Goal: Task Accomplishment & Management: Complete application form

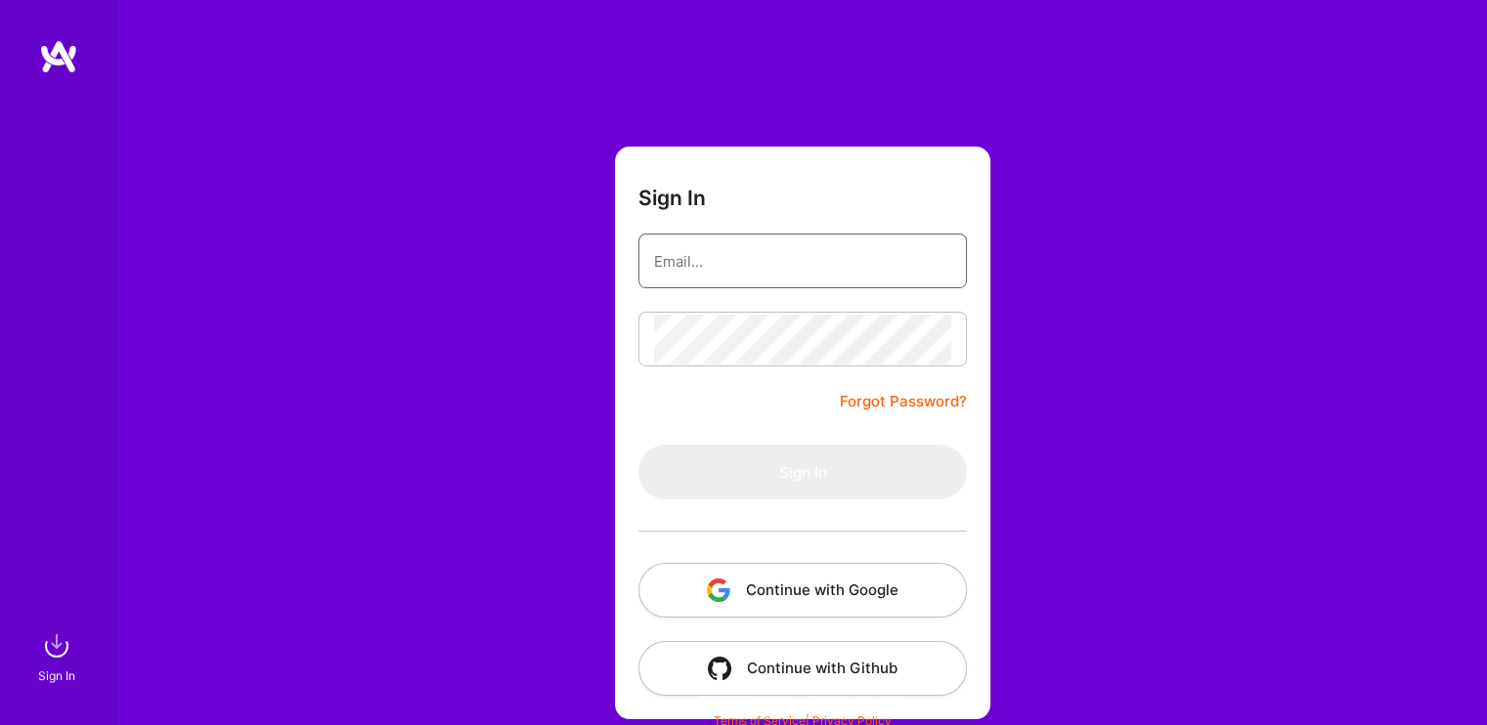
click at [739, 239] on input "email" at bounding box center [802, 262] width 297 height 50
type input "[PERSON_NAME][EMAIL_ADDRESS][DOMAIN_NAME]"
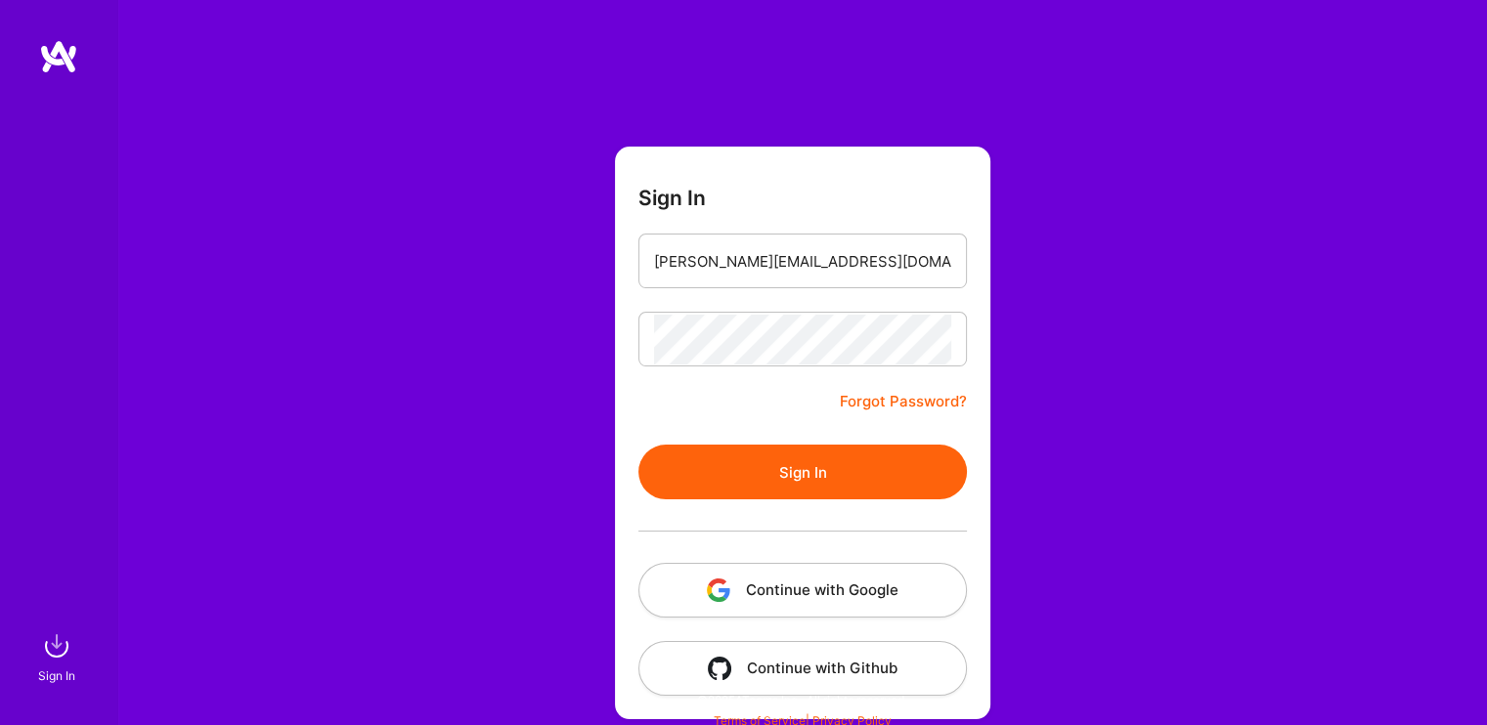
click at [844, 437] on form "Sign In [PERSON_NAME][EMAIL_ADDRESS][DOMAIN_NAME] Forgot Password? Sign In Cont…" at bounding box center [802, 433] width 375 height 573
click at [845, 444] on form "Sign In [PERSON_NAME][EMAIL_ADDRESS][DOMAIN_NAME] Forgot Password? Sign In Cont…" at bounding box center [802, 433] width 375 height 573
click at [845, 445] on button "Sign In" at bounding box center [802, 472] width 328 height 55
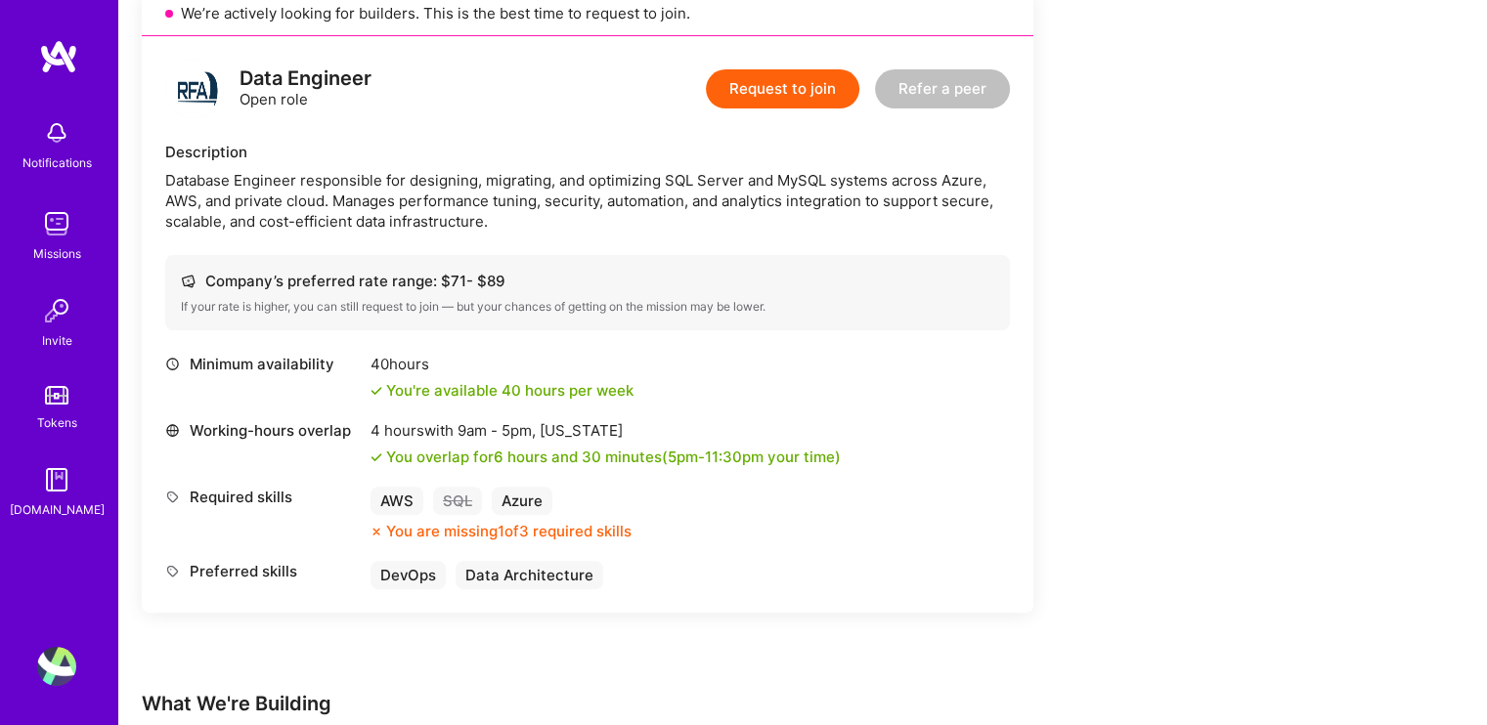
scroll to position [293, 0]
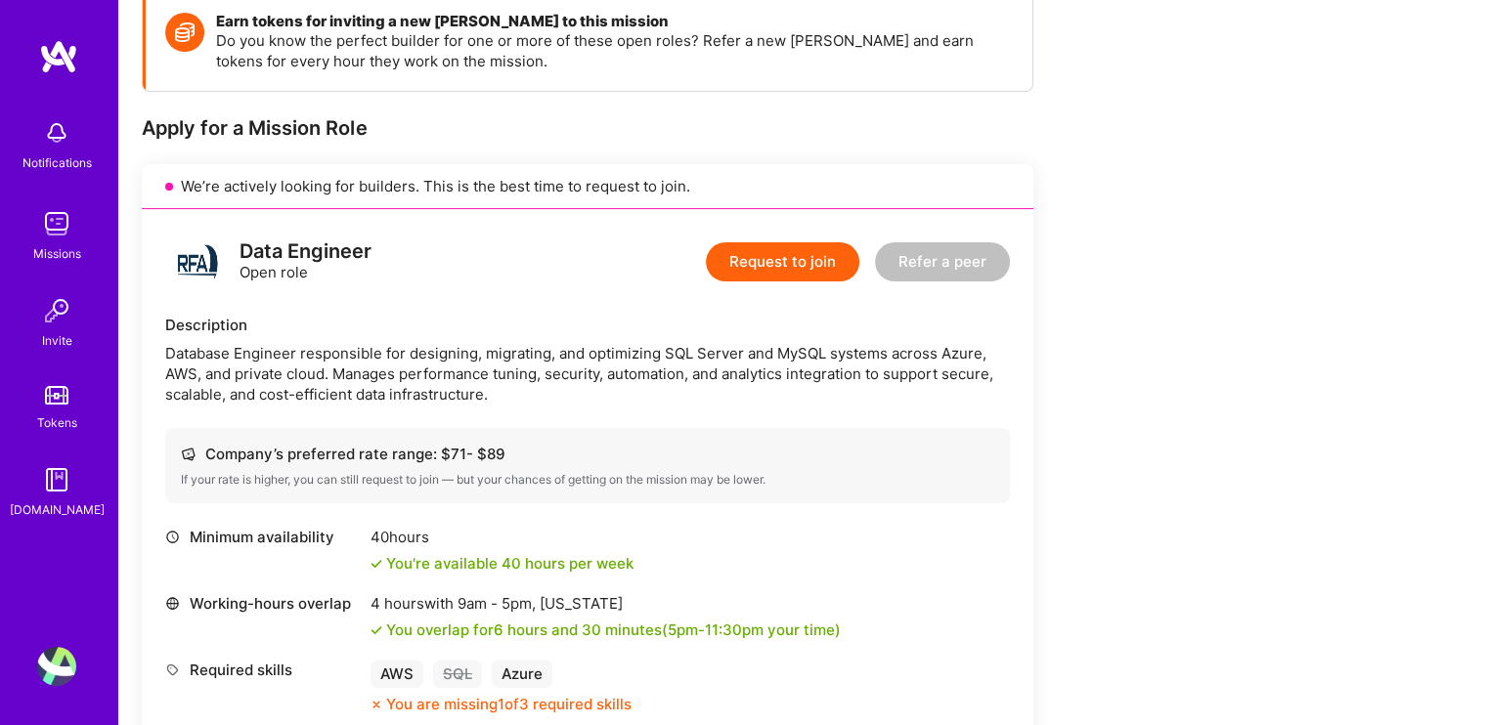
click at [751, 273] on button "Request to join" at bounding box center [782, 261] width 153 height 39
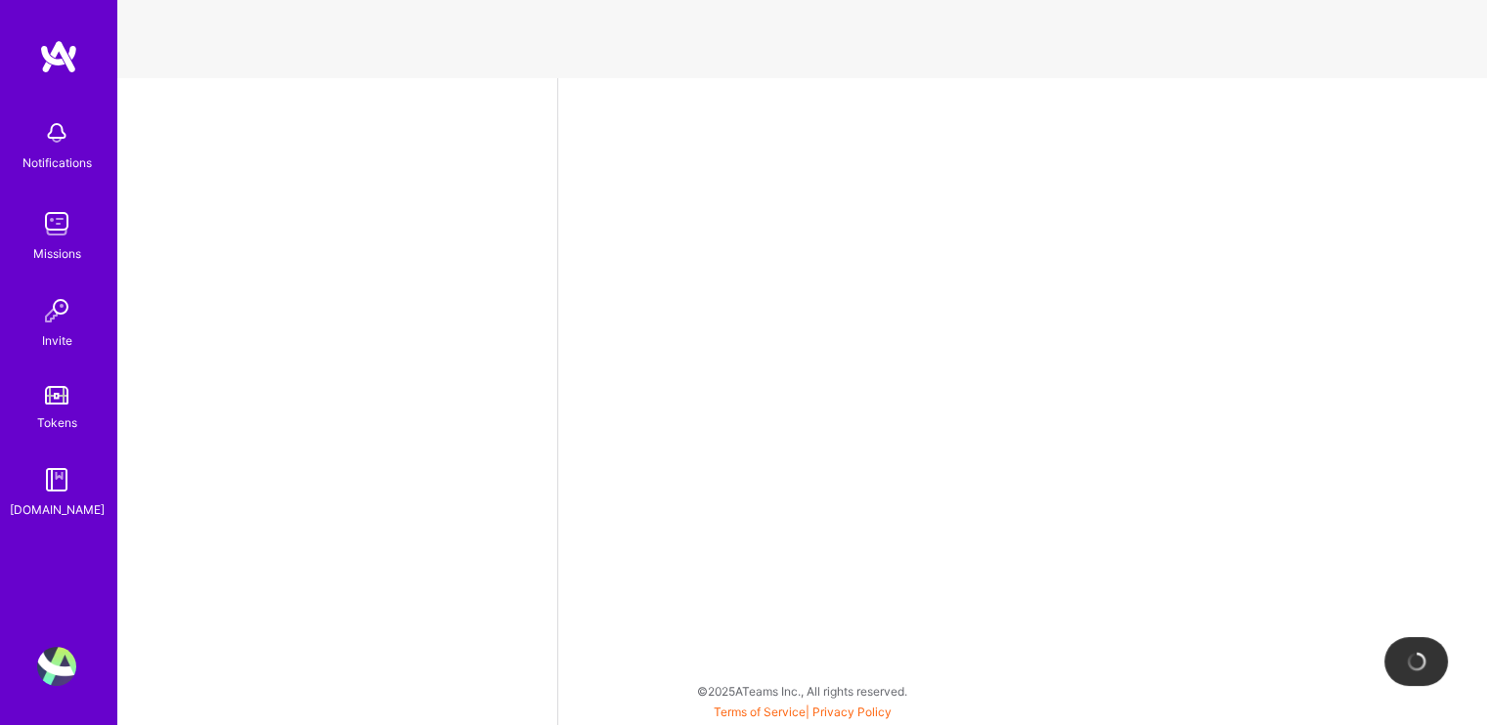
select select "US"
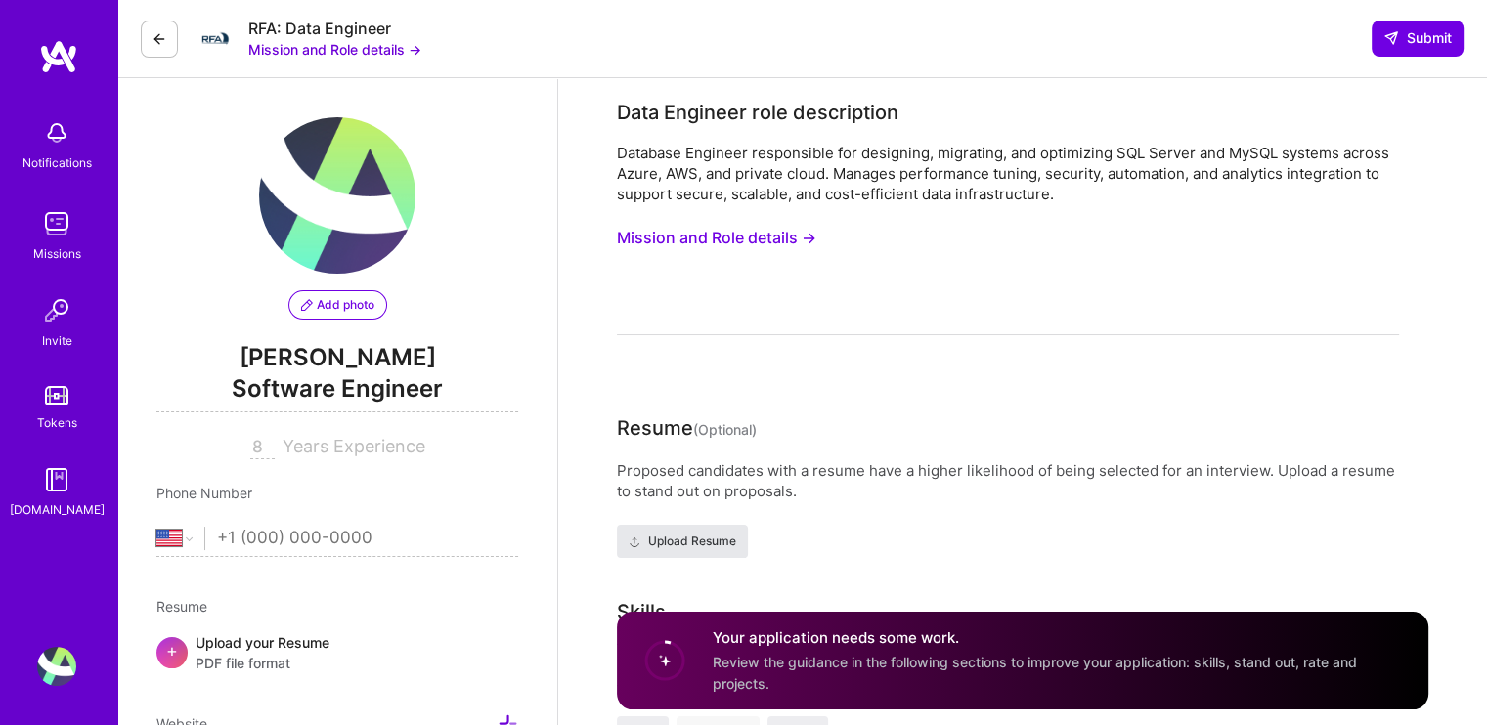
click at [702, 548] on span "Upload Resume" at bounding box center [683, 542] width 108 height 18
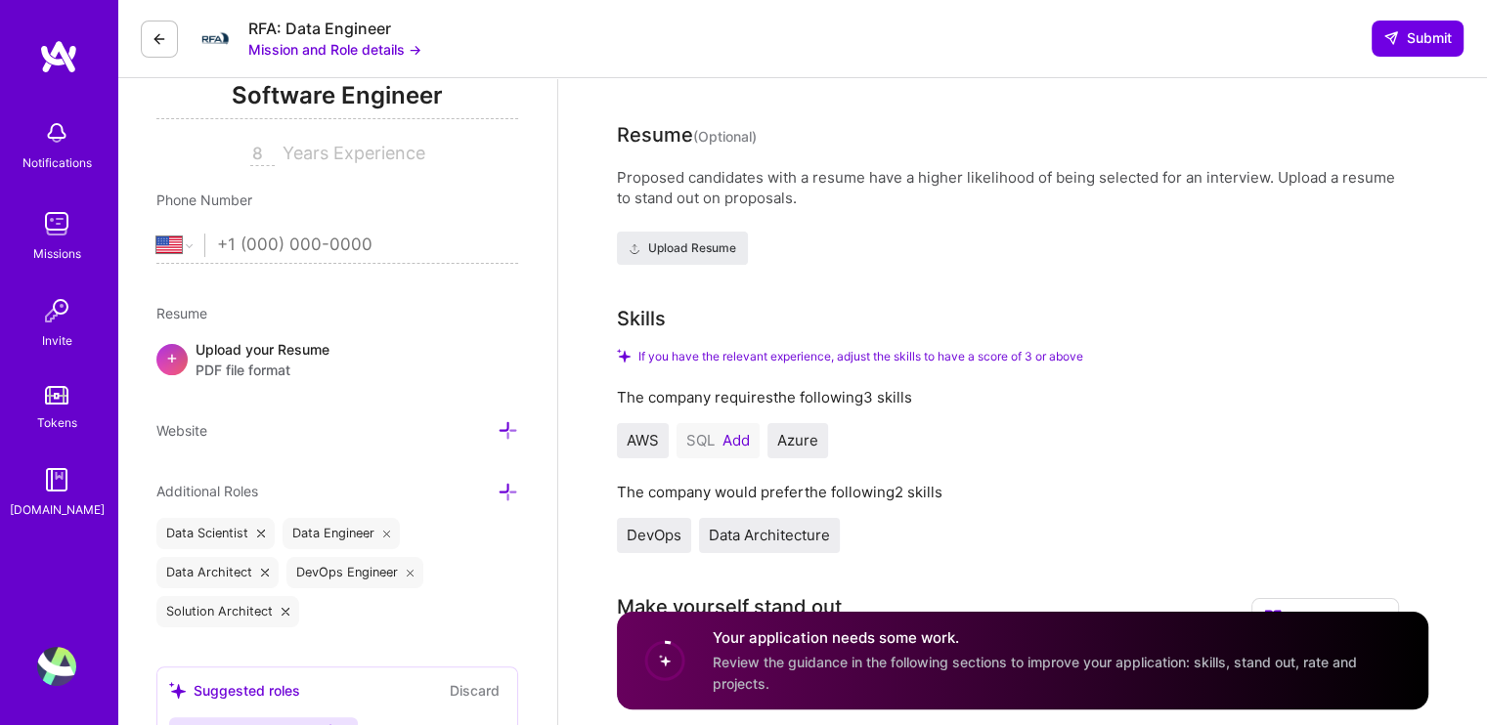
scroll to position [391, 0]
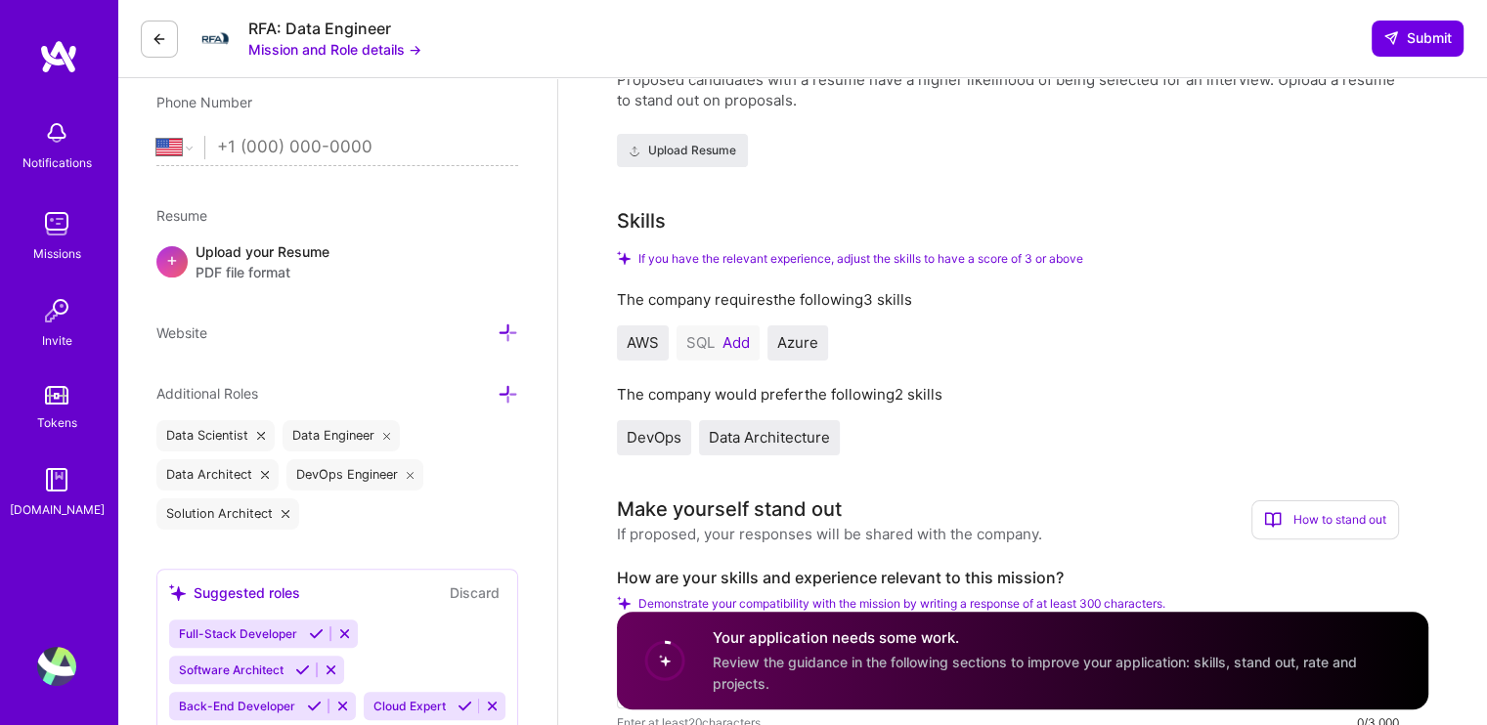
click at [736, 339] on button "Add" at bounding box center [735, 343] width 27 height 16
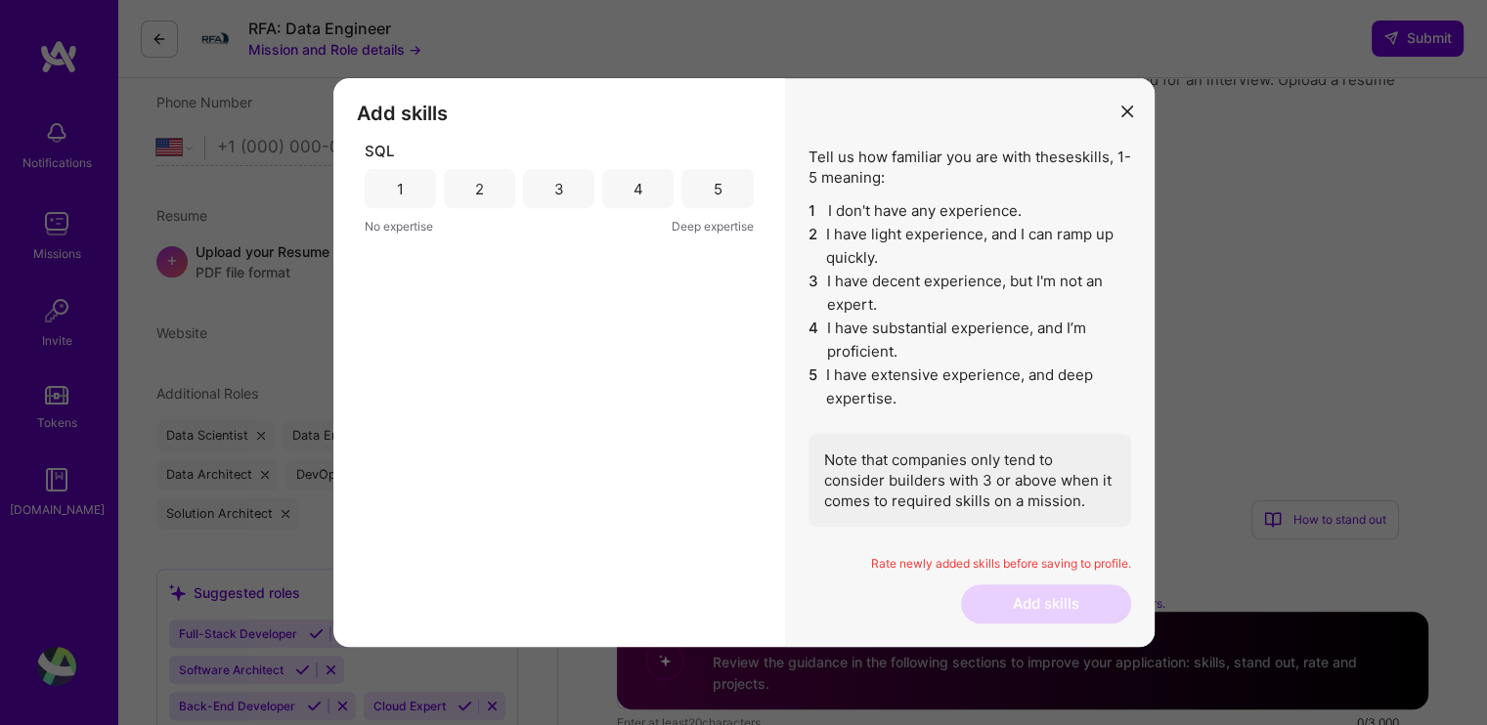
click at [704, 183] on div "5" at bounding box center [716, 188] width 71 height 39
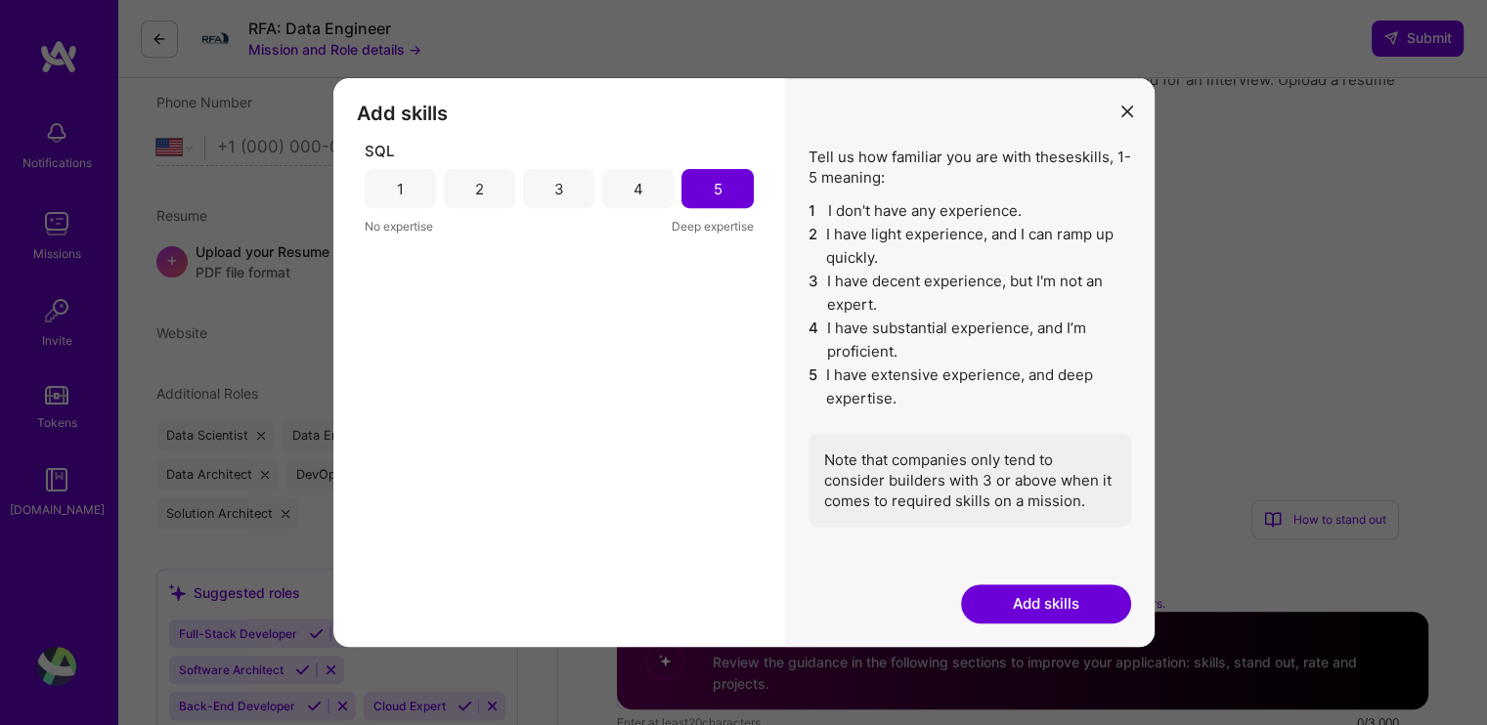
click at [1097, 606] on button "Add skills" at bounding box center [1046, 604] width 170 height 39
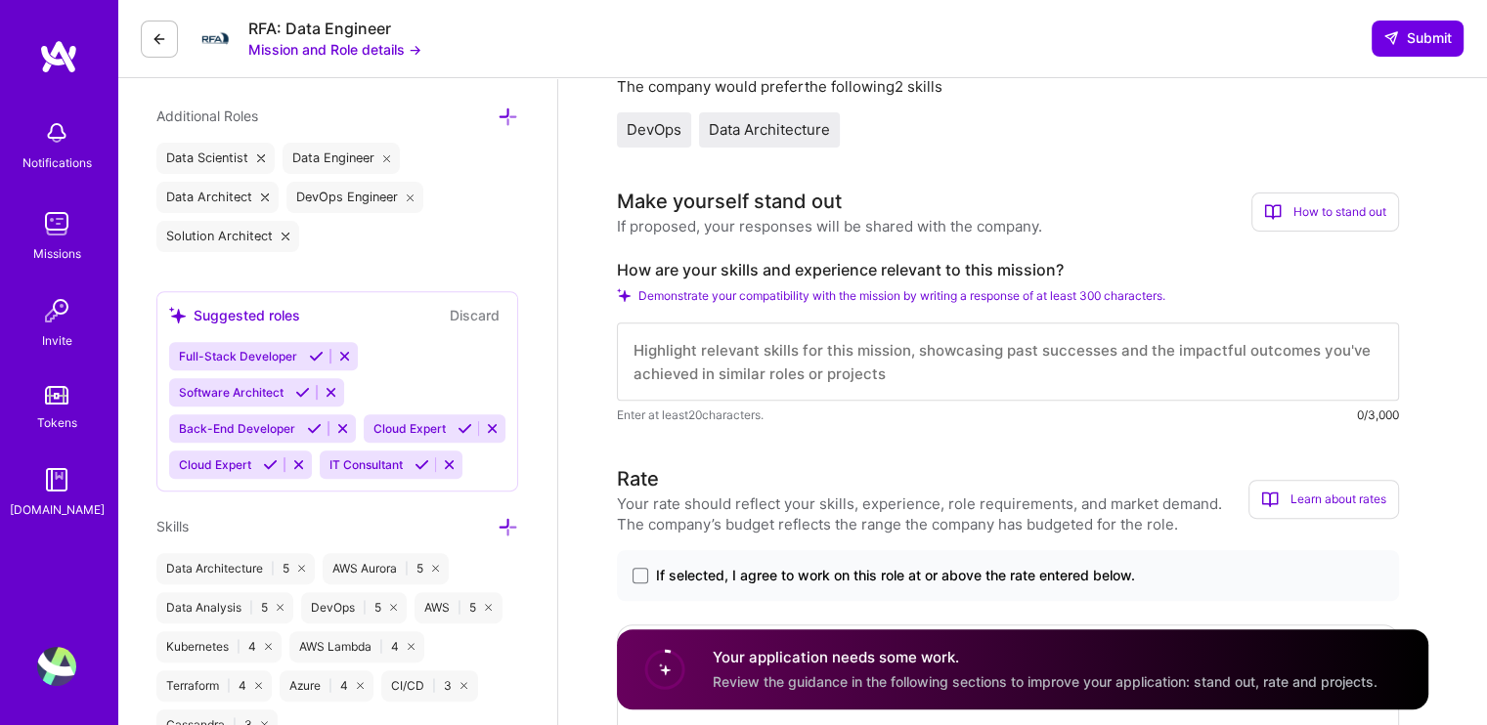
scroll to position [782, 0]
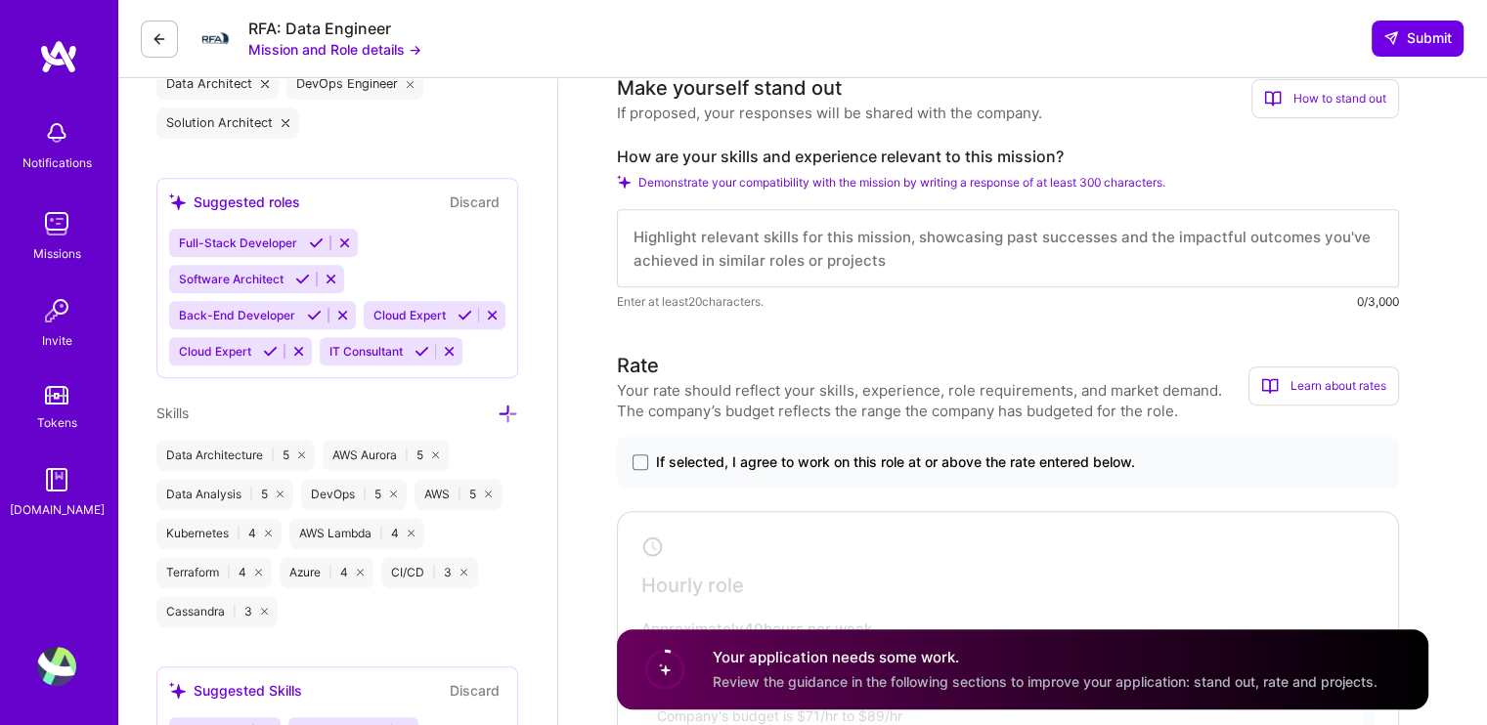
click at [932, 196] on div "How are your skills and experience relevant to this mission? Demonstrate your c…" at bounding box center [1008, 229] width 782 height 165
click at [927, 185] on span "Demonstrate your compatibility with the mission by writing a response of at lea…" at bounding box center [901, 182] width 527 height 15
click at [641, 461] on span at bounding box center [641, 463] width 16 height 16
click at [0, 0] on input "If selected, I agree to work on this role at or above the rate entered below." at bounding box center [0, 0] width 0 height 0
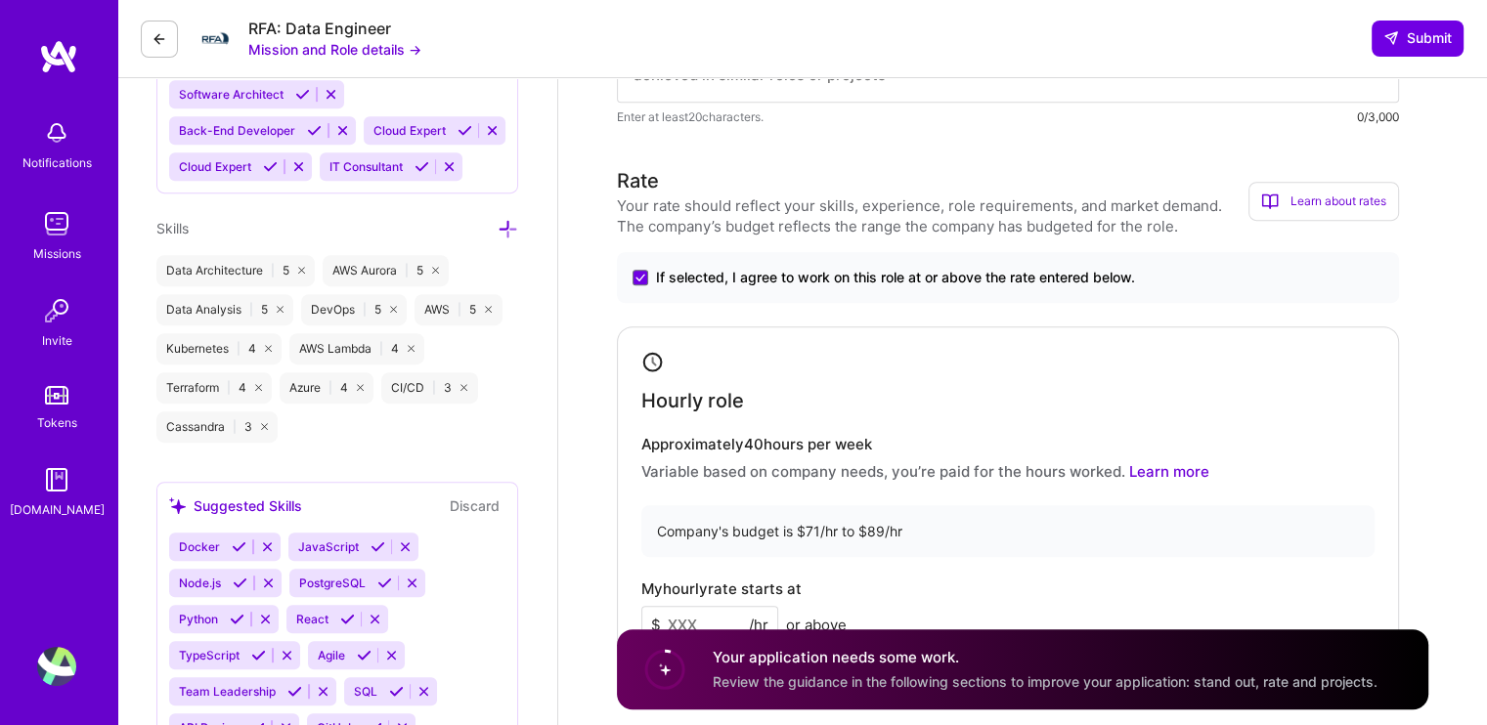
scroll to position [1173, 0]
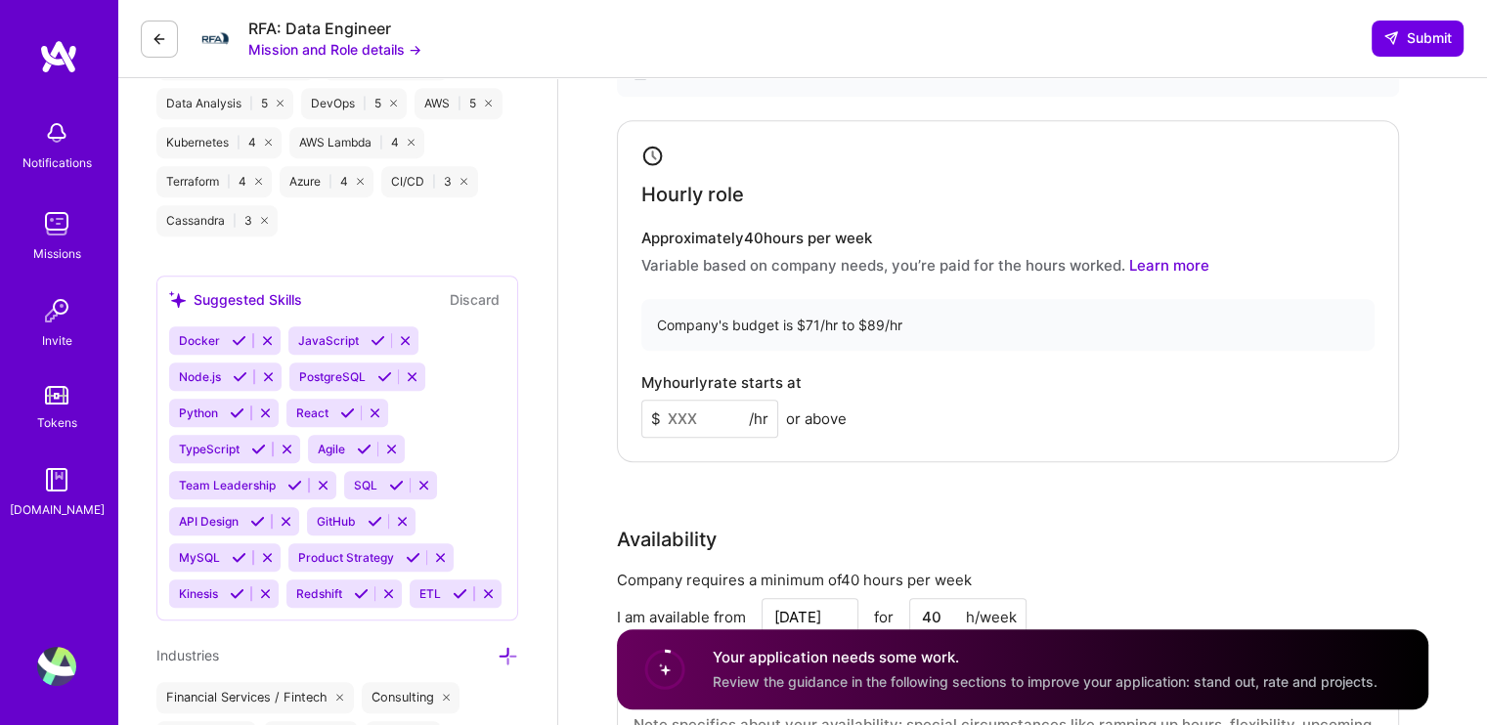
drag, startPoint x: 701, startPoint y: 417, endPoint x: 655, endPoint y: 423, distance: 46.3
click at [655, 423] on div "$ /hr" at bounding box center [709, 419] width 137 height 38
type input "80"
click at [928, 352] on div "Hourly role Approximately 40 hours per week Variable based on company needs, yo…" at bounding box center [1008, 291] width 782 height 342
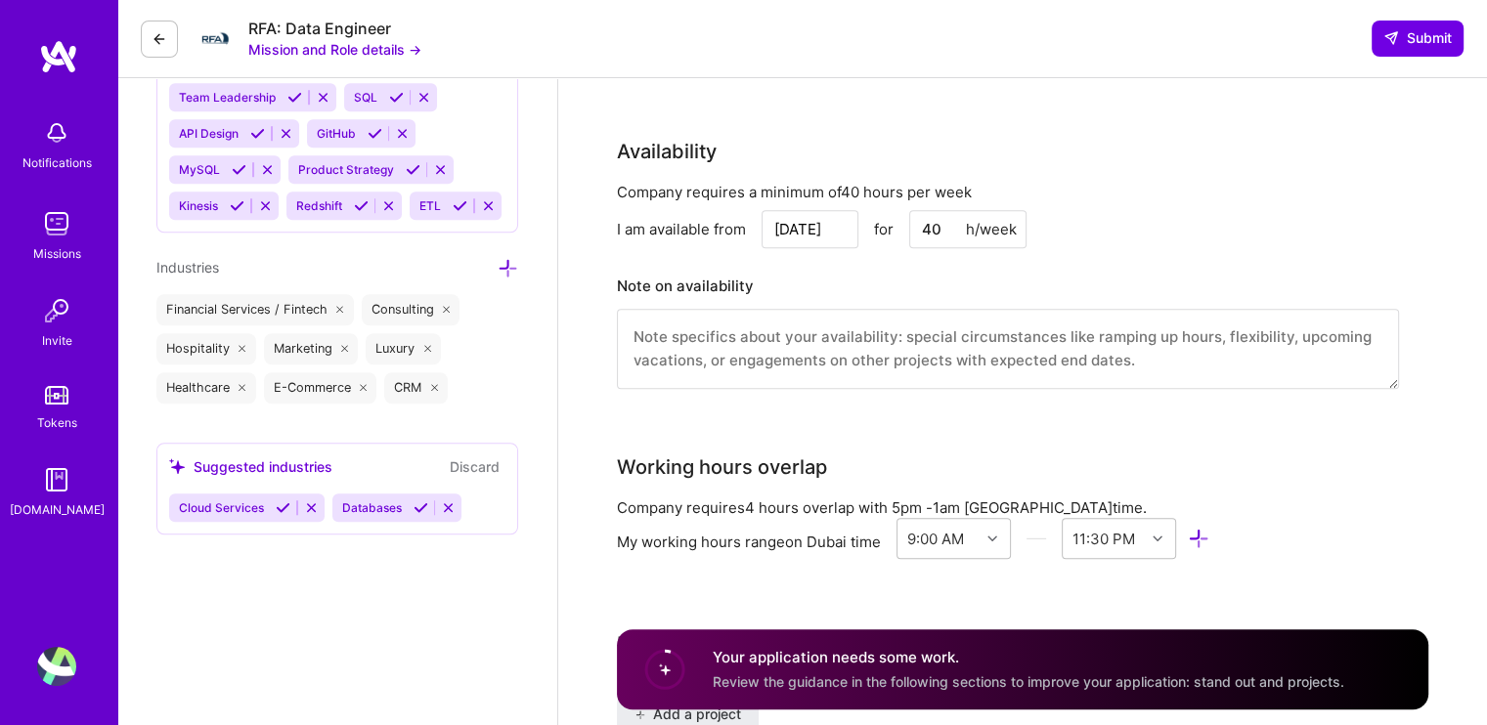
scroll to position [1564, 0]
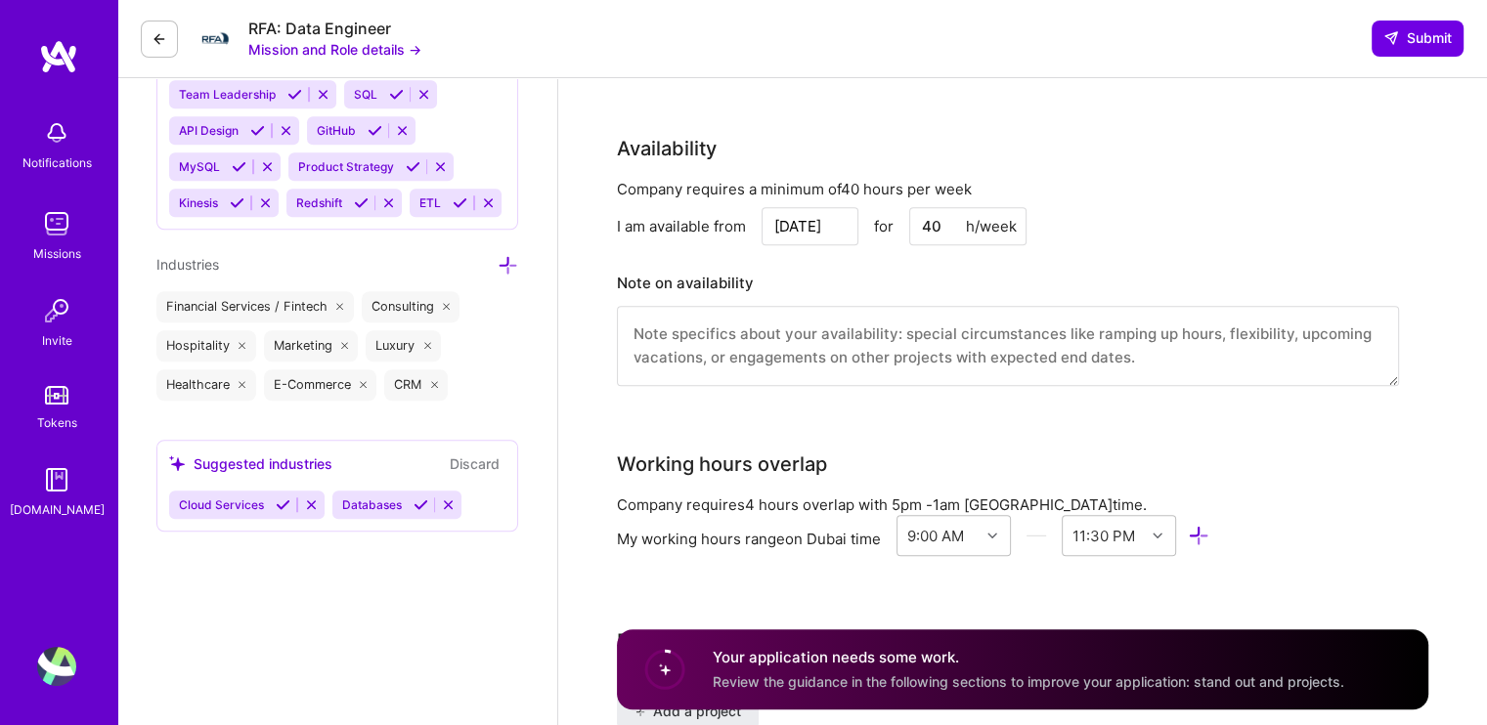
click at [940, 137] on div "Availability" at bounding box center [1008, 148] width 782 height 29
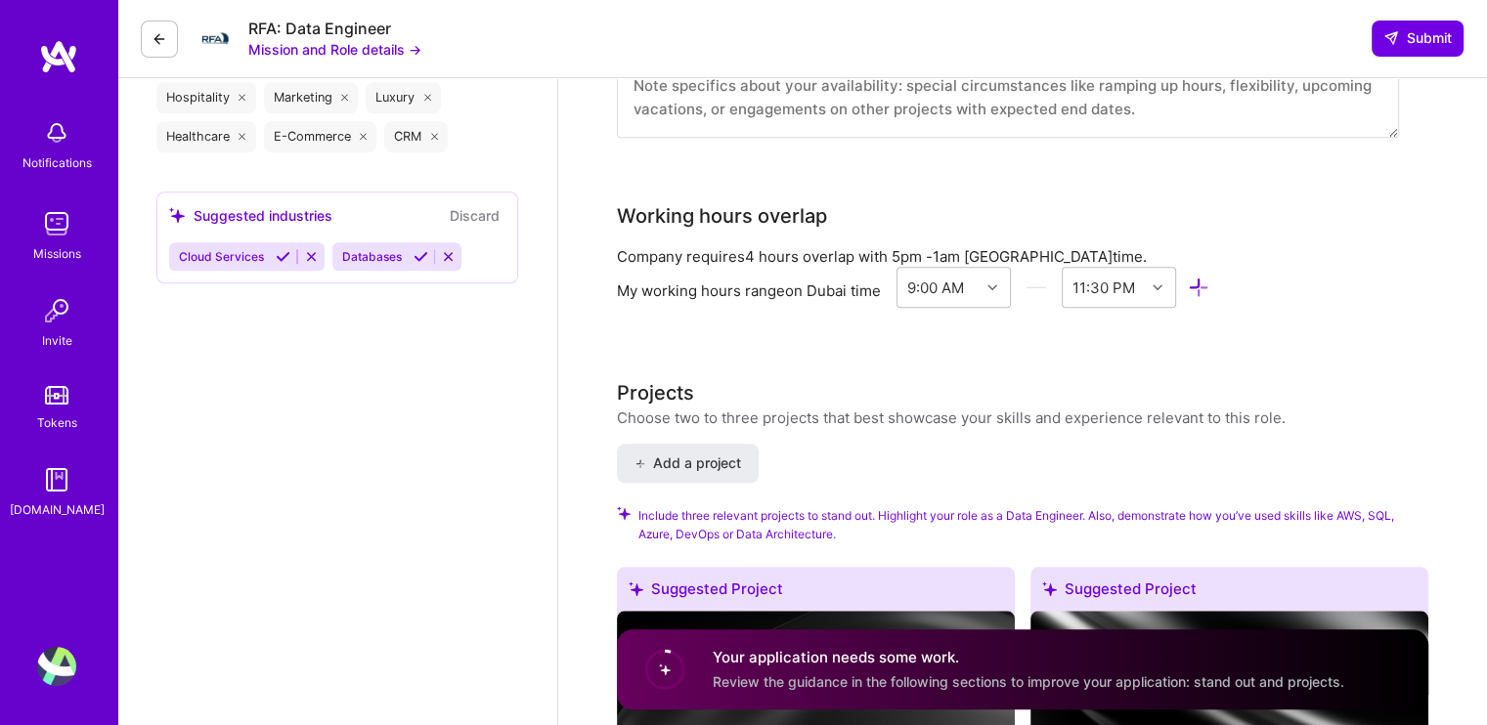
scroll to position [1857, 0]
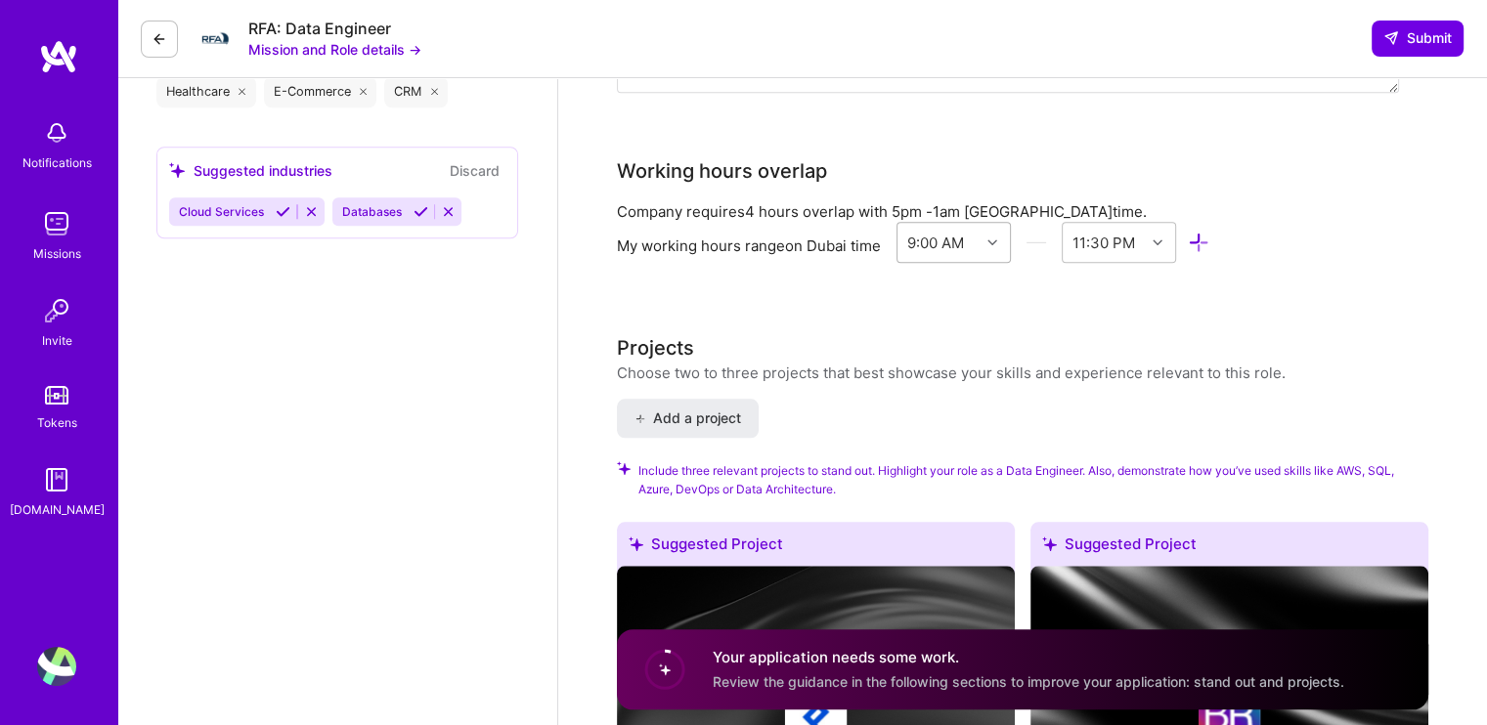
click at [961, 249] on div "9:00 AM" at bounding box center [935, 242] width 57 height 21
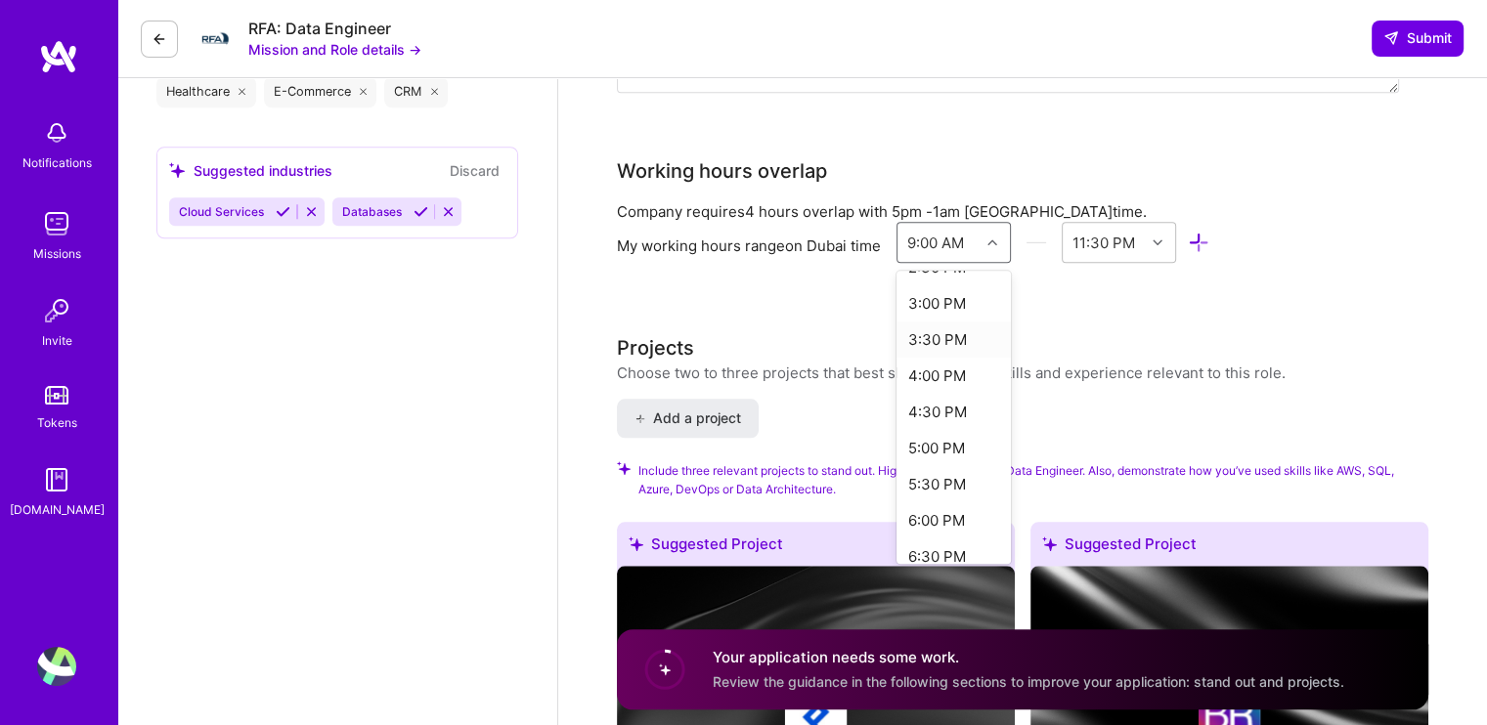
scroll to position [1075, 0]
click at [954, 454] on div "5:00 PM" at bounding box center [953, 447] width 114 height 36
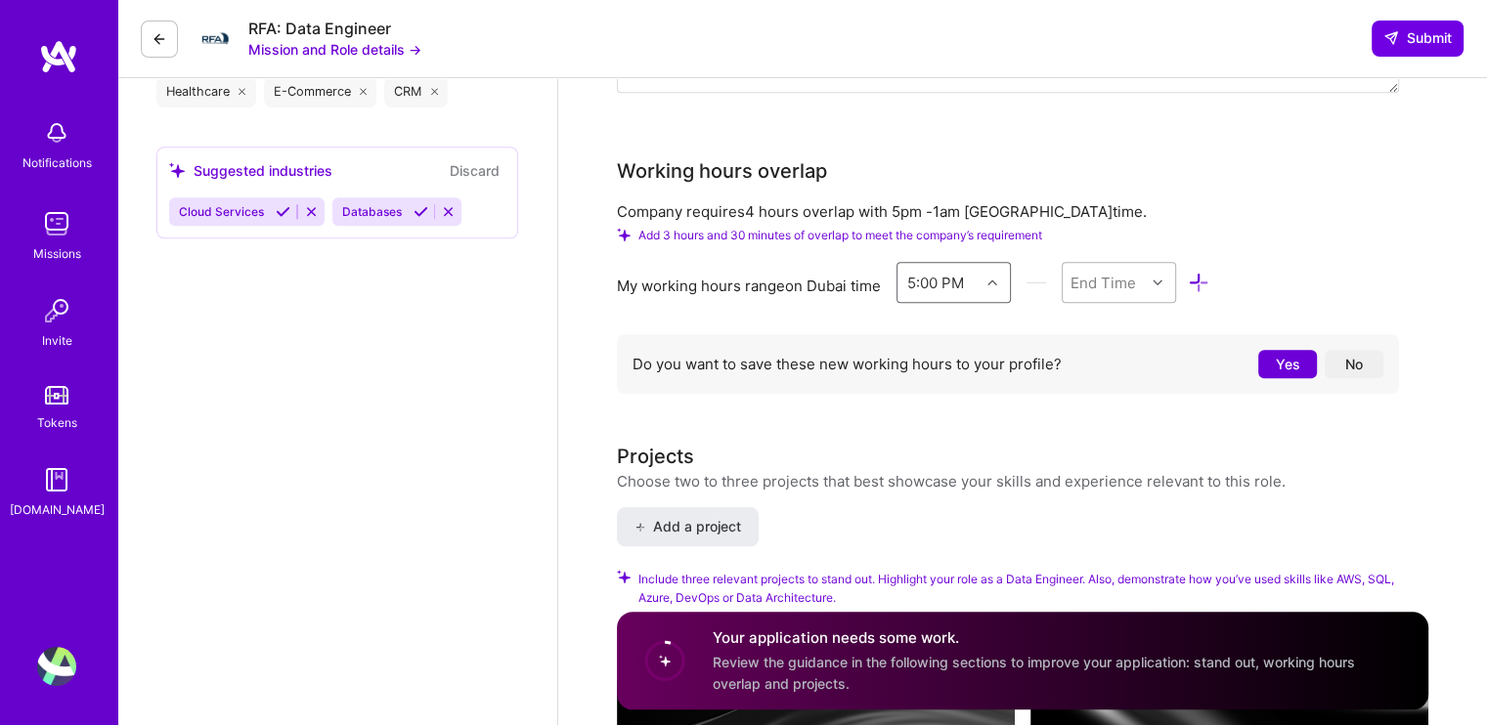
click at [1105, 285] on div "End Time" at bounding box center [1103, 282] width 66 height 21
click at [1095, 515] on div "9:00 PM" at bounding box center [1119, 524] width 114 height 36
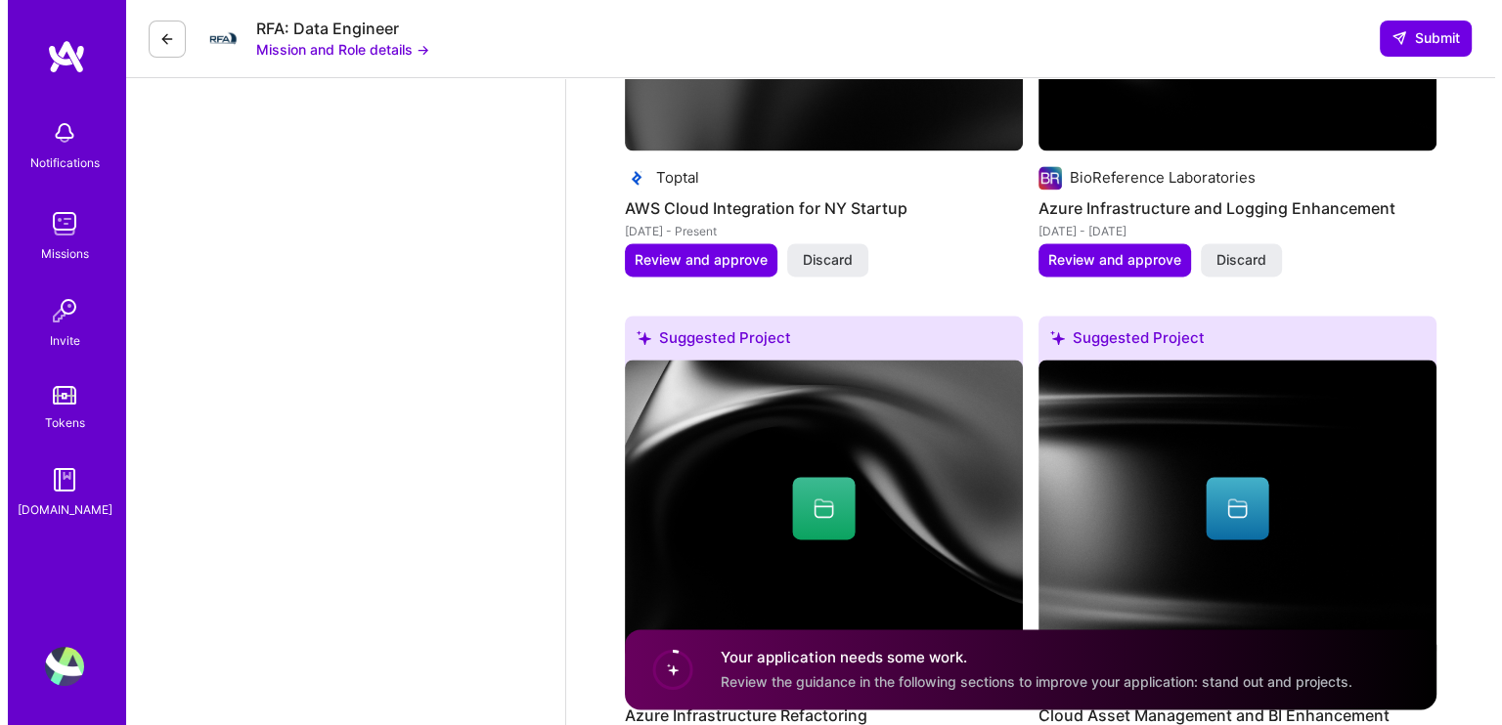
scroll to position [2542, 0]
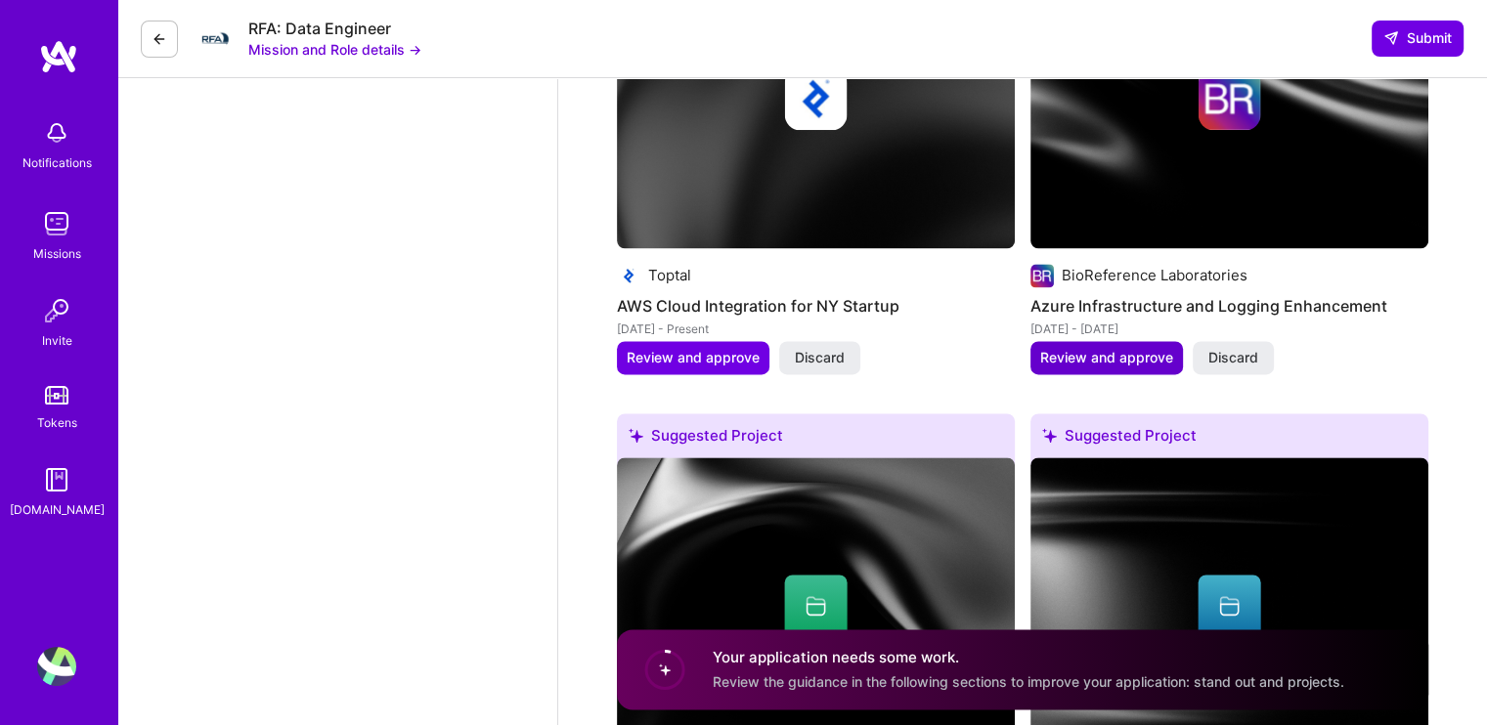
click at [1075, 348] on span "Review and approve" at bounding box center [1106, 358] width 133 height 20
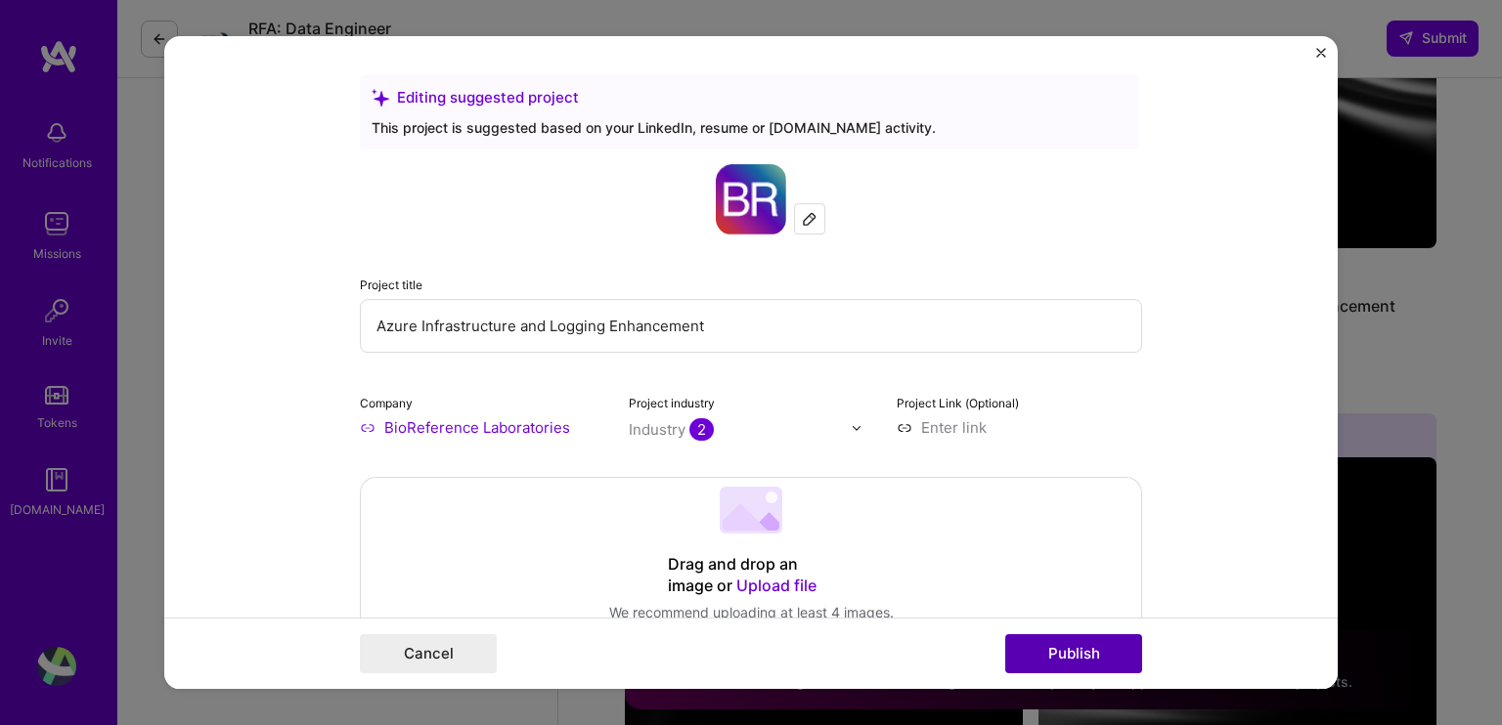
click at [1055, 653] on button "Publish" at bounding box center [1073, 653] width 137 height 39
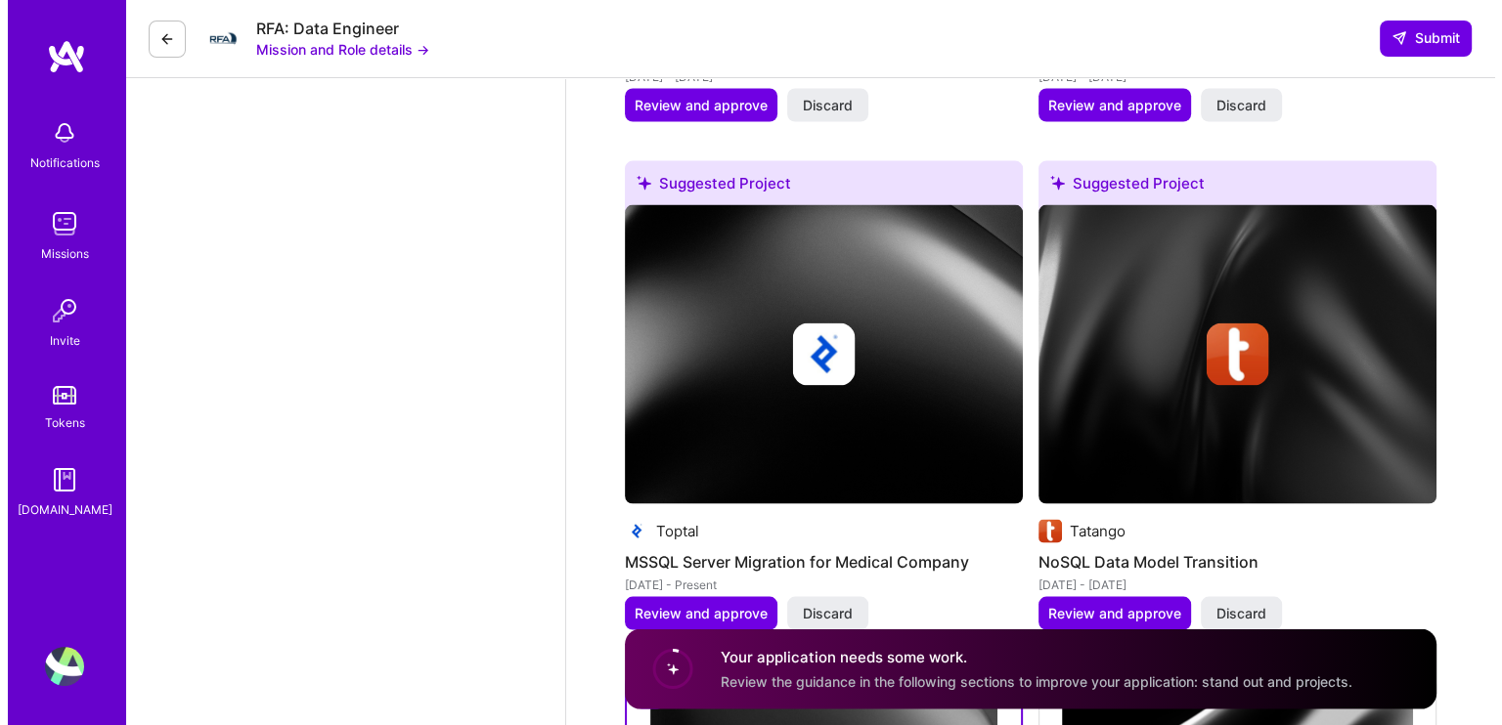
scroll to position [3813, 0]
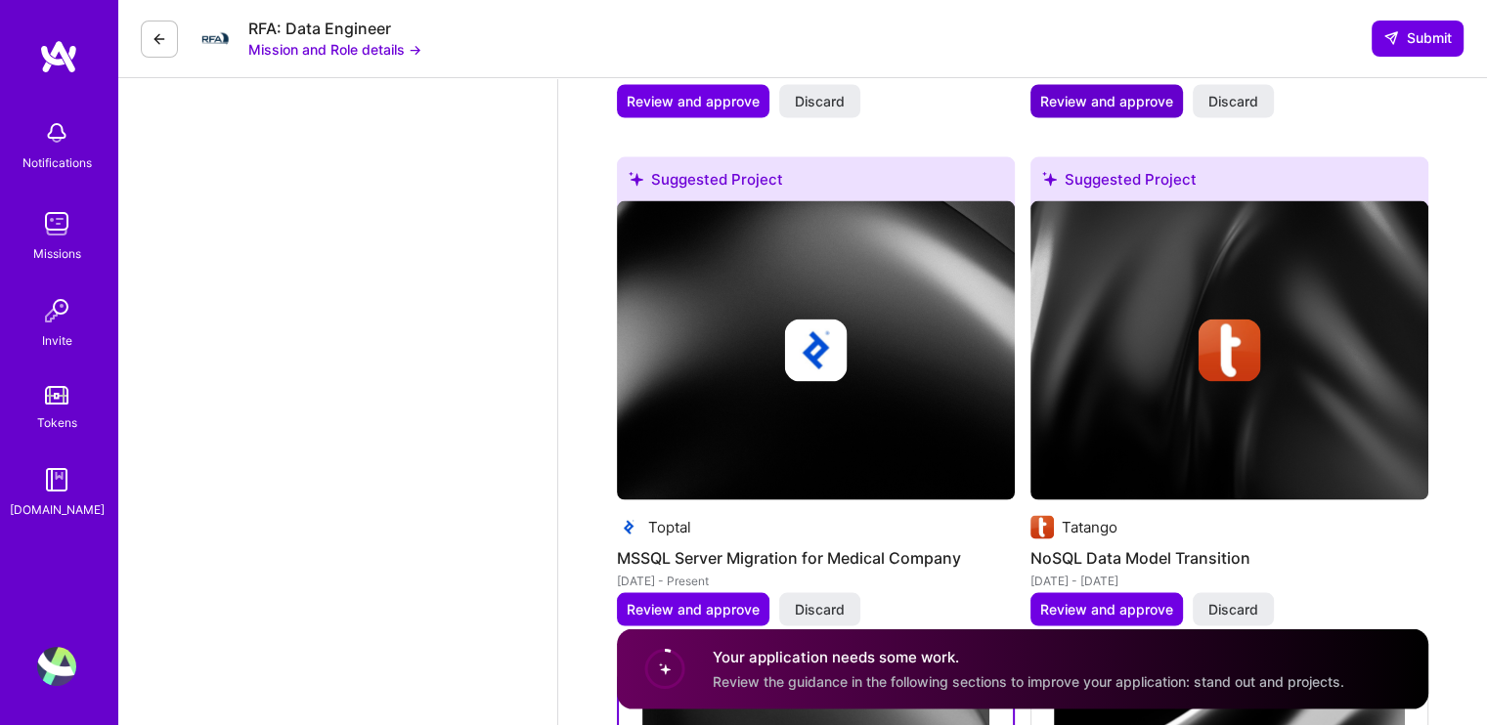
click at [1107, 85] on button "Review and approve" at bounding box center [1106, 101] width 153 height 33
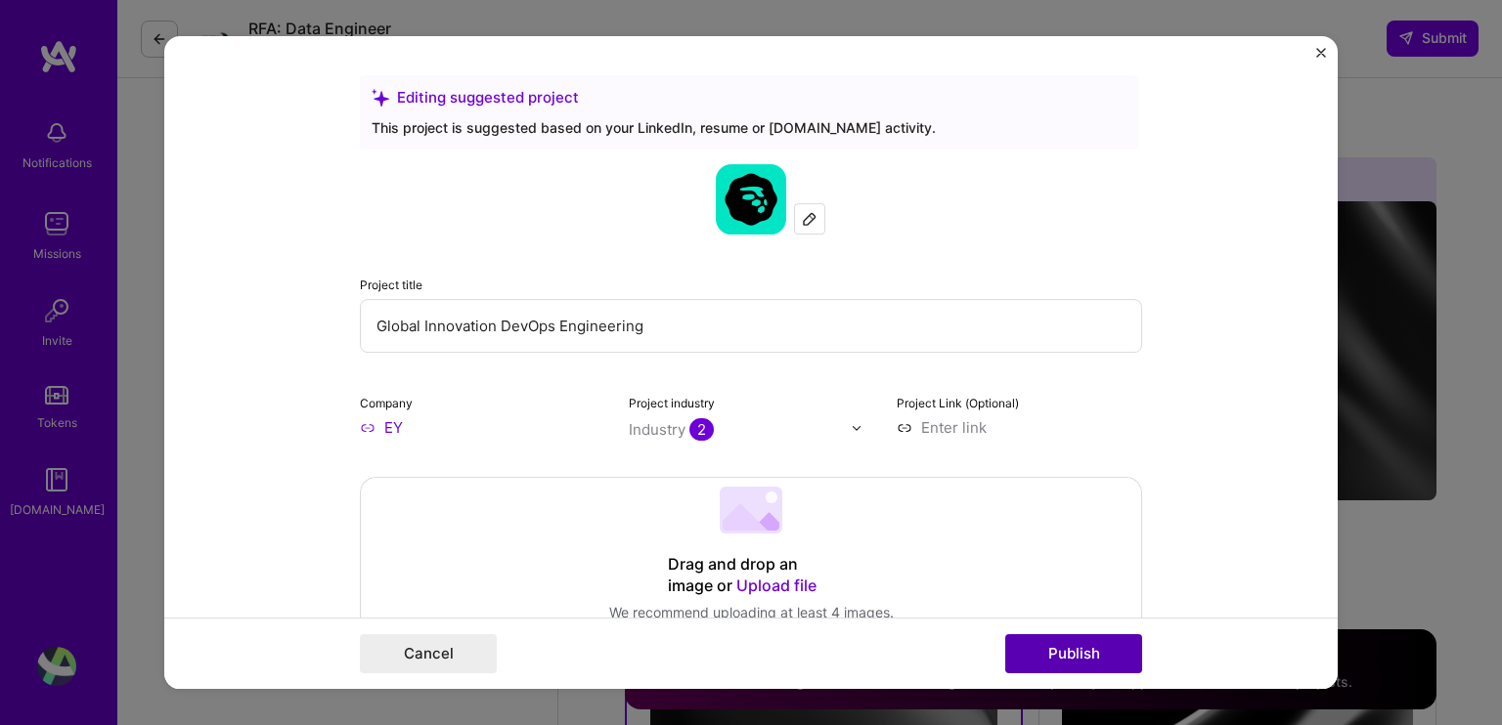
click at [1063, 656] on button "Publish" at bounding box center [1073, 653] width 137 height 39
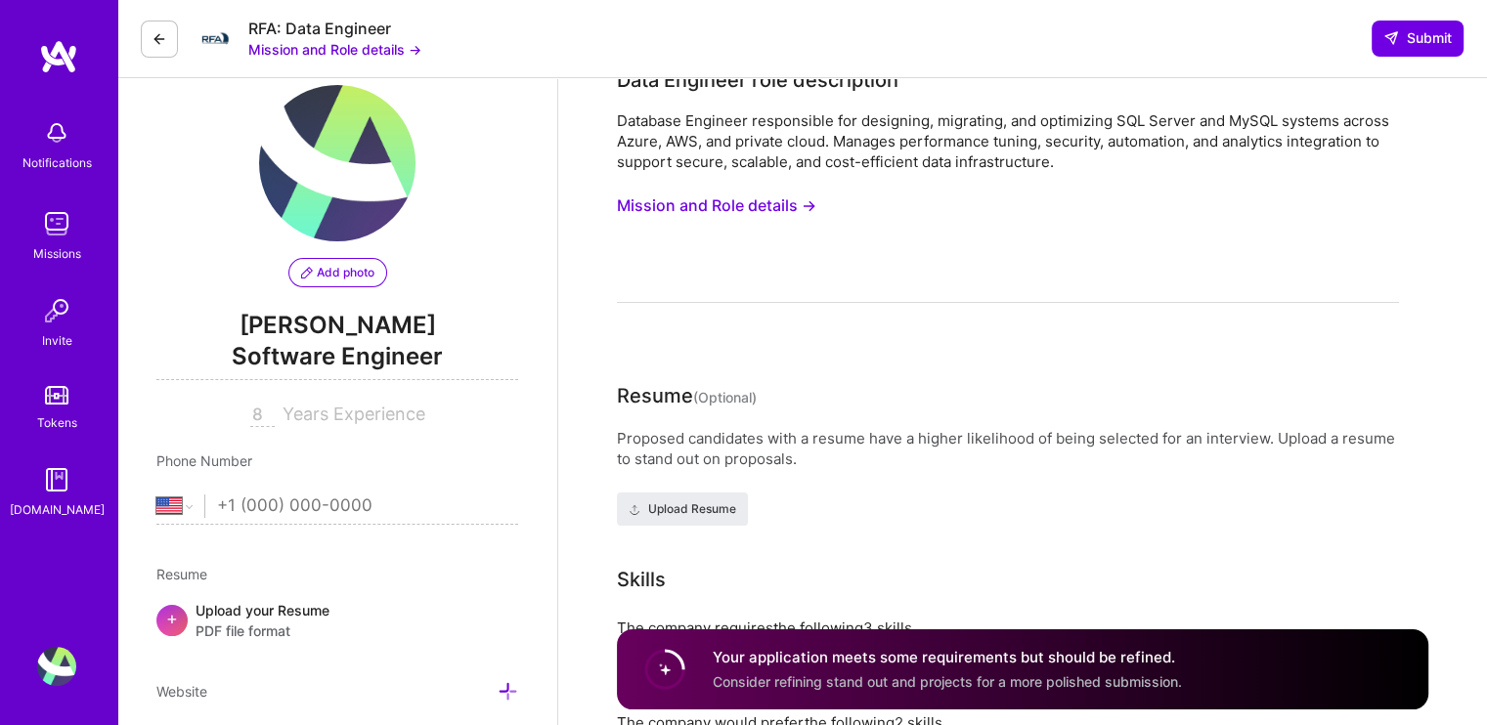
scroll to position [0, 0]
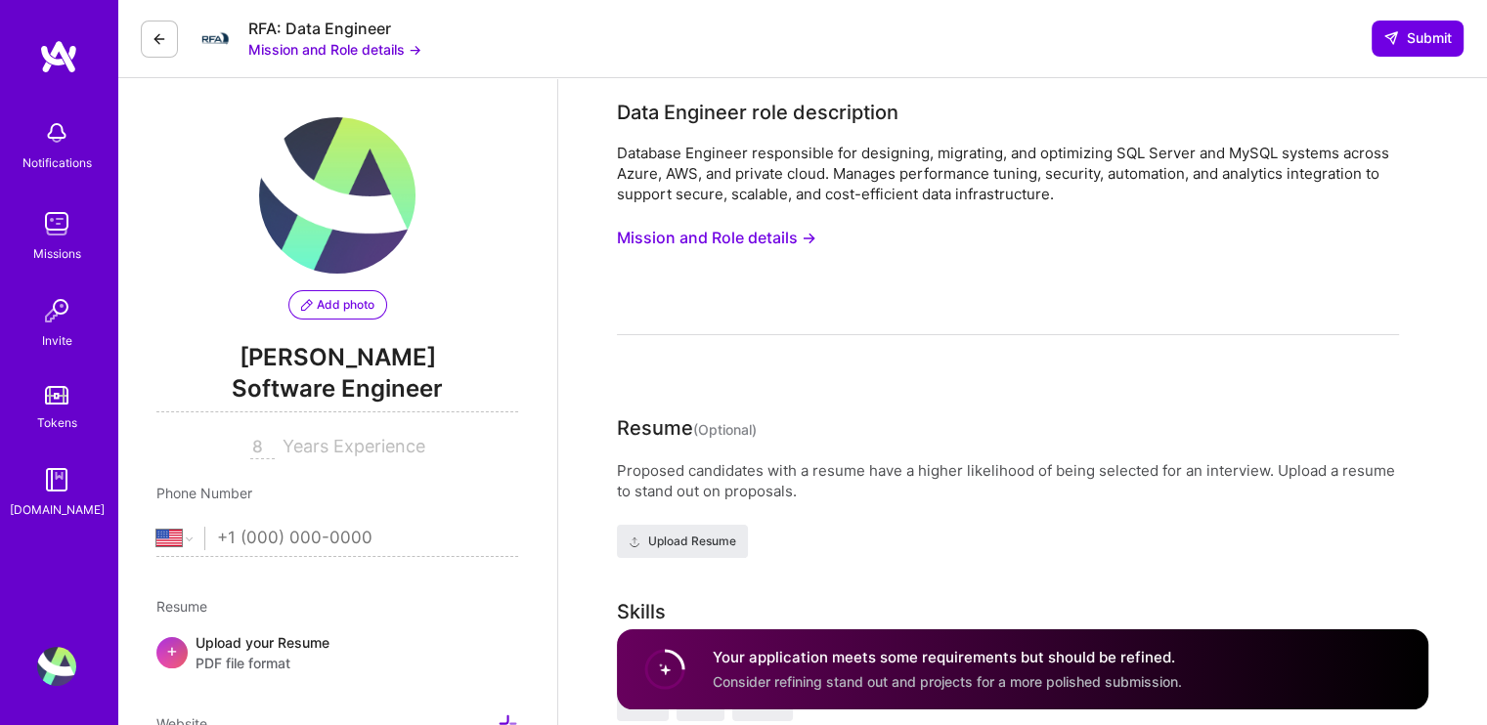
click at [740, 231] on button "Mission and Role details →" at bounding box center [716, 238] width 199 height 36
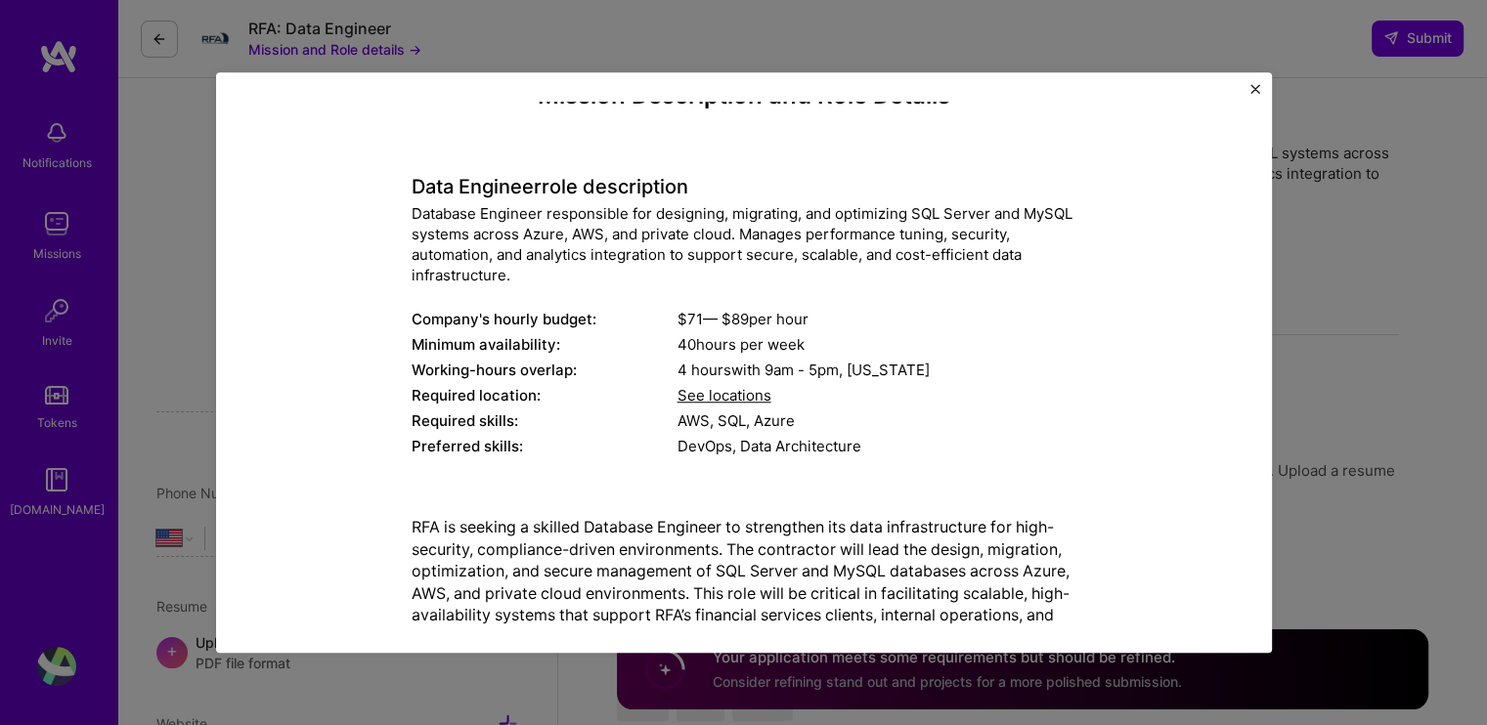
scroll to position [98, 0]
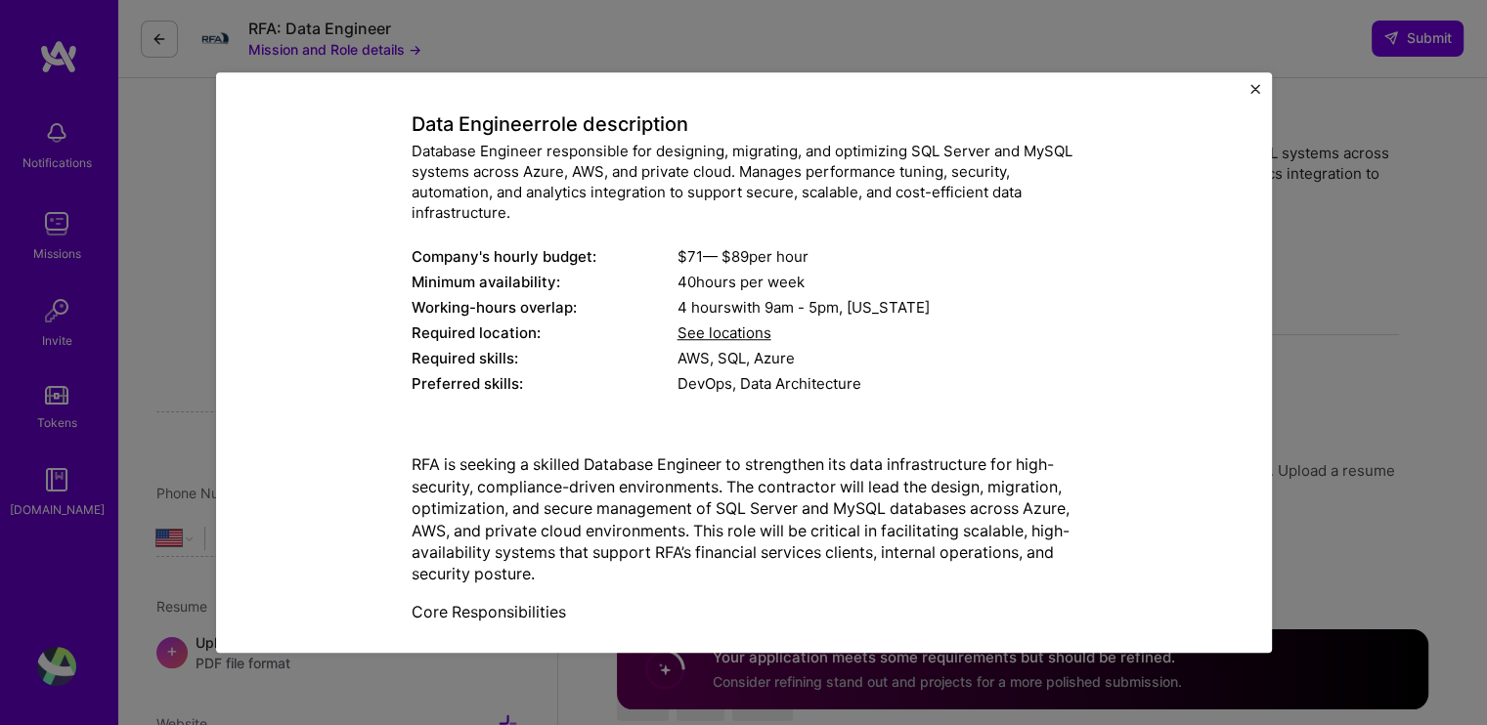
click at [1254, 79] on div "Mission Description and Role Details Data Engineer role description Database En…" at bounding box center [744, 362] width 1056 height 581
click at [1251, 86] on img "Close" at bounding box center [1255, 89] width 10 height 10
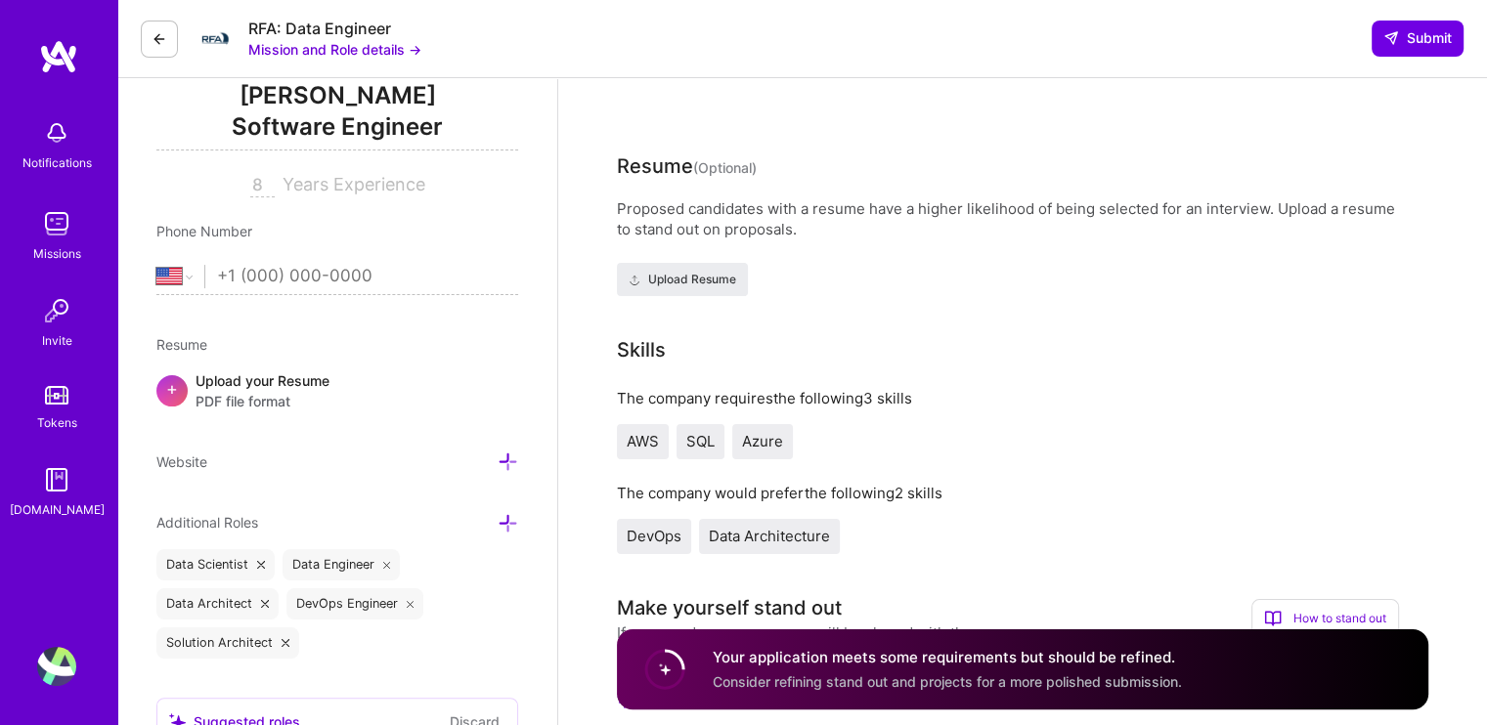
scroll to position [391, 0]
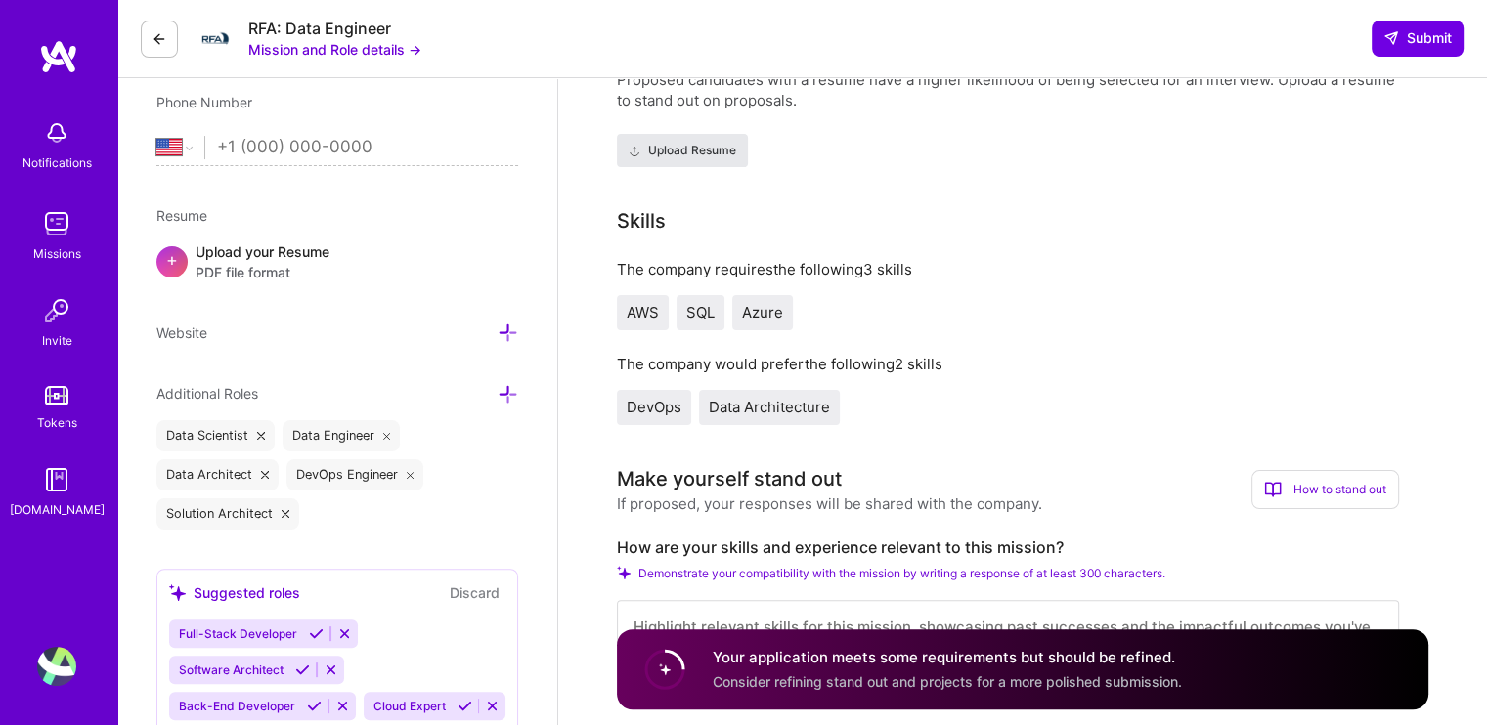
click at [693, 156] on span "Upload Resume" at bounding box center [683, 151] width 108 height 18
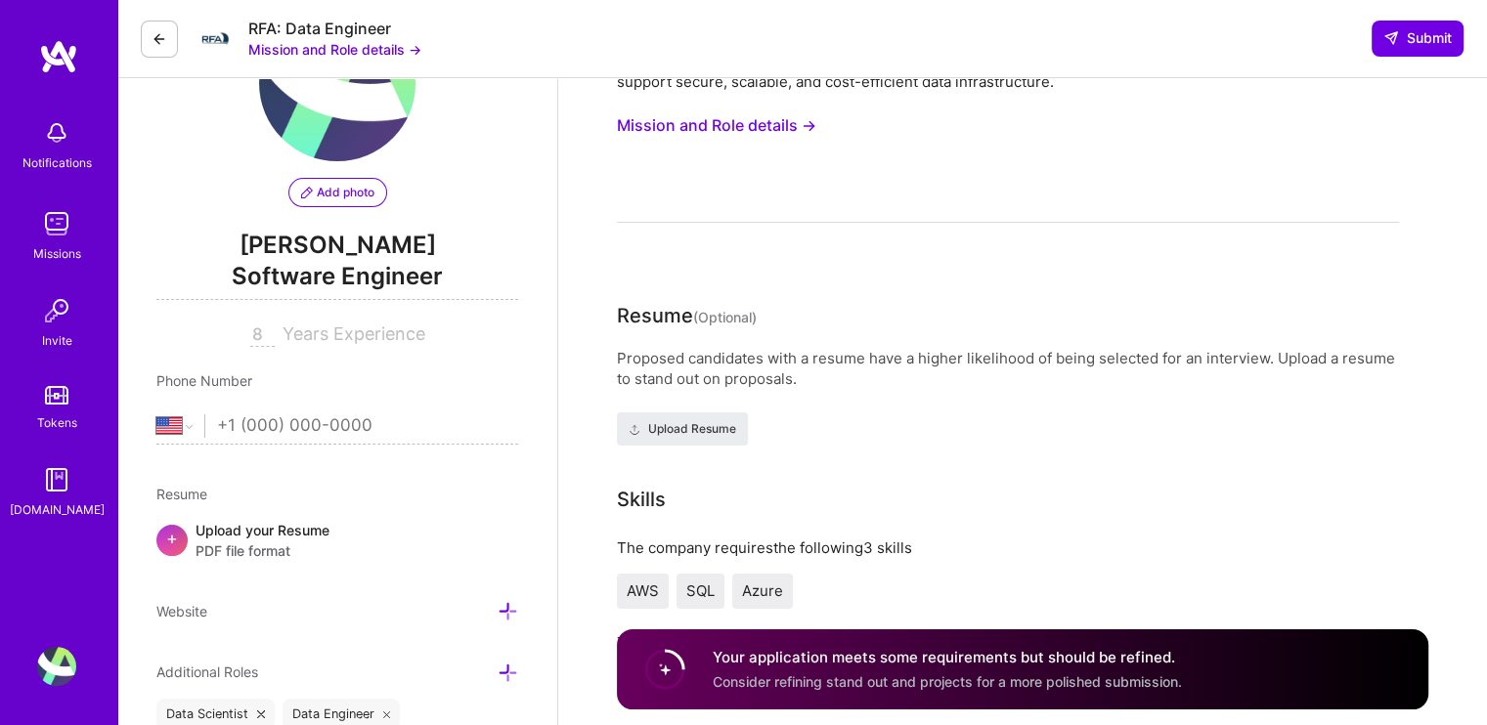
scroll to position [196, 0]
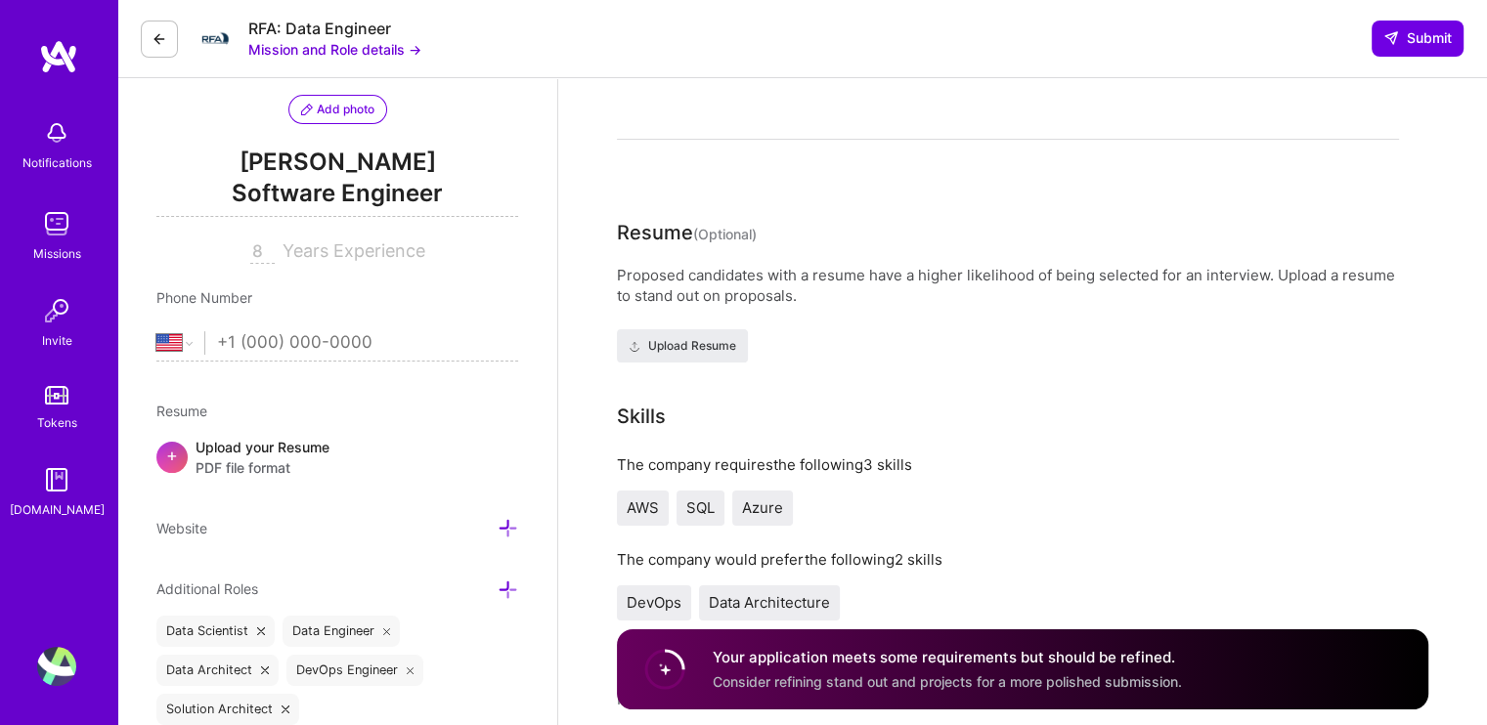
click at [477, 340] on input "tel" at bounding box center [367, 343] width 301 height 57
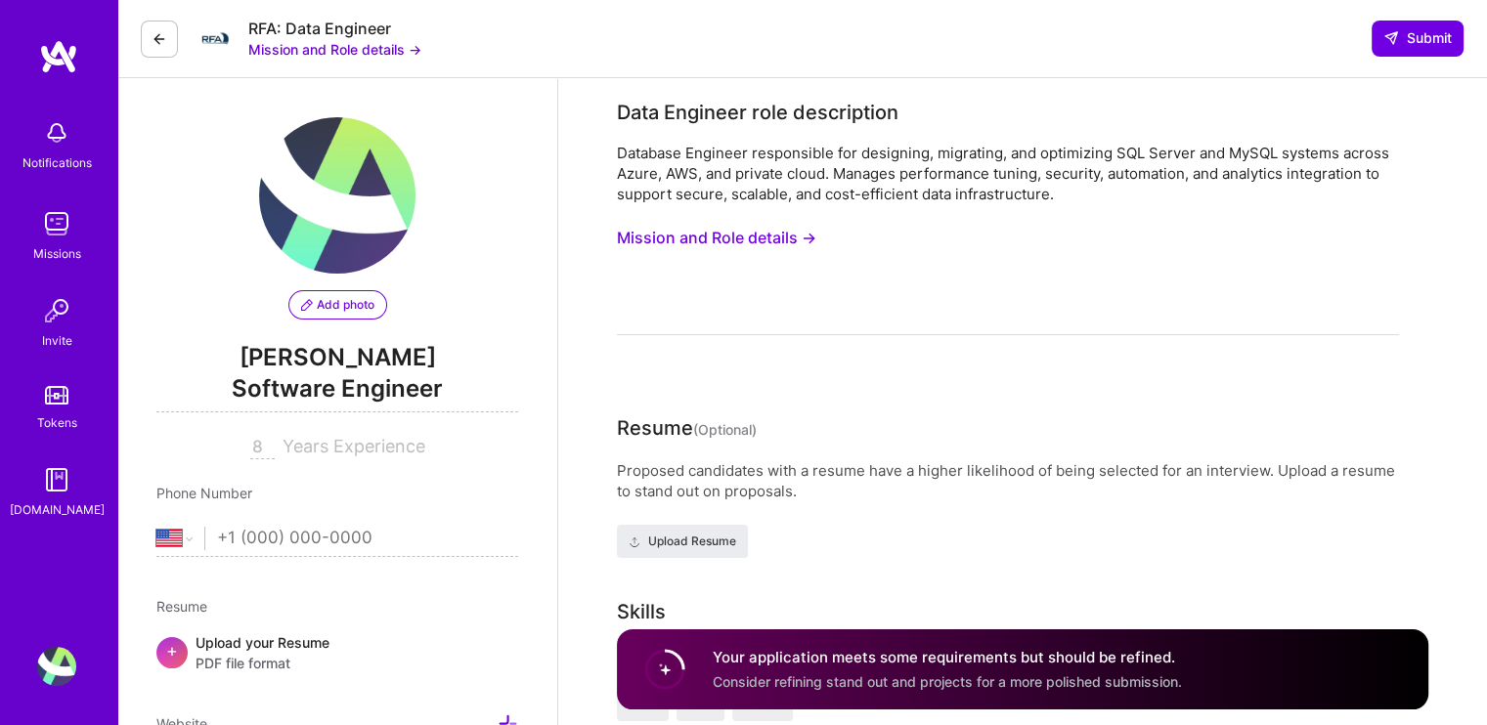
scroll to position [98, 0]
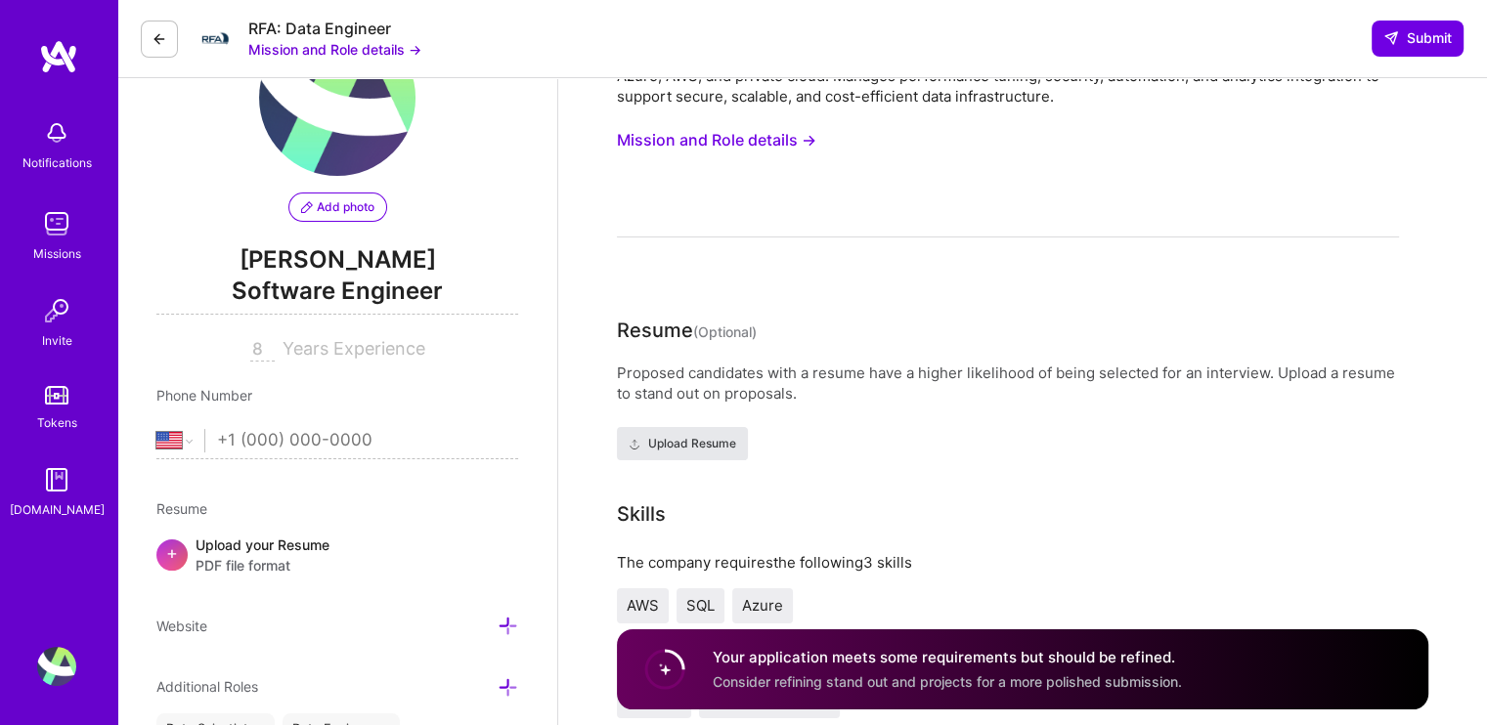
click at [696, 435] on span "Upload Resume" at bounding box center [683, 444] width 108 height 18
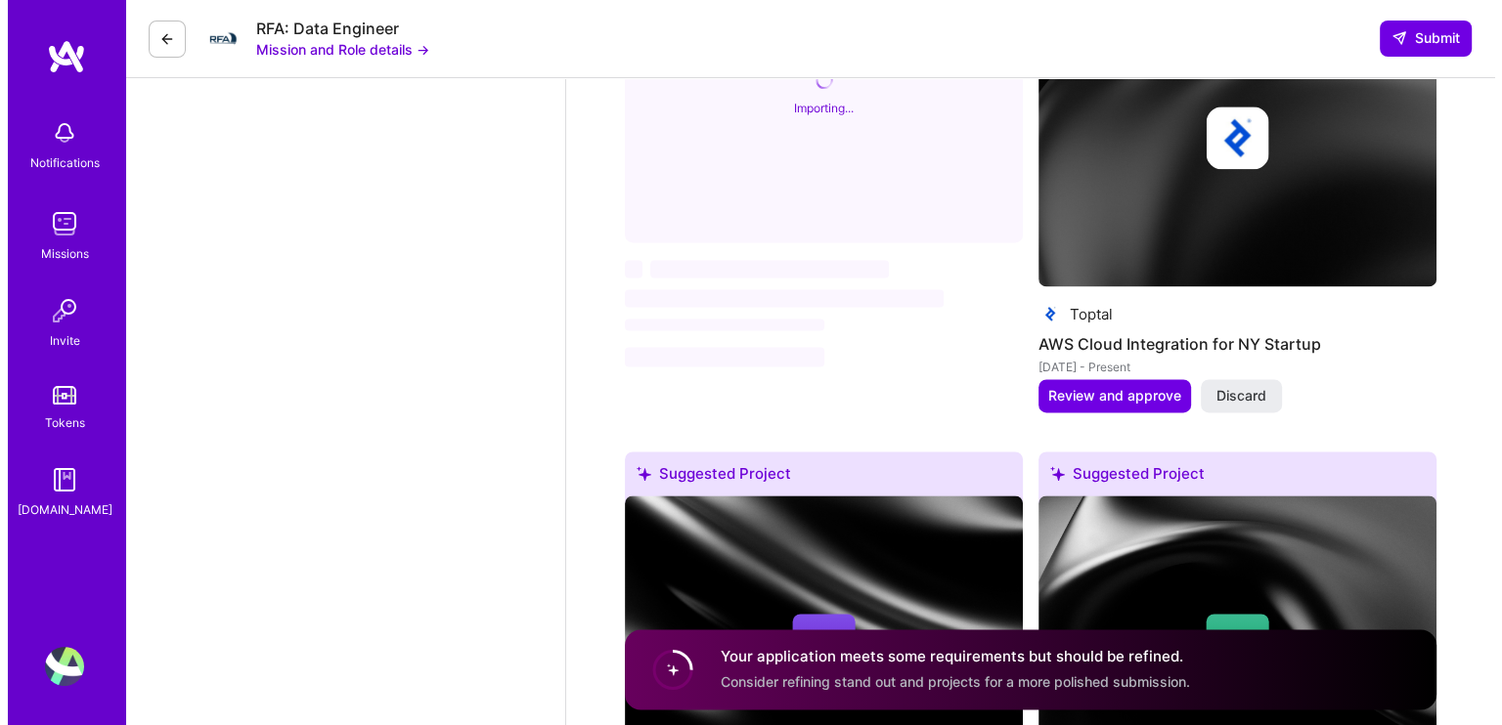
scroll to position [3031, 0]
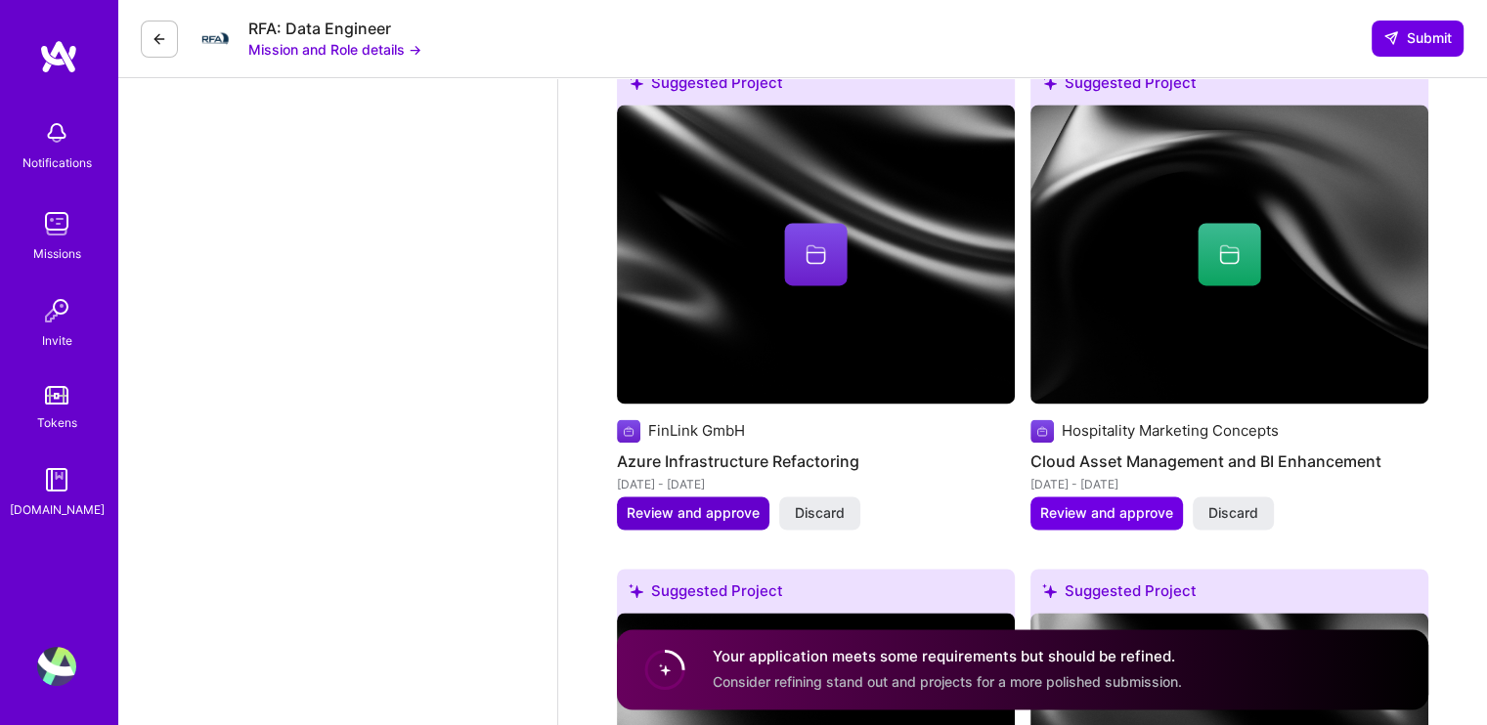
click at [692, 510] on span "Review and approve" at bounding box center [693, 513] width 133 height 20
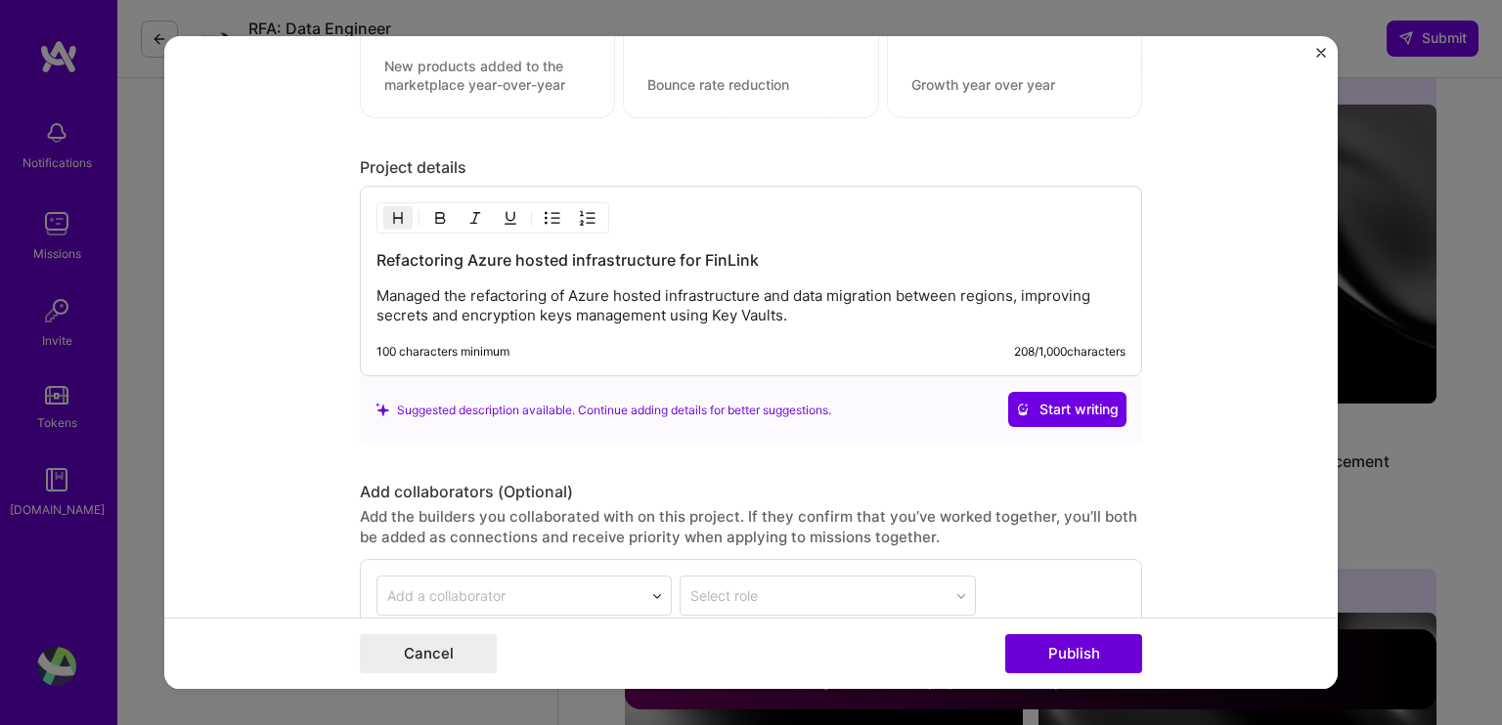
scroll to position [1760, 0]
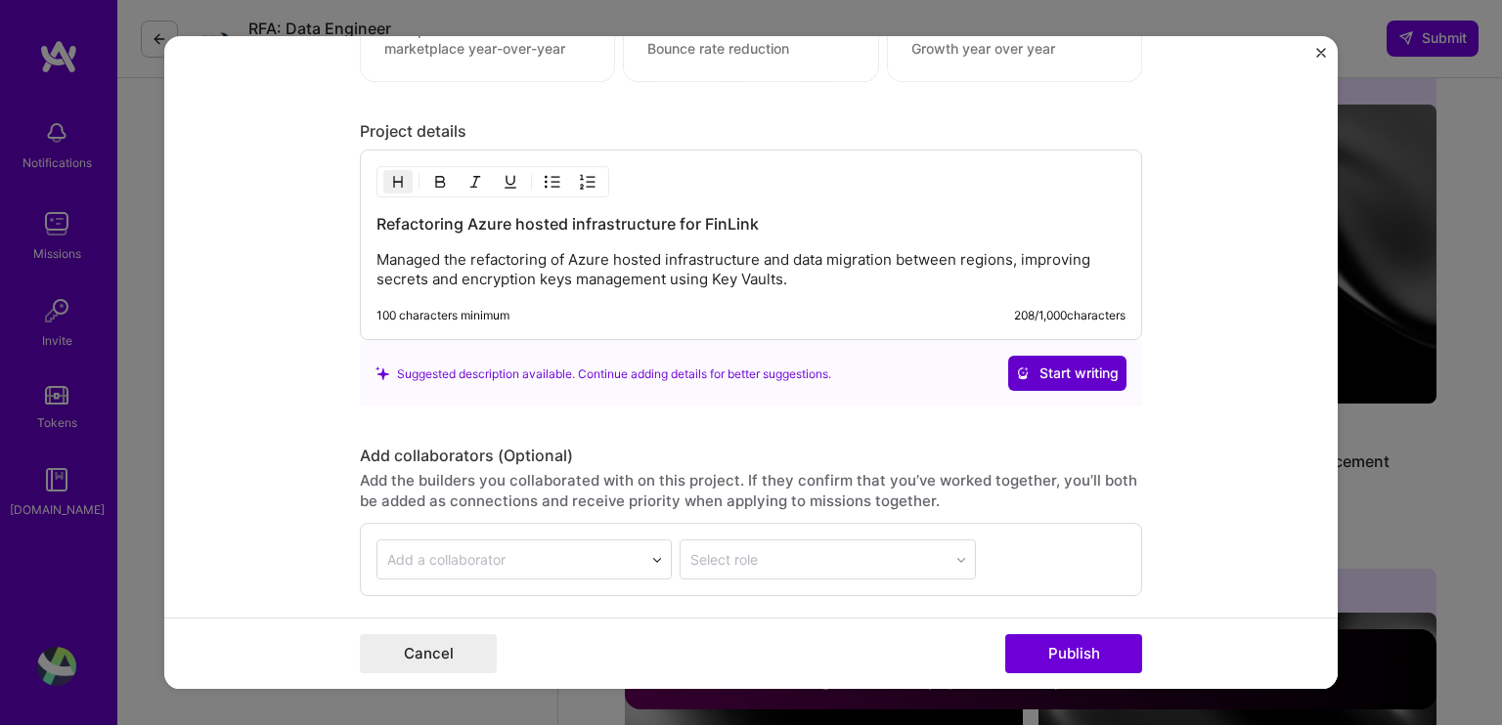
click at [1037, 369] on span "Start writing" at bounding box center [1067, 375] width 103 height 20
click at [1071, 648] on button "Publish" at bounding box center [1073, 653] width 137 height 39
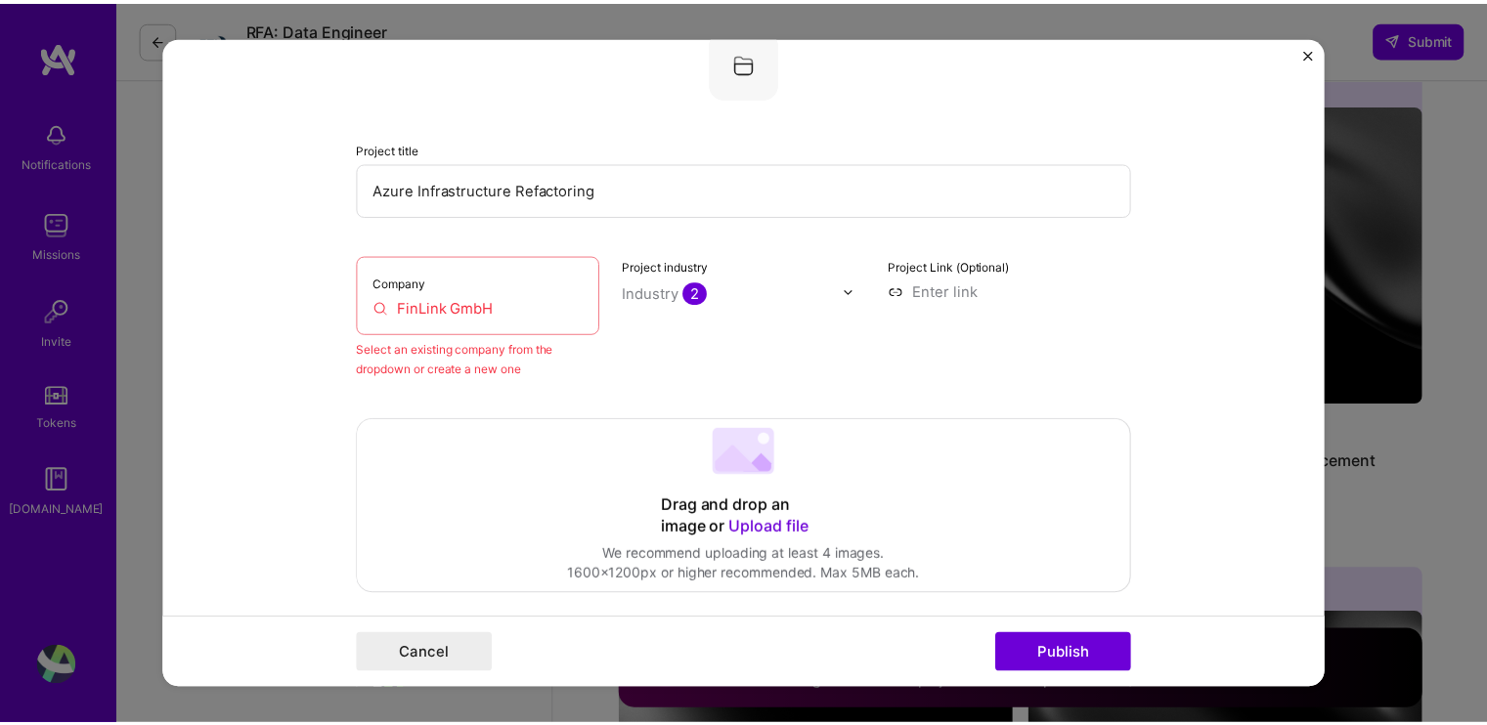
scroll to position [128, 0]
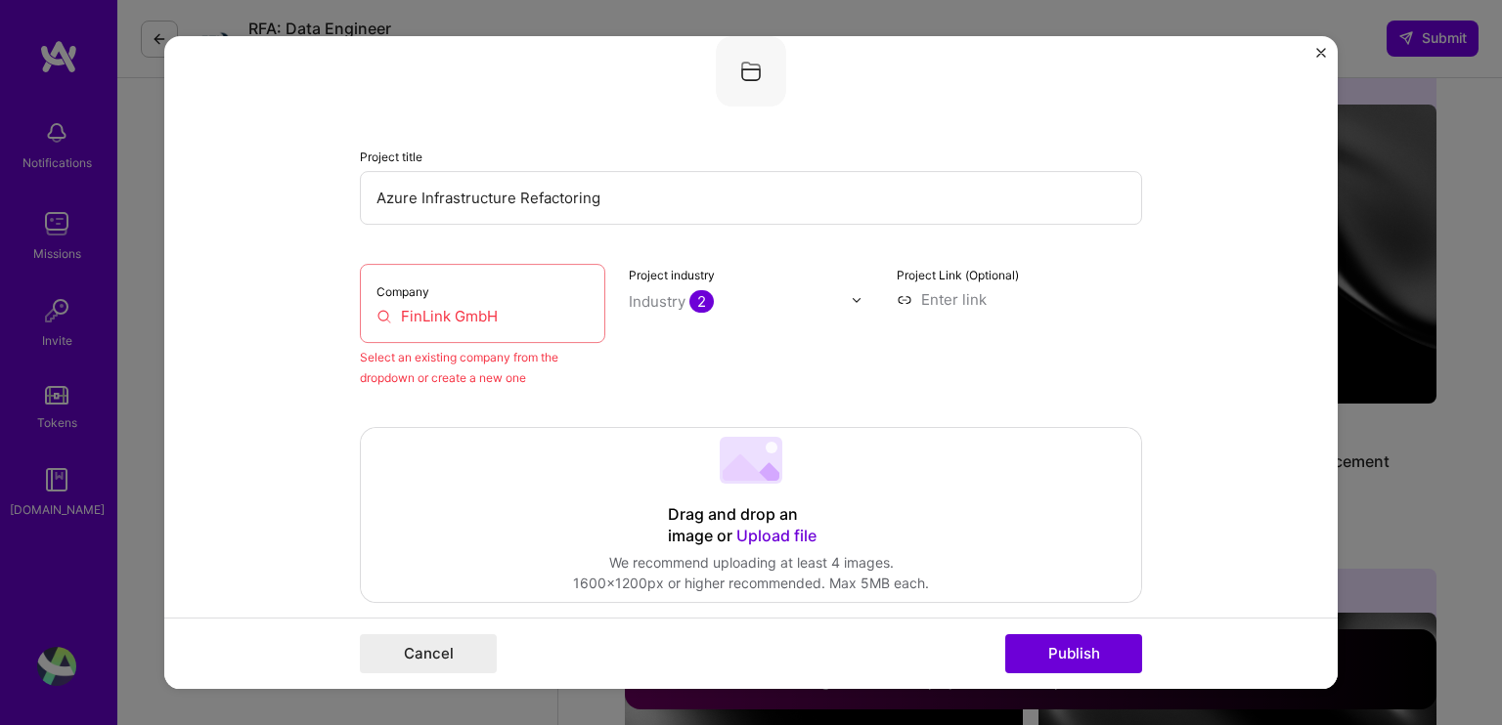
click at [1318, 54] on img "Close" at bounding box center [1321, 53] width 10 height 10
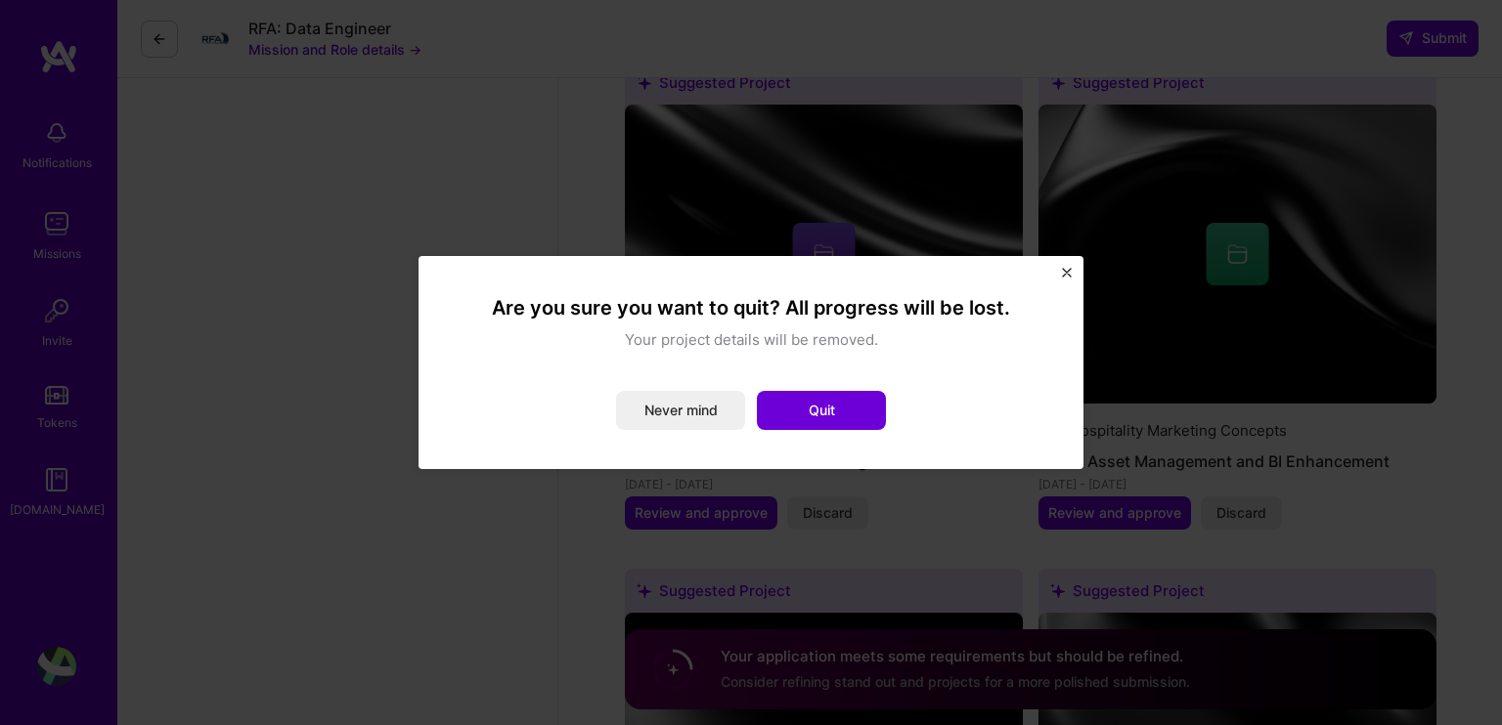
click at [1066, 272] on img "Close" at bounding box center [1067, 273] width 10 height 10
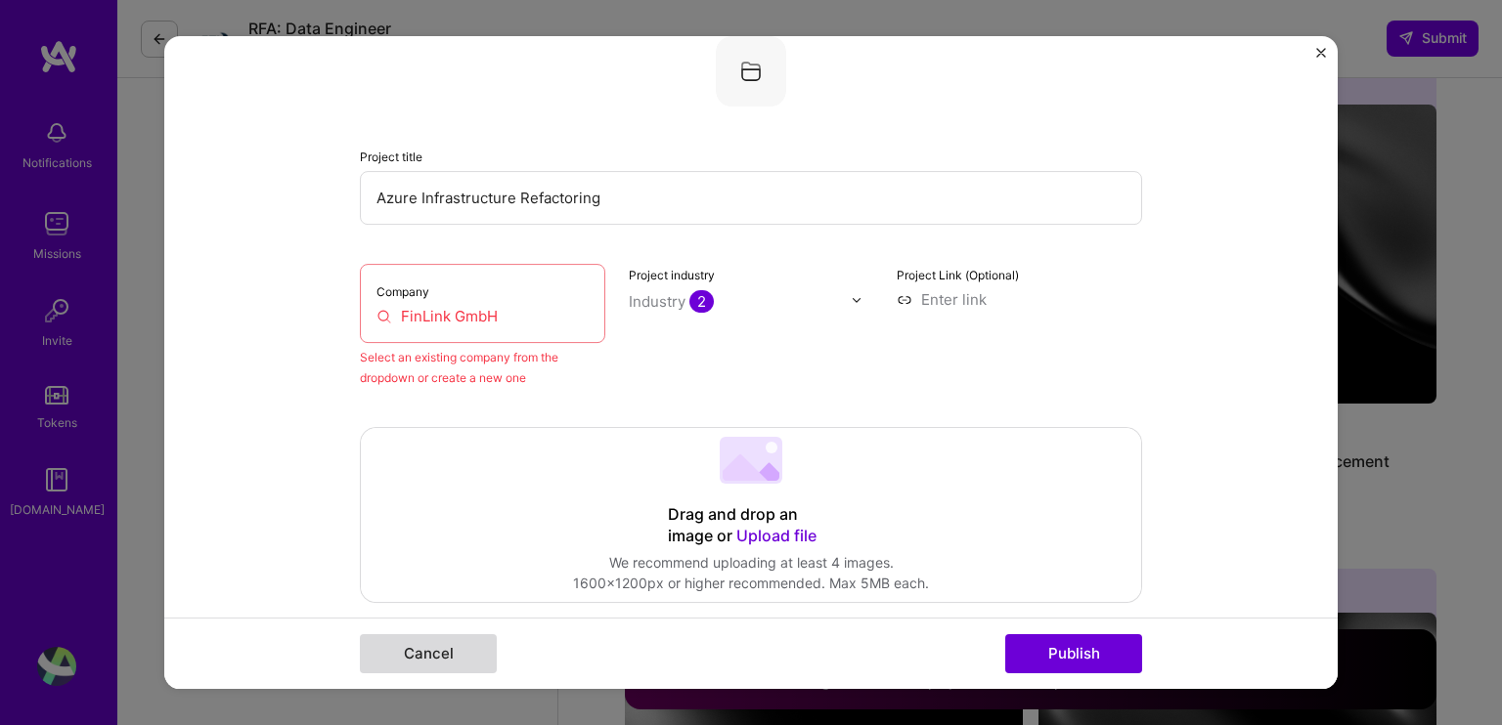
click at [450, 657] on button "Cancel" at bounding box center [428, 653] width 137 height 39
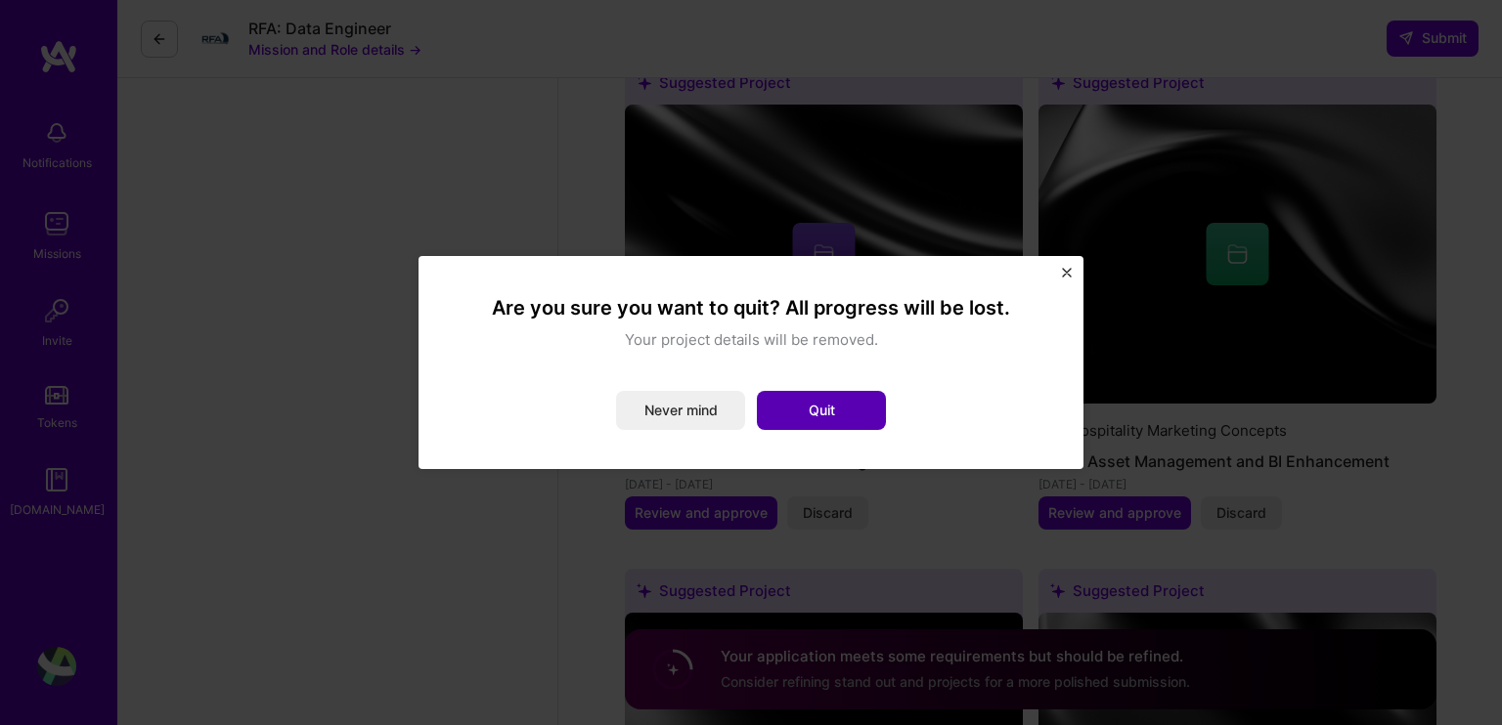
click at [791, 414] on button "Quit" at bounding box center [821, 410] width 129 height 39
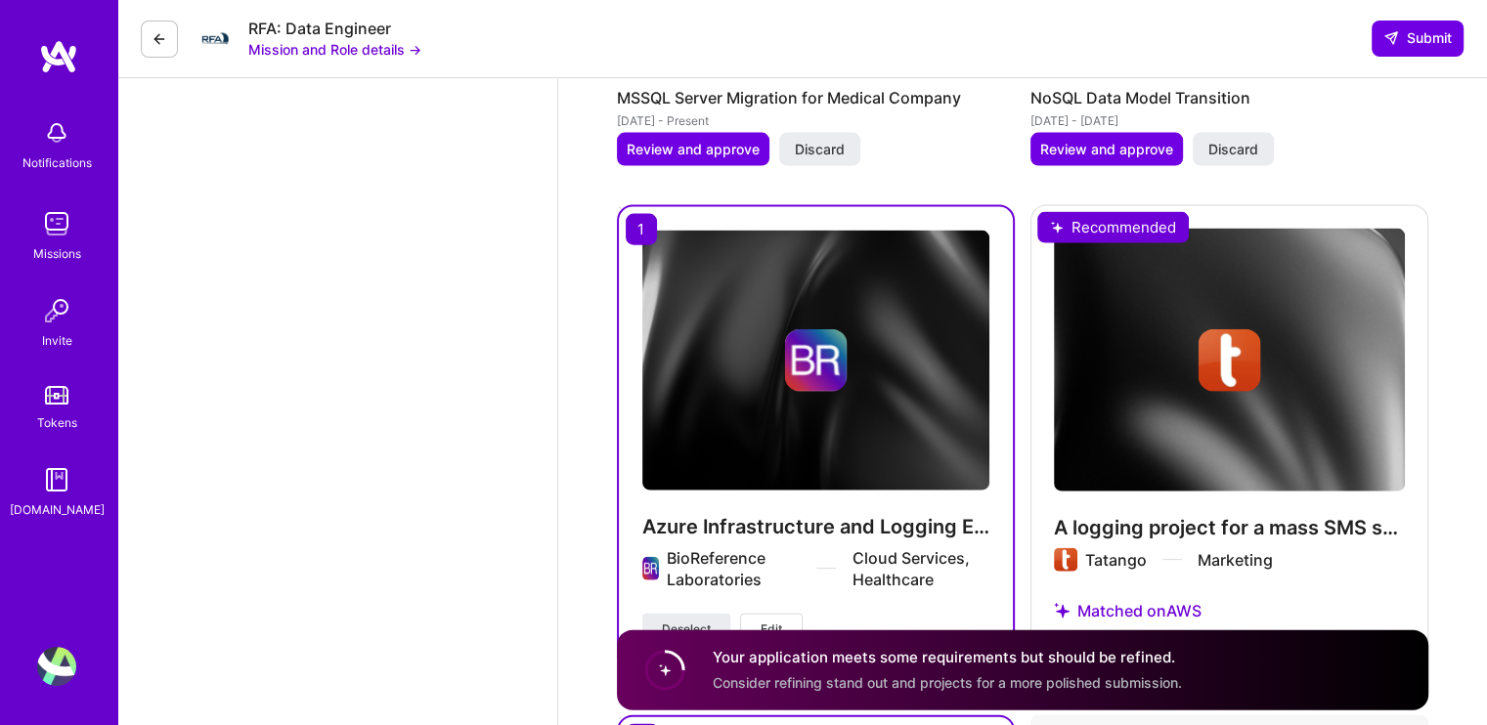
scroll to position [4595, 0]
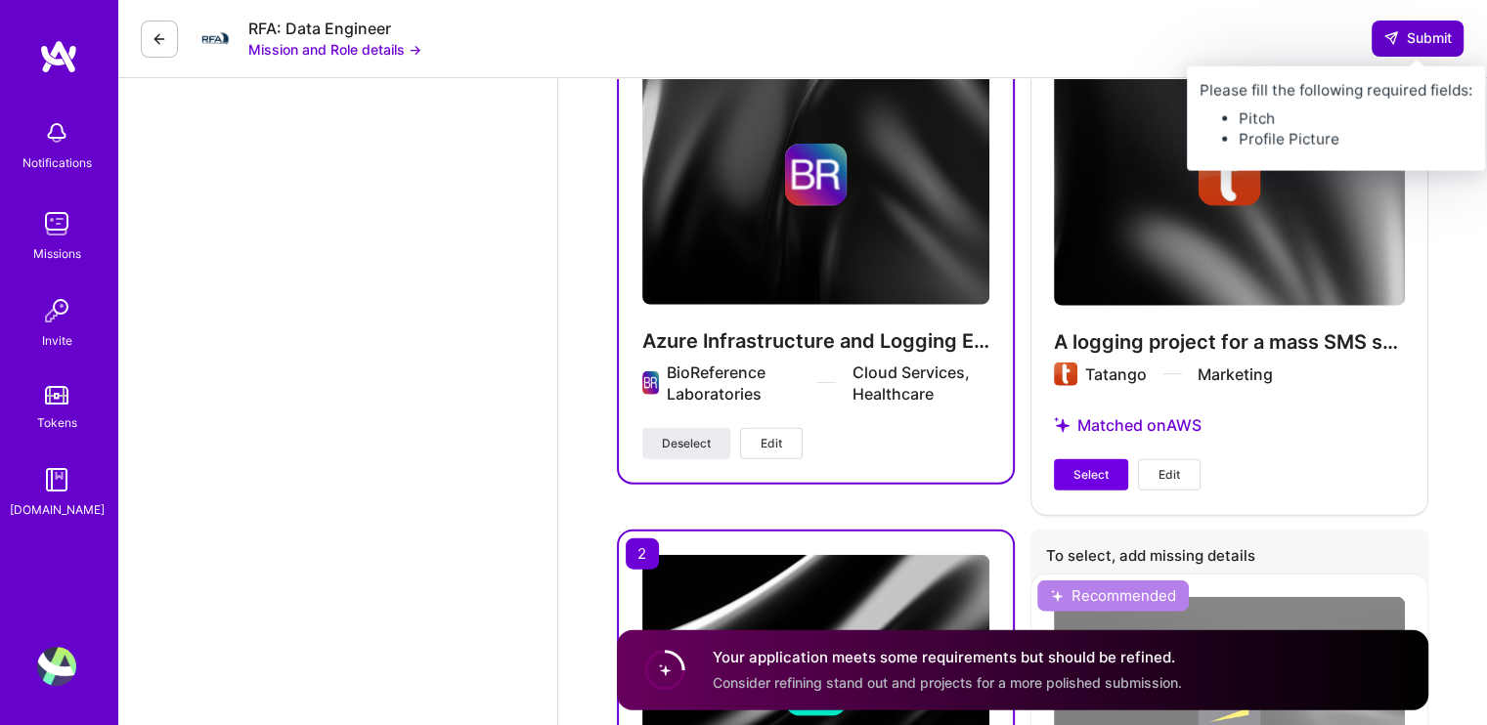
click at [1426, 30] on span "Submit" at bounding box center [1417, 38] width 68 height 20
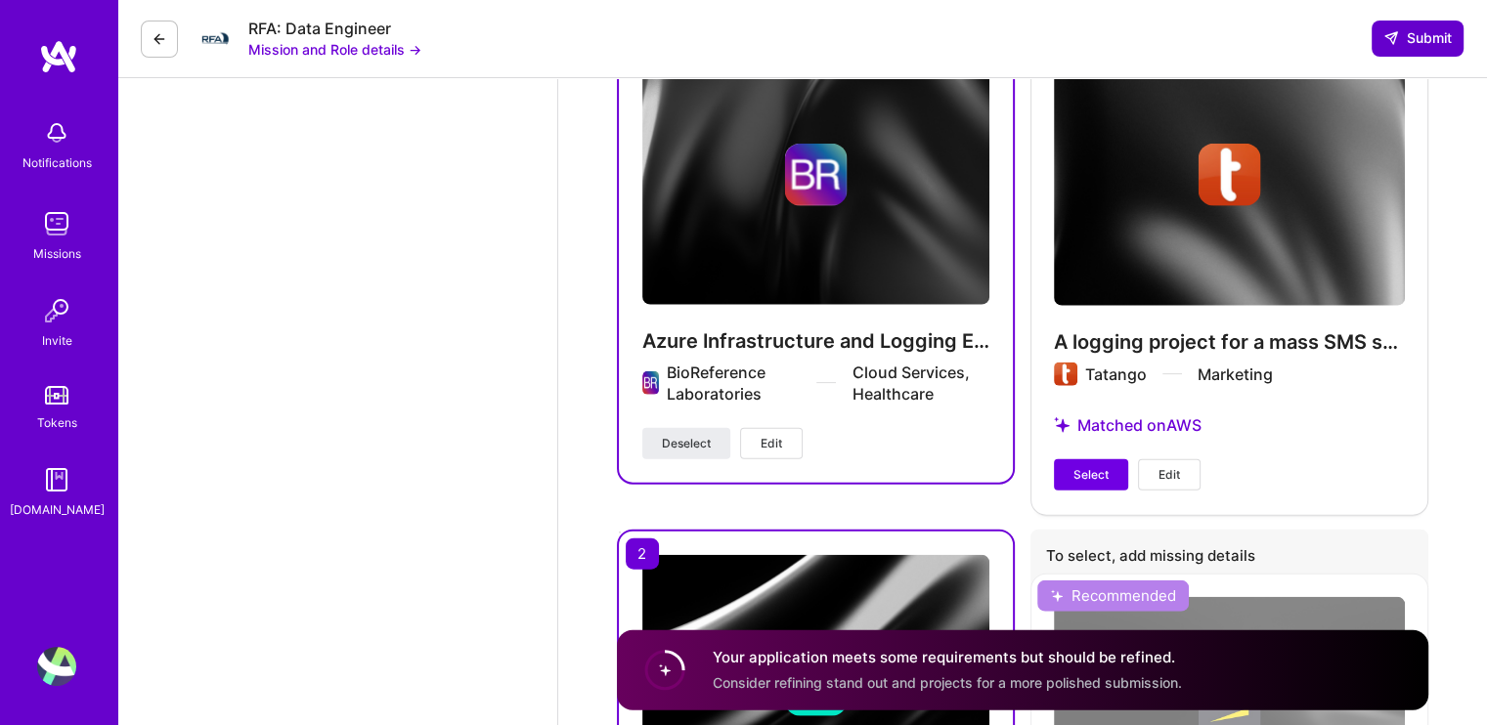
click at [1424, 33] on span "Submit" at bounding box center [1417, 38] width 68 height 20
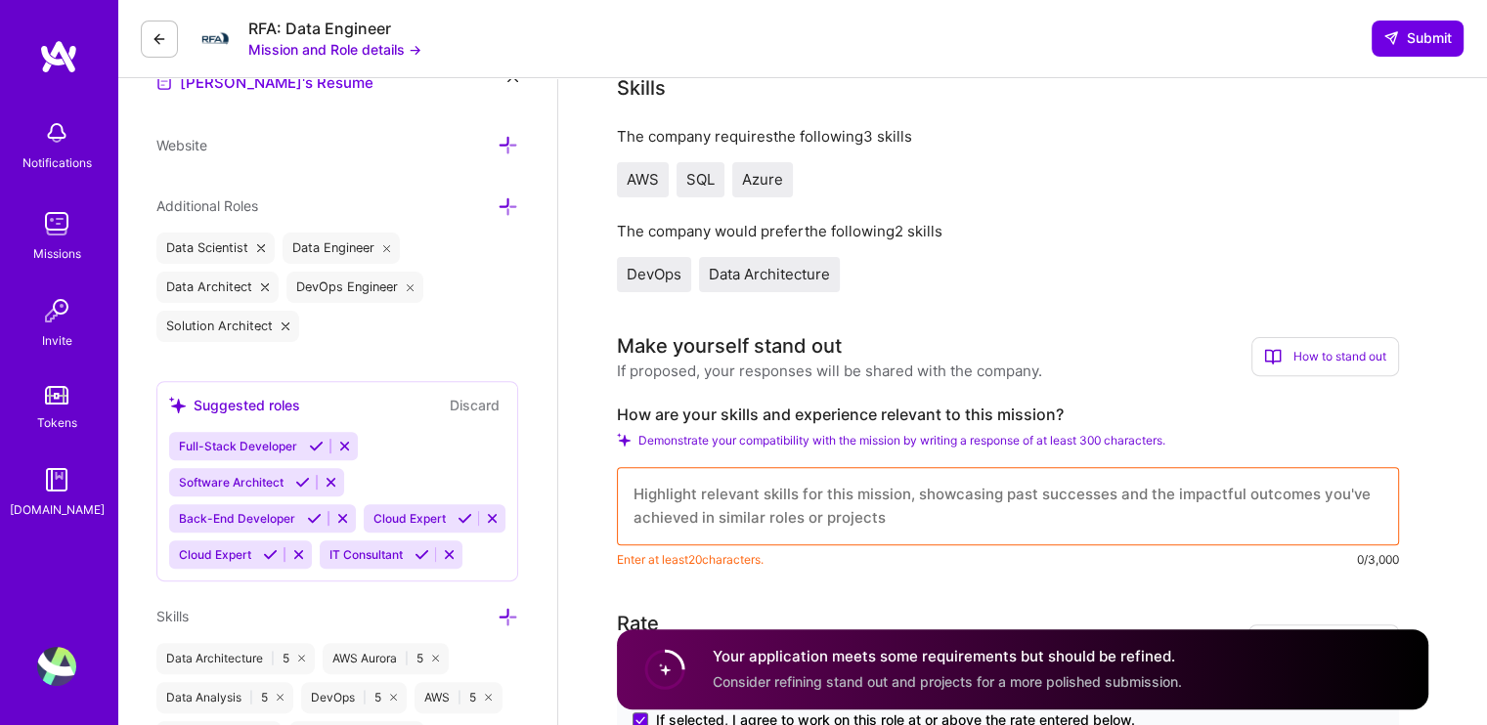
scroll to position [634, 0]
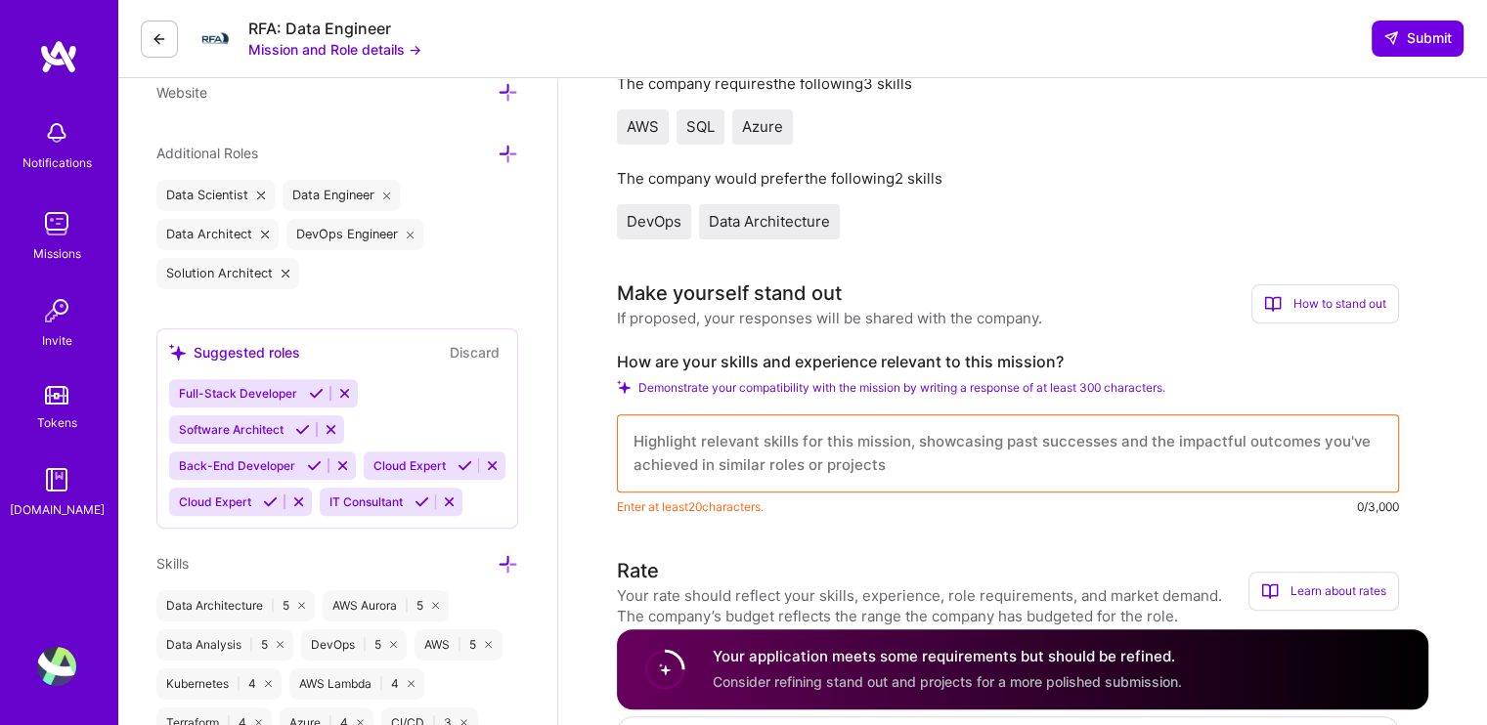
click at [1327, 302] on div "How to stand out" at bounding box center [1325, 303] width 148 height 39
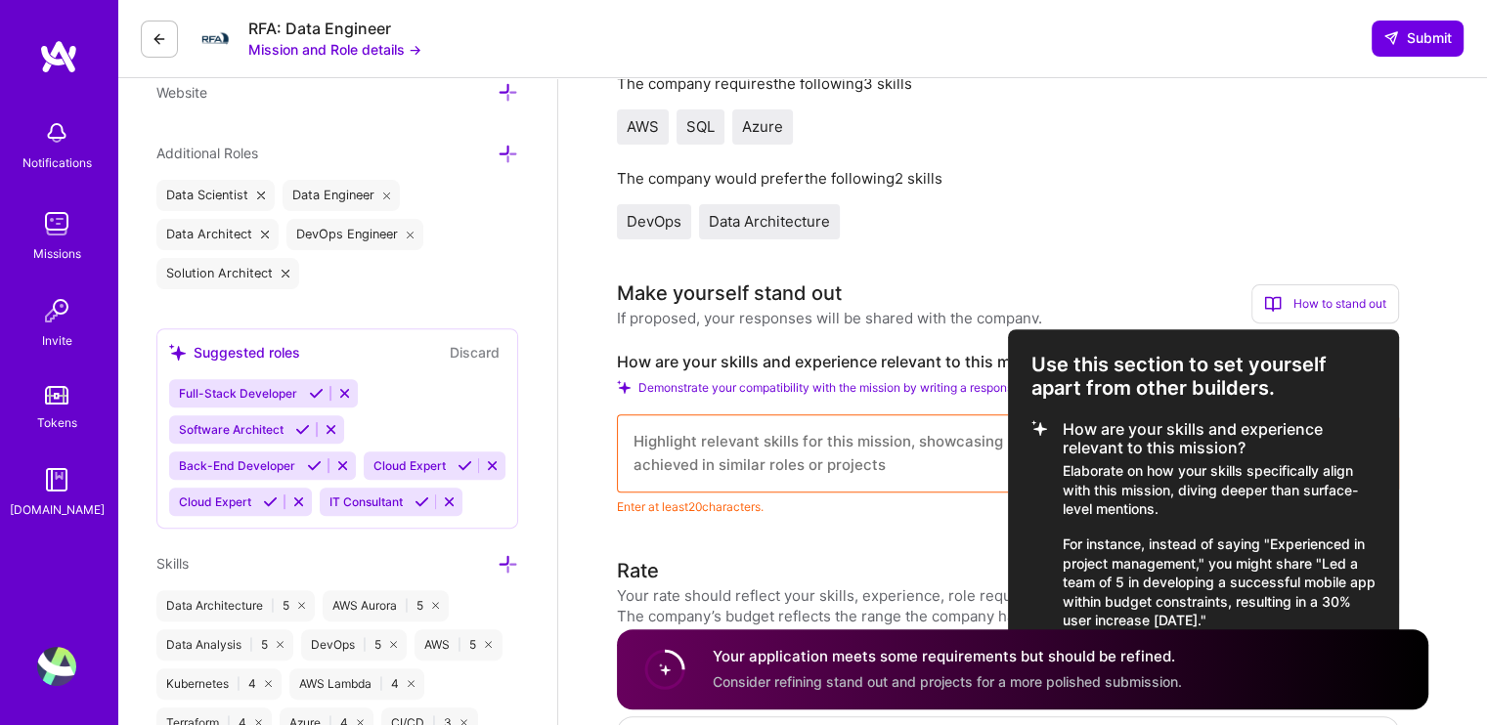
click at [826, 433] on div at bounding box center [743, 362] width 1487 height 725
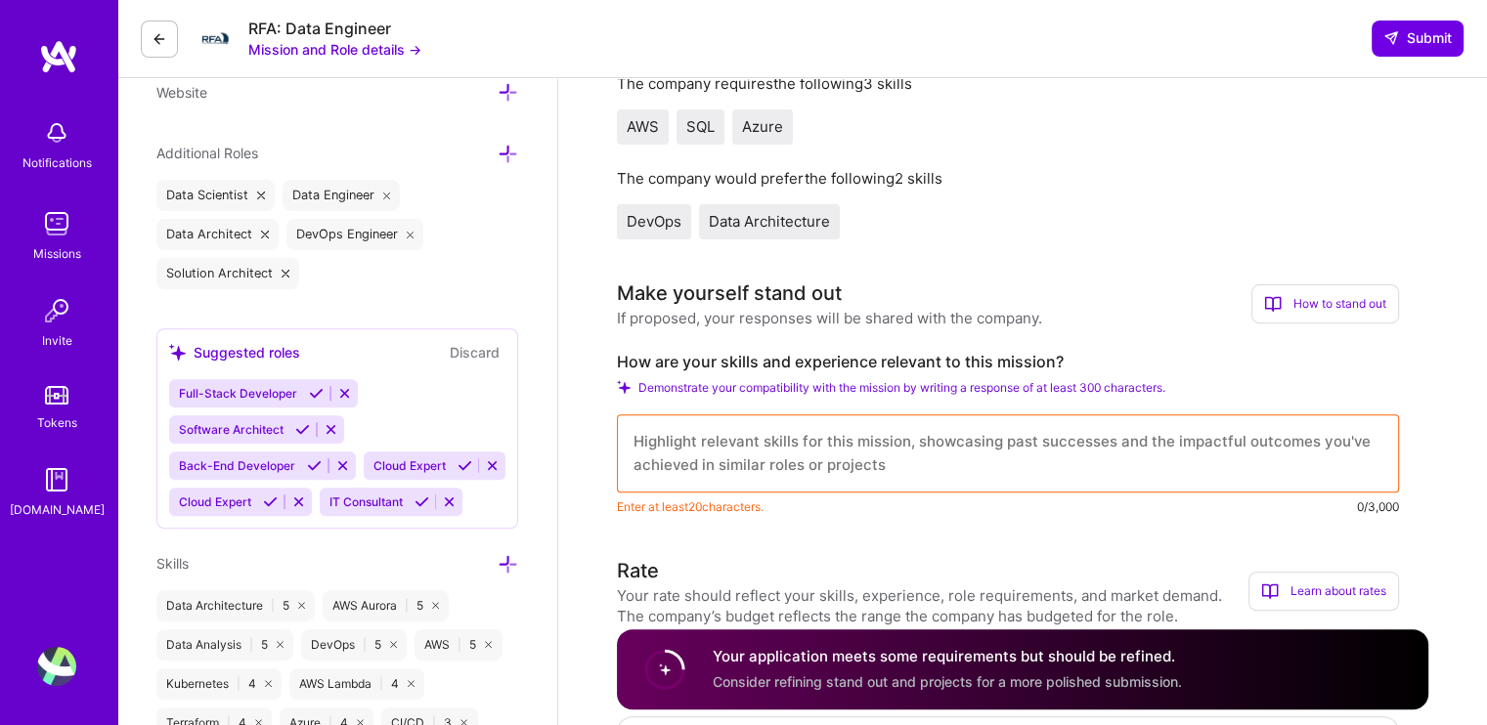
click at [842, 436] on textarea at bounding box center [1008, 454] width 782 height 78
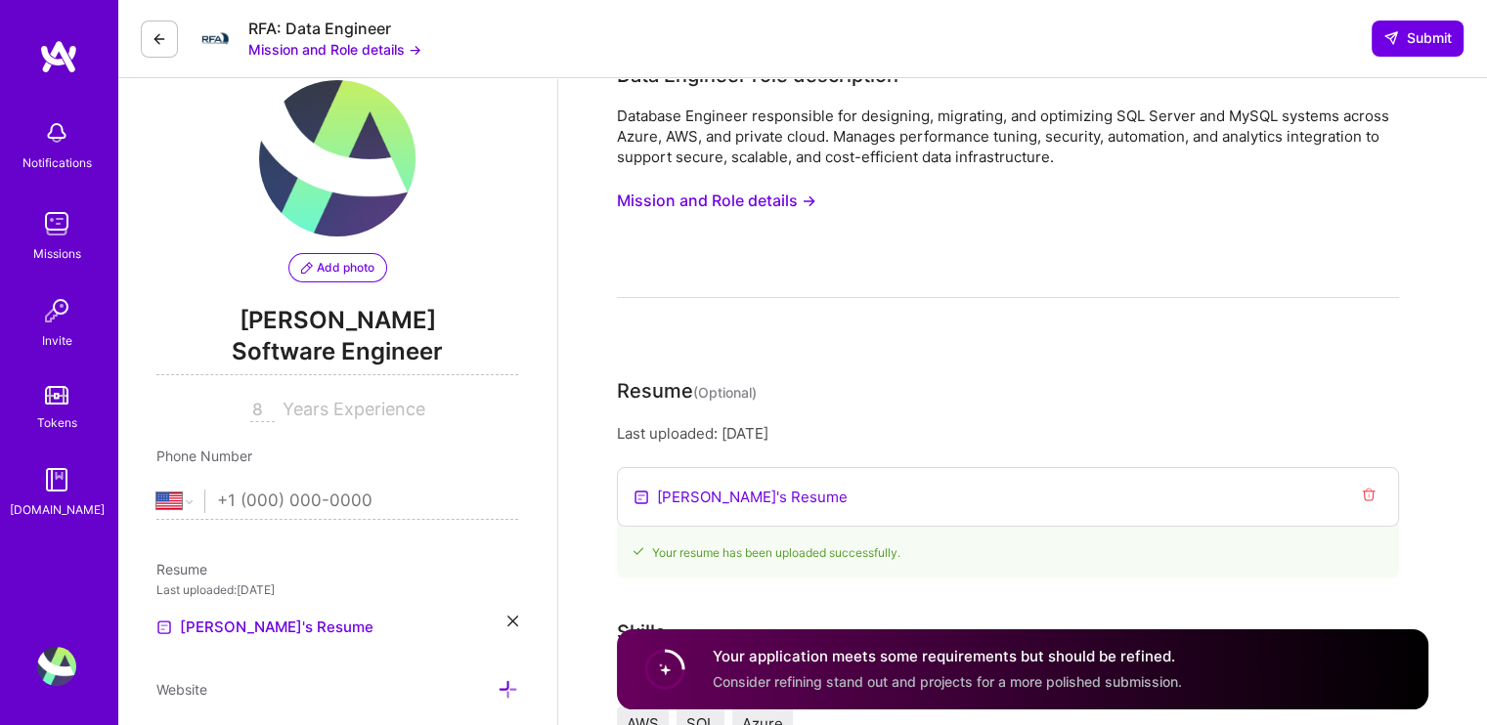
scroll to position [0, 0]
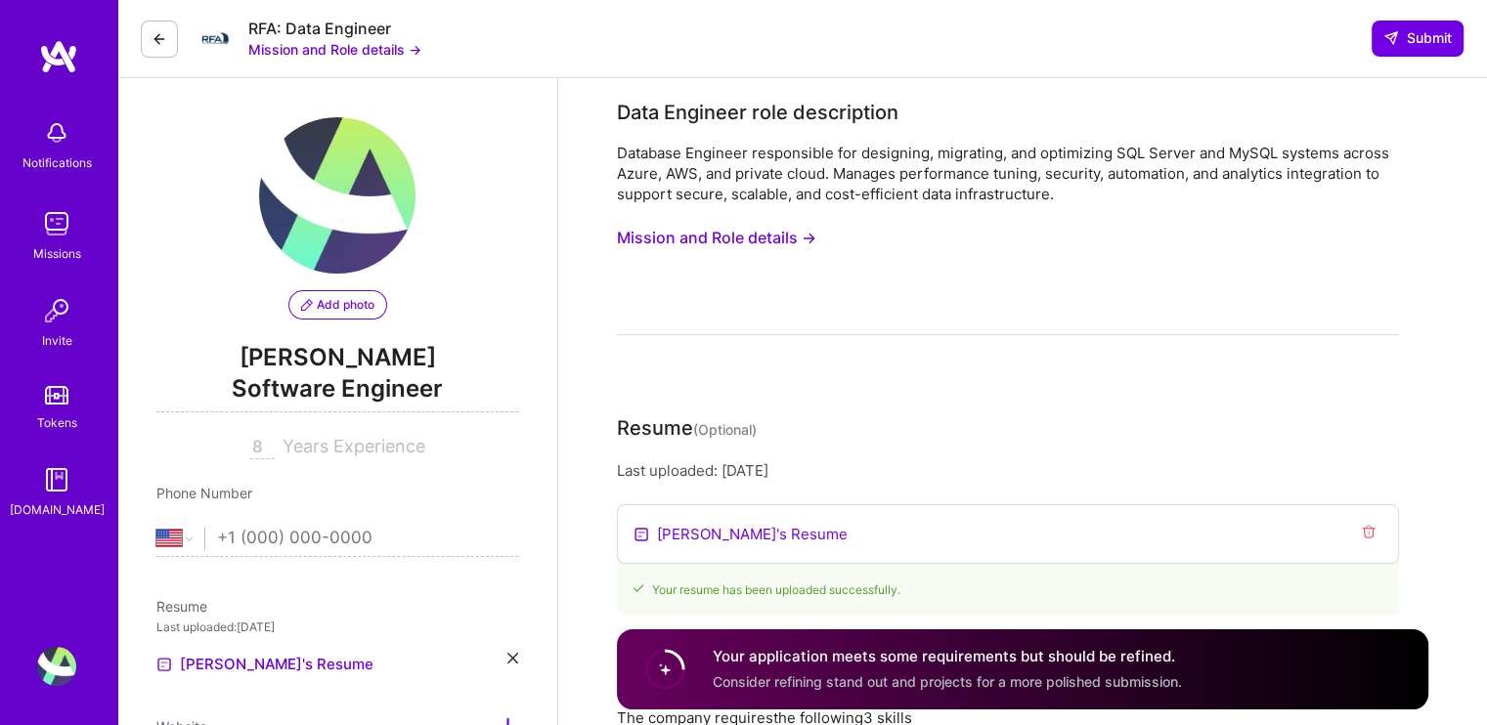
click at [792, 234] on button "Mission and Role details →" at bounding box center [716, 238] width 199 height 36
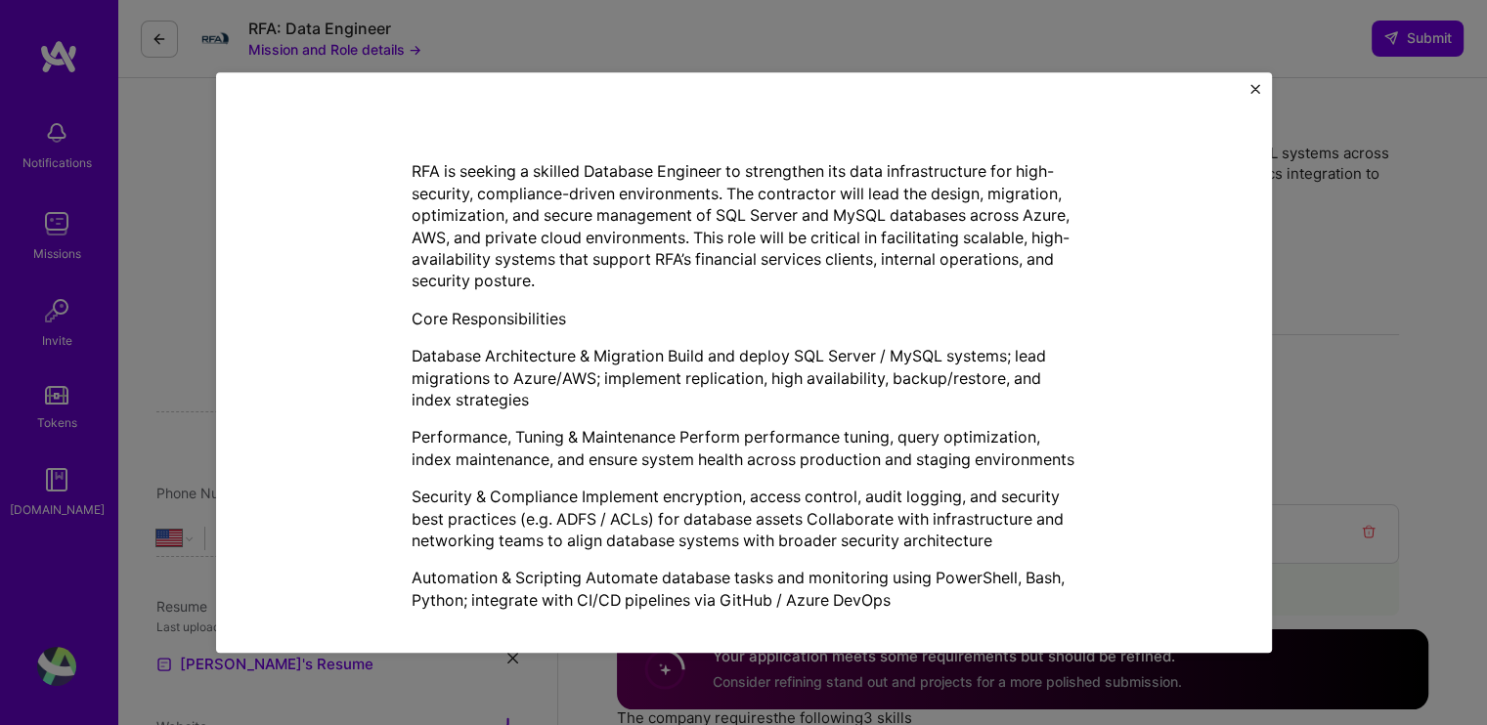
scroll to position [489, 0]
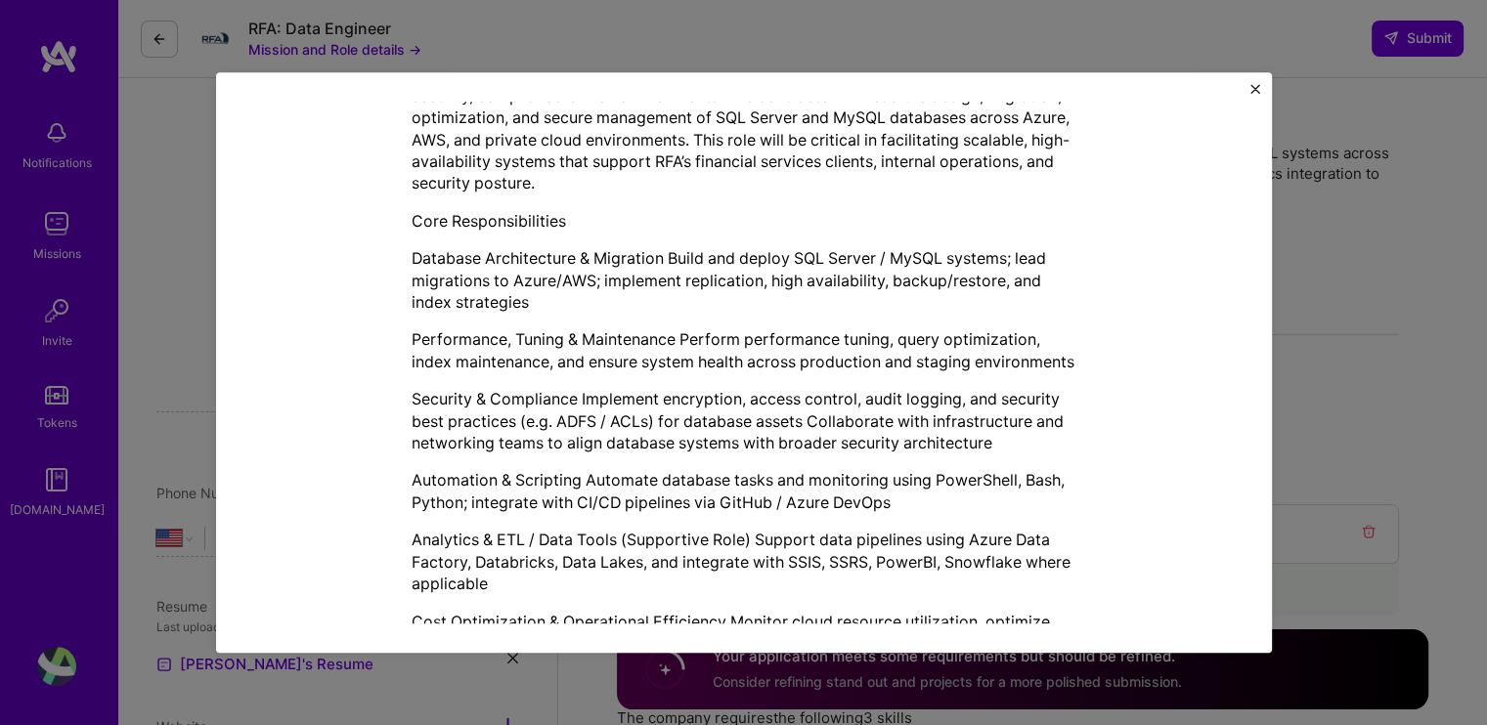
click at [1251, 92] on img "Close" at bounding box center [1255, 89] width 10 height 10
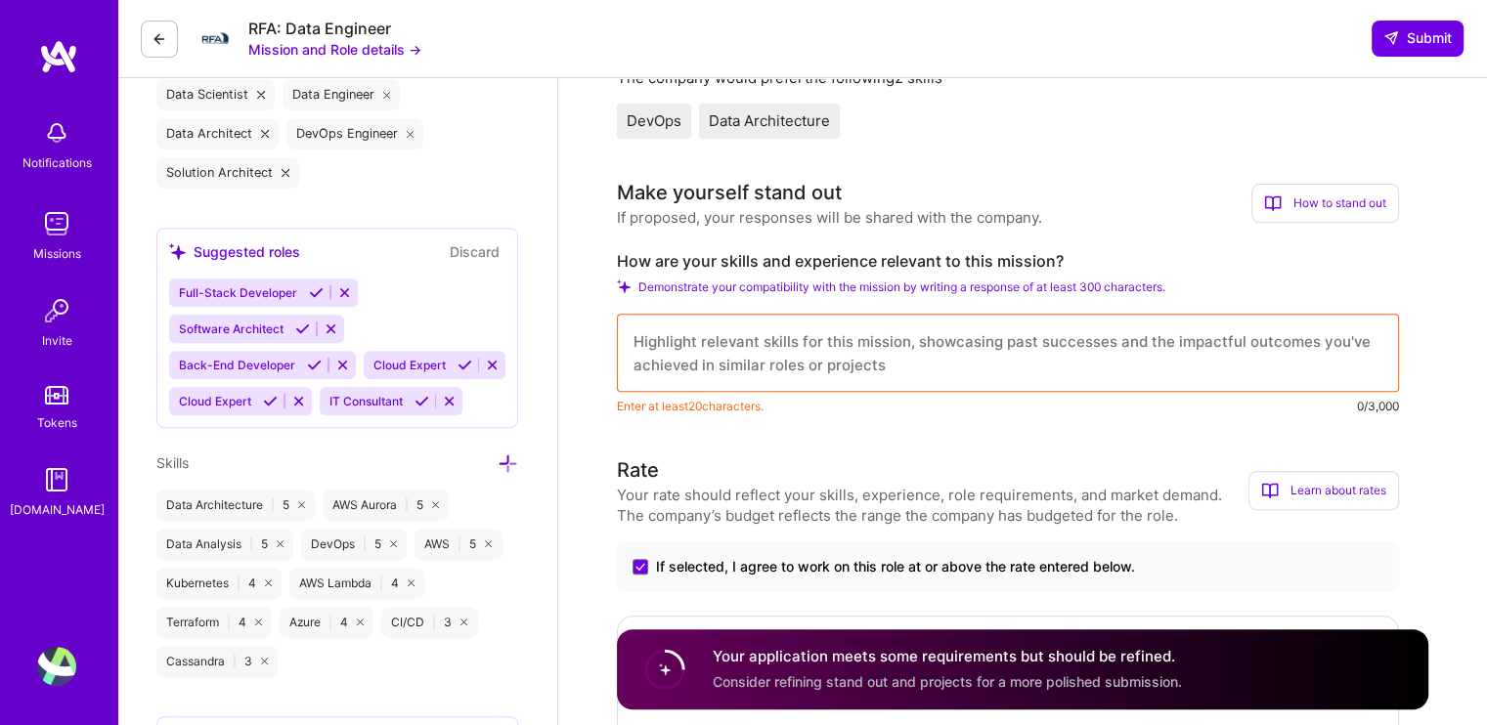
scroll to position [880, 0]
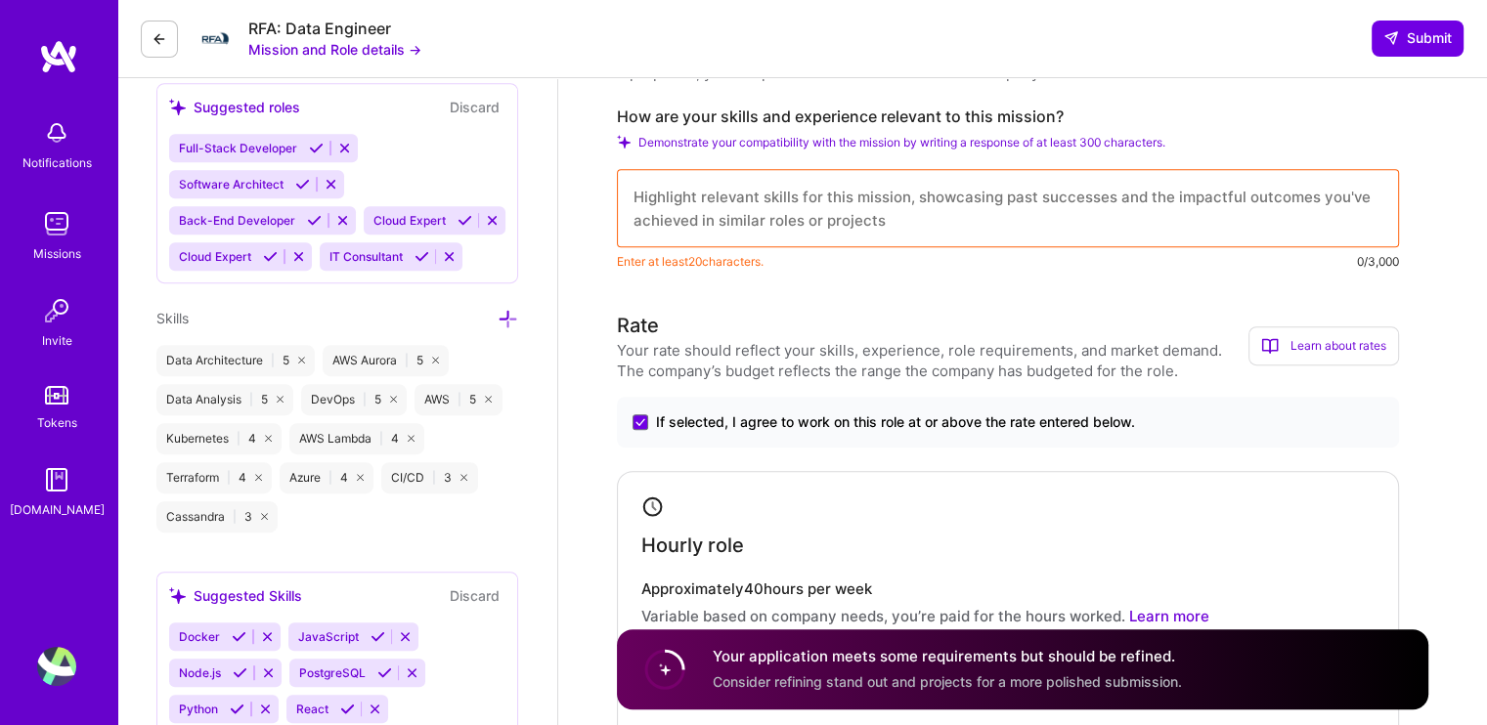
click at [693, 184] on textarea at bounding box center [1008, 208] width 782 height 78
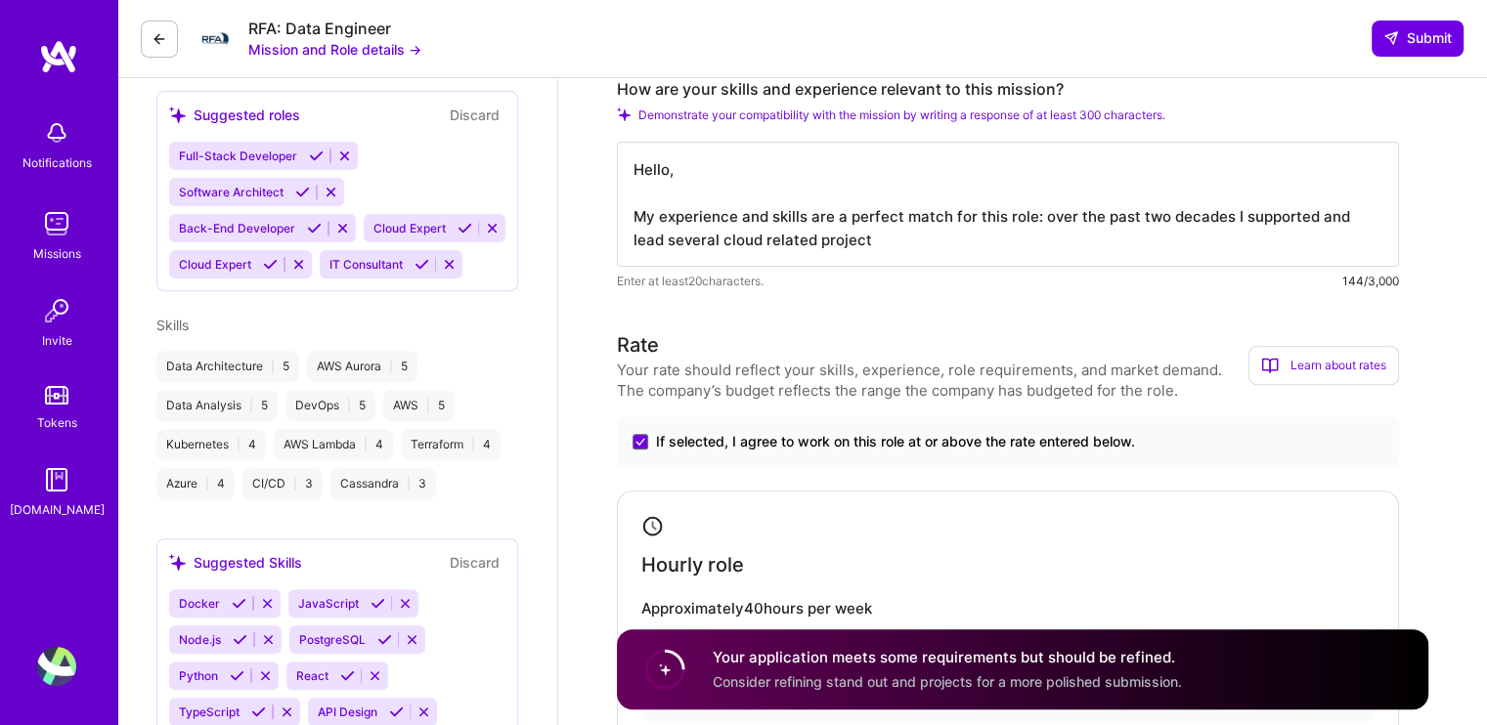
scroll to position [684, 0]
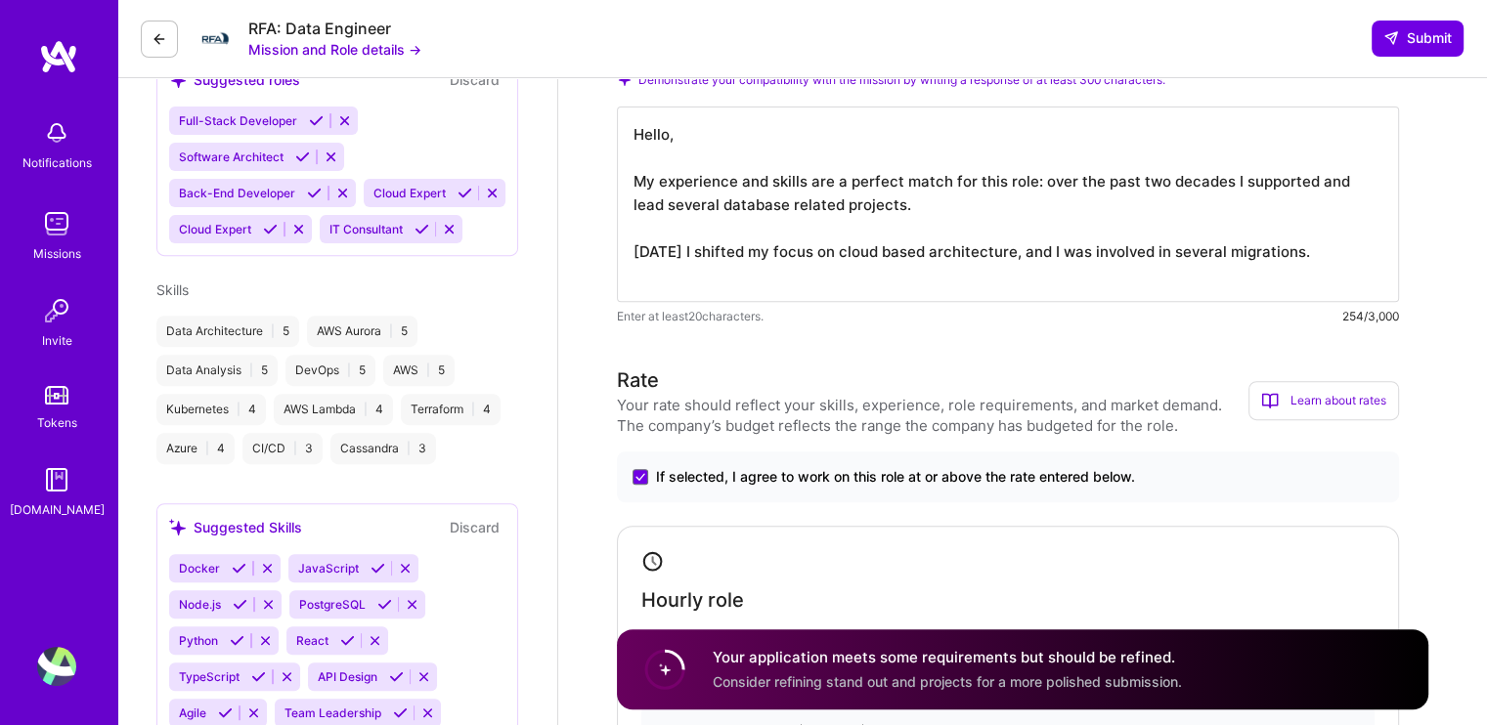
click at [899, 275] on textarea "Hello, My experience and skills are a perfect match for this role: over the pas…" at bounding box center [1008, 205] width 782 height 196
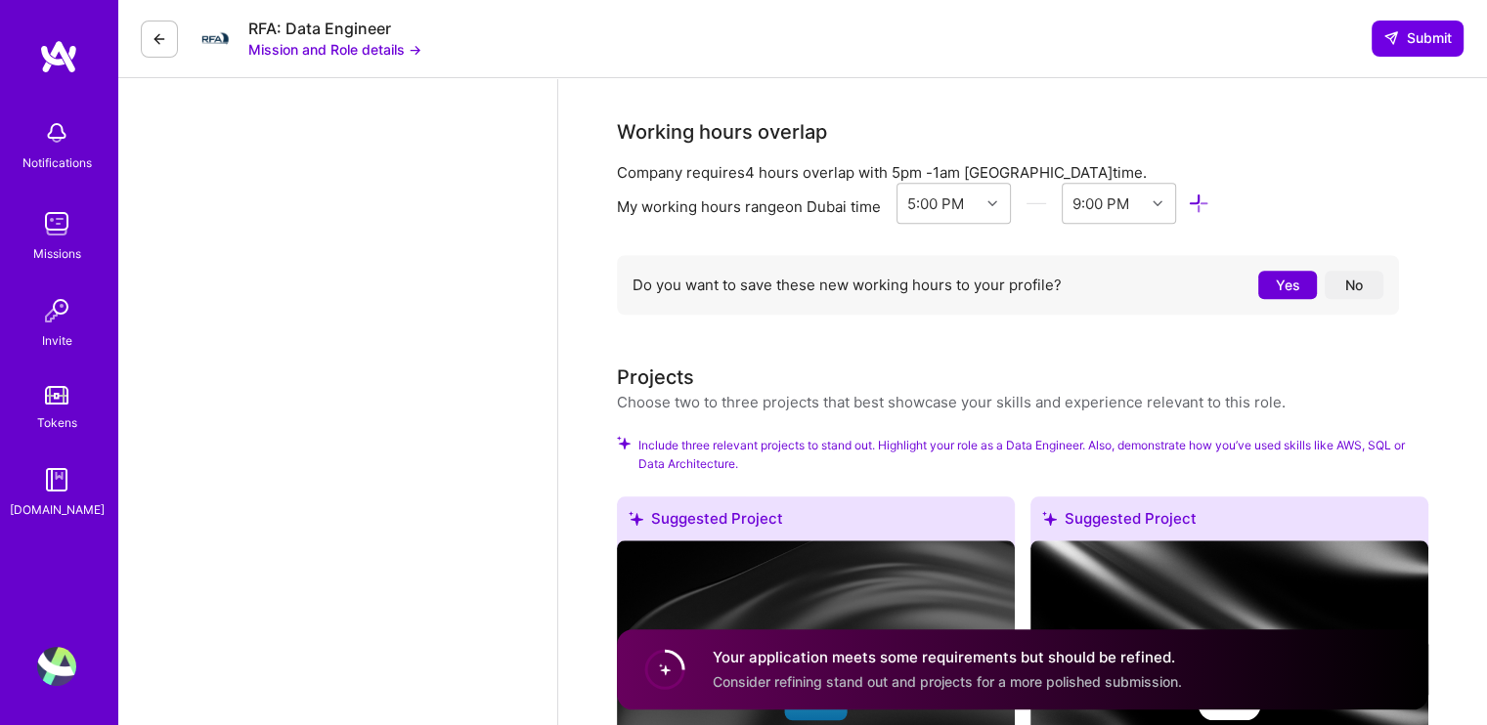
scroll to position [1857, 0]
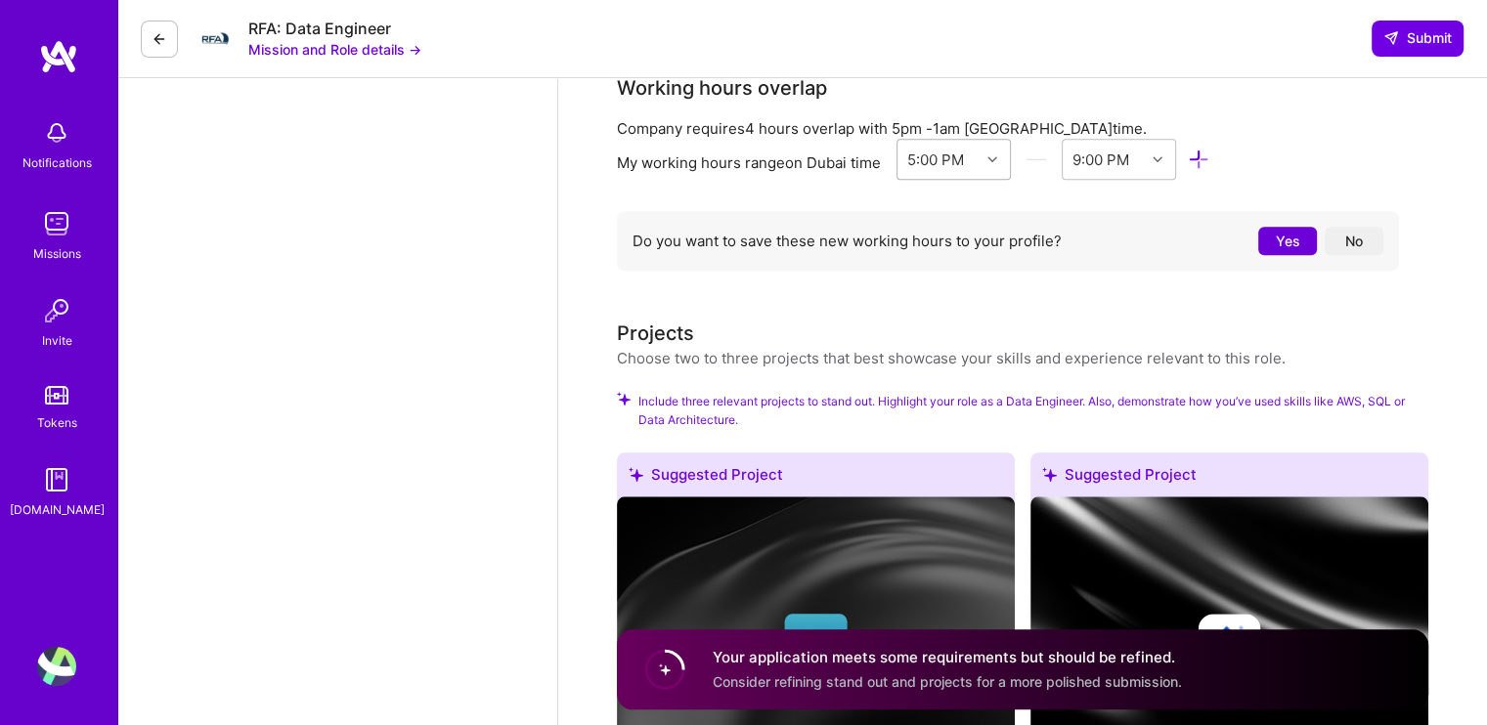
type textarea "Hello, My experience and skills are a perfect match for this role: over the pas…"
click at [961, 159] on div "5:00 PM" at bounding box center [935, 159] width 57 height 21
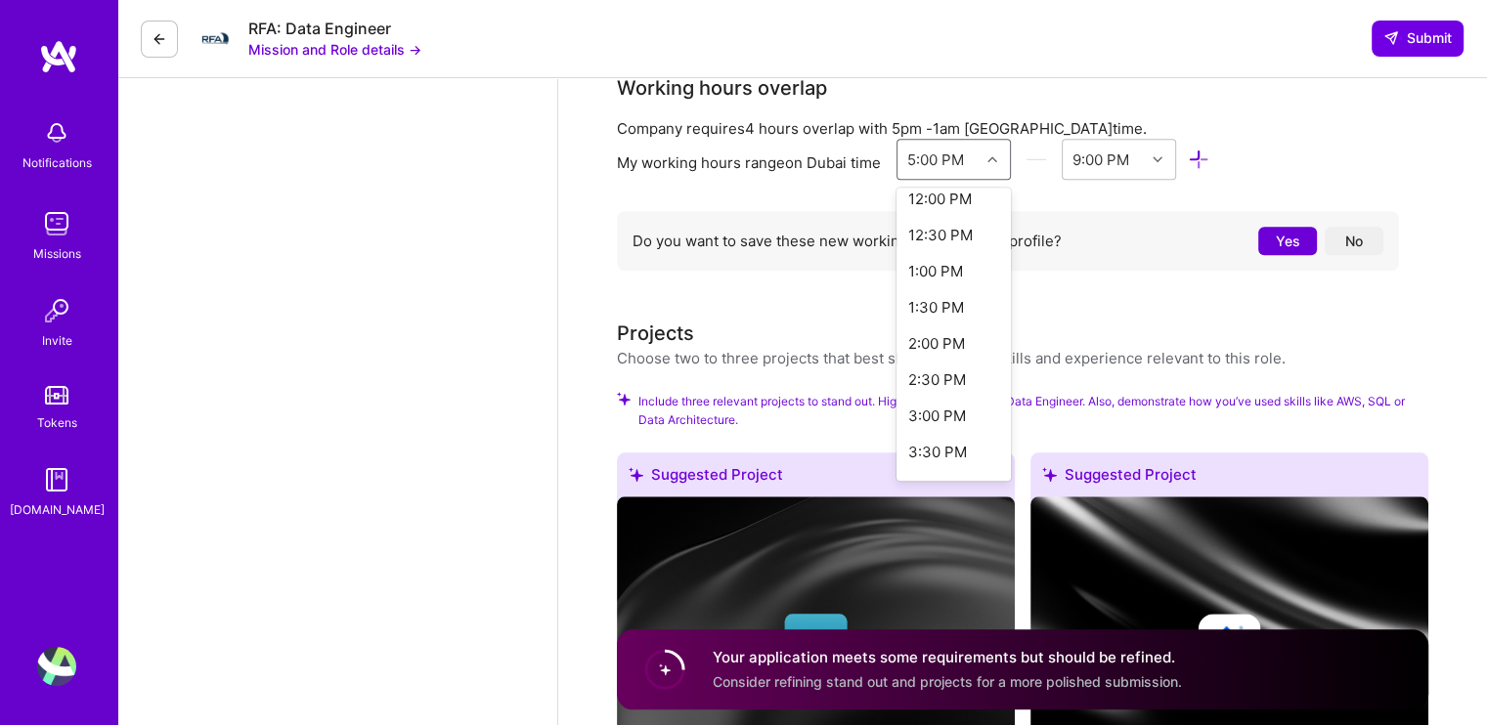
scroll to position [880, 0]
click at [948, 269] on div "1:00 PM" at bounding box center [953, 270] width 114 height 36
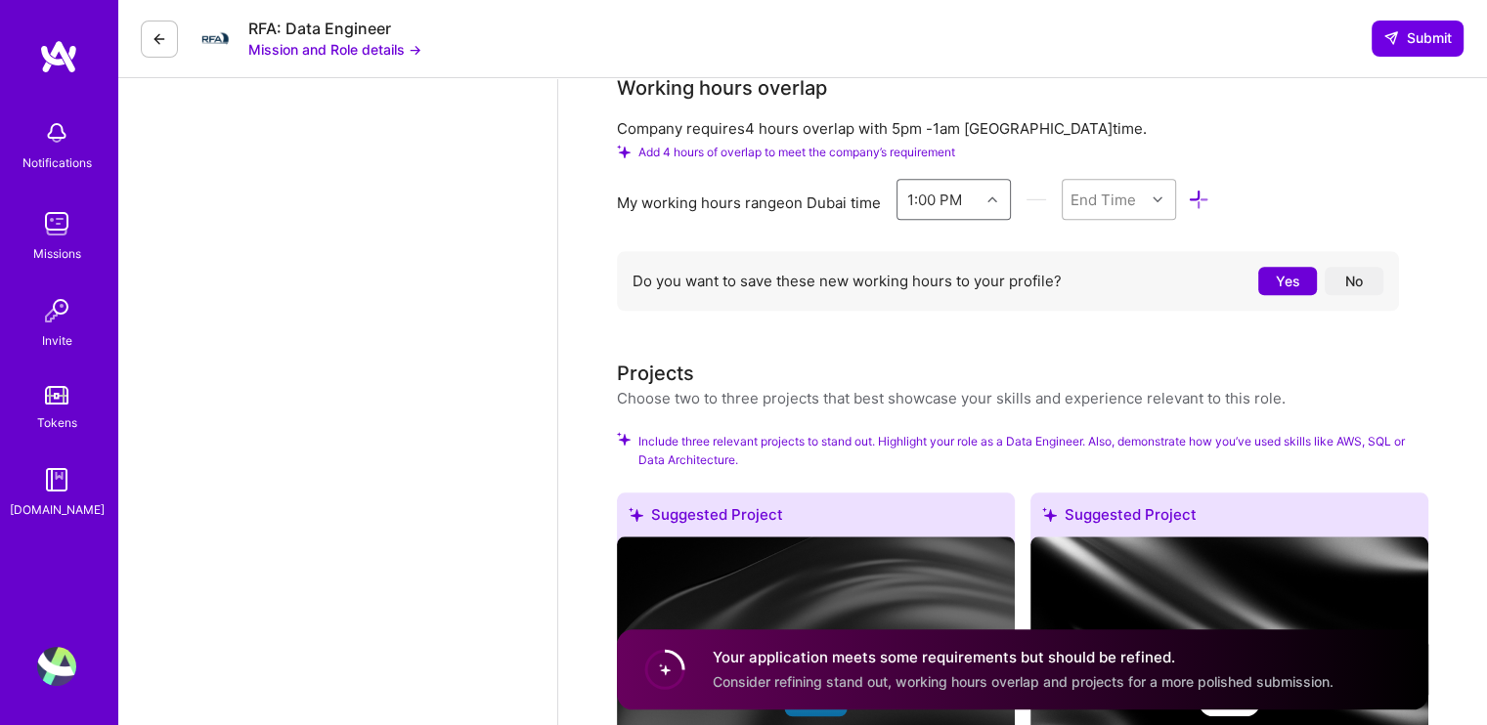
click at [1165, 188] on div at bounding box center [1160, 199] width 30 height 25
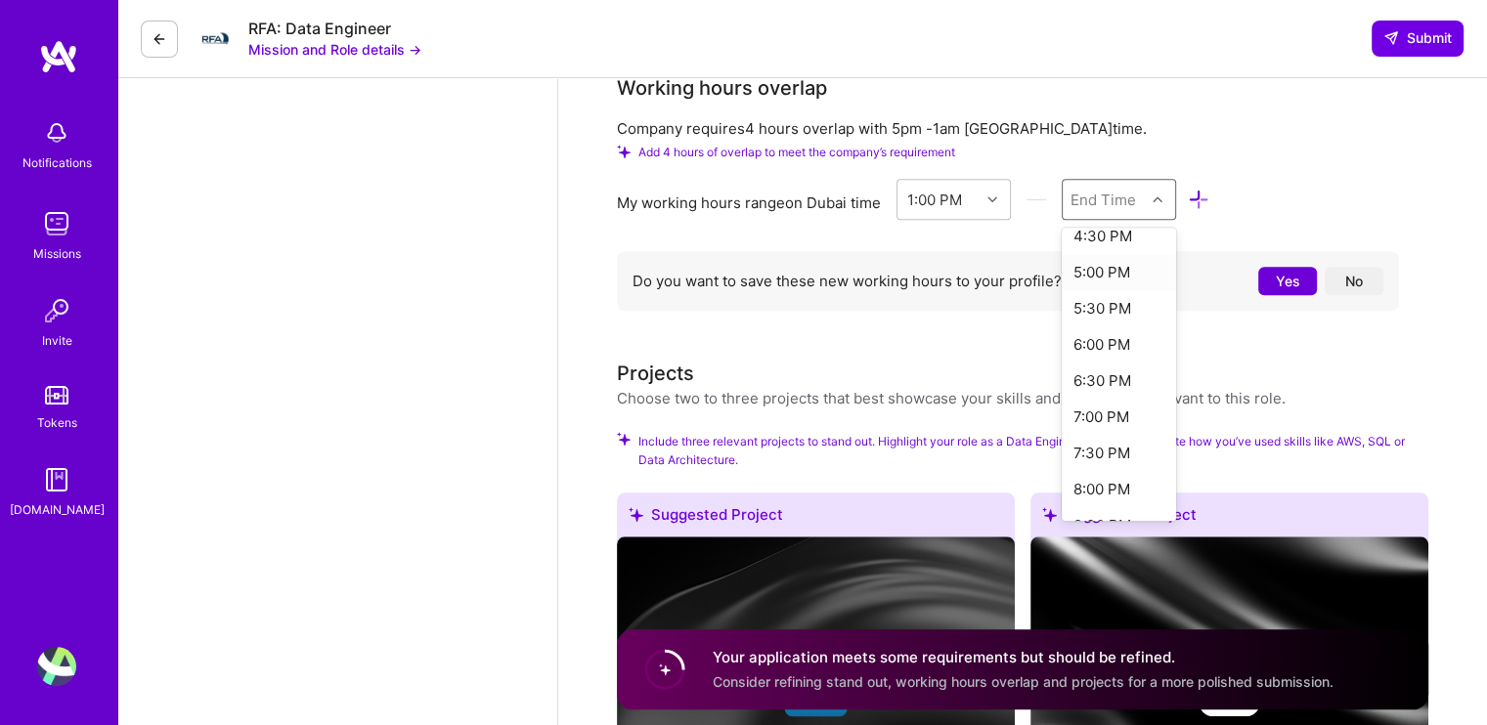
scroll to position [391, 0]
click at [1113, 505] on div "10:00 PM" at bounding box center [1119, 510] width 114 height 36
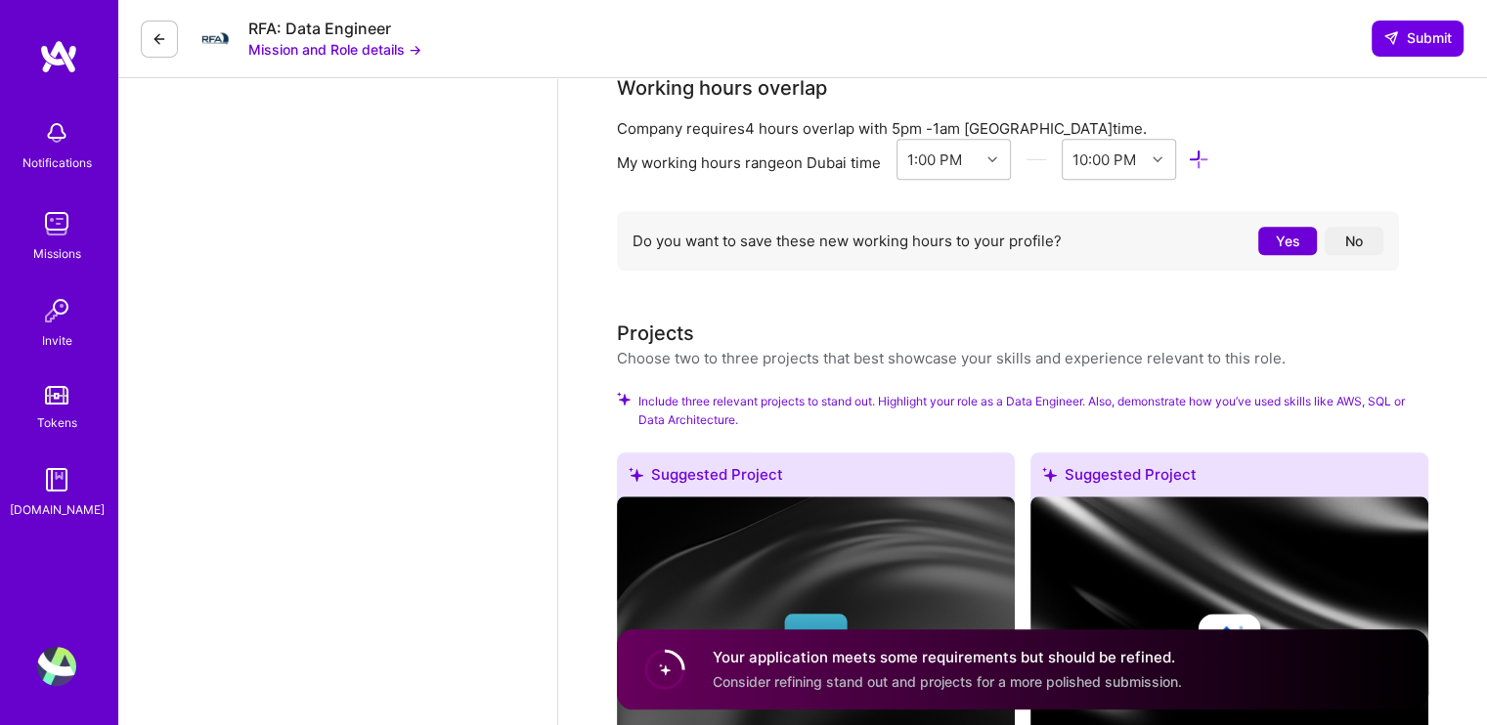
click at [1261, 238] on button "Yes" at bounding box center [1287, 241] width 59 height 28
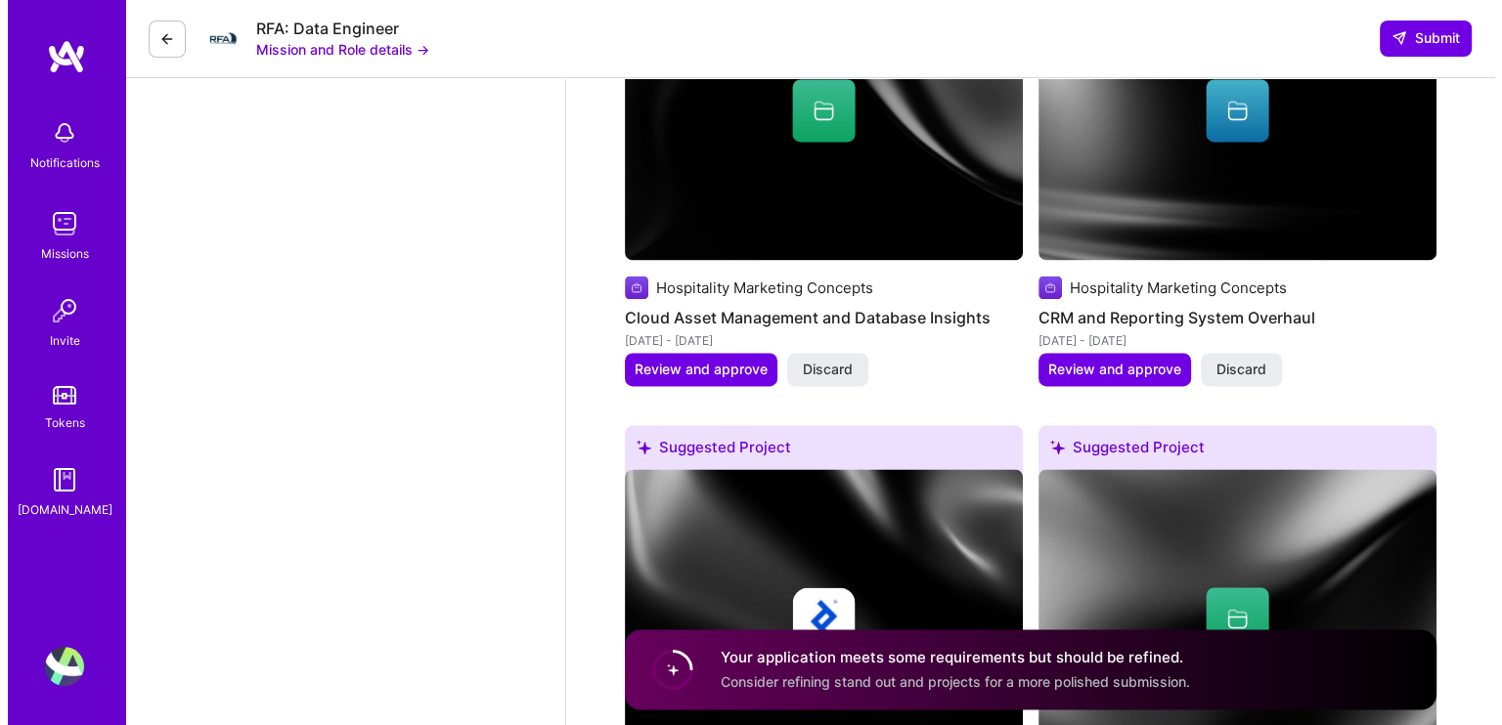
scroll to position [2835, 0]
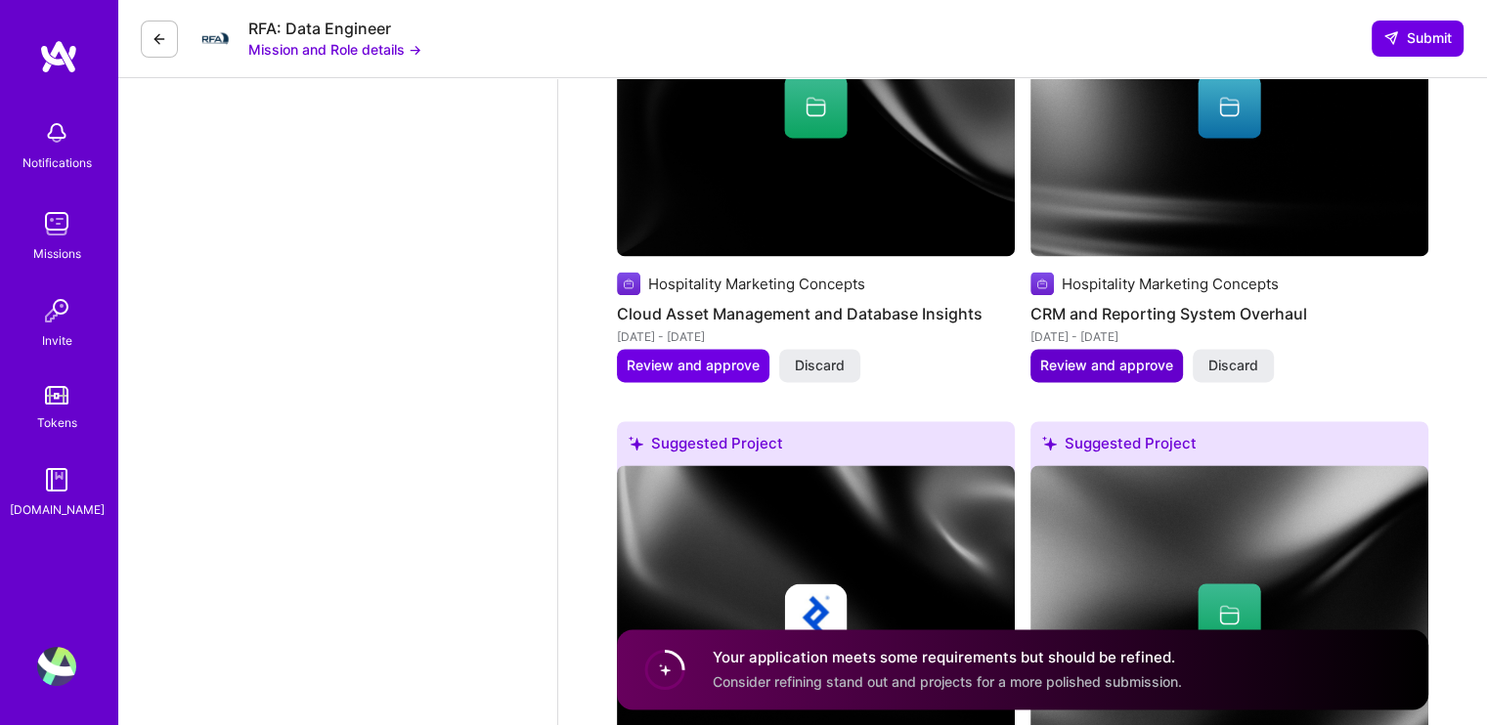
click at [1105, 375] on button "Review and approve" at bounding box center [1106, 365] width 153 height 33
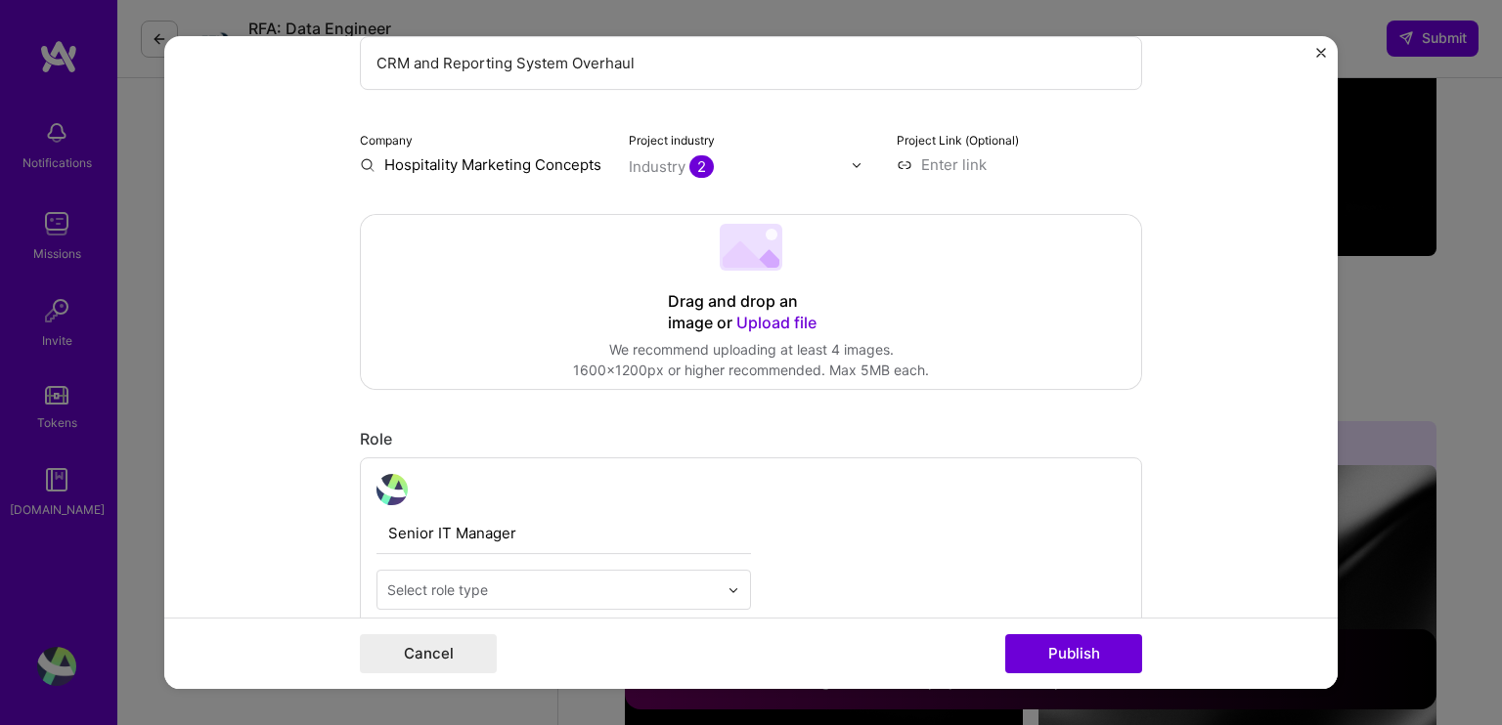
scroll to position [293, 0]
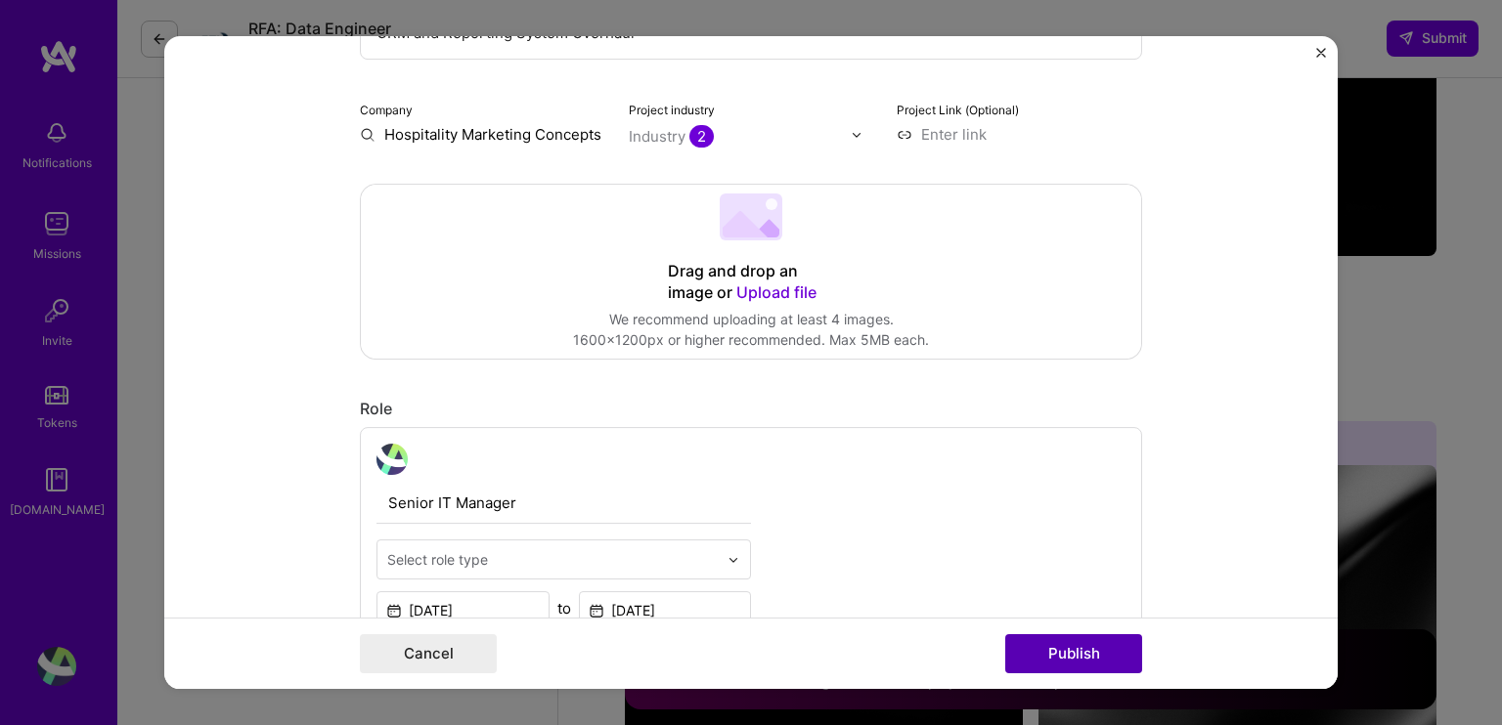
click at [1080, 658] on button "Publish" at bounding box center [1073, 653] width 137 height 39
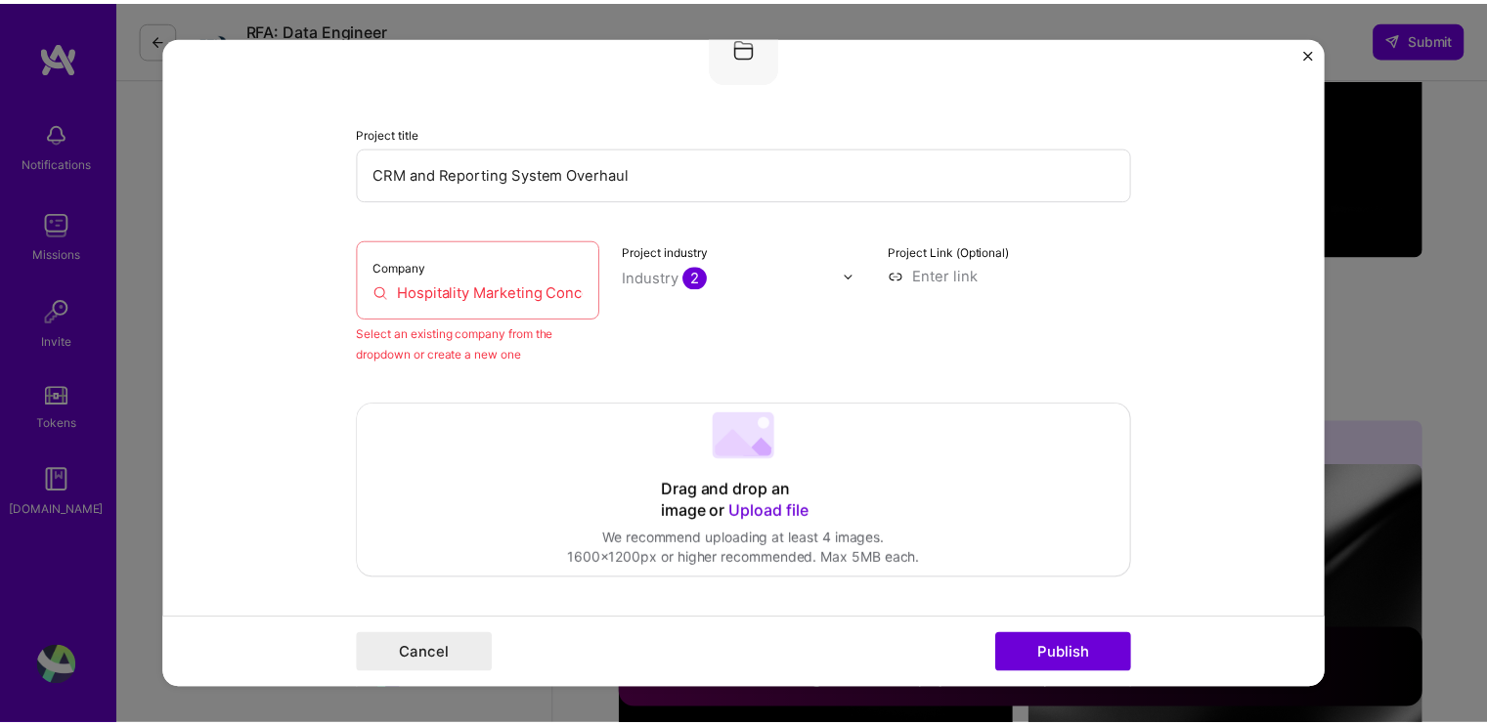
scroll to position [128, 0]
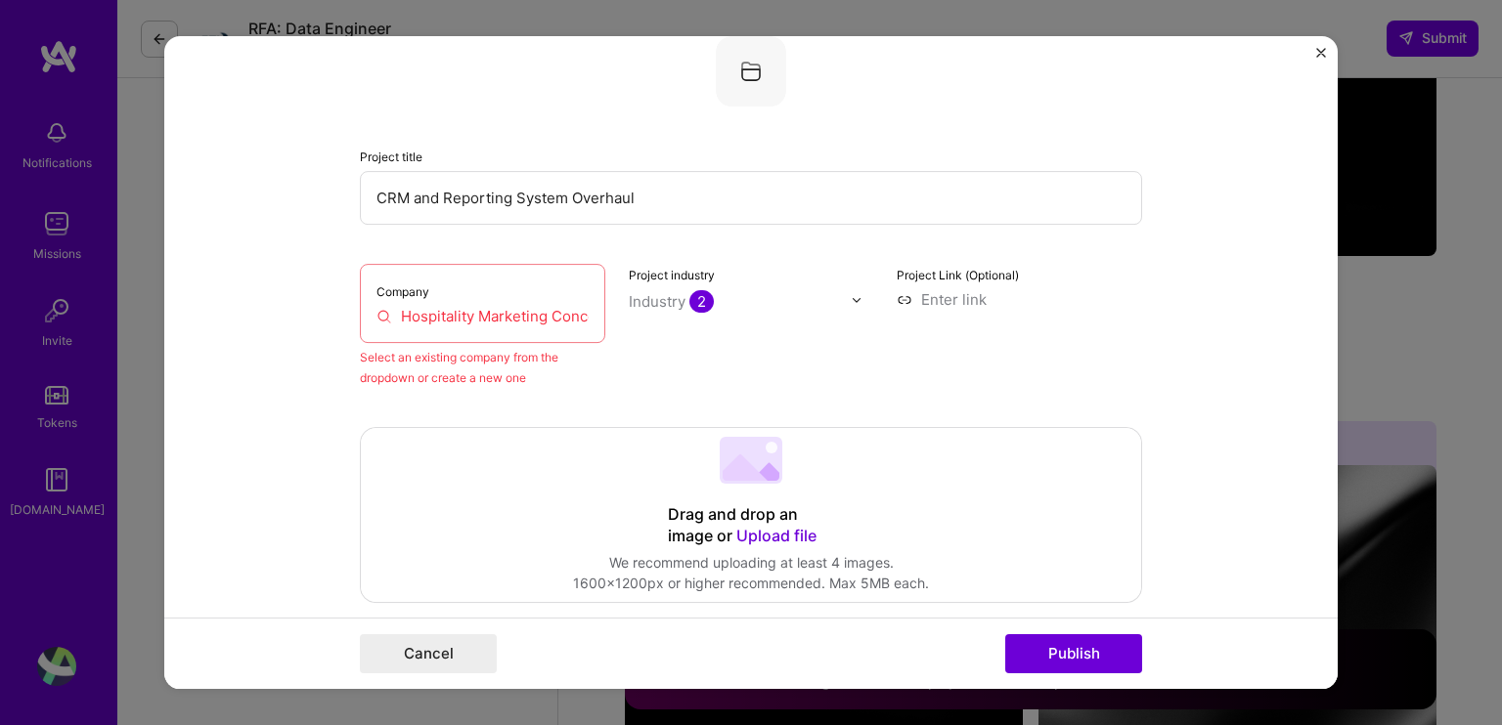
click at [1321, 54] on img "Close" at bounding box center [1321, 53] width 10 height 10
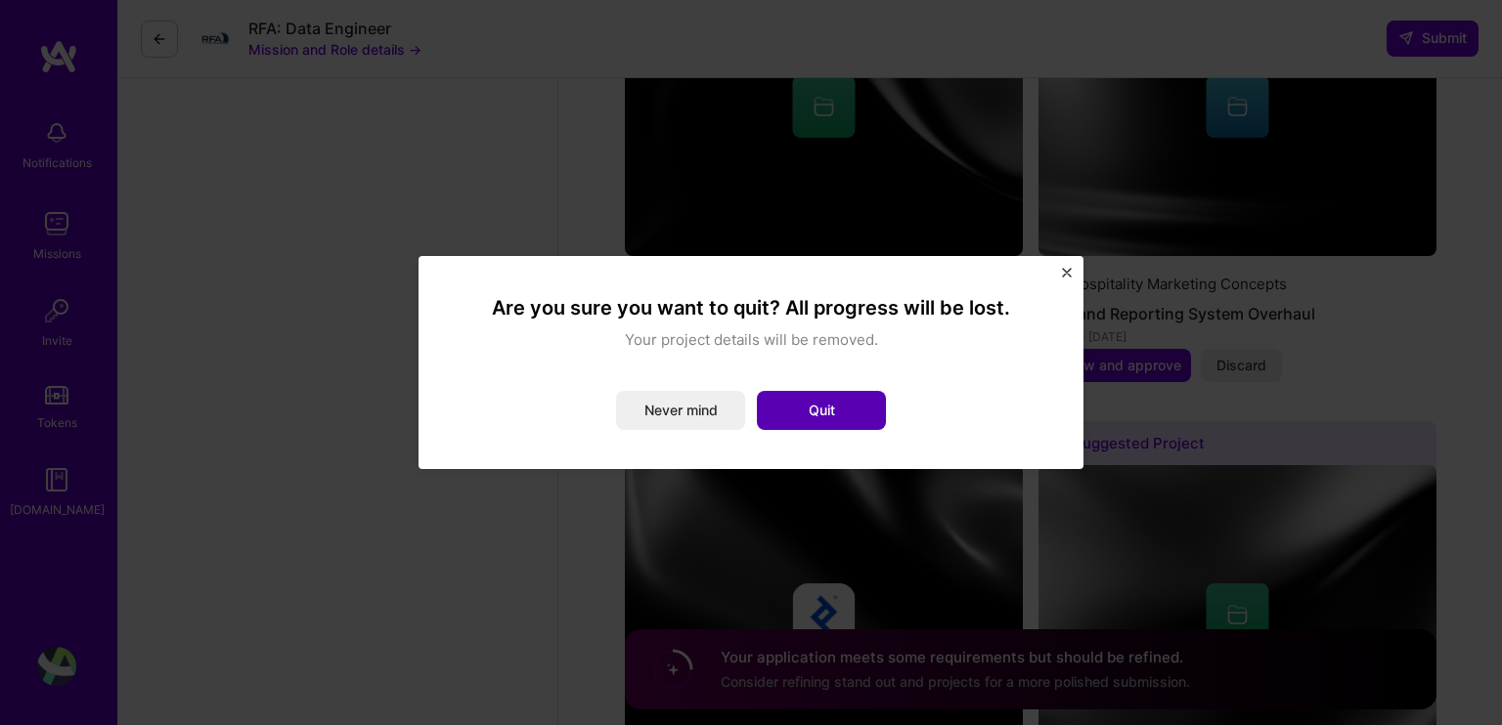
click at [809, 410] on button "Quit" at bounding box center [821, 410] width 129 height 39
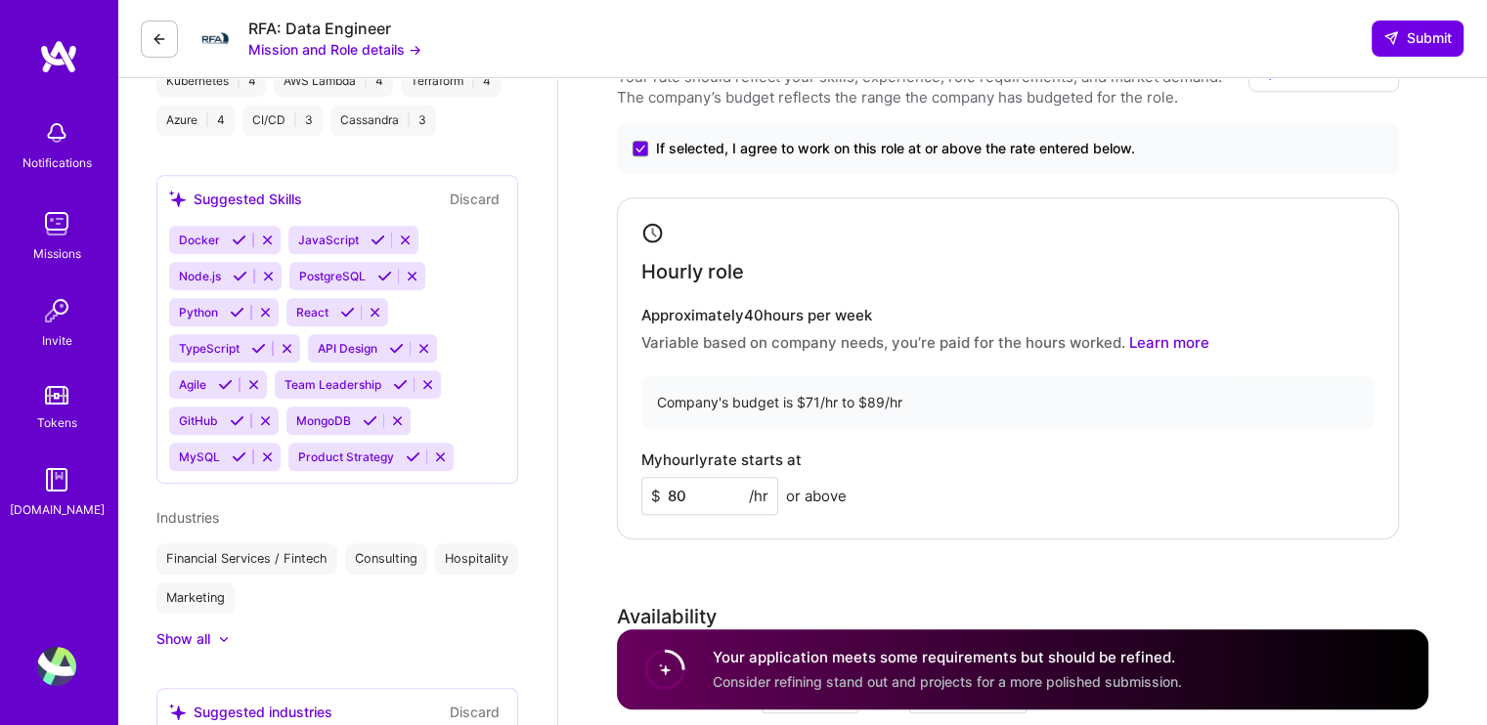
scroll to position [880, 0]
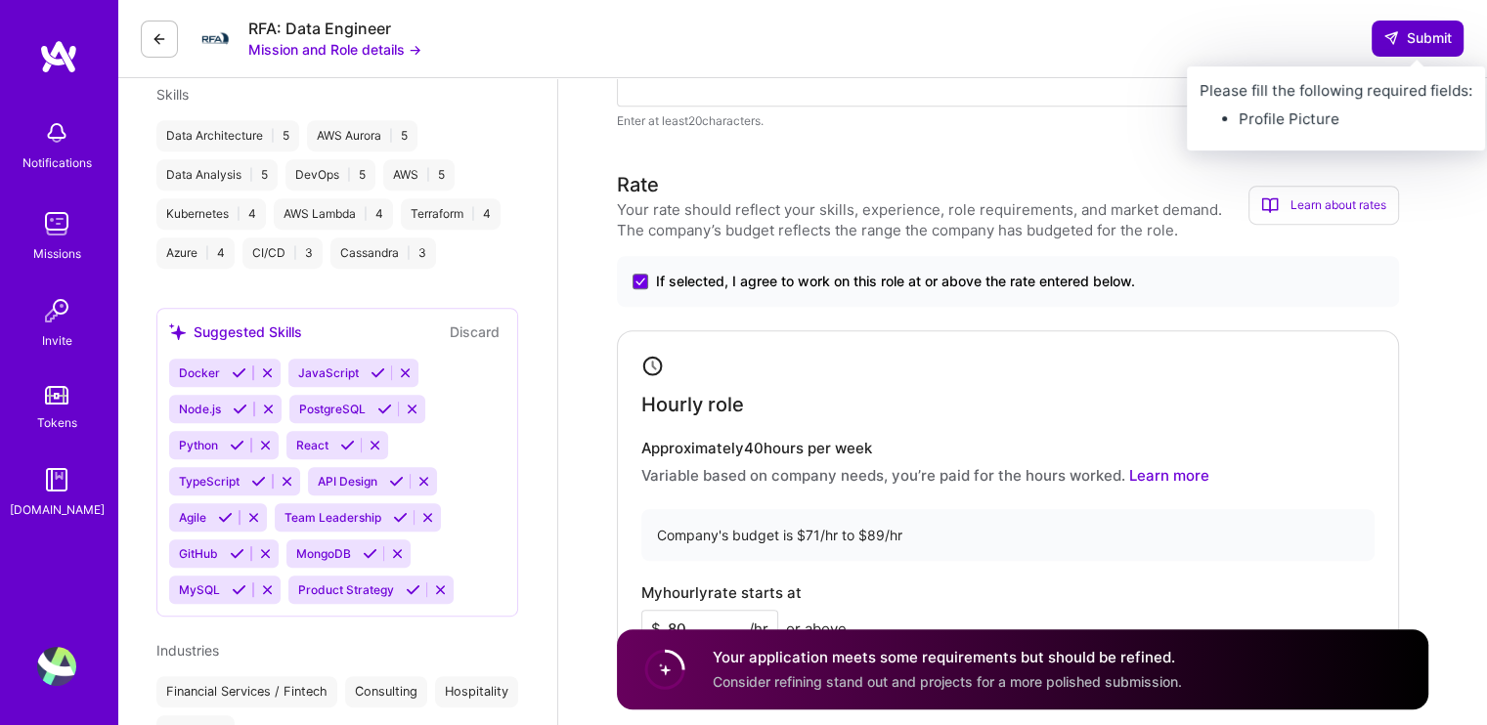
click at [1412, 51] on button "Submit" at bounding box center [1418, 38] width 92 height 35
click at [1435, 34] on span "Submit" at bounding box center [1417, 38] width 68 height 20
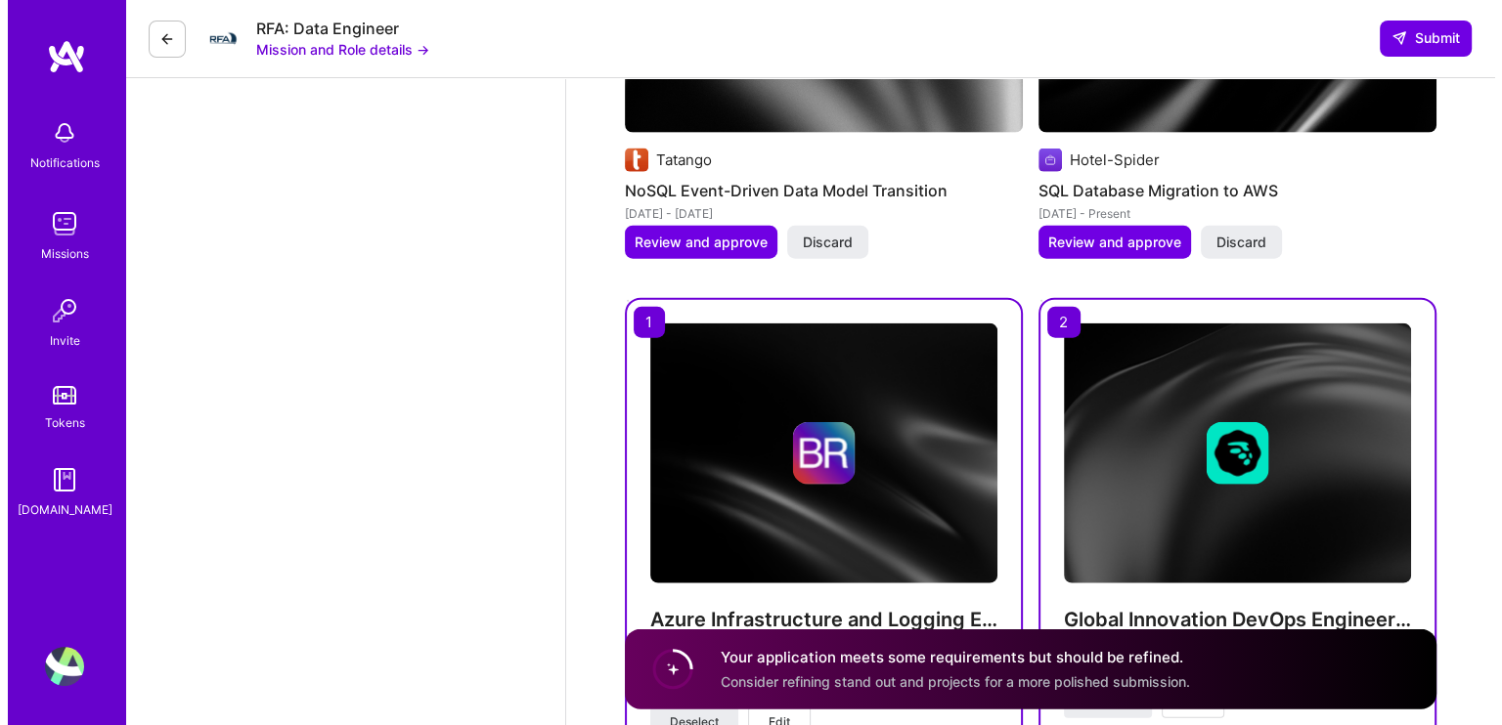
scroll to position [4264, 0]
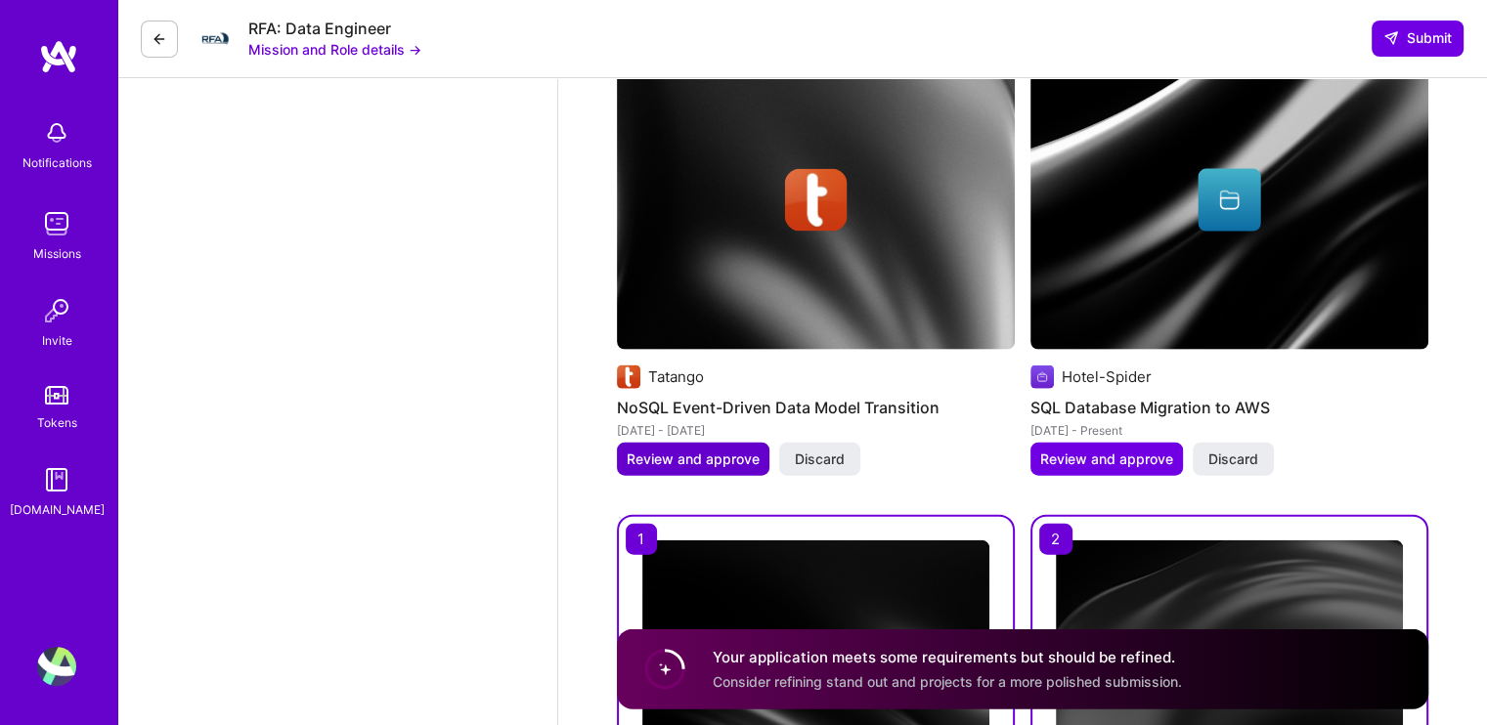
click at [706, 451] on span "Review and approve" at bounding box center [693, 460] width 133 height 20
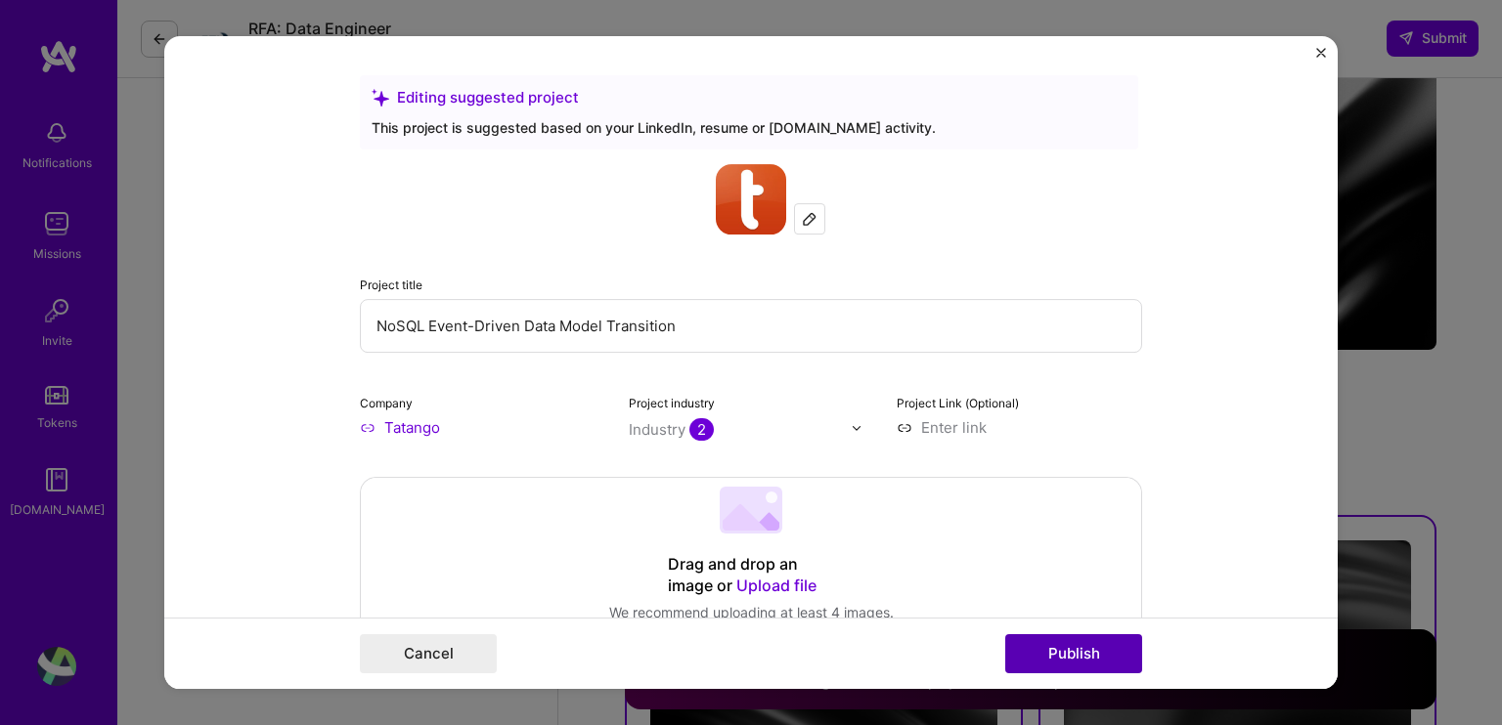
click at [1079, 657] on button "Publish" at bounding box center [1073, 653] width 137 height 39
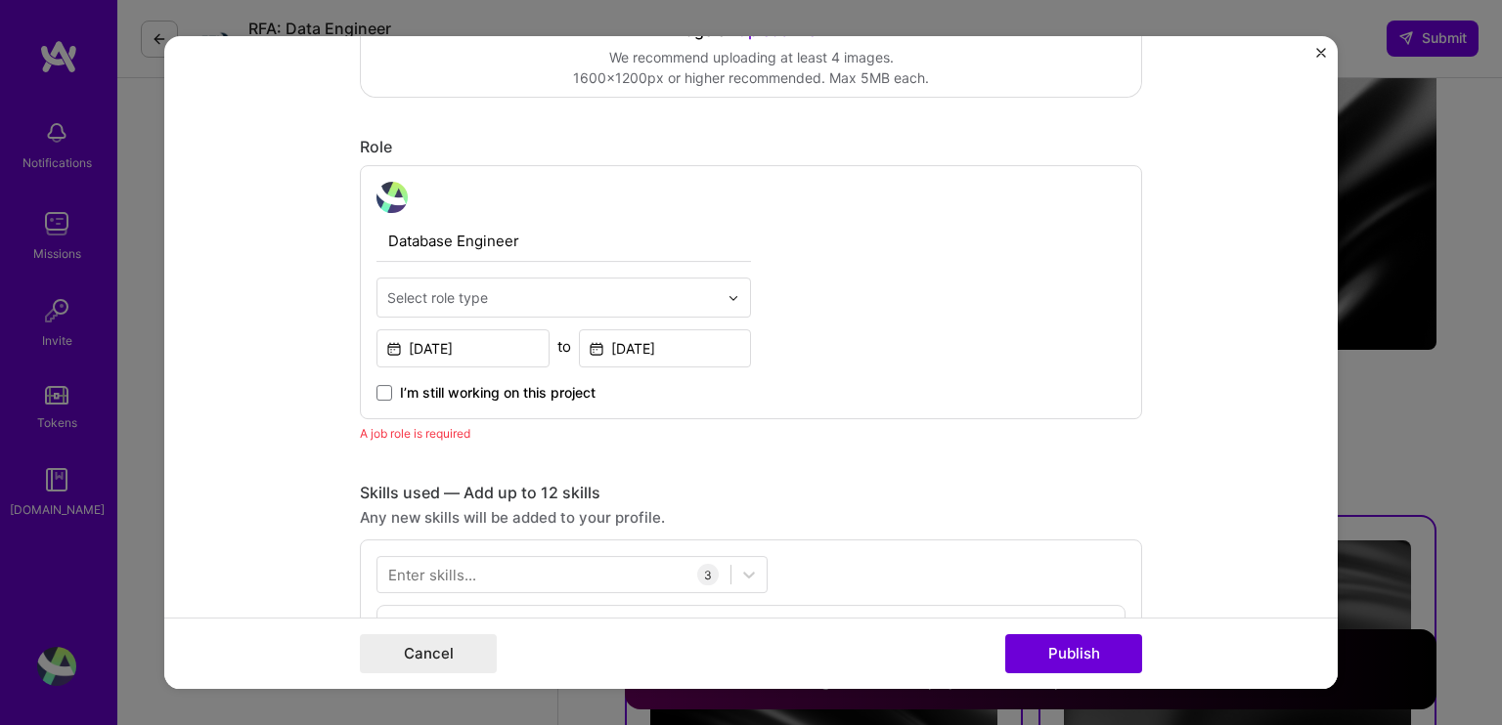
scroll to position [655, 0]
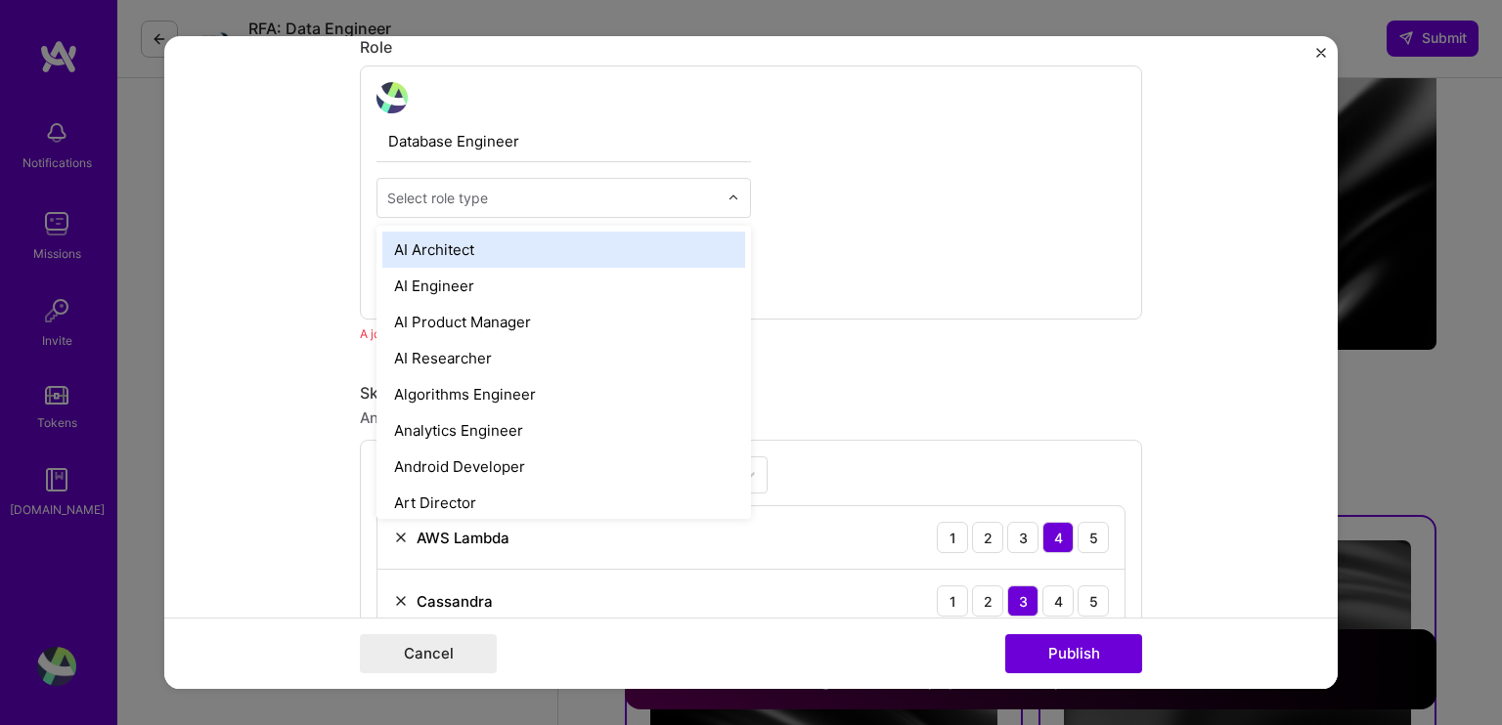
click at [469, 191] on div "Select role type" at bounding box center [437, 198] width 101 height 21
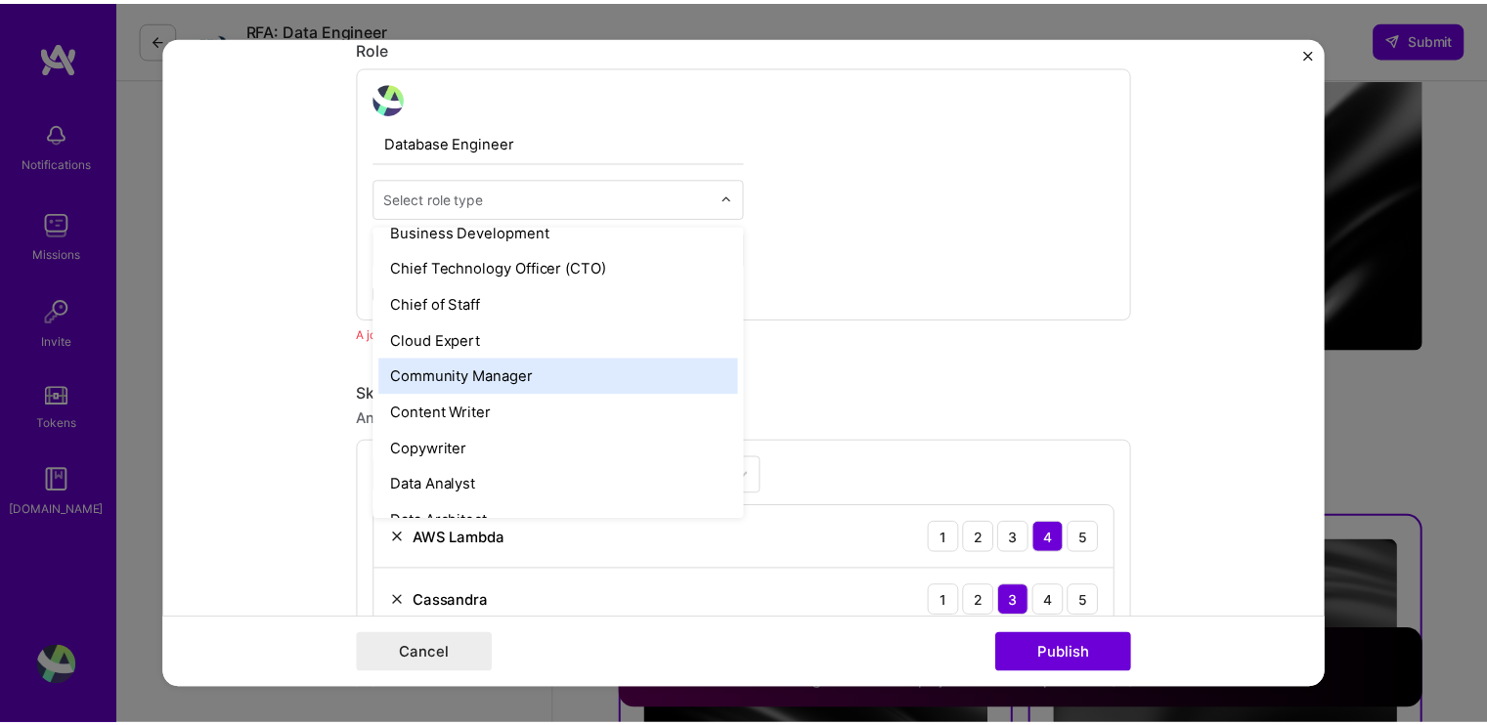
scroll to position [684, 0]
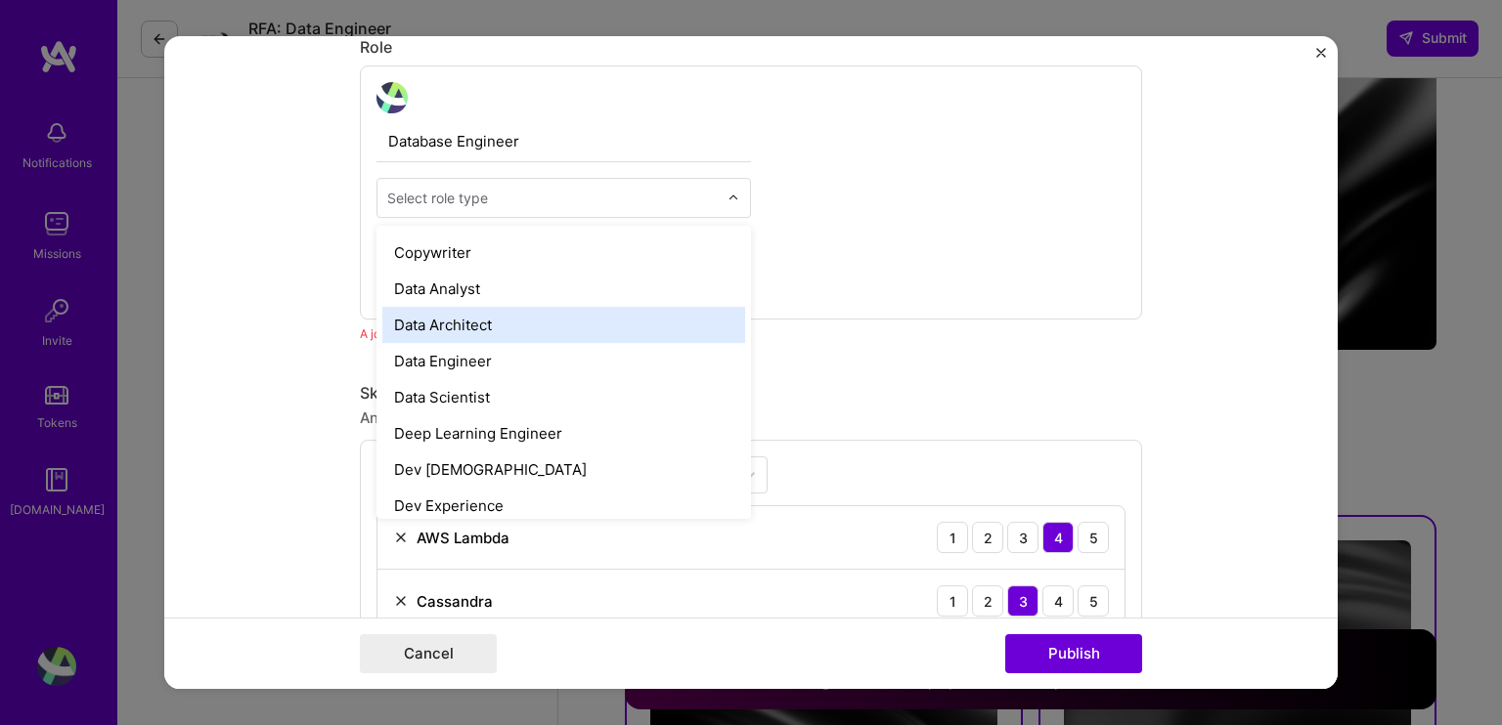
click at [461, 328] on div "Data Architect" at bounding box center [563, 325] width 363 height 36
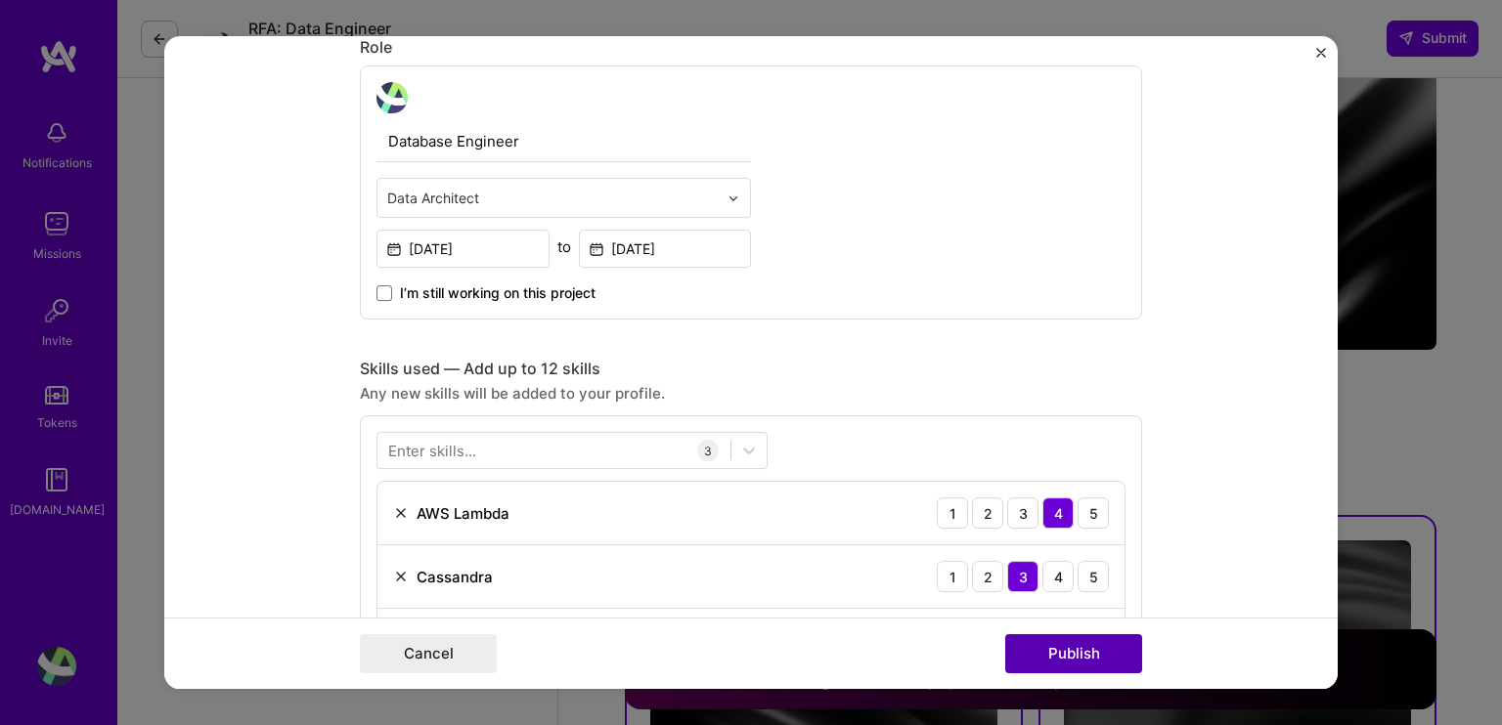
click at [1079, 660] on button "Publish" at bounding box center [1073, 653] width 137 height 39
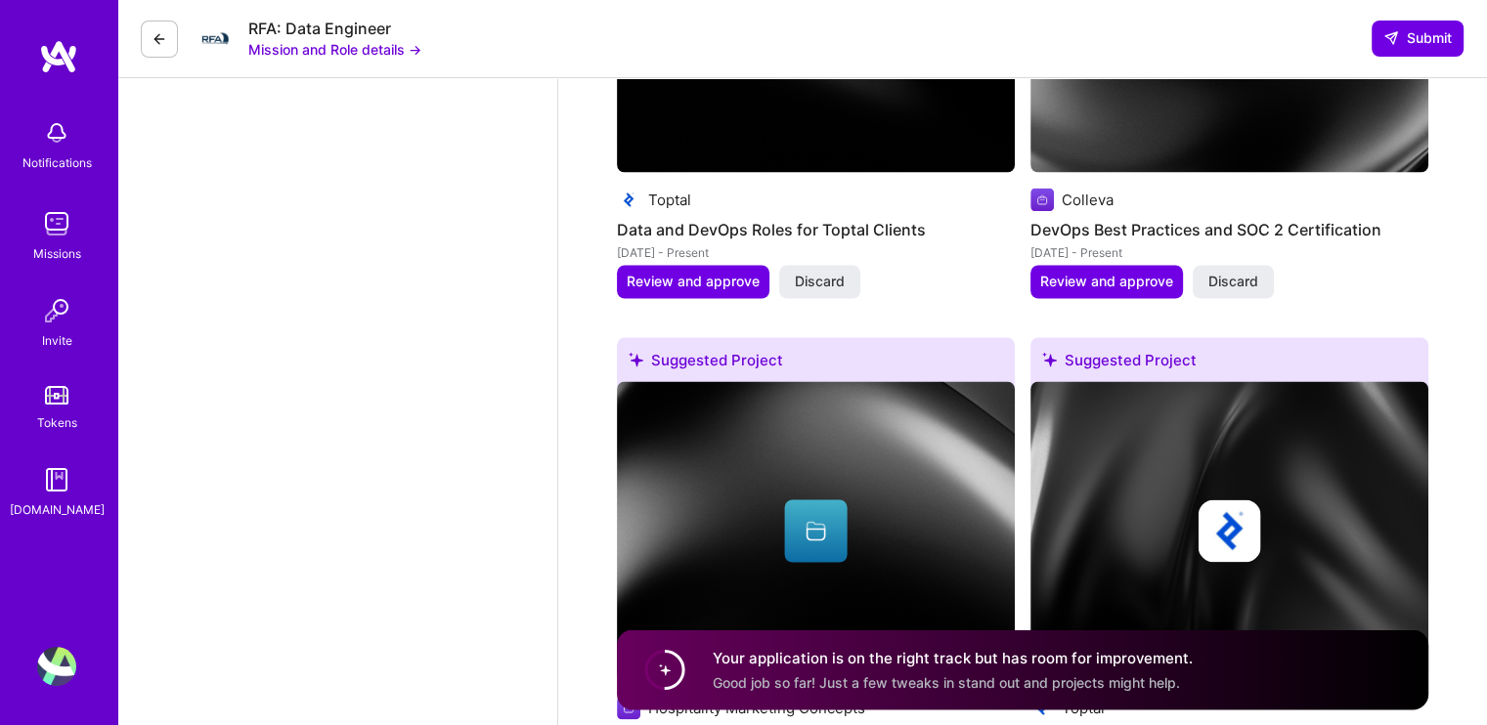
scroll to position [3287, 0]
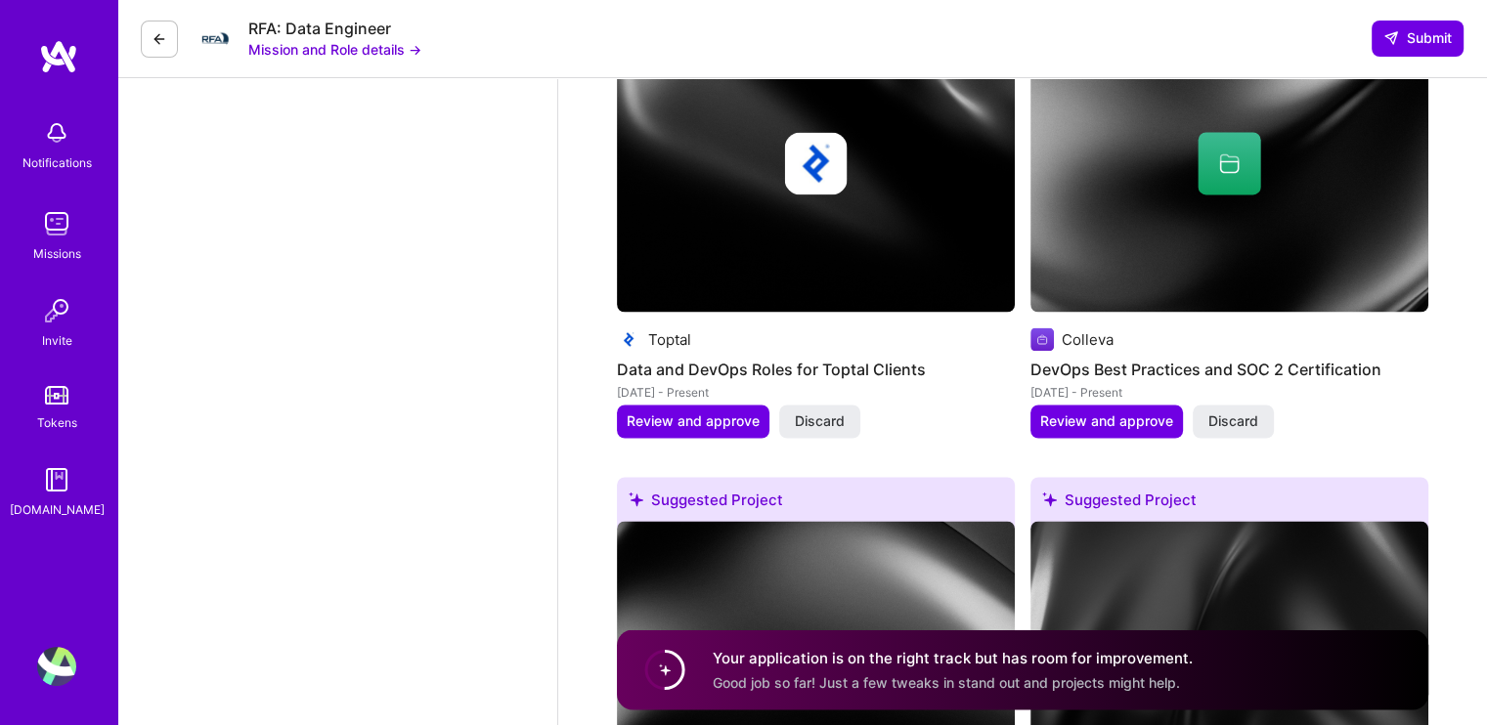
click at [923, 676] on span "Good job so far! Just a few tweaks in stand out and projects might help." at bounding box center [946, 682] width 467 height 17
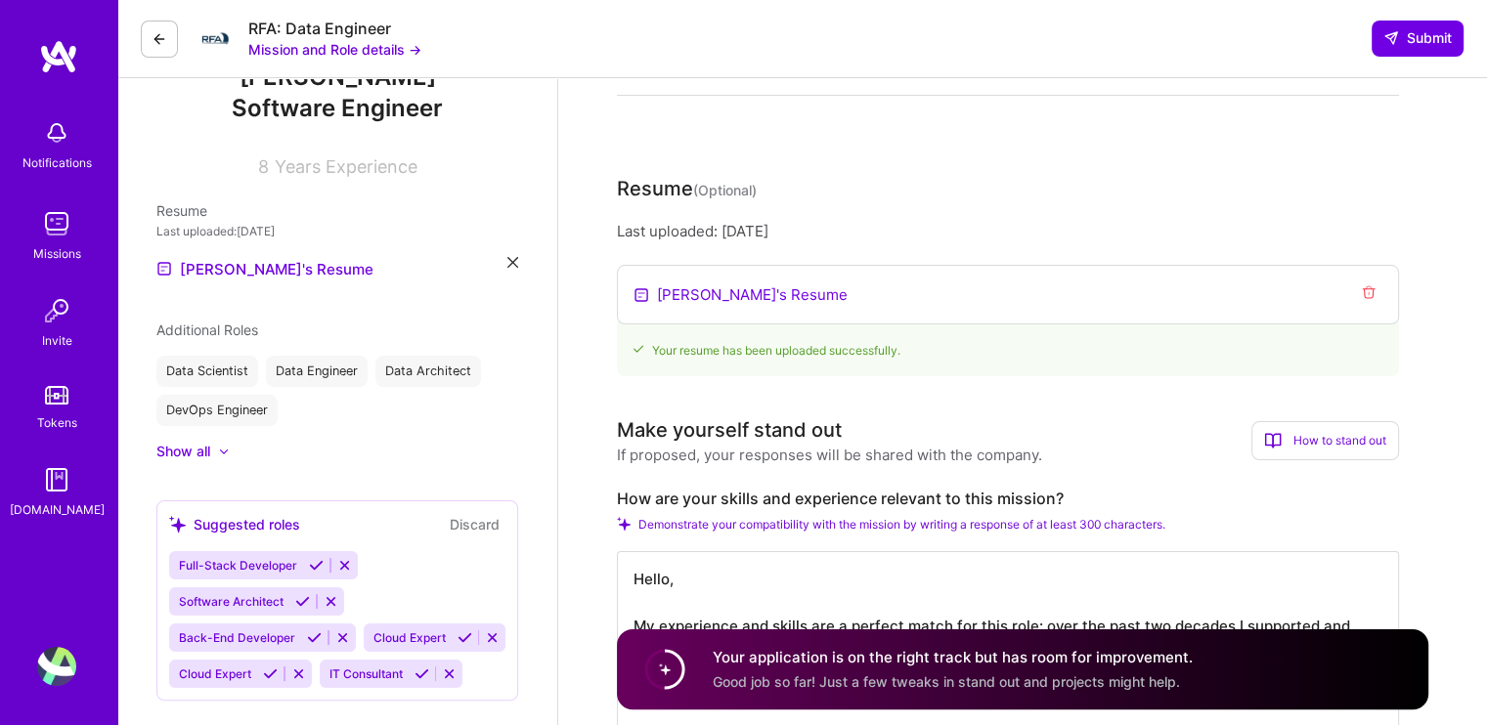
scroll to position [0, 0]
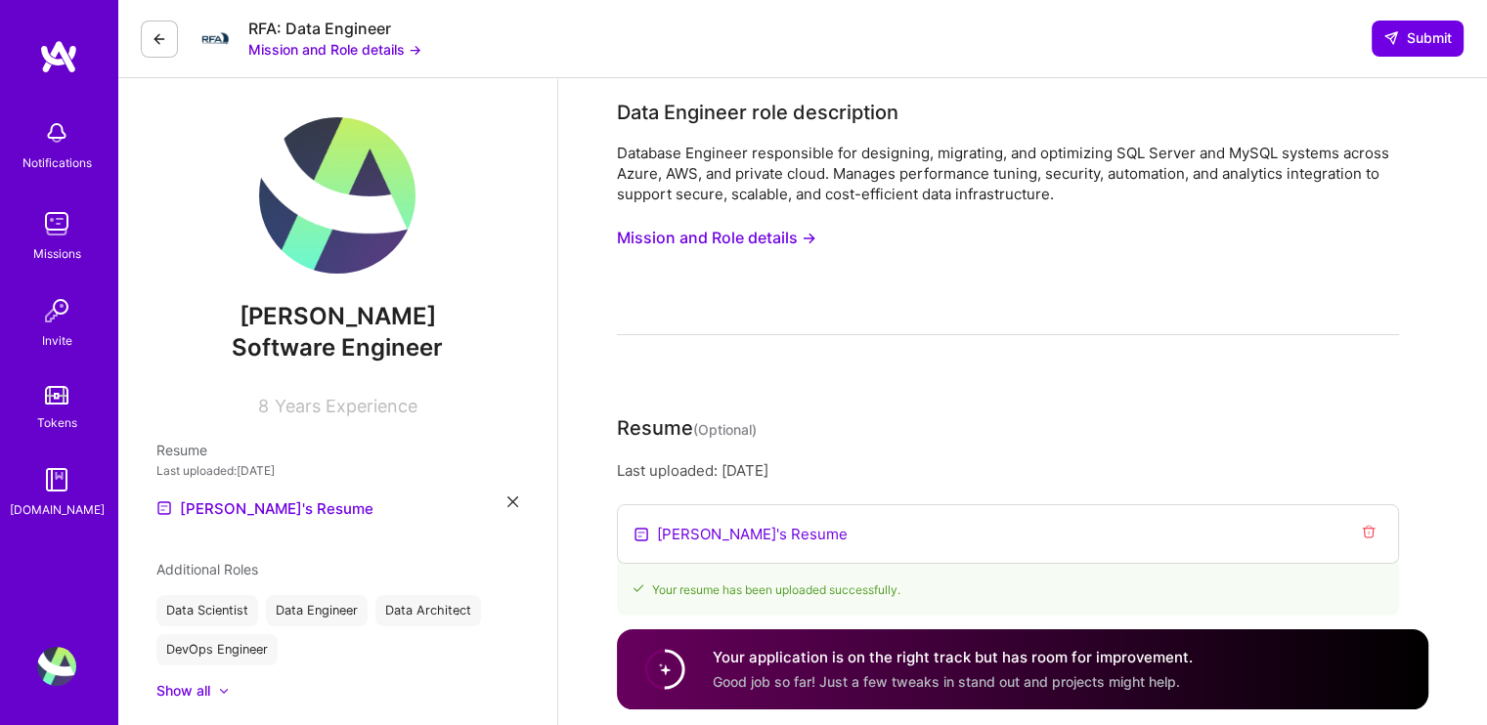
click at [292, 199] on img at bounding box center [337, 195] width 156 height 156
click at [61, 667] on img at bounding box center [56, 666] width 39 height 39
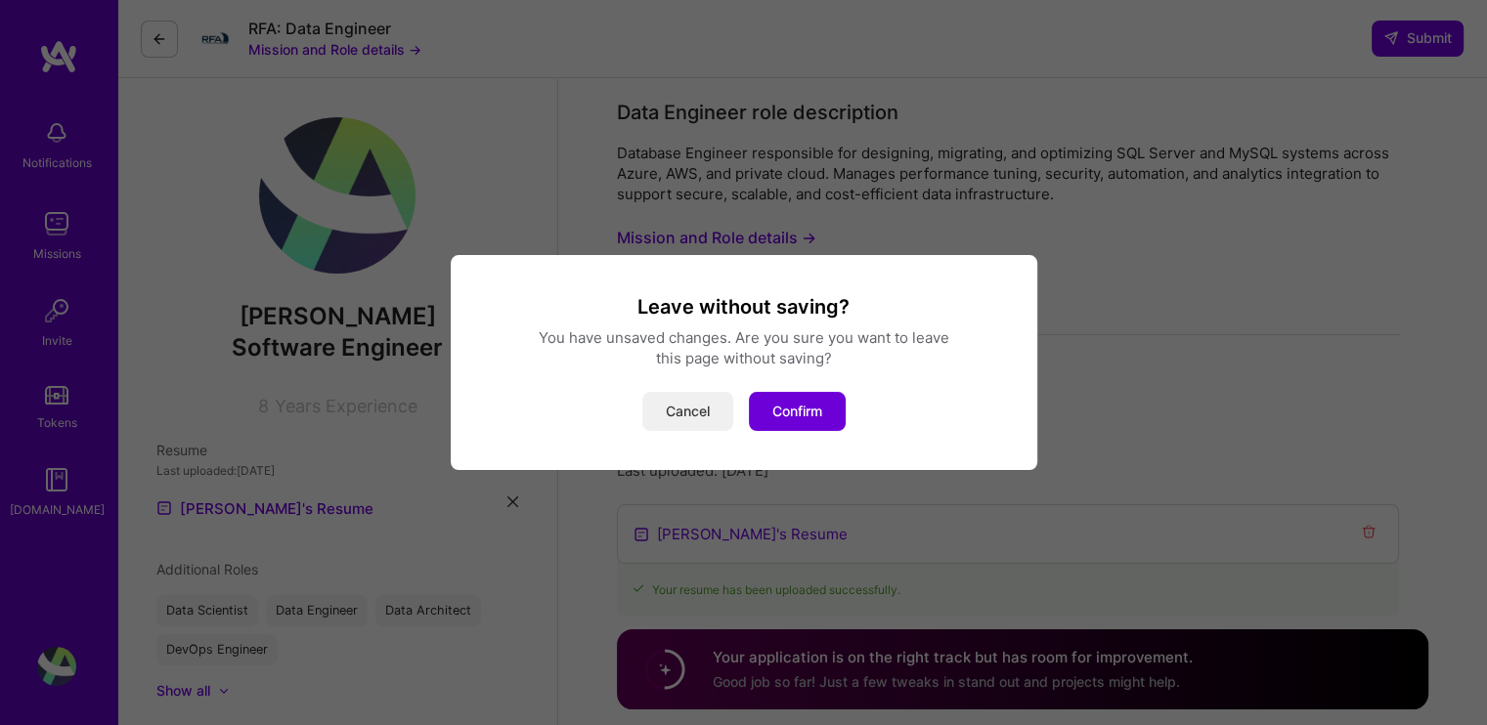
click at [684, 415] on button "Cancel" at bounding box center [687, 411] width 91 height 39
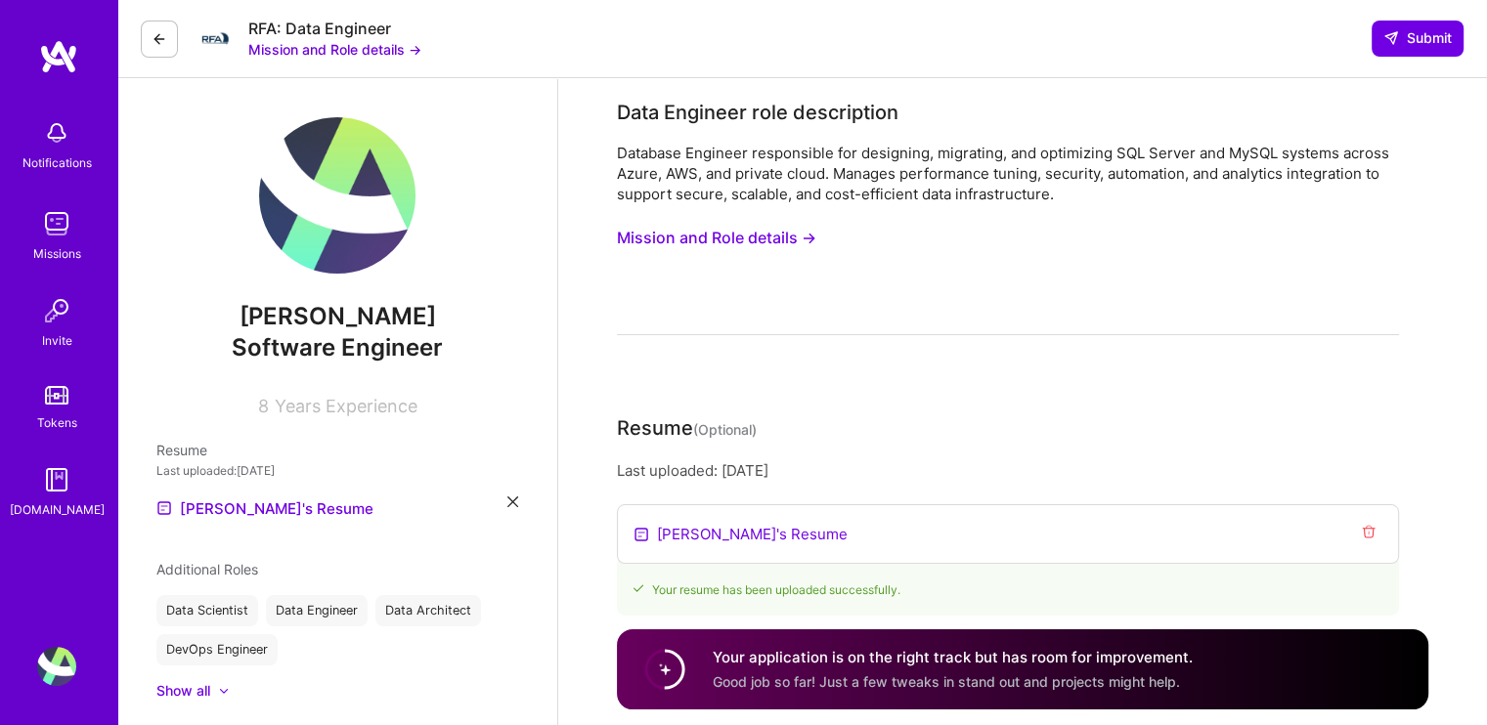
click at [59, 52] on img at bounding box center [58, 56] width 39 height 35
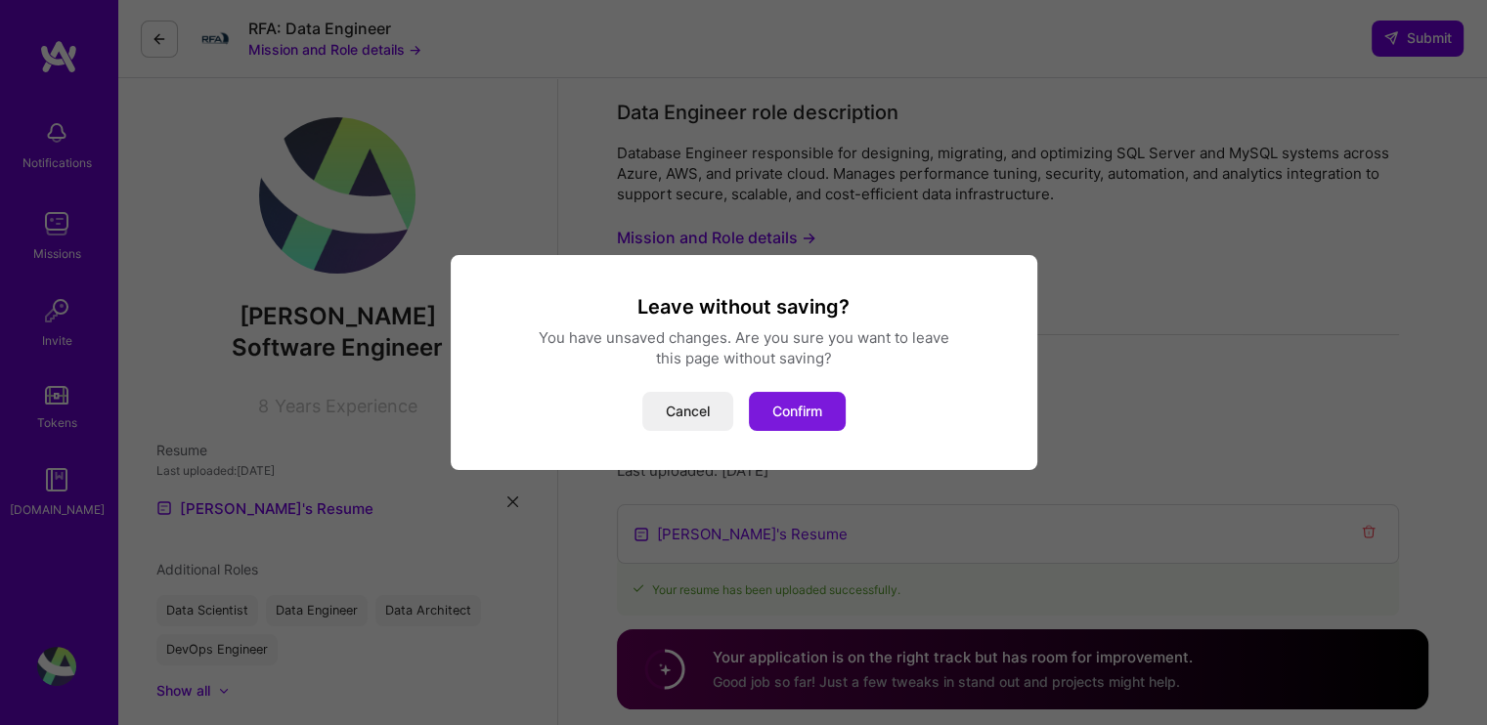
click at [796, 404] on button "Confirm" at bounding box center [797, 411] width 97 height 39
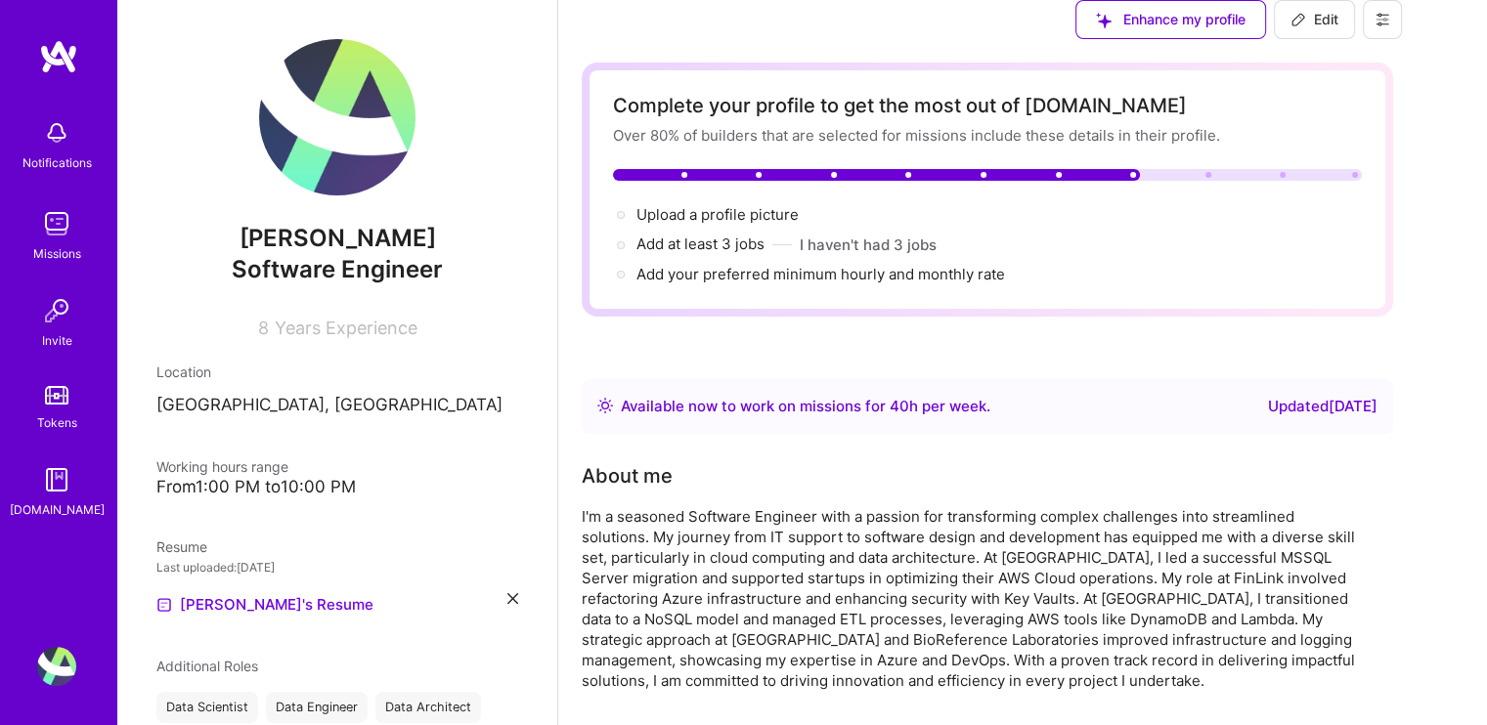
click at [313, 148] on img at bounding box center [337, 117] width 156 height 156
click at [1355, 26] on button "Edit" at bounding box center [1314, 19] width 81 height 39
select select "US"
select select "Right Now"
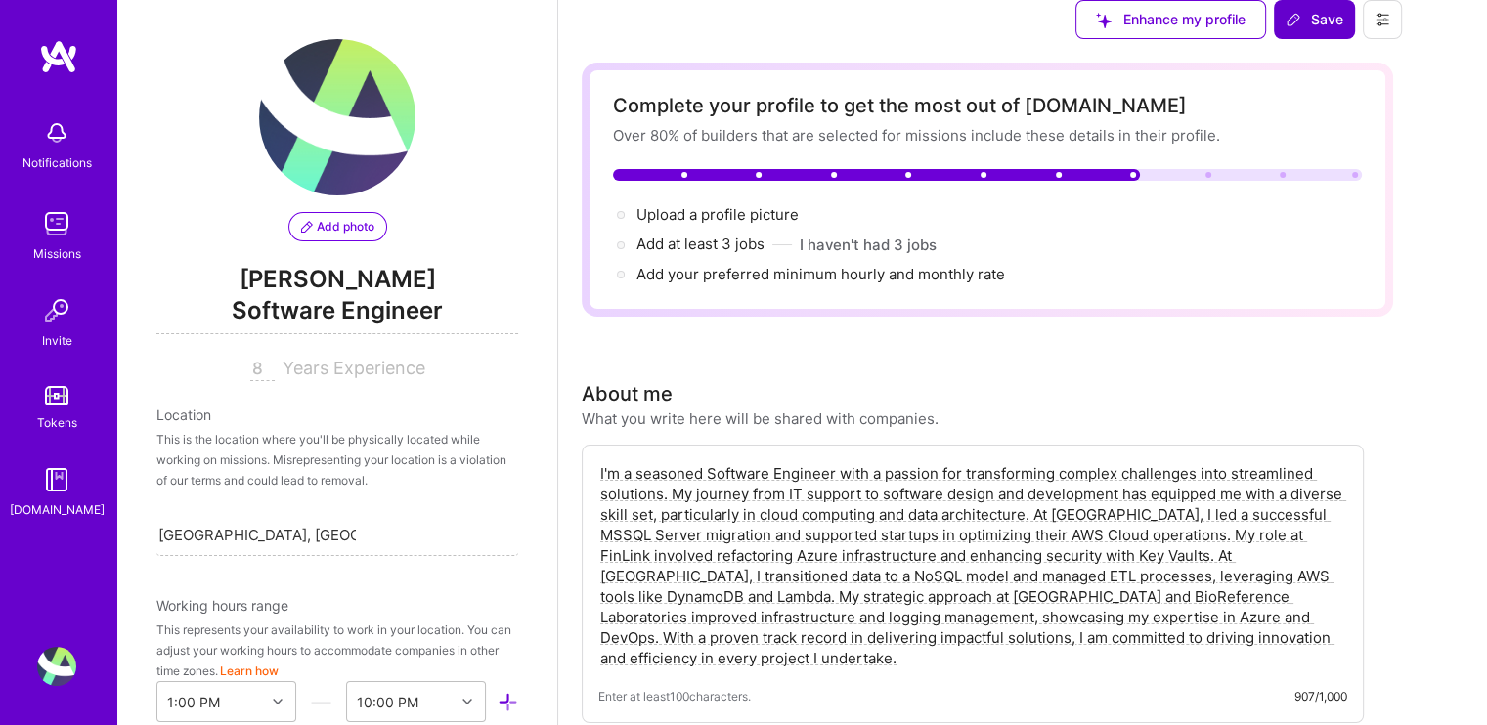
scroll to position [780, 0]
click at [1266, 39] on div "Enhance my profile" at bounding box center [1170, 19] width 191 height 39
click at [1262, 38] on div "Enhance my profile" at bounding box center [1170, 19] width 191 height 39
click at [1402, 29] on button at bounding box center [1382, 19] width 39 height 39
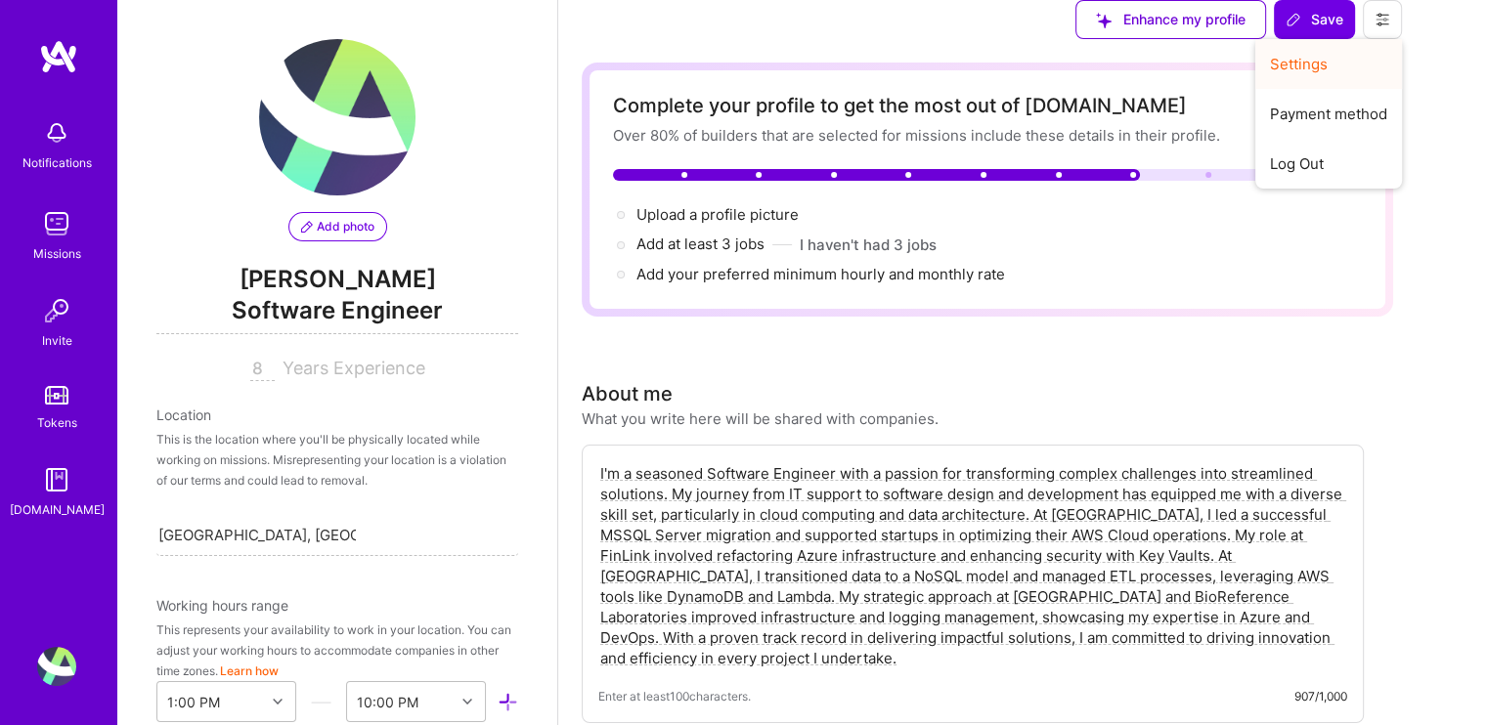
click at [1367, 73] on button "Settings" at bounding box center [1328, 64] width 147 height 50
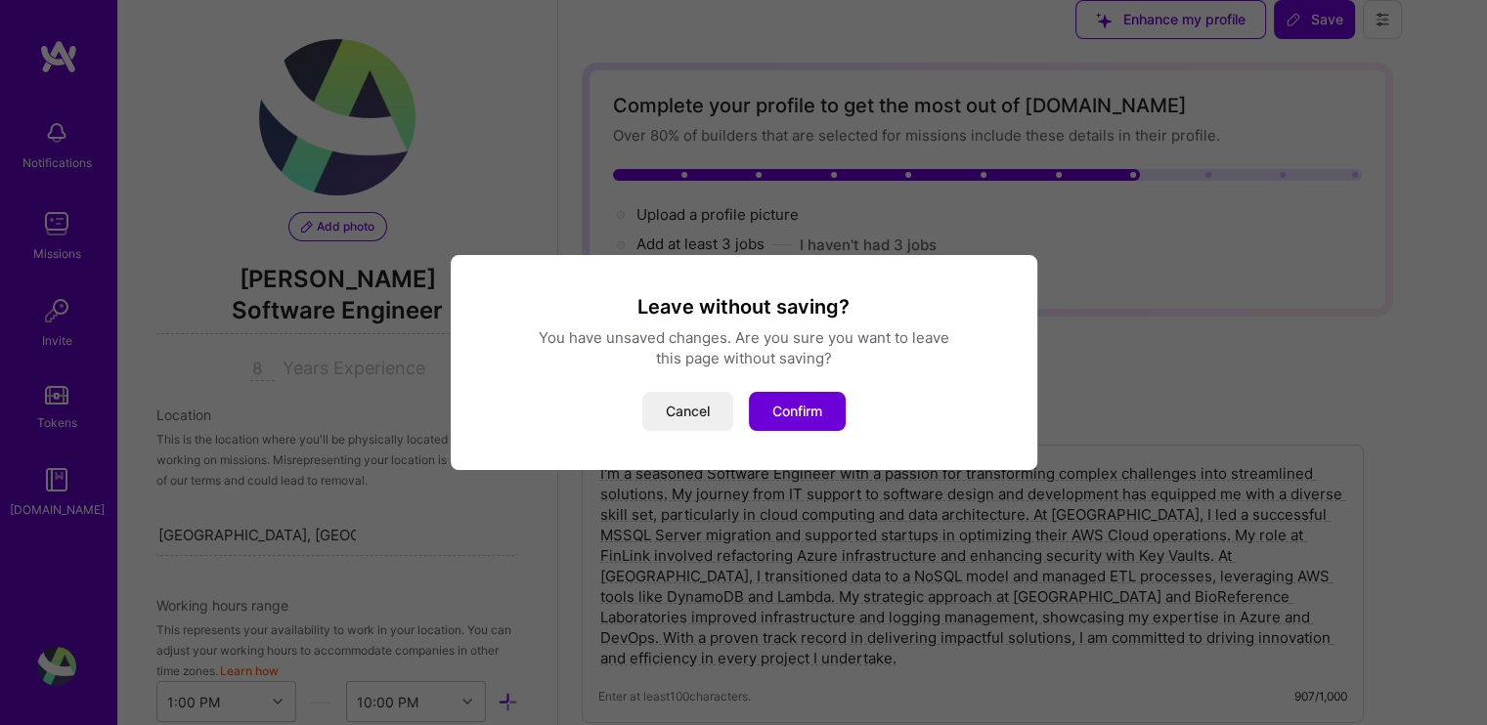
click at [783, 437] on div "Leave without saving? You have unsaved changes. Are you sure you want to leave …" at bounding box center [744, 362] width 587 height 215
click at [786, 415] on button "Confirm" at bounding box center [797, 411] width 97 height 39
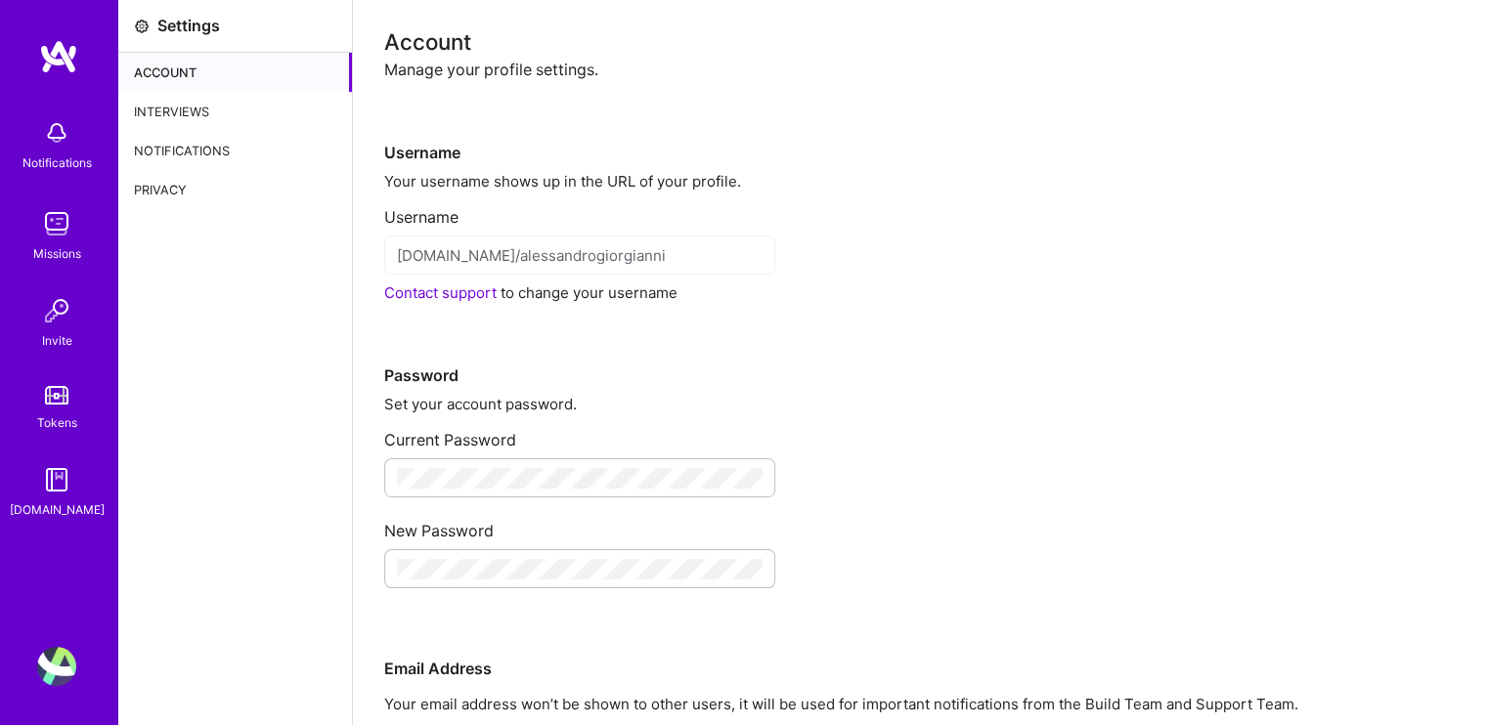
click at [148, 108] on div "Interviews" at bounding box center [235, 111] width 234 height 39
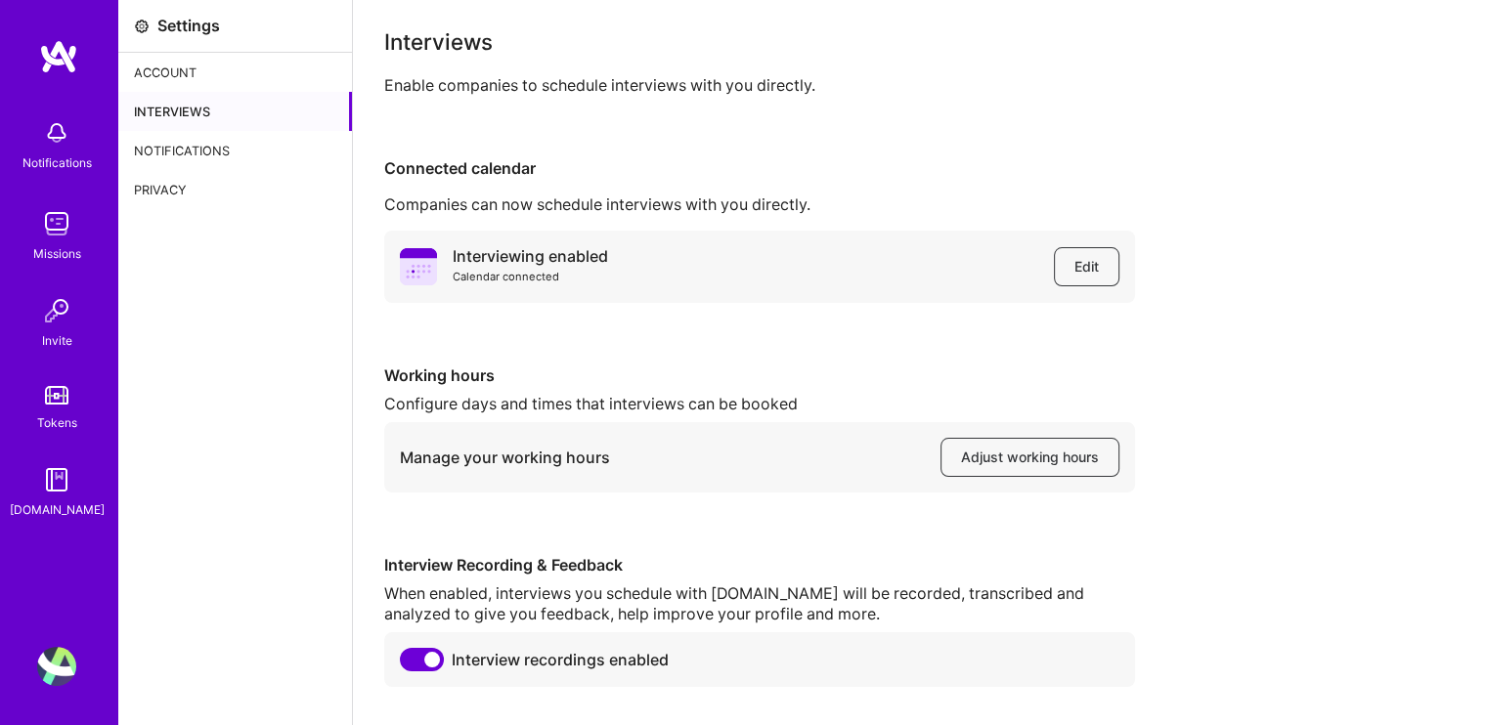
click at [160, 152] on div "Notifications" at bounding box center [235, 150] width 234 height 39
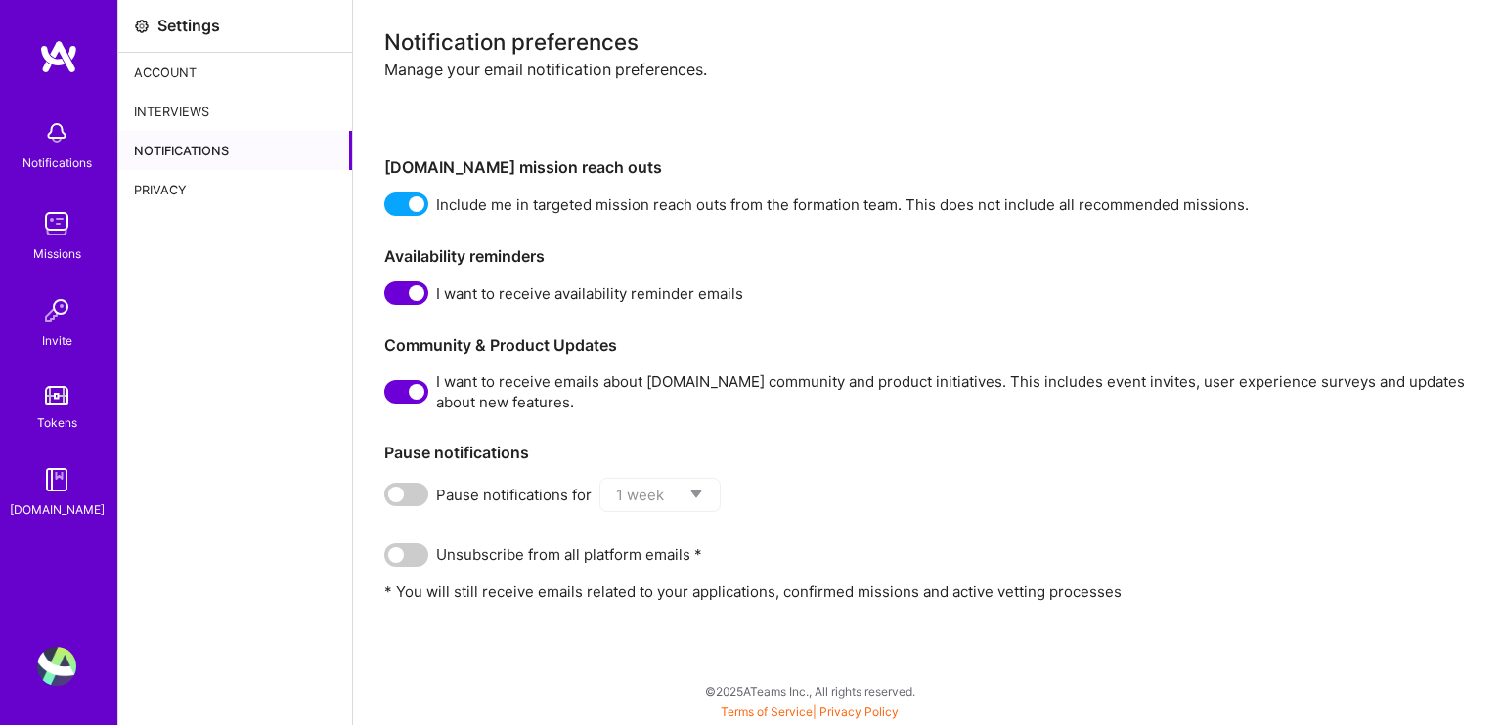
click at [156, 189] on div "Privacy" at bounding box center [235, 189] width 234 height 39
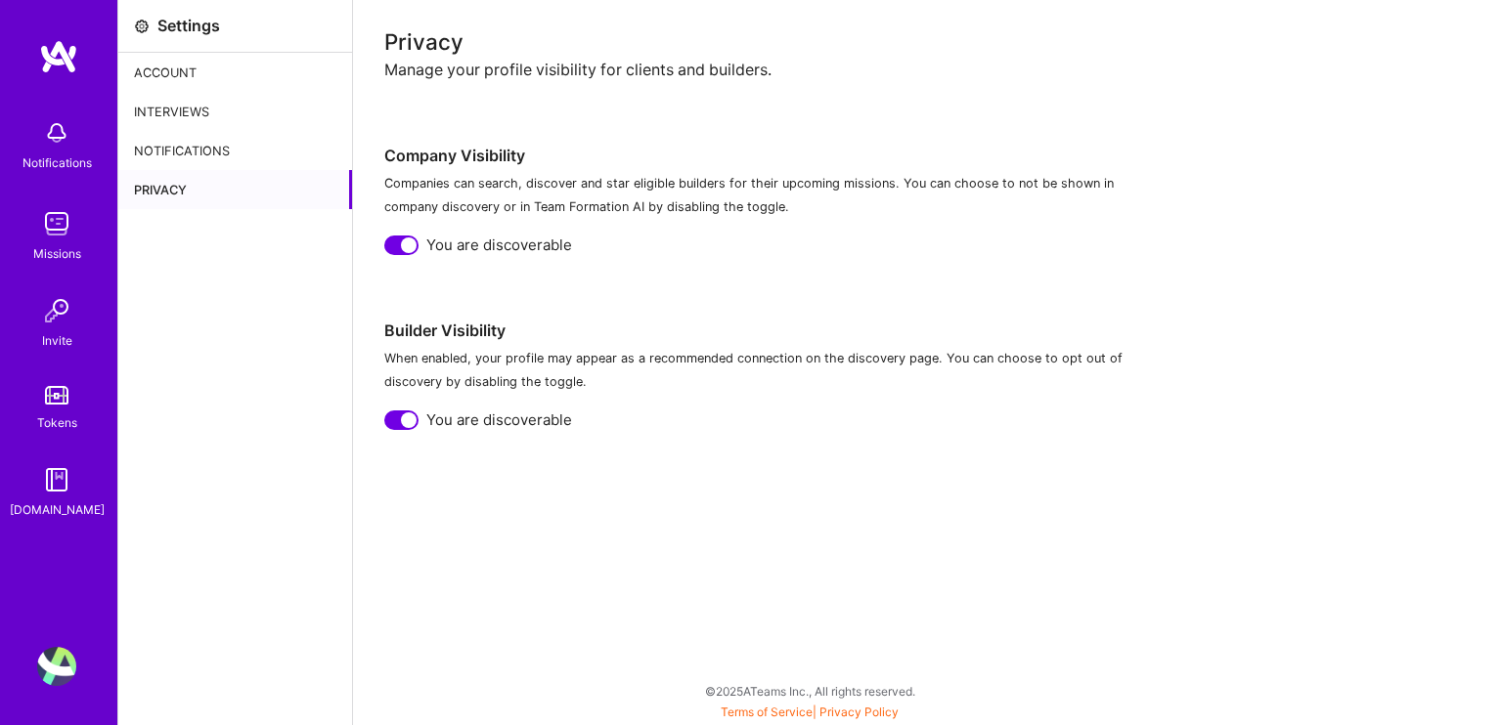
click at [60, 77] on div "Notifications Missions Invite Tokens [DOMAIN_NAME]" at bounding box center [58, 329] width 117 height 581
click at [61, 66] on img at bounding box center [58, 56] width 39 height 35
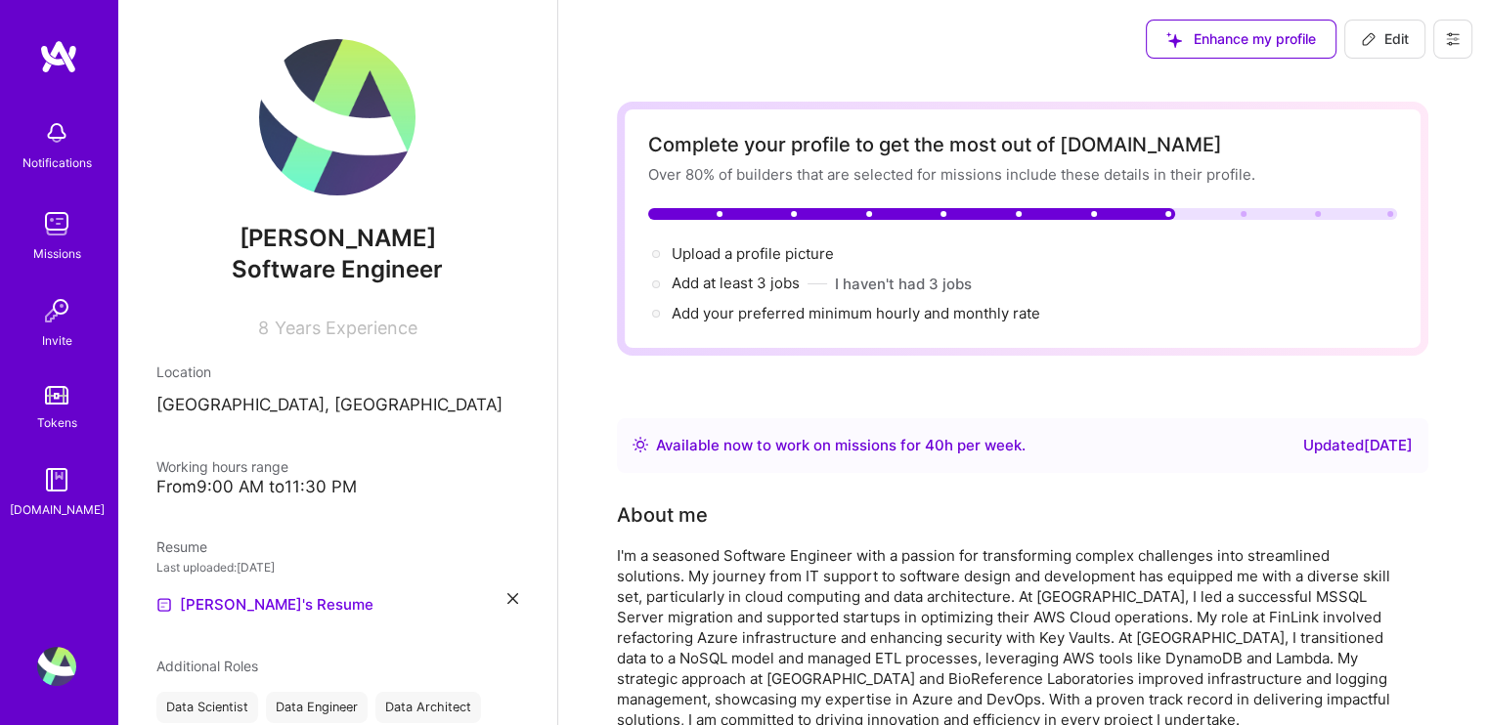
click at [51, 676] on img at bounding box center [56, 666] width 39 height 39
click at [52, 661] on img at bounding box center [56, 666] width 39 height 39
click at [323, 153] on img at bounding box center [337, 117] width 156 height 156
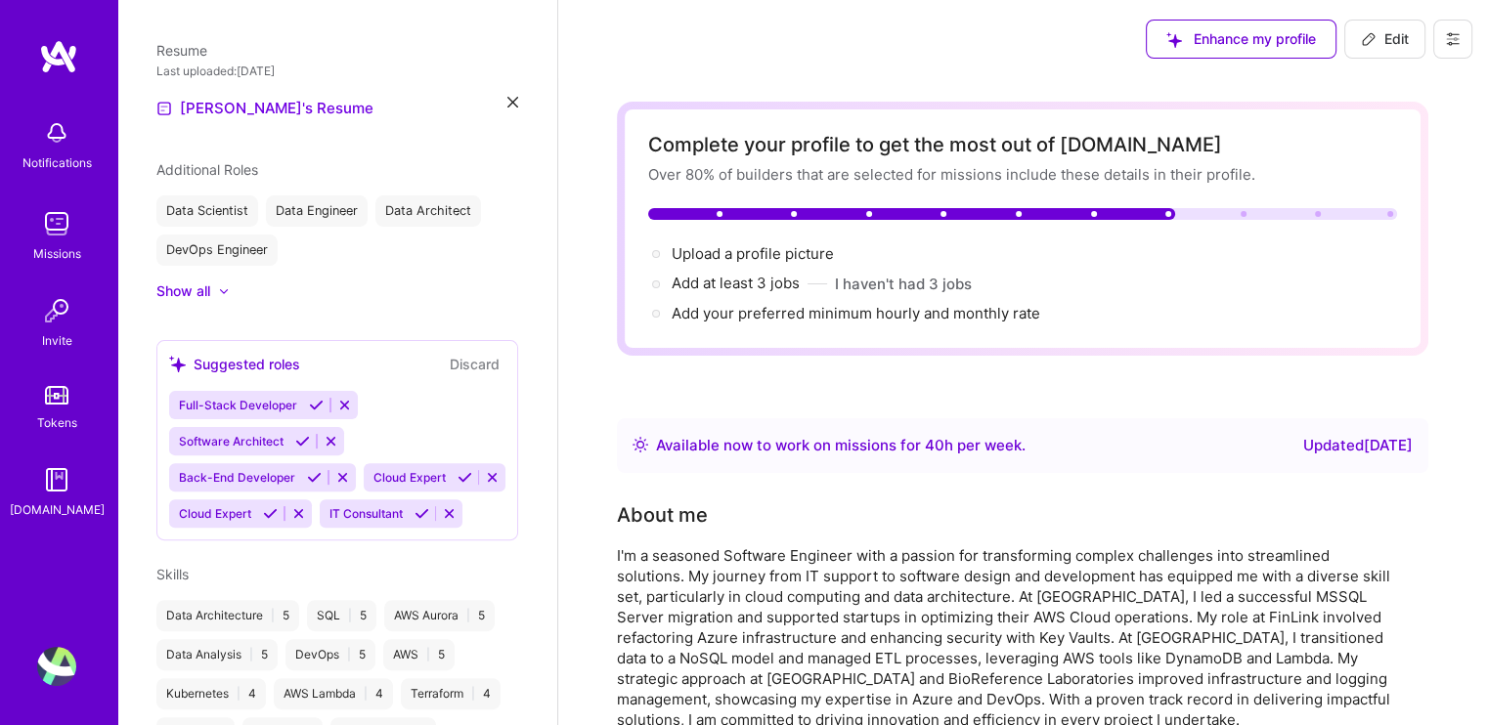
scroll to position [293, 0]
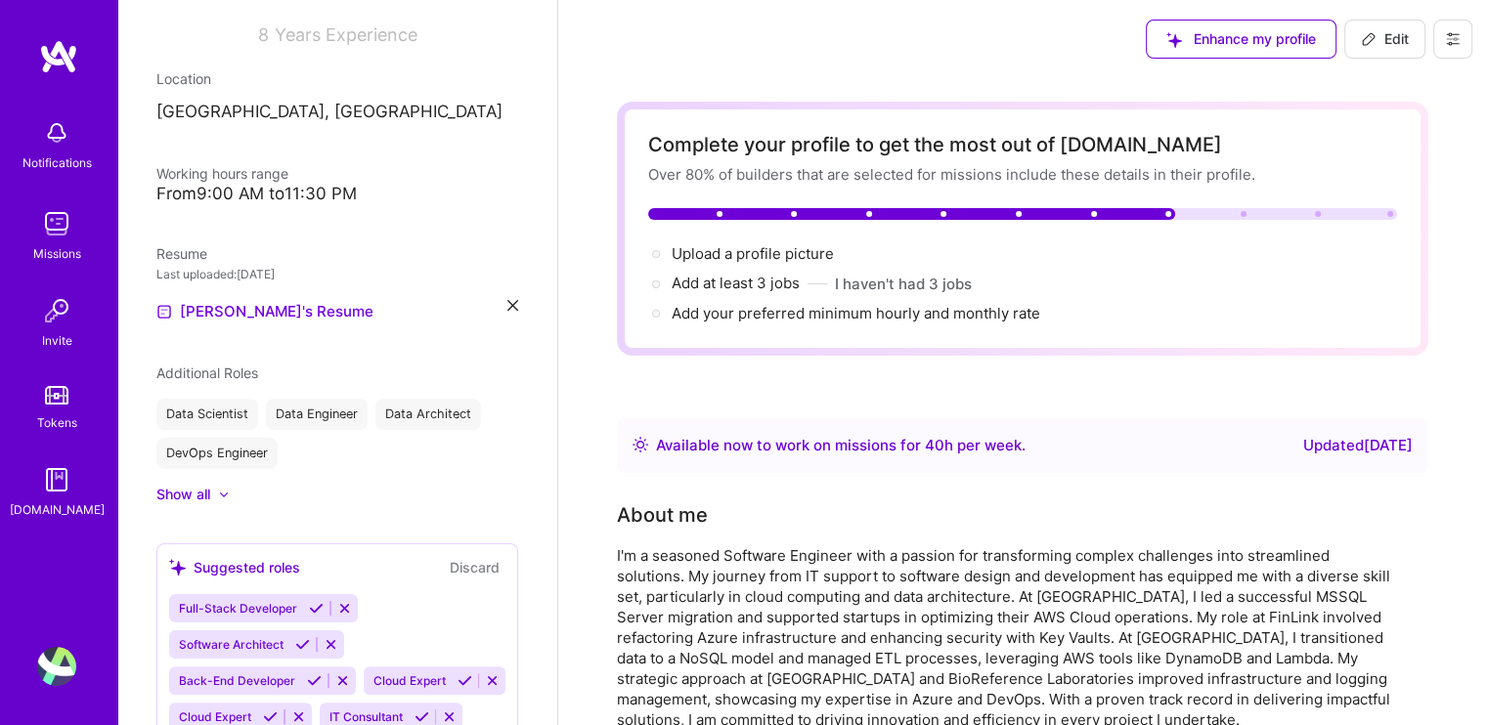
click at [1370, 54] on button "Edit" at bounding box center [1384, 39] width 81 height 39
select select "US"
select select "Right Now"
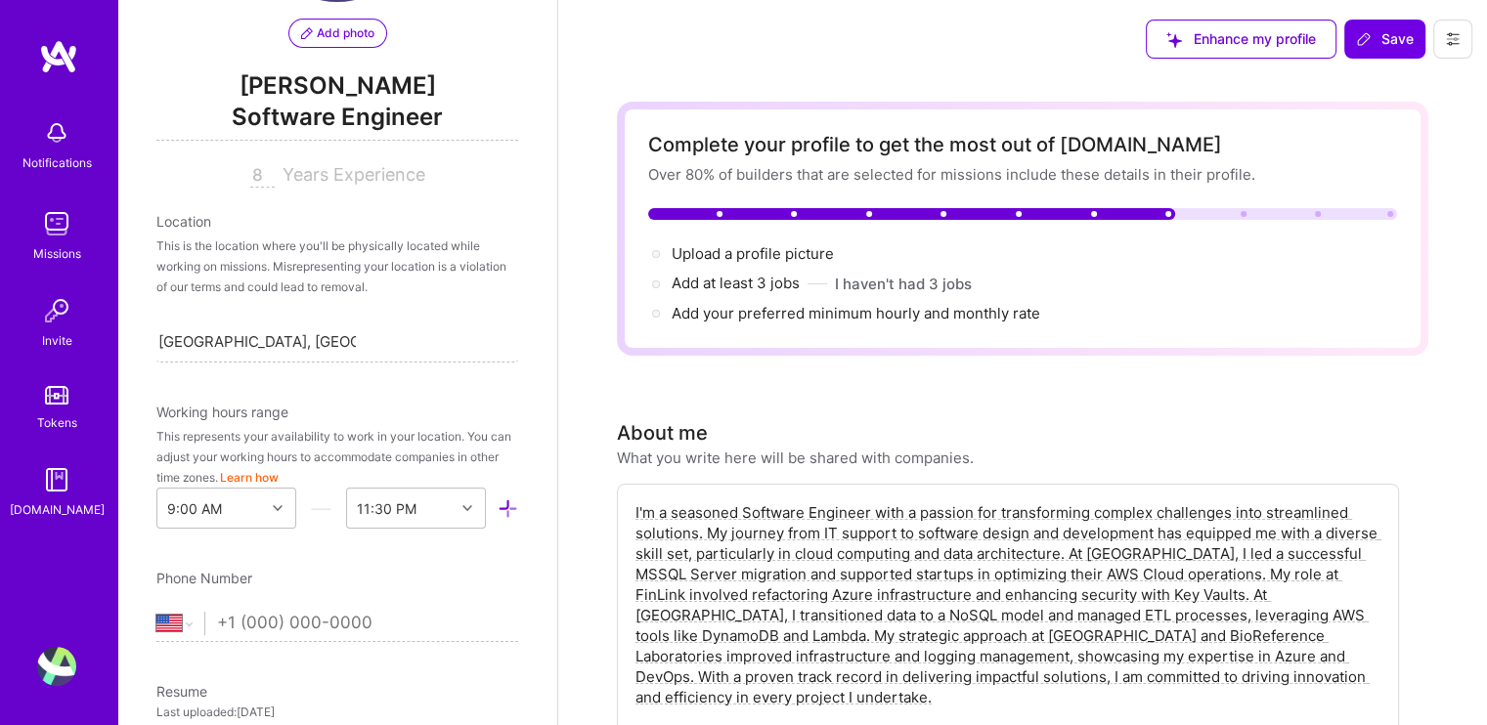
scroll to position [0, 0]
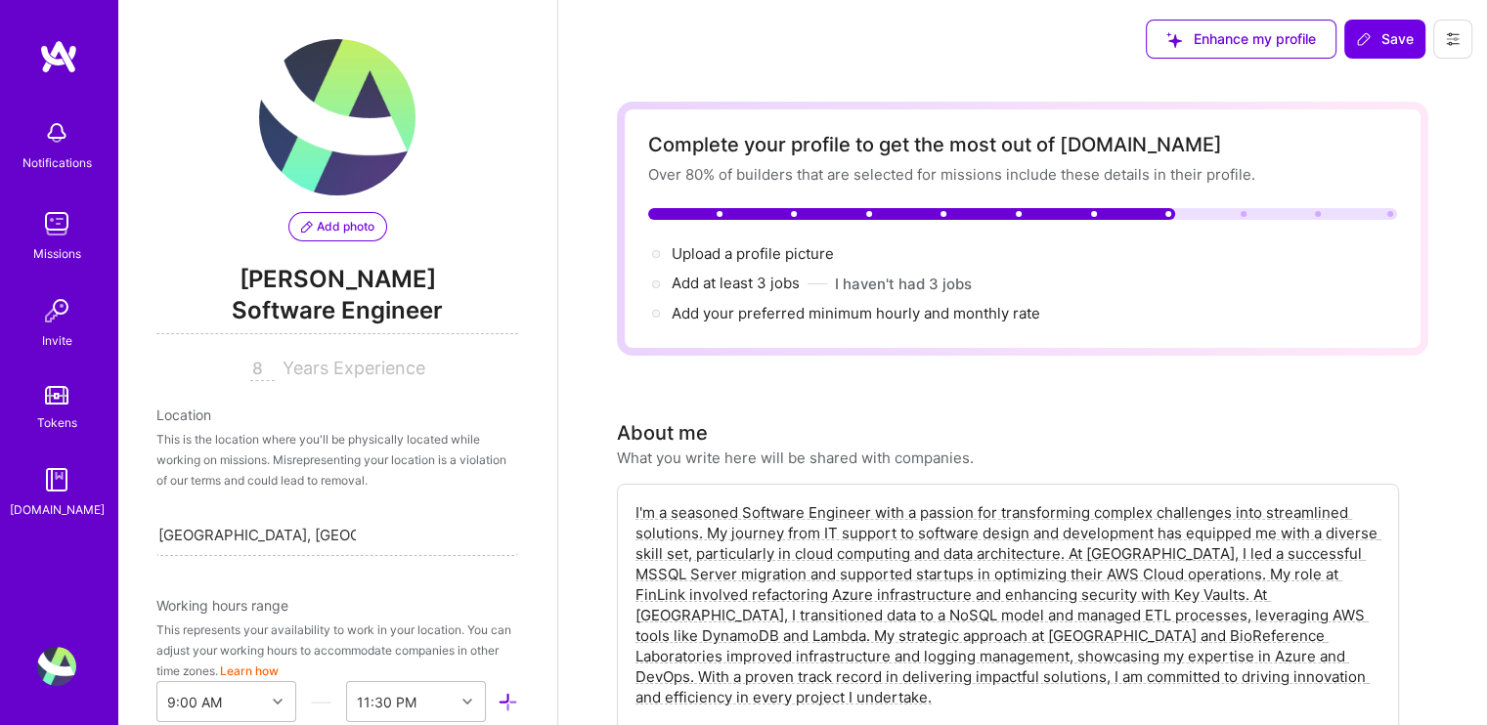
click at [250, 370] on input "8" at bounding box center [262, 369] width 24 height 23
type input "20"
click at [494, 371] on div "20 Years Experience" at bounding box center [337, 369] width 362 height 23
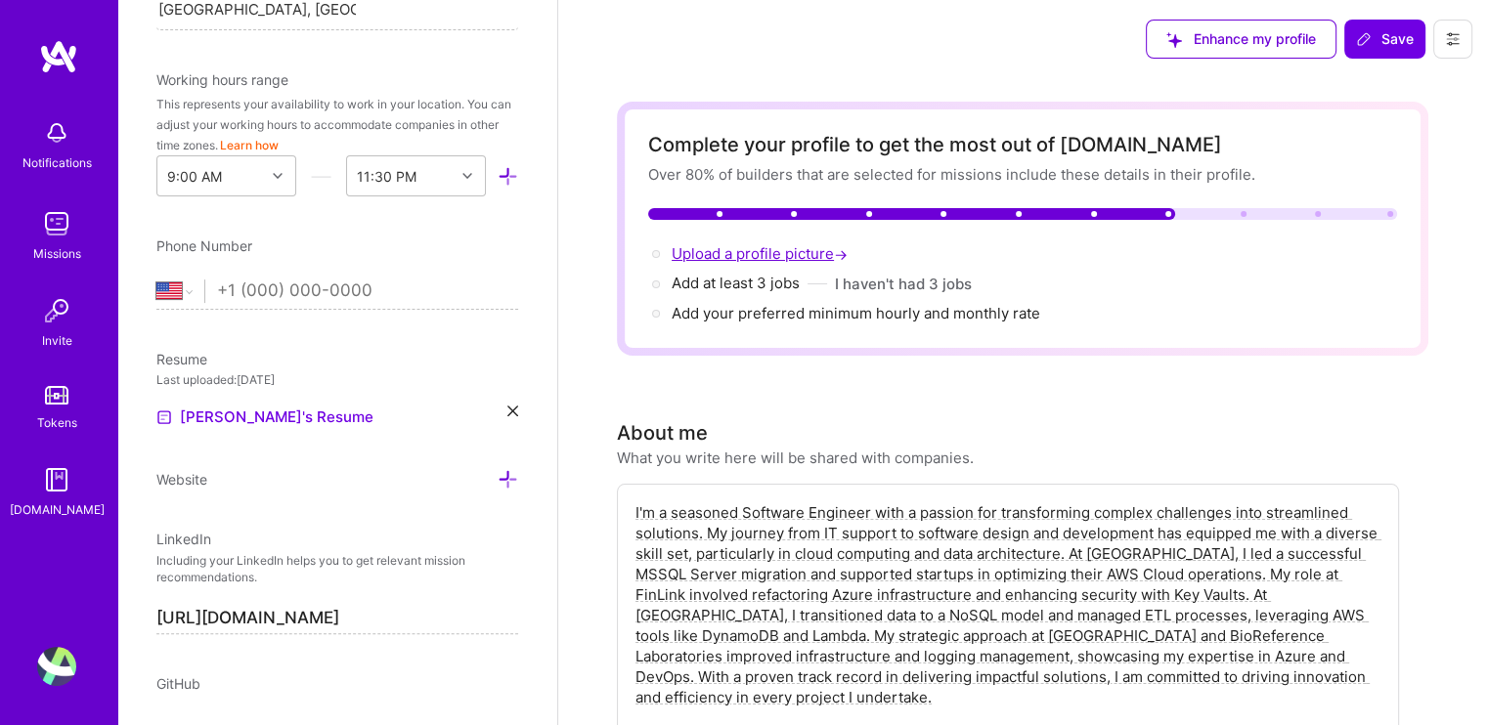
click at [710, 245] on span "Upload a profile picture →" at bounding box center [762, 253] width 180 height 19
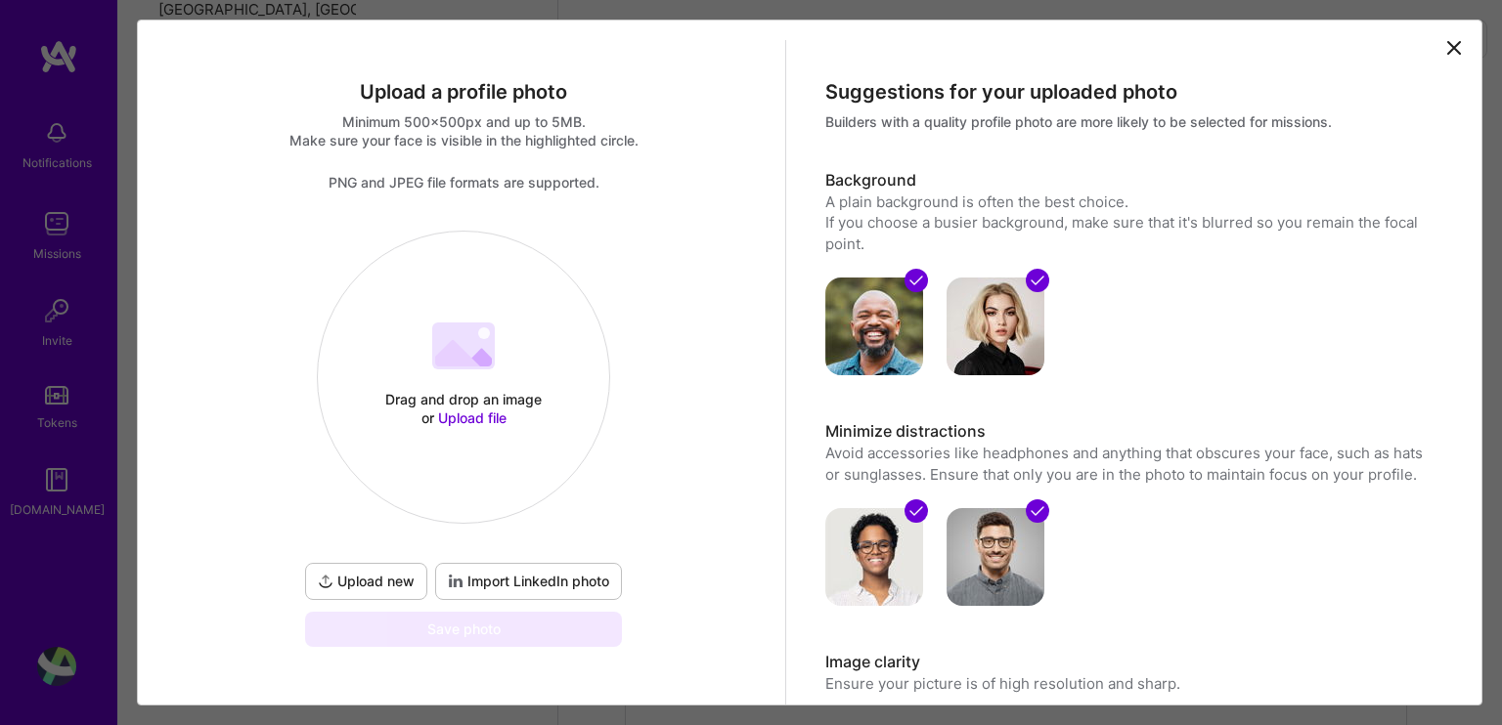
click at [369, 578] on span "Upload new" at bounding box center [366, 582] width 97 height 20
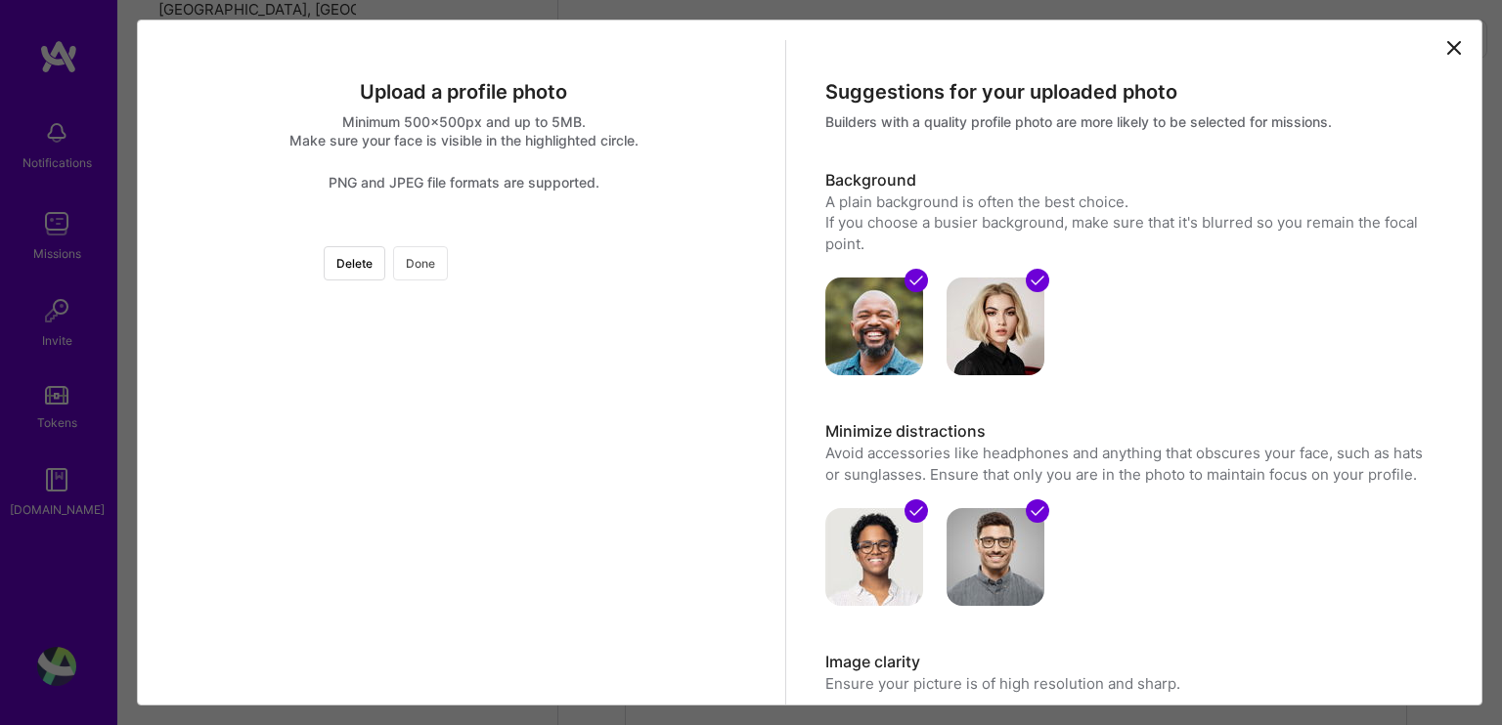
click at [448, 267] on button "Done" at bounding box center [420, 263] width 55 height 34
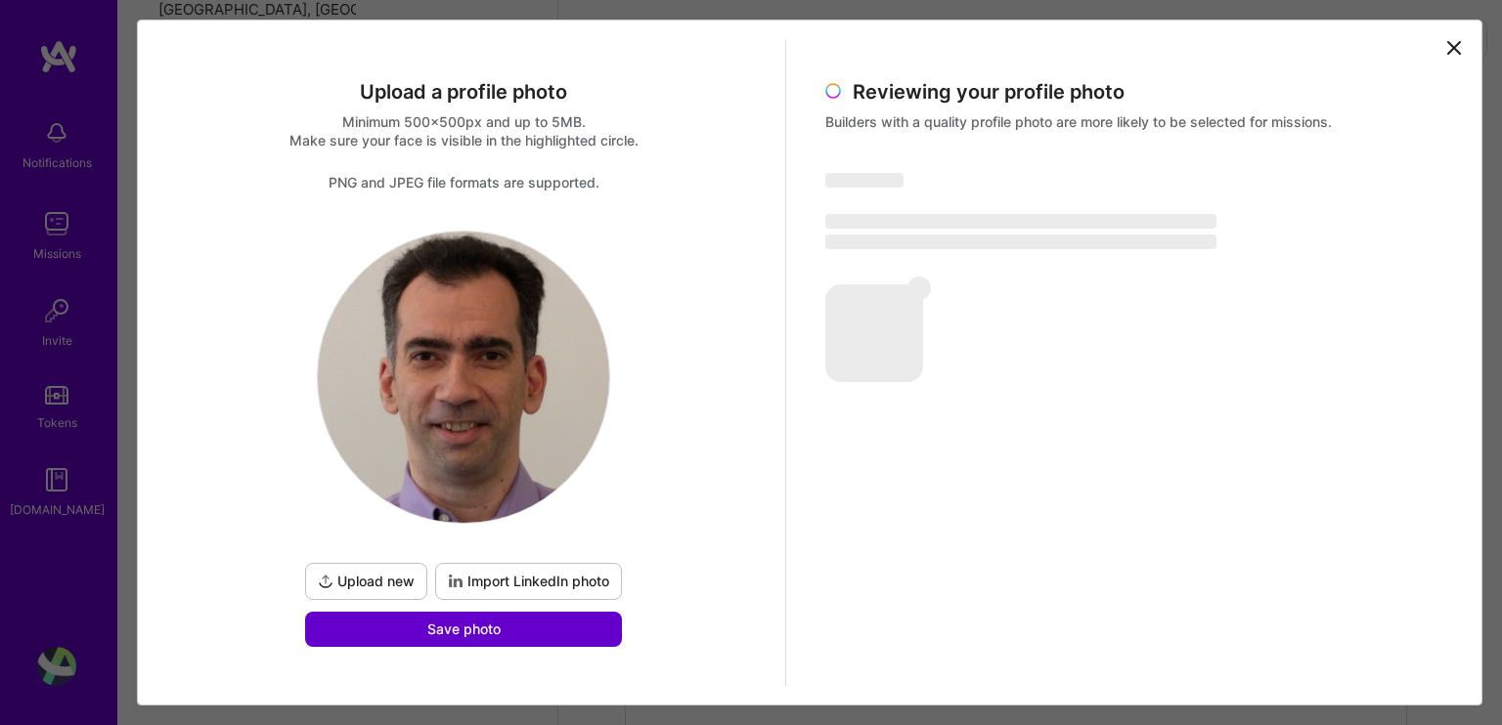
click at [507, 625] on button "Save photo" at bounding box center [463, 629] width 317 height 35
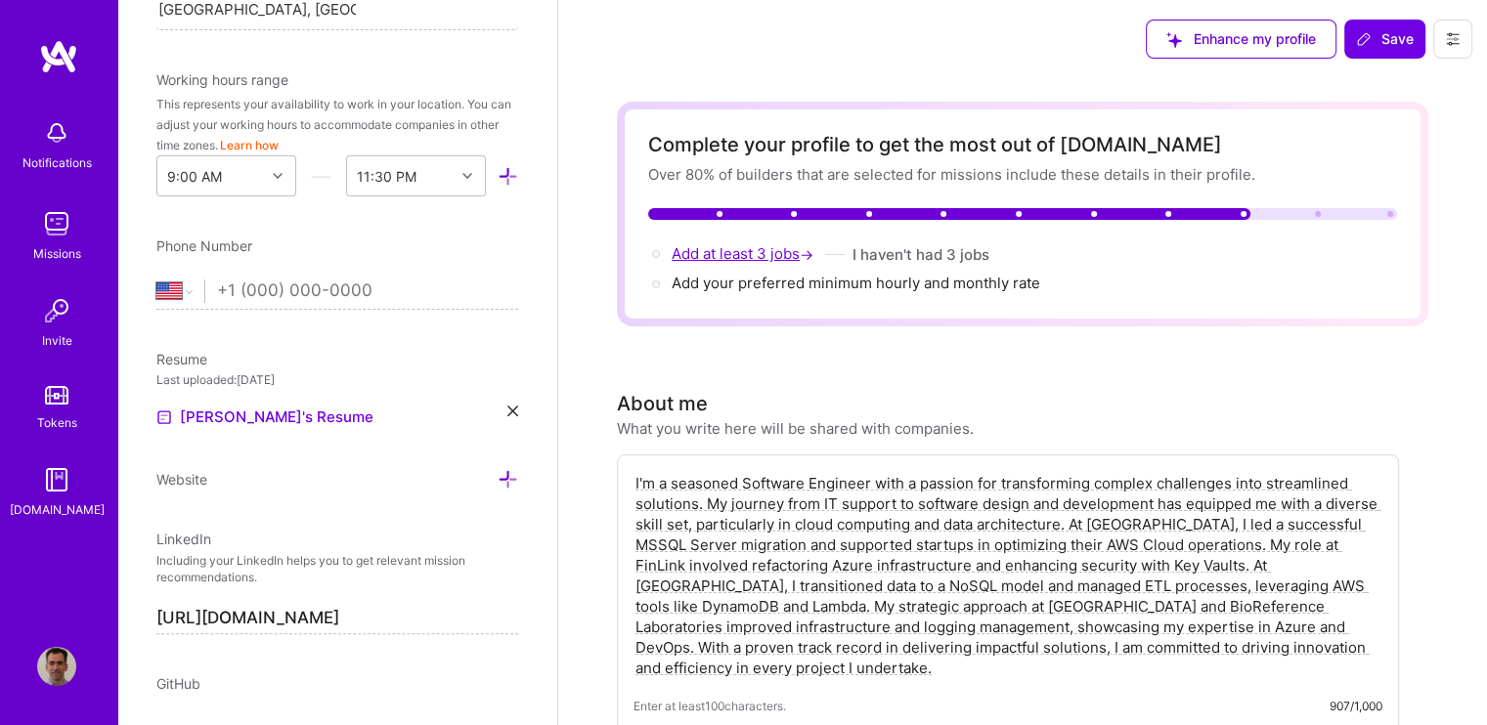
click at [701, 249] on span "Add at least 3 jobs →" at bounding box center [745, 253] width 146 height 19
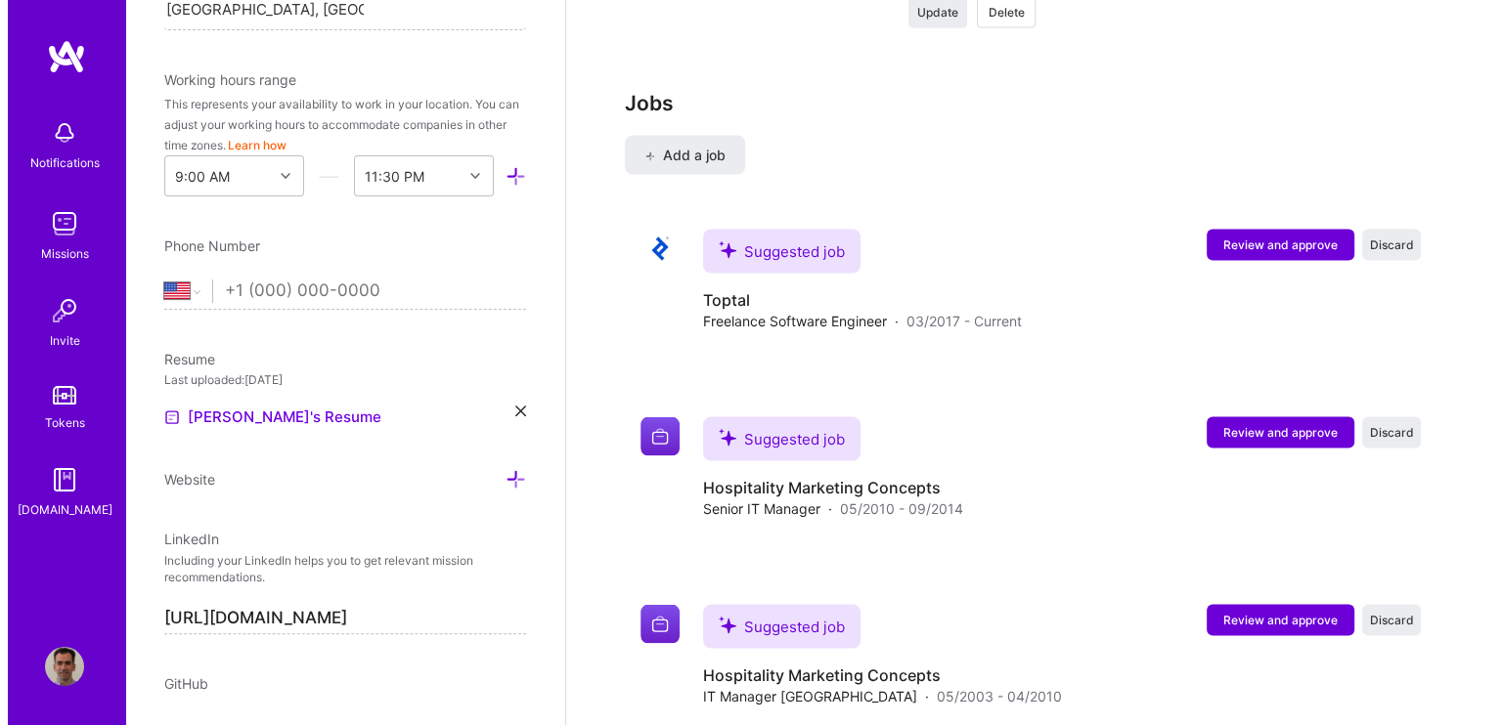
scroll to position [3762, 0]
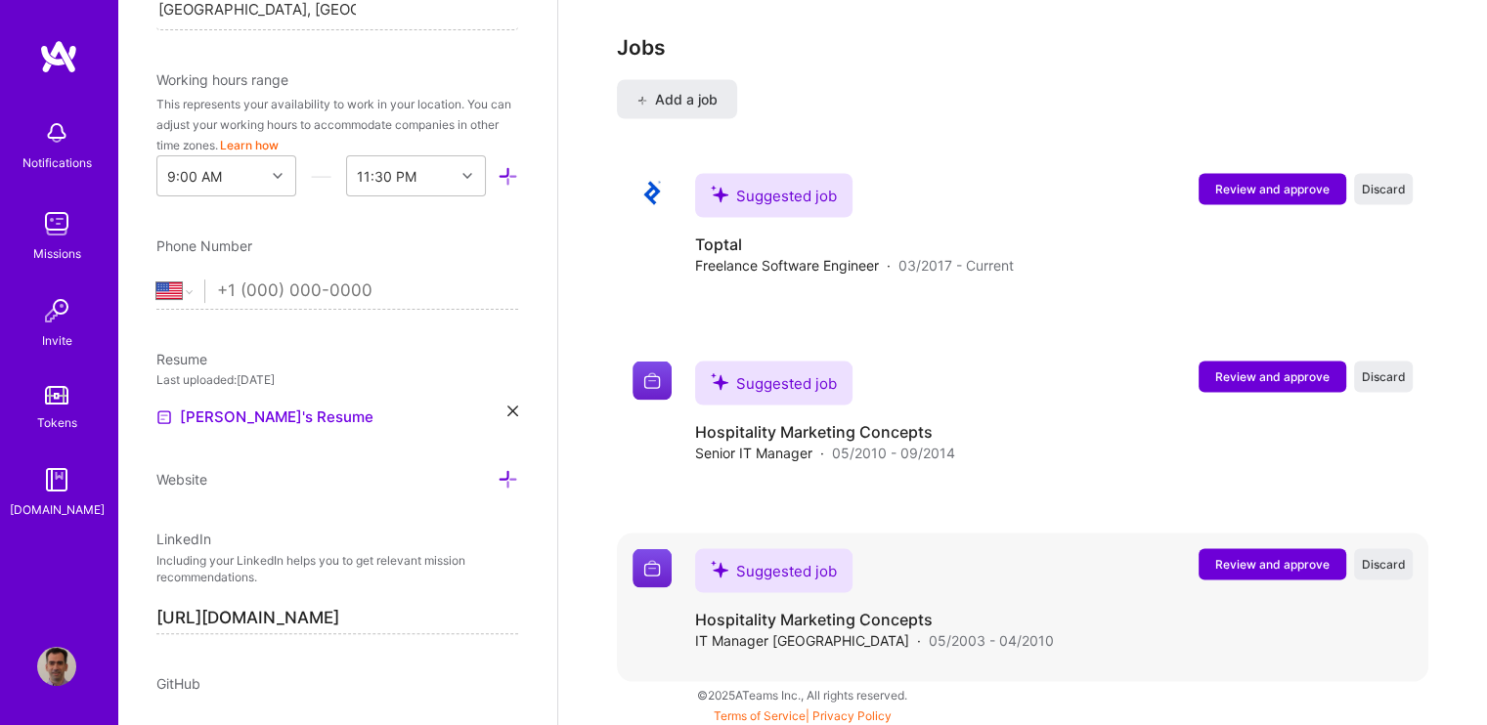
click at [1238, 568] on span "Review and approve" at bounding box center [1272, 564] width 114 height 17
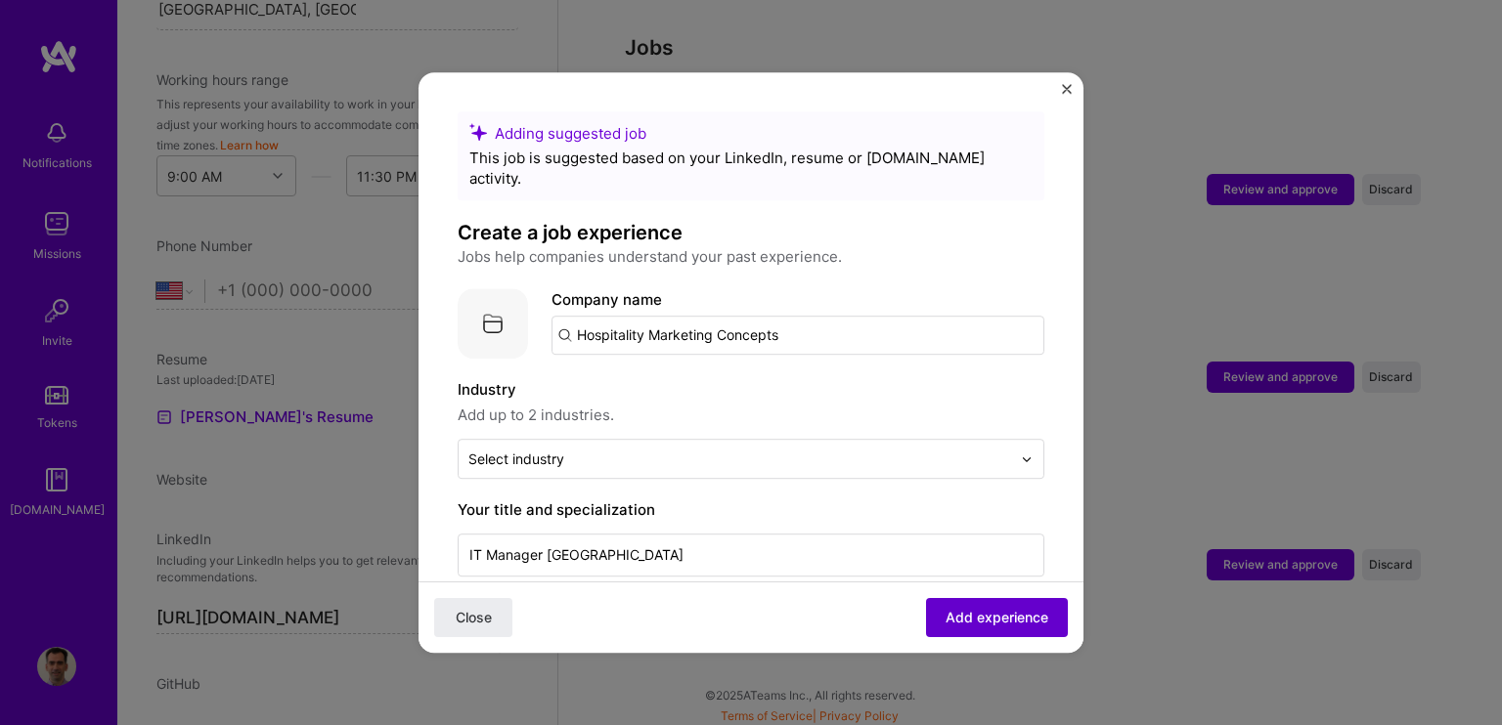
click at [946, 617] on span "Add experience" at bounding box center [996, 618] width 103 height 20
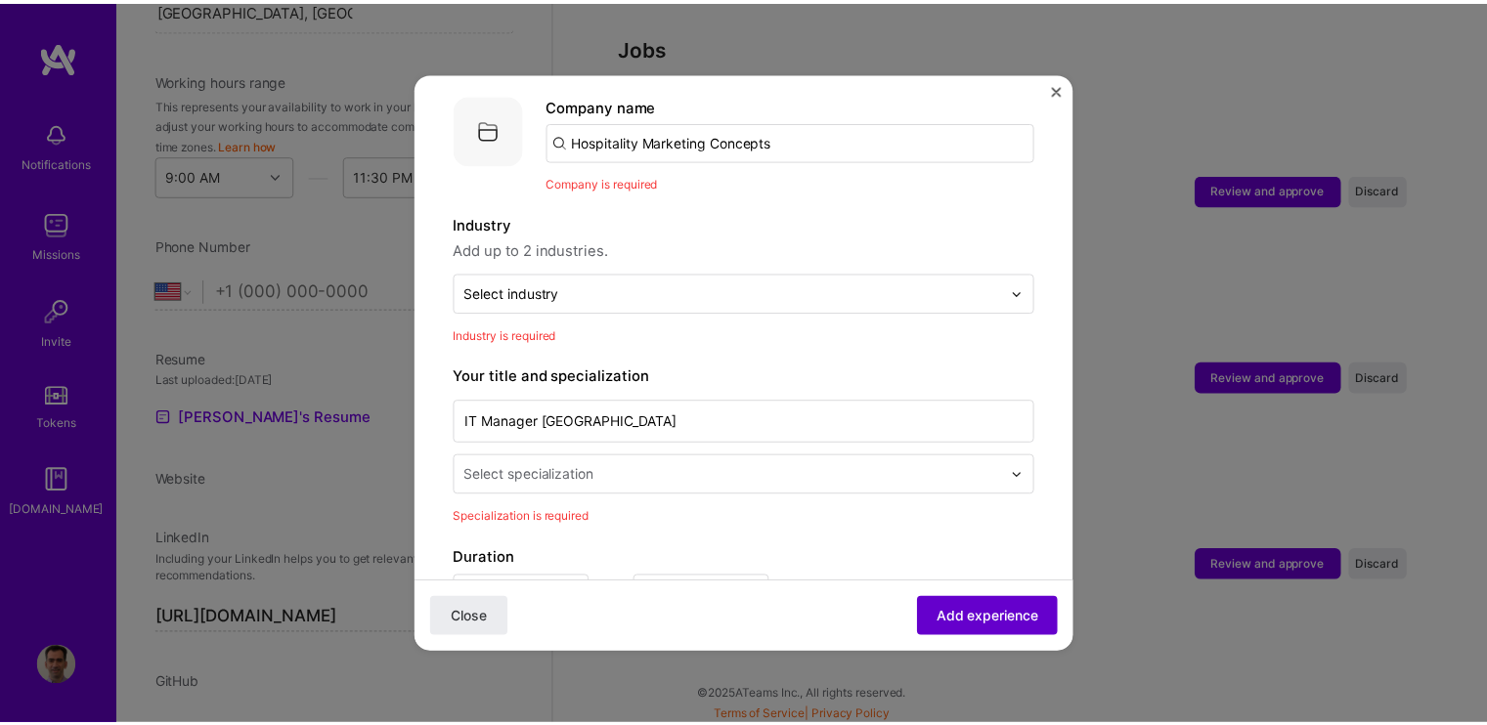
scroll to position [196, 0]
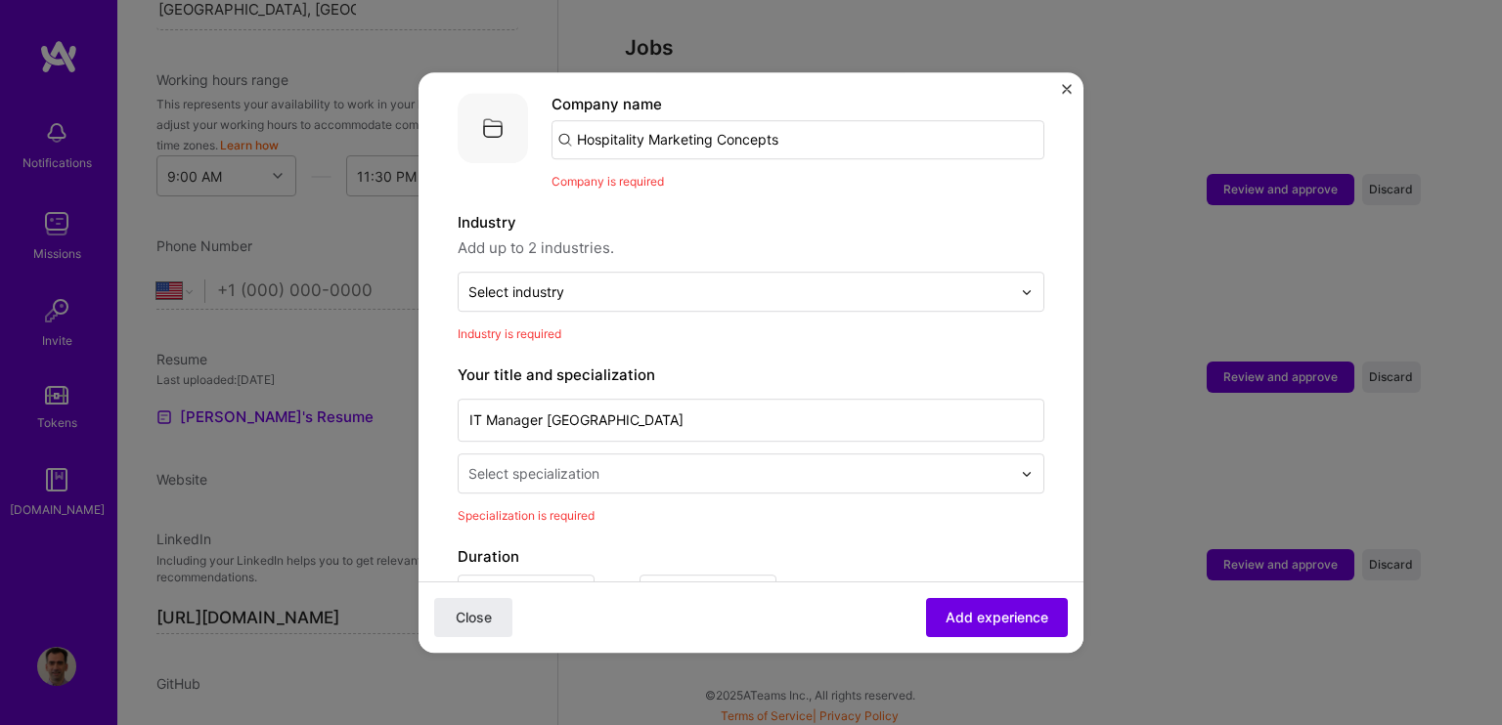
click at [1067, 85] on img "Close" at bounding box center [1067, 89] width 10 height 10
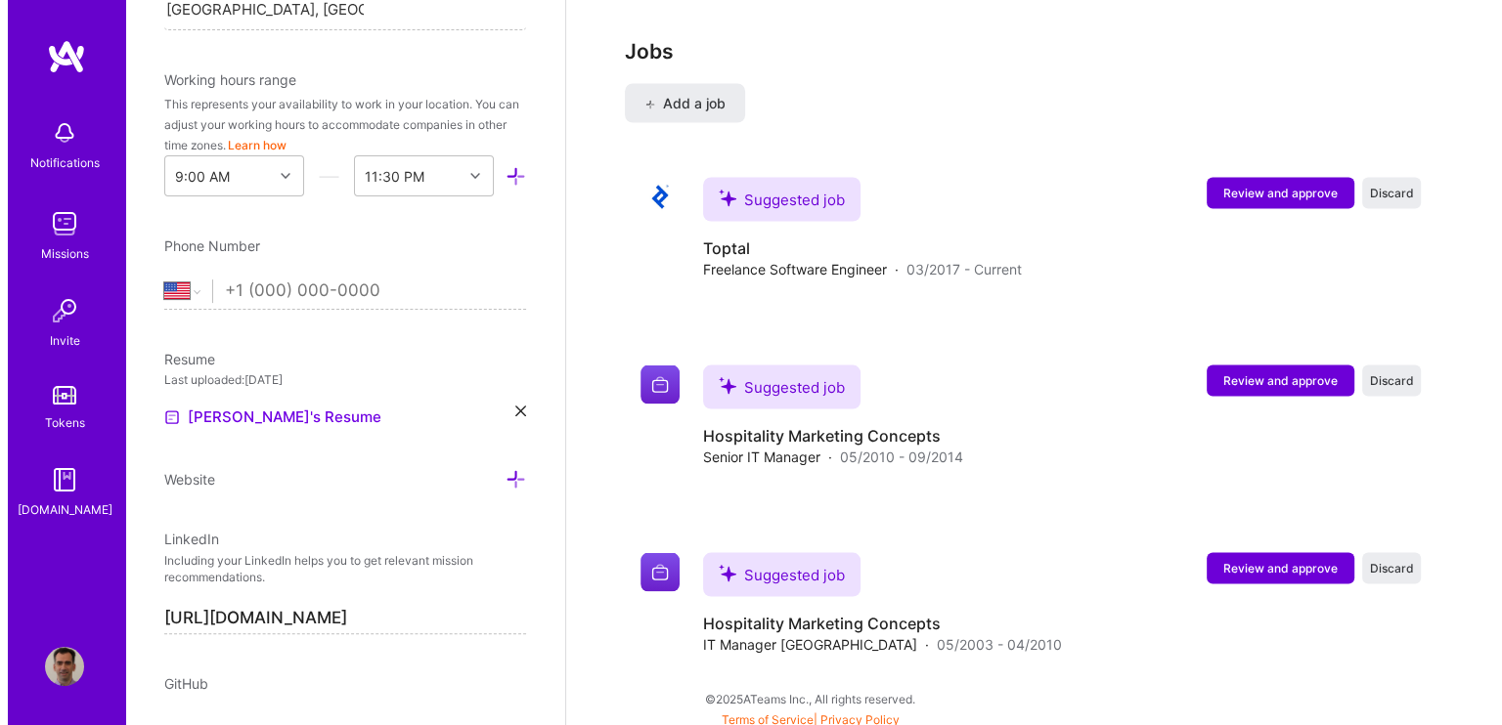
scroll to position [3762, 0]
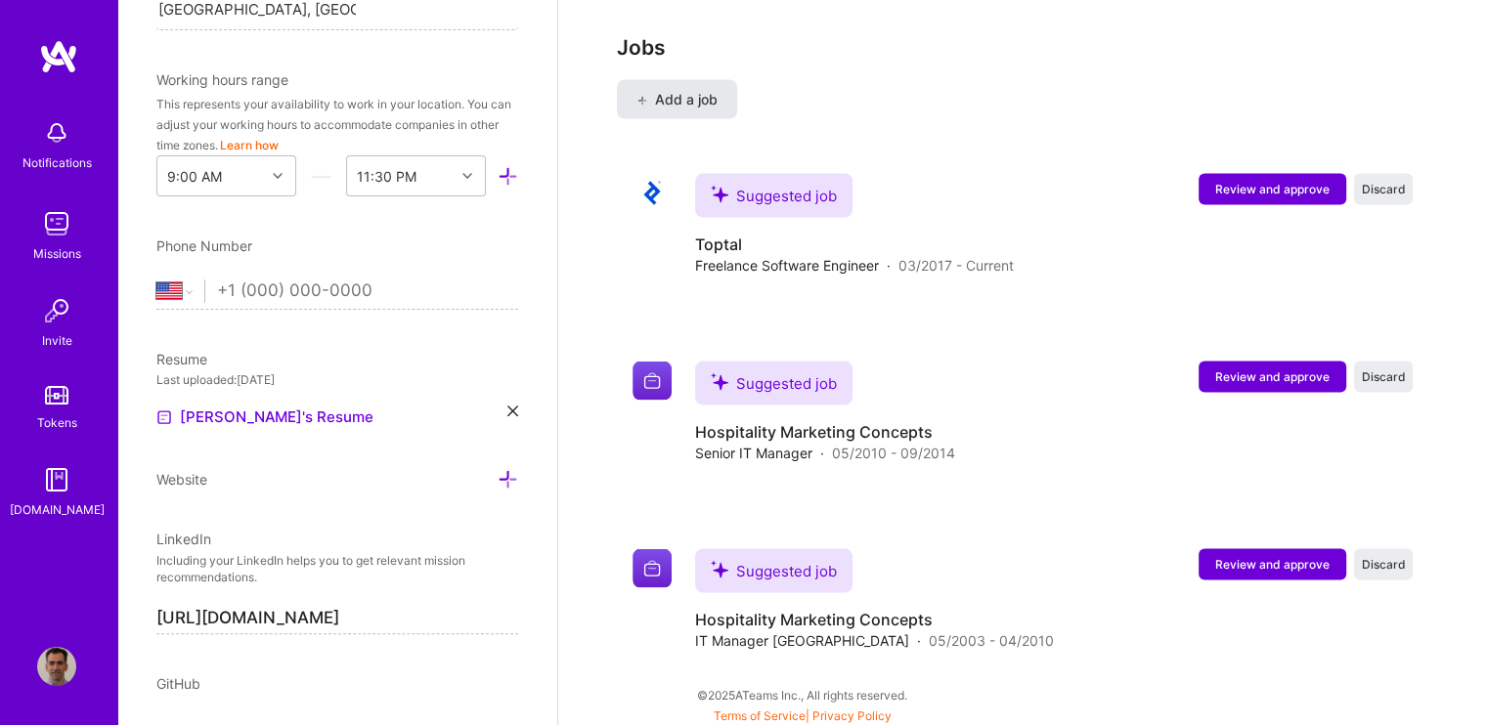
click at [719, 97] on button "Add a job" at bounding box center [677, 99] width 120 height 39
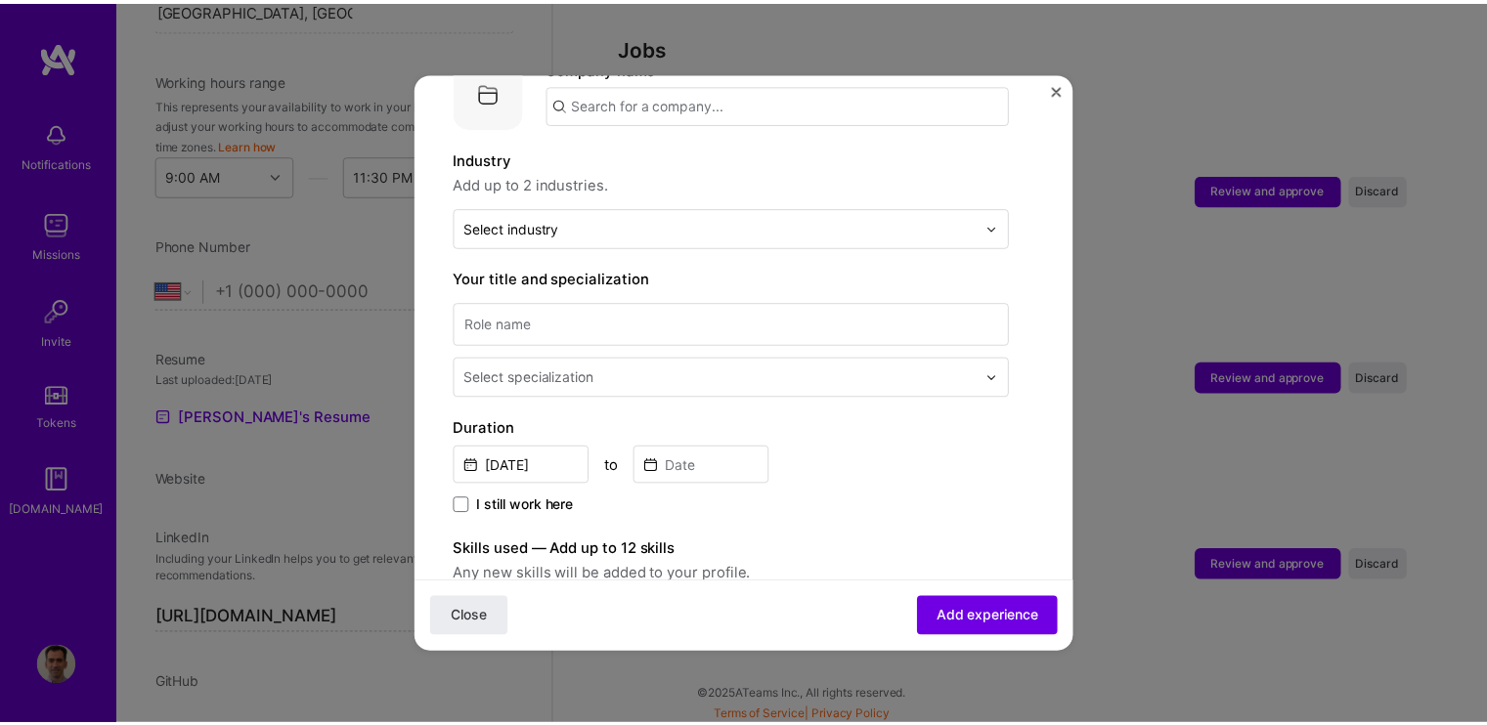
scroll to position [0, 0]
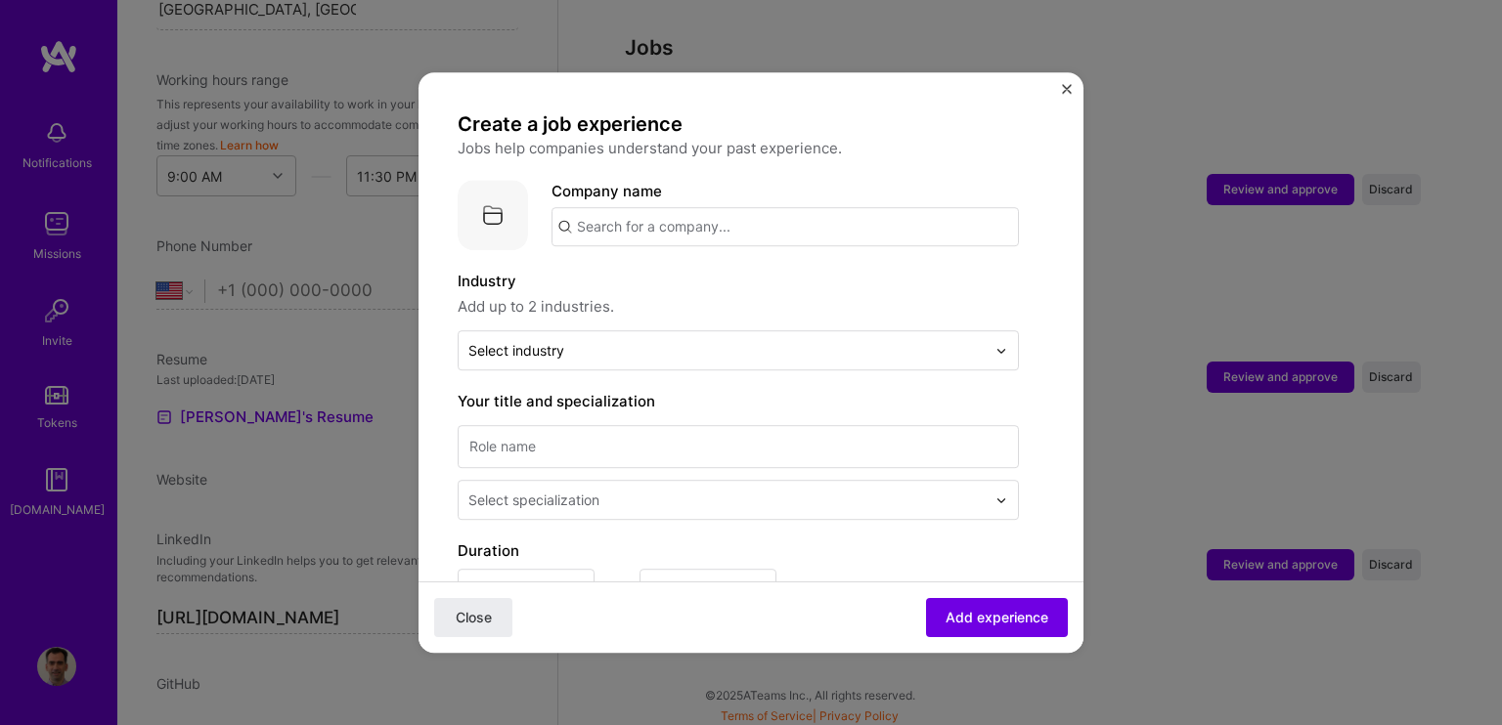
click at [759, 219] on input "text" at bounding box center [784, 226] width 467 height 39
click at [1066, 90] on img "Close" at bounding box center [1067, 89] width 10 height 10
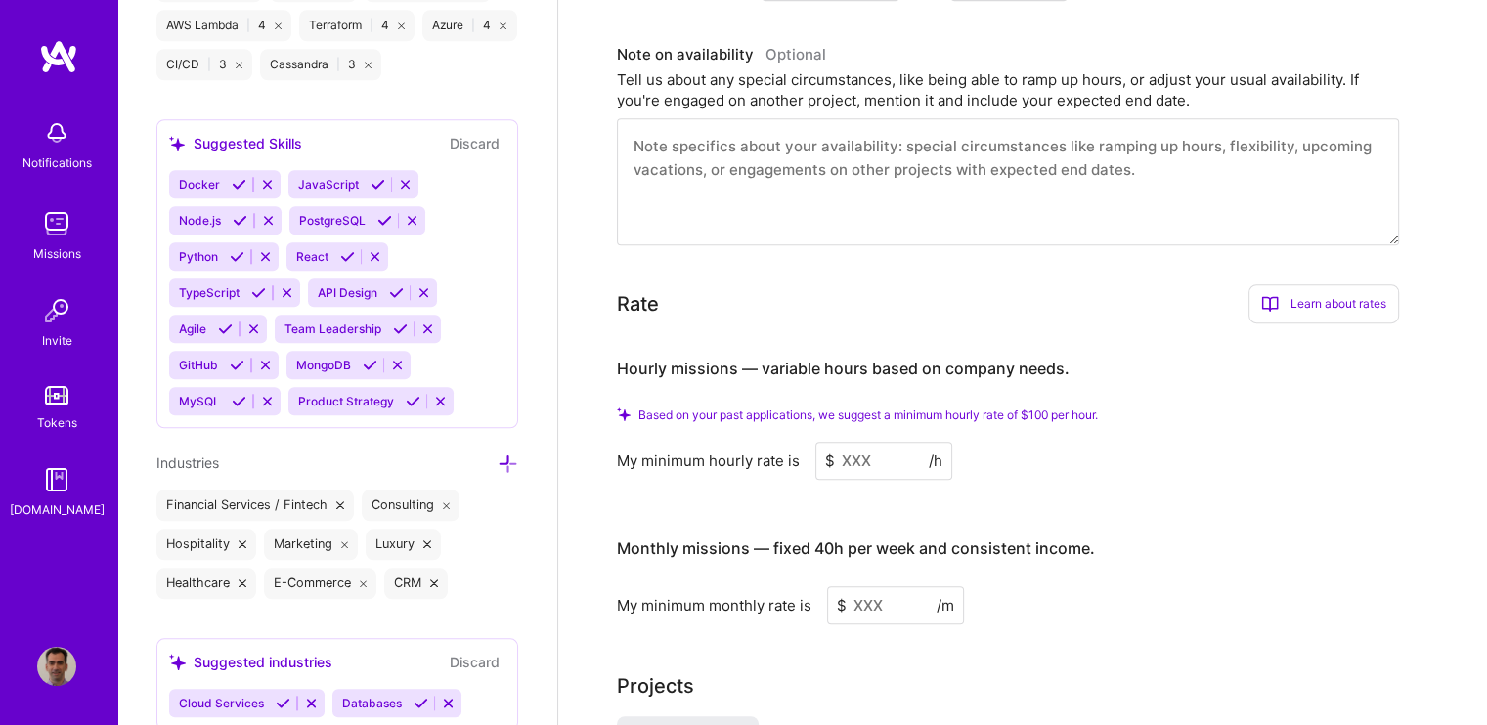
scroll to position [829, 0]
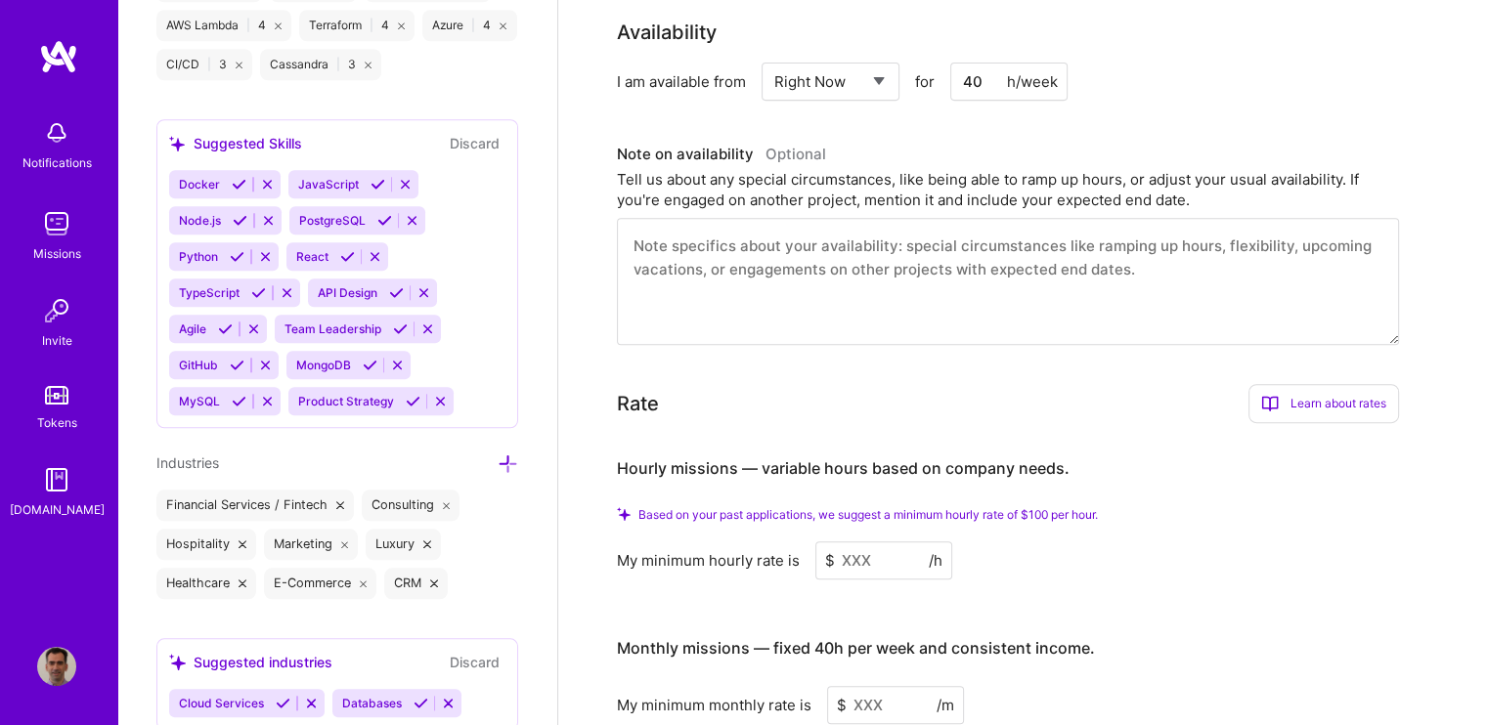
click at [51, 58] on img at bounding box center [58, 56] width 39 height 35
click at [49, 145] on img at bounding box center [56, 132] width 39 height 39
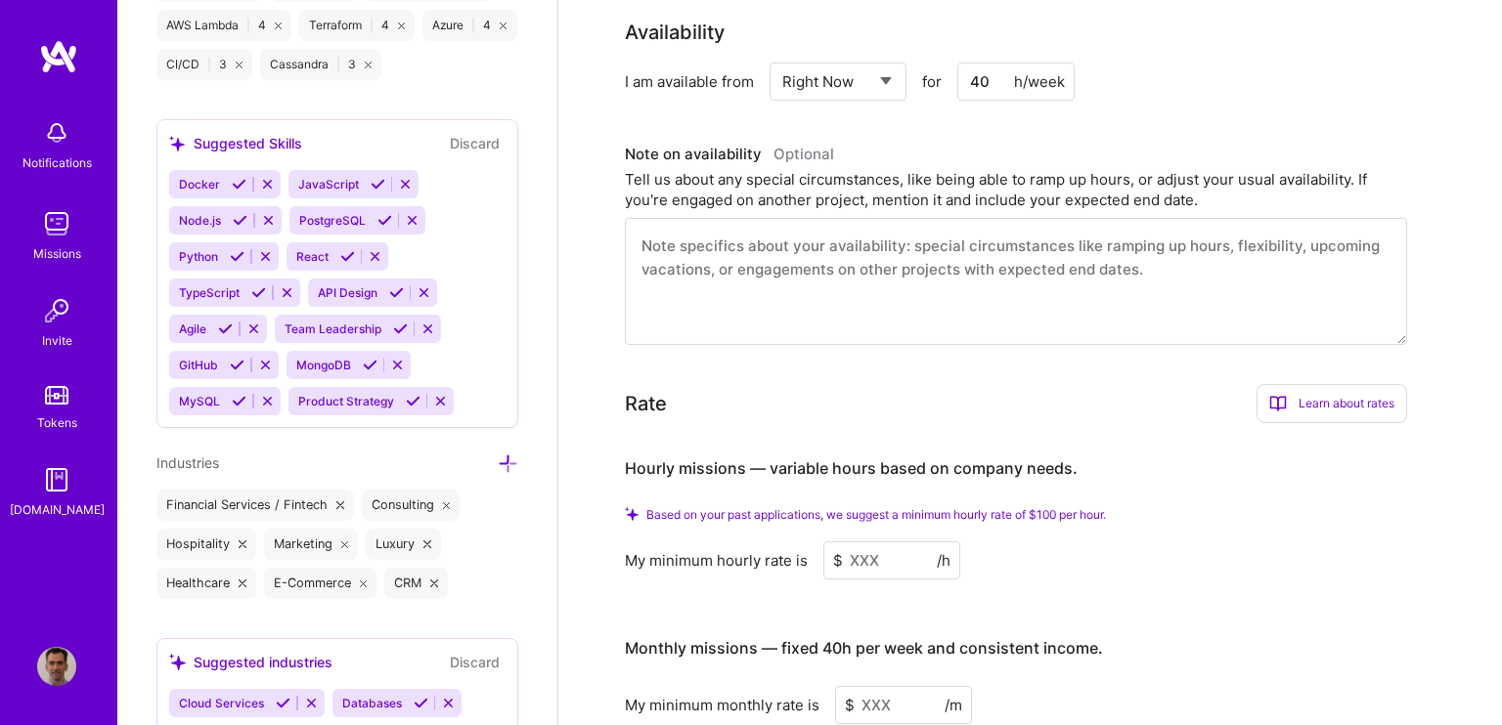
click at [31, 51] on link at bounding box center [58, 56] width 117 height 35
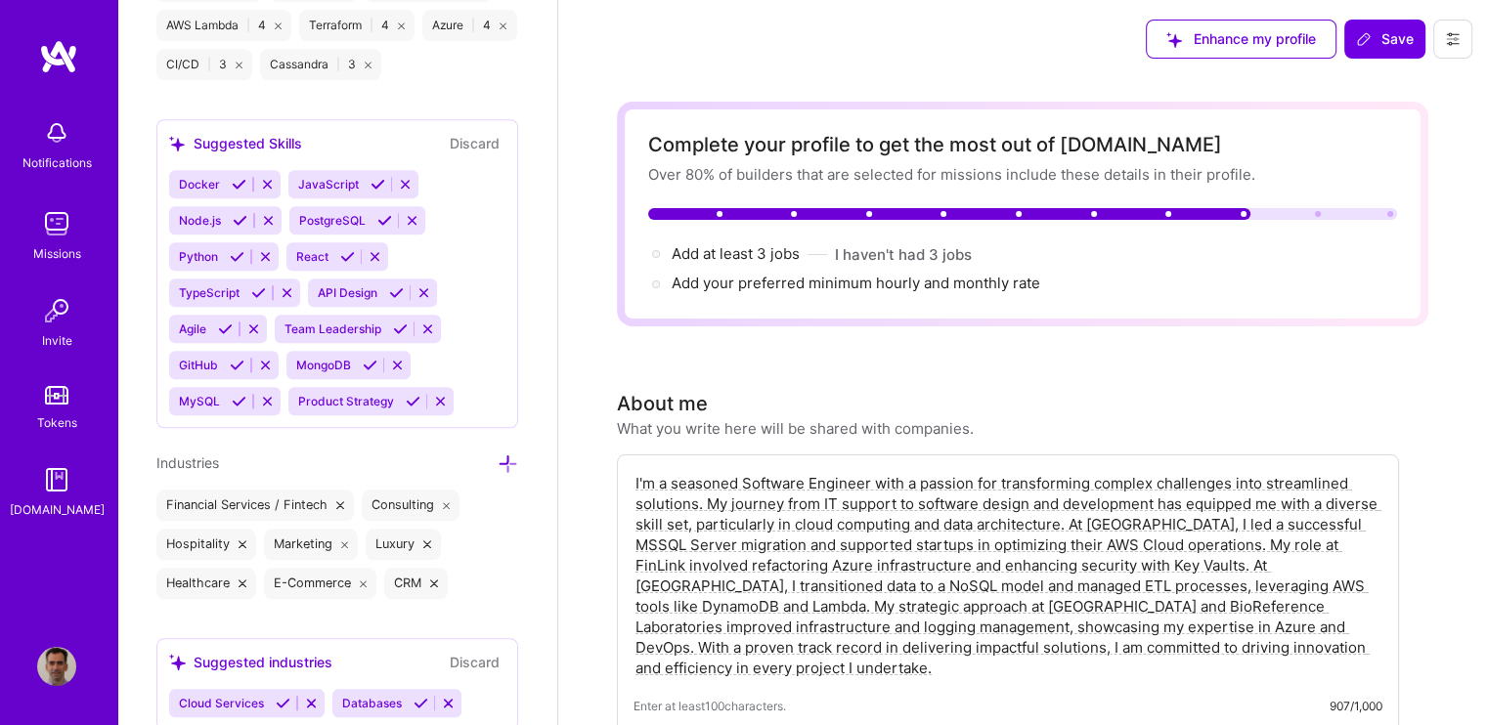
scroll to position [0, 0]
click at [1380, 39] on span "Save" at bounding box center [1385, 39] width 58 height 20
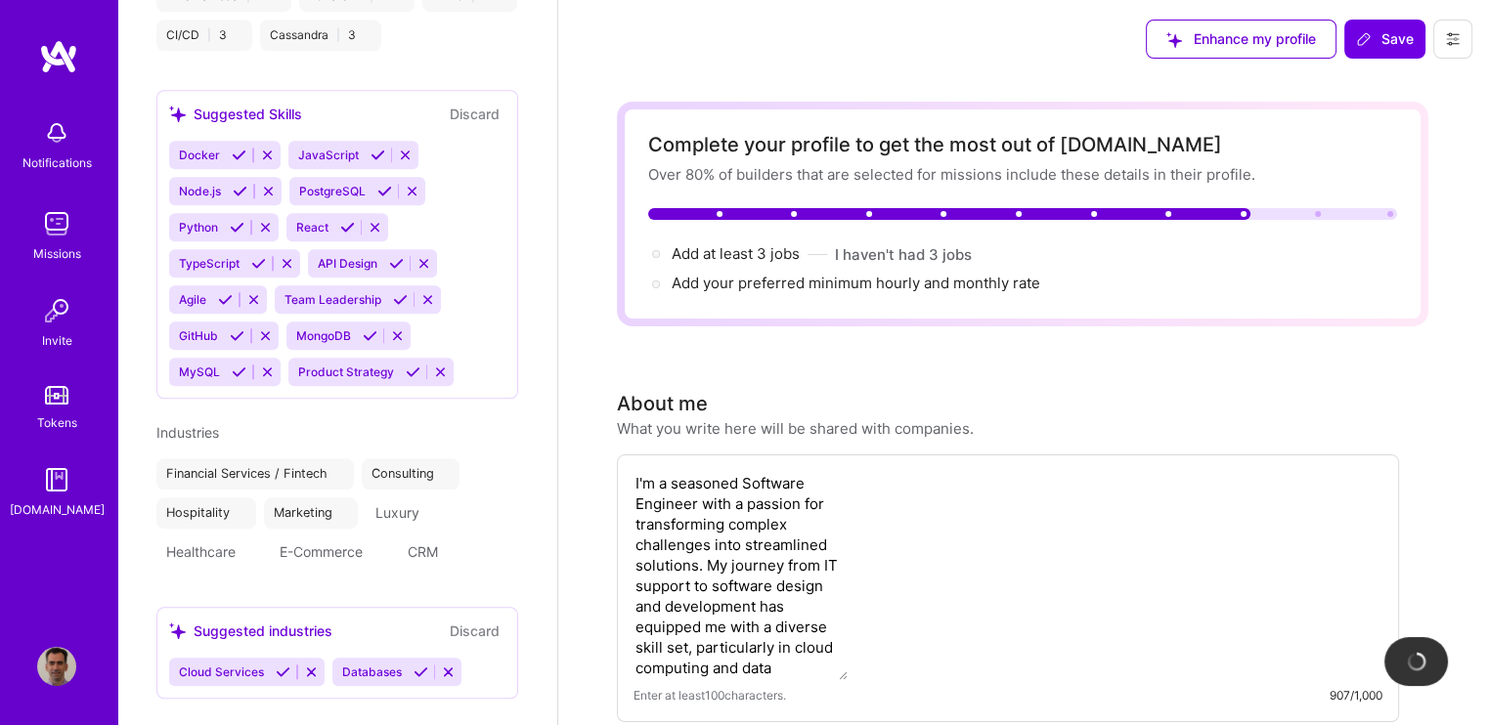
scroll to position [1169, 0]
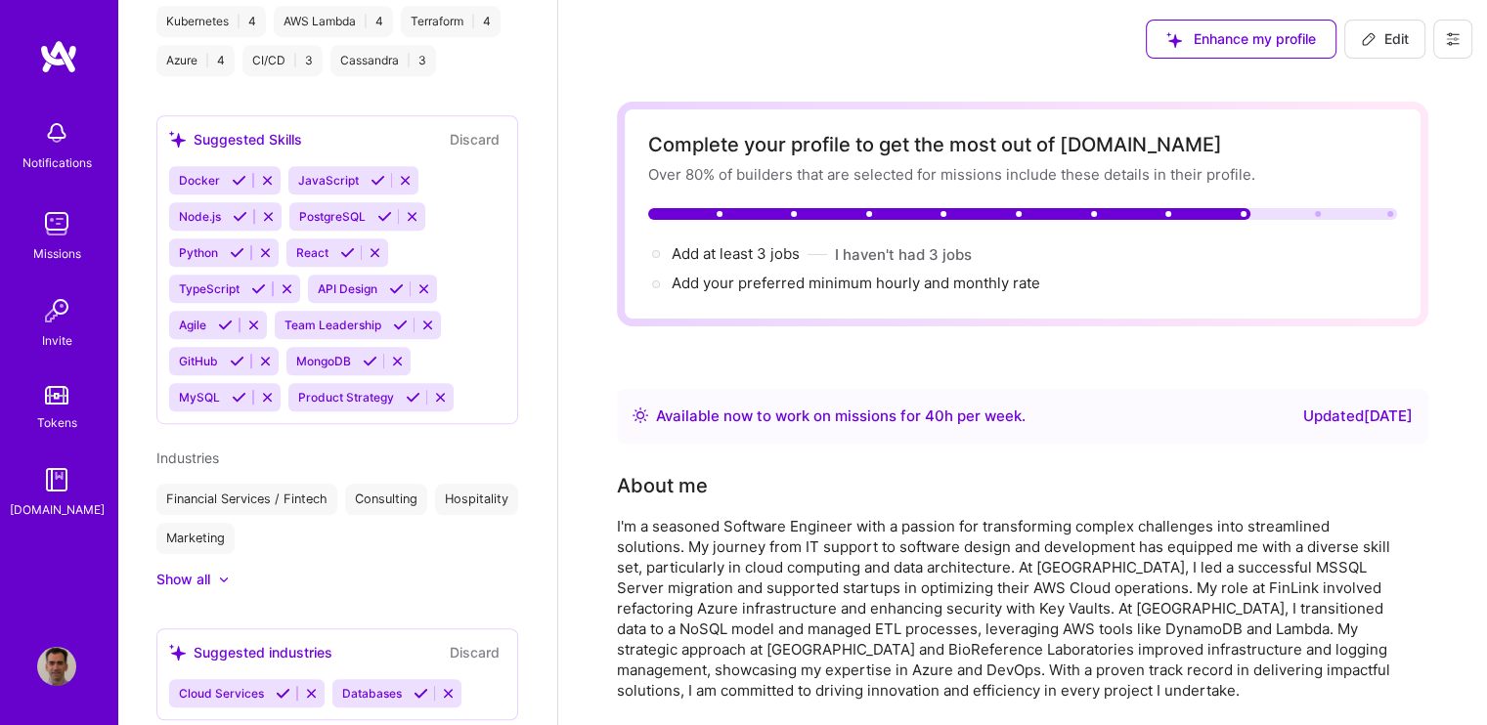
click at [61, 60] on img at bounding box center [58, 56] width 39 height 35
click at [58, 657] on img at bounding box center [56, 666] width 39 height 39
click at [59, 219] on img at bounding box center [56, 223] width 39 height 39
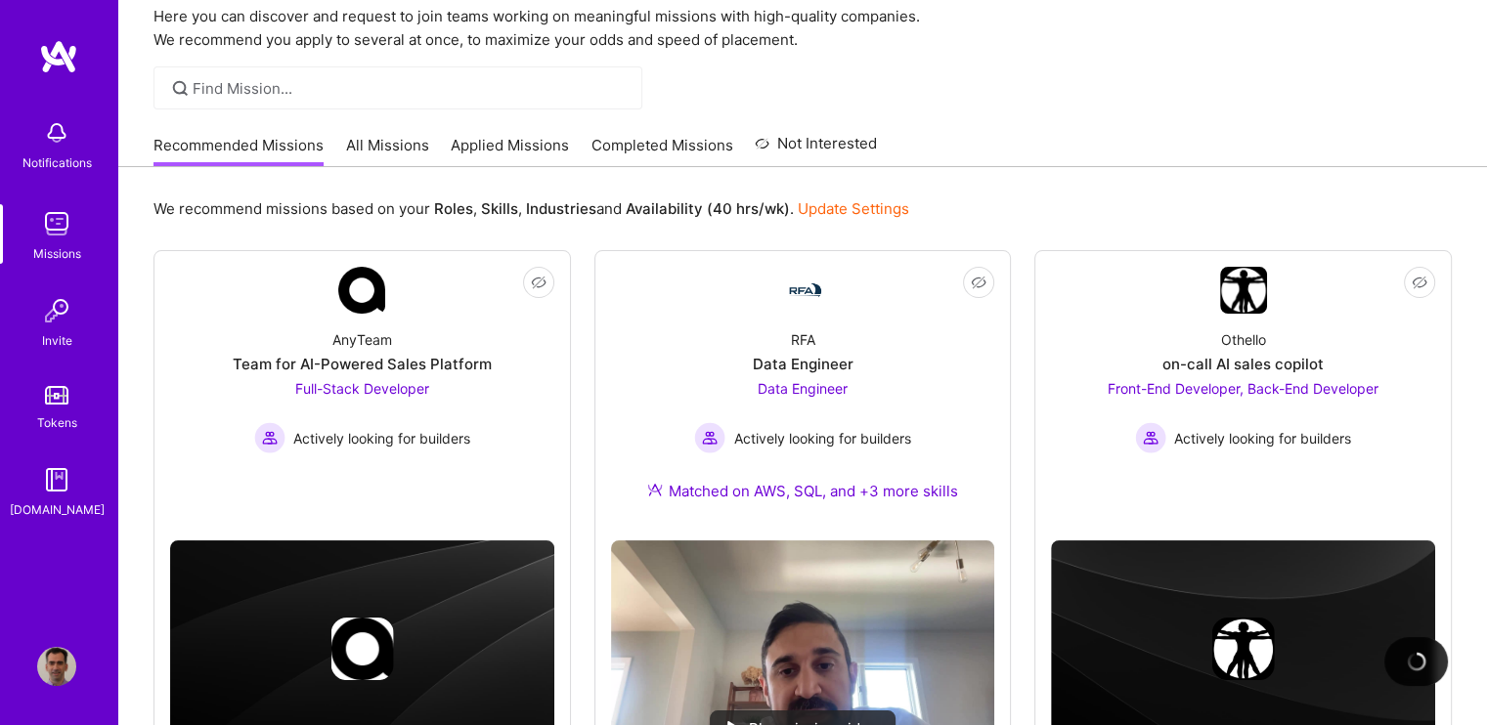
scroll to position [173, 0]
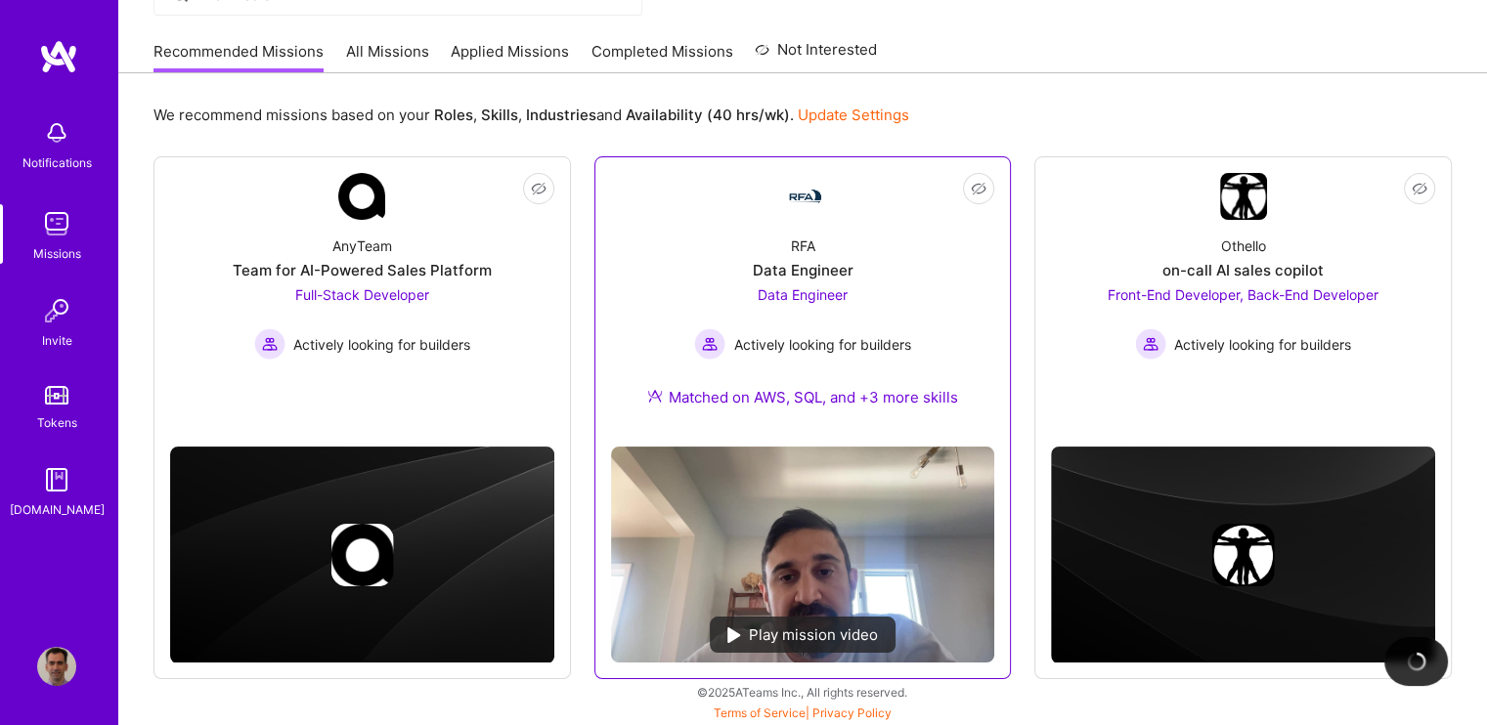
click at [814, 397] on div "Matched on AWS, SQL, and +3 more skills" at bounding box center [802, 397] width 310 height 21
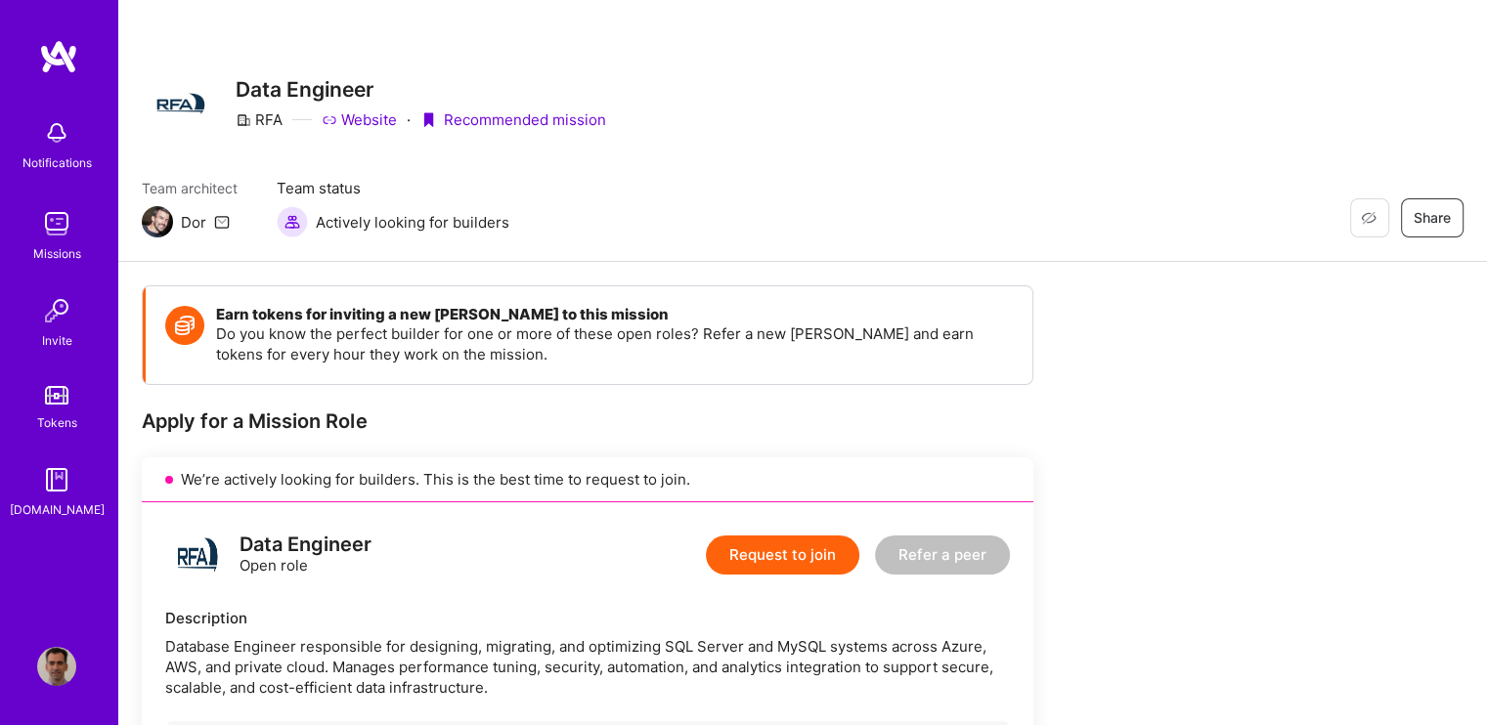
click at [796, 560] on button "Request to join" at bounding box center [782, 555] width 153 height 39
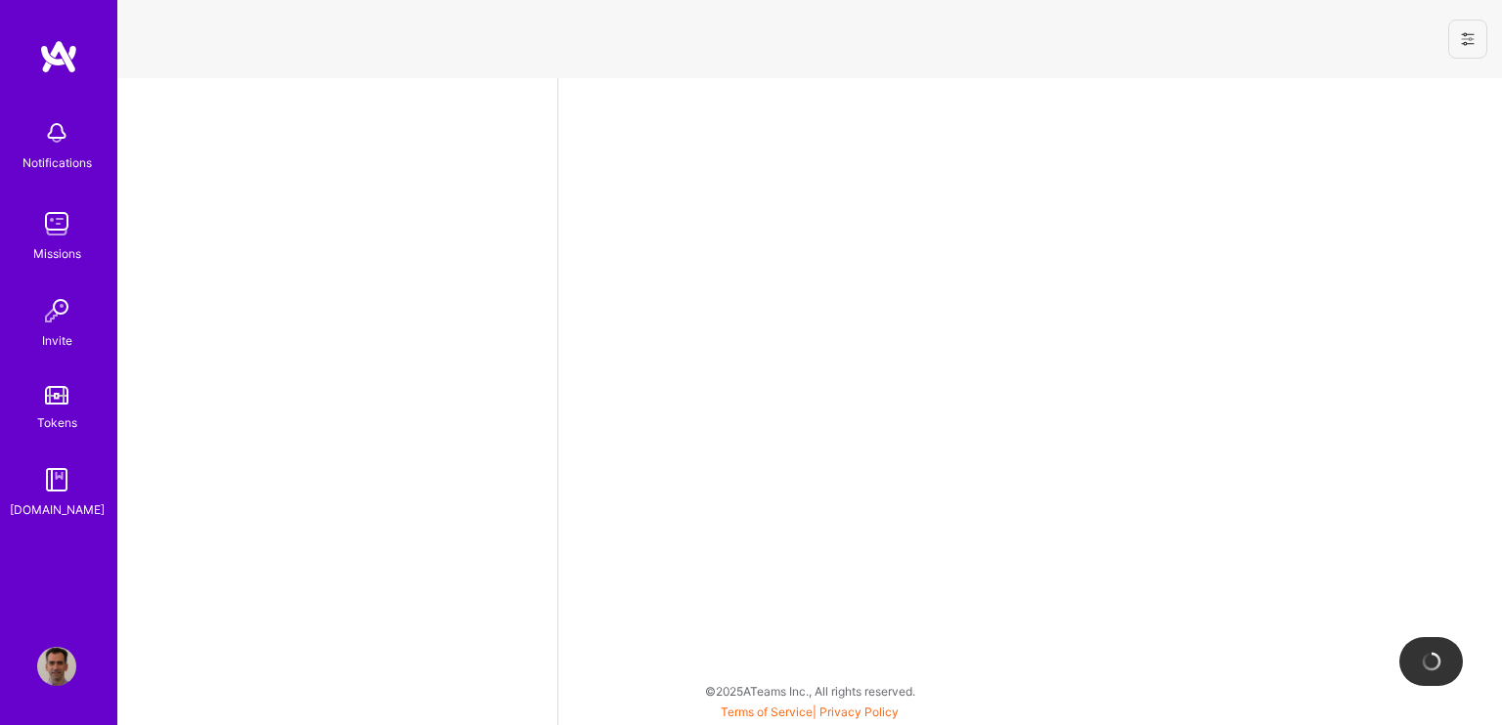
select select "US"
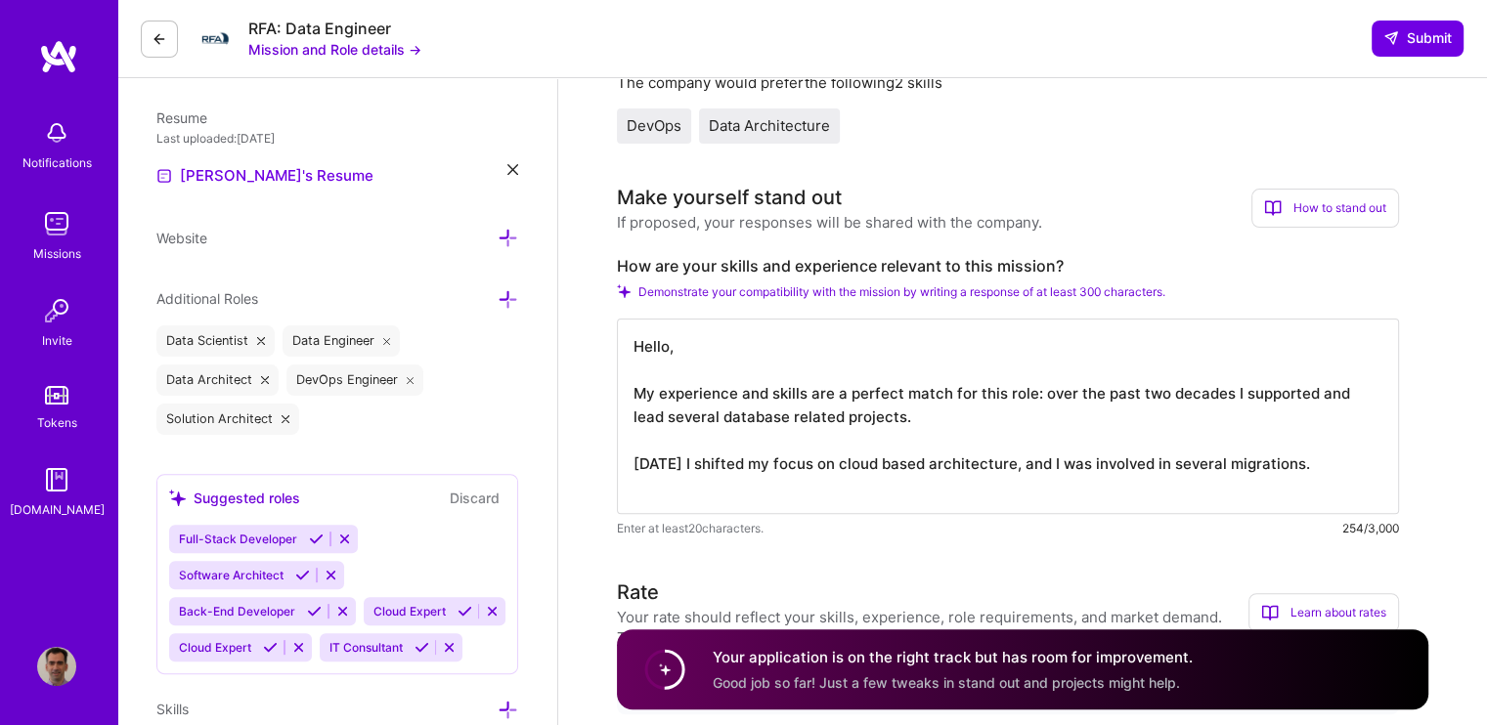
scroll to position [1, 0]
click at [892, 357] on textarea "Hello, My experience and skills are a perfect match for this role: over the pas…" at bounding box center [1008, 417] width 782 height 196
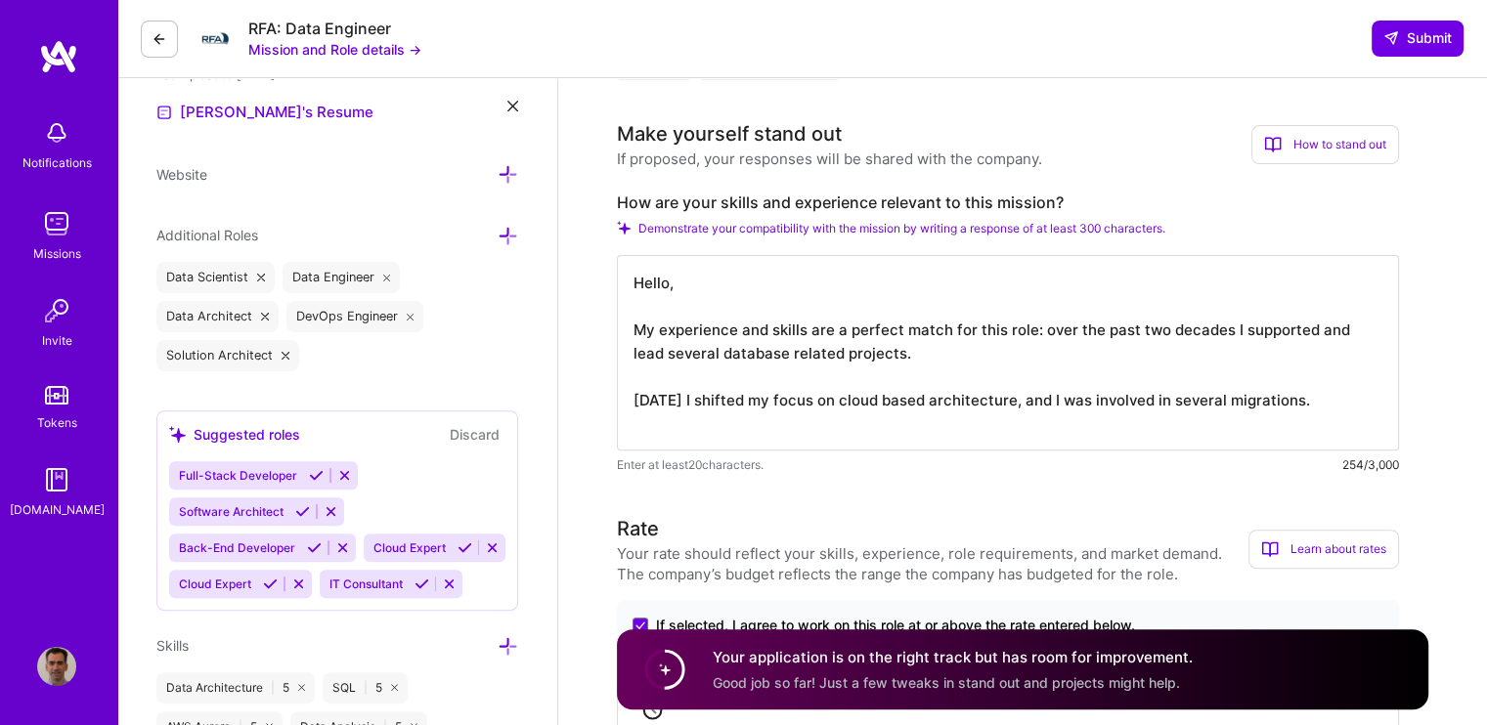
scroll to position [587, 0]
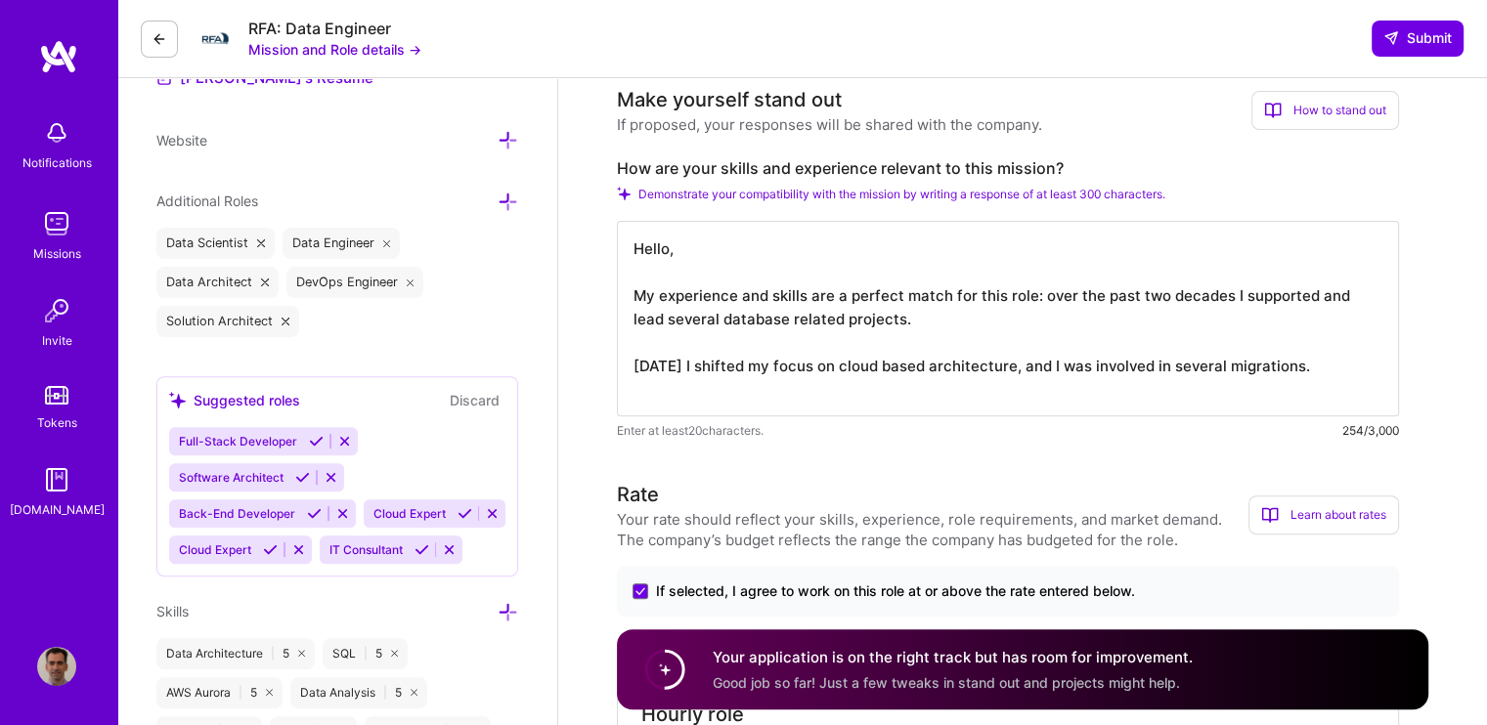
click at [1339, 93] on div "How to stand out" at bounding box center [1325, 110] width 148 height 39
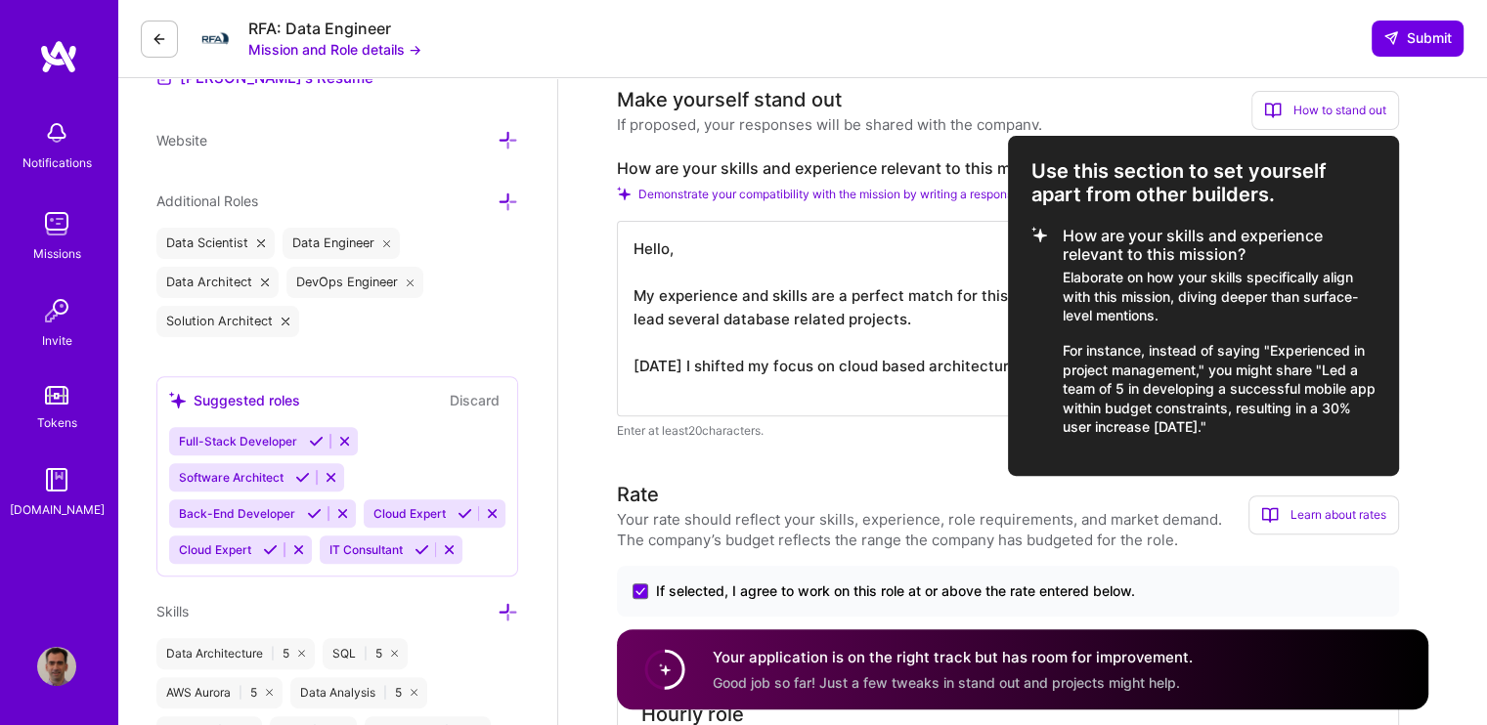
click at [943, 231] on div at bounding box center [743, 362] width 1487 height 725
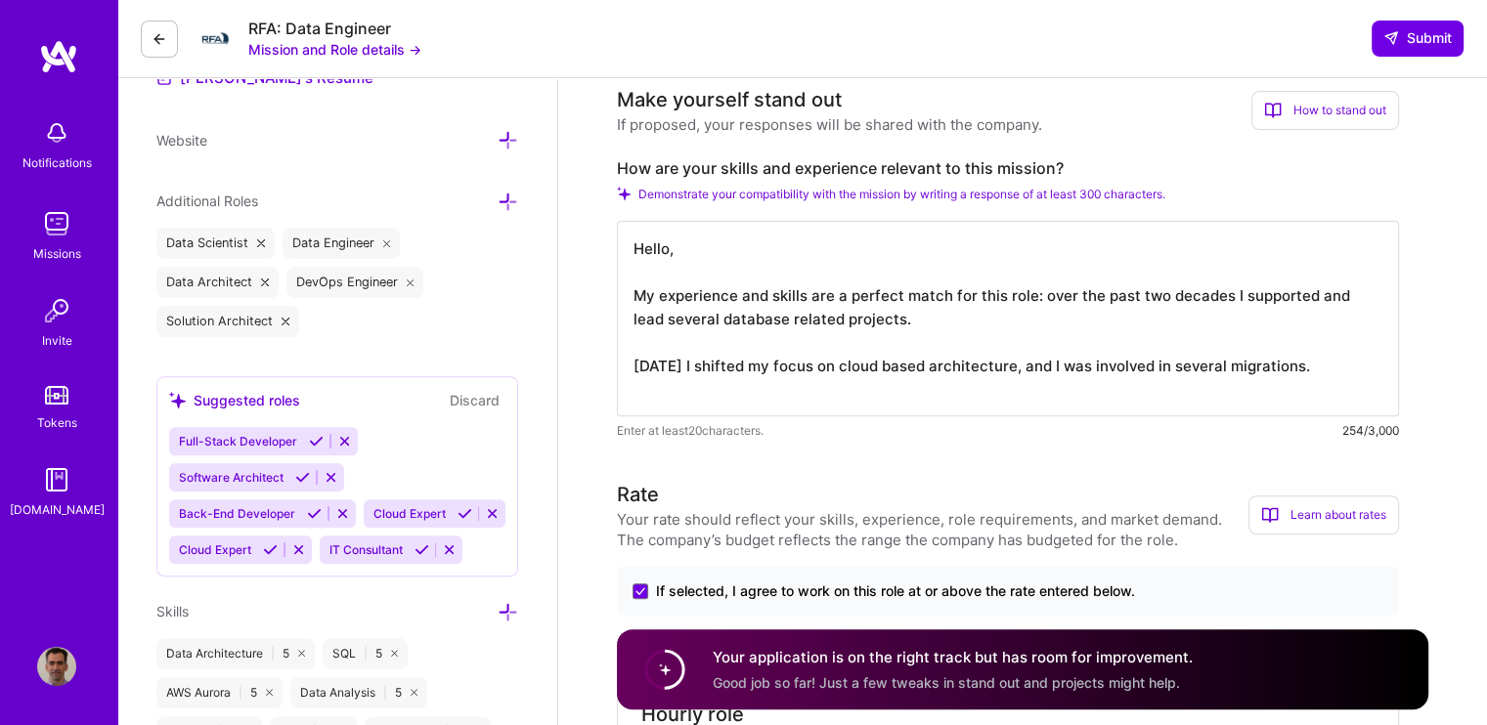
click at [1376, 363] on textarea "Hello, My experience and skills are a perfect match for this role: over the pas…" at bounding box center [1008, 319] width 782 height 196
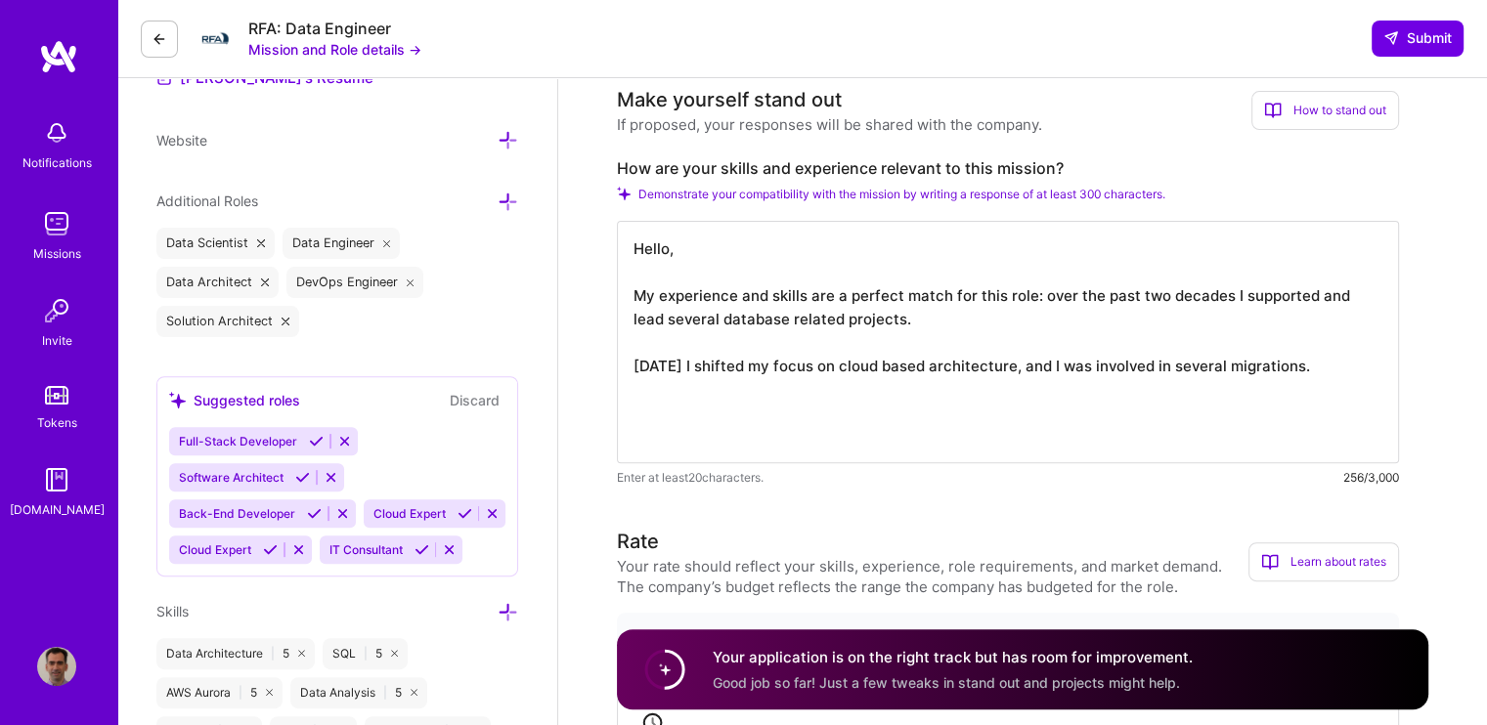
scroll to position [0, 0]
click at [1338, 375] on textarea "Hello, My experience and skills are a perfect match for this role: over the pas…" at bounding box center [1008, 342] width 782 height 242
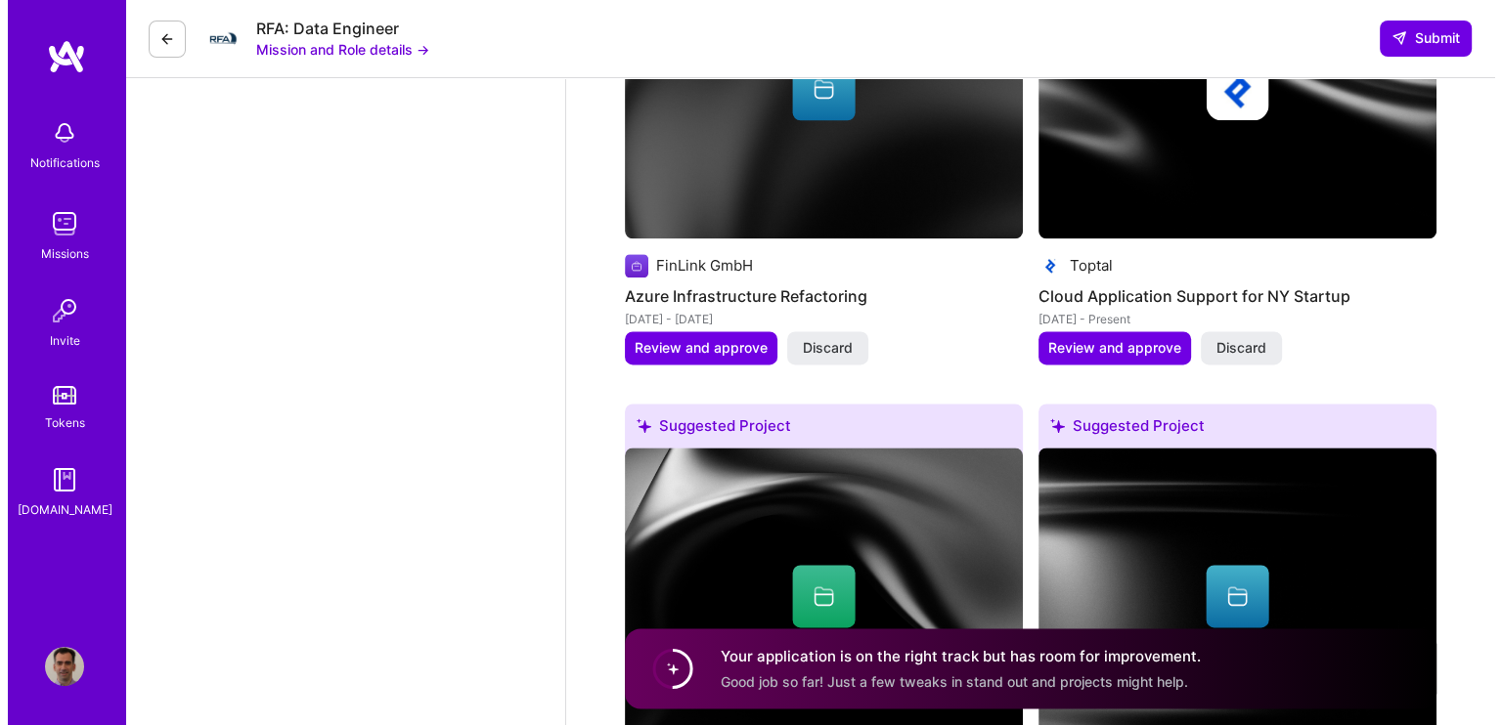
scroll to position [2640, 0]
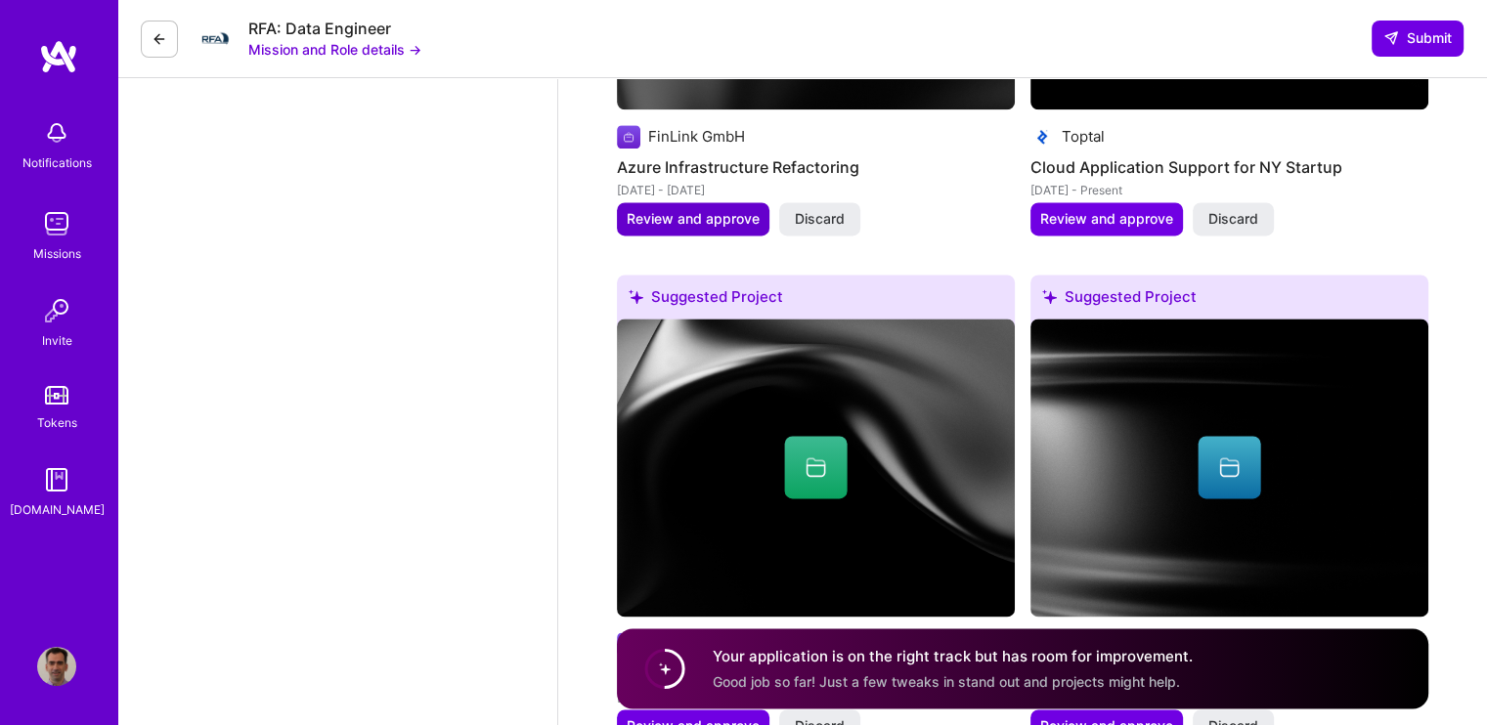
type textarea "Hello, My experience and skills are a perfect match for this role: over the pas…"
click at [704, 219] on span "Review and approve" at bounding box center [693, 219] width 133 height 20
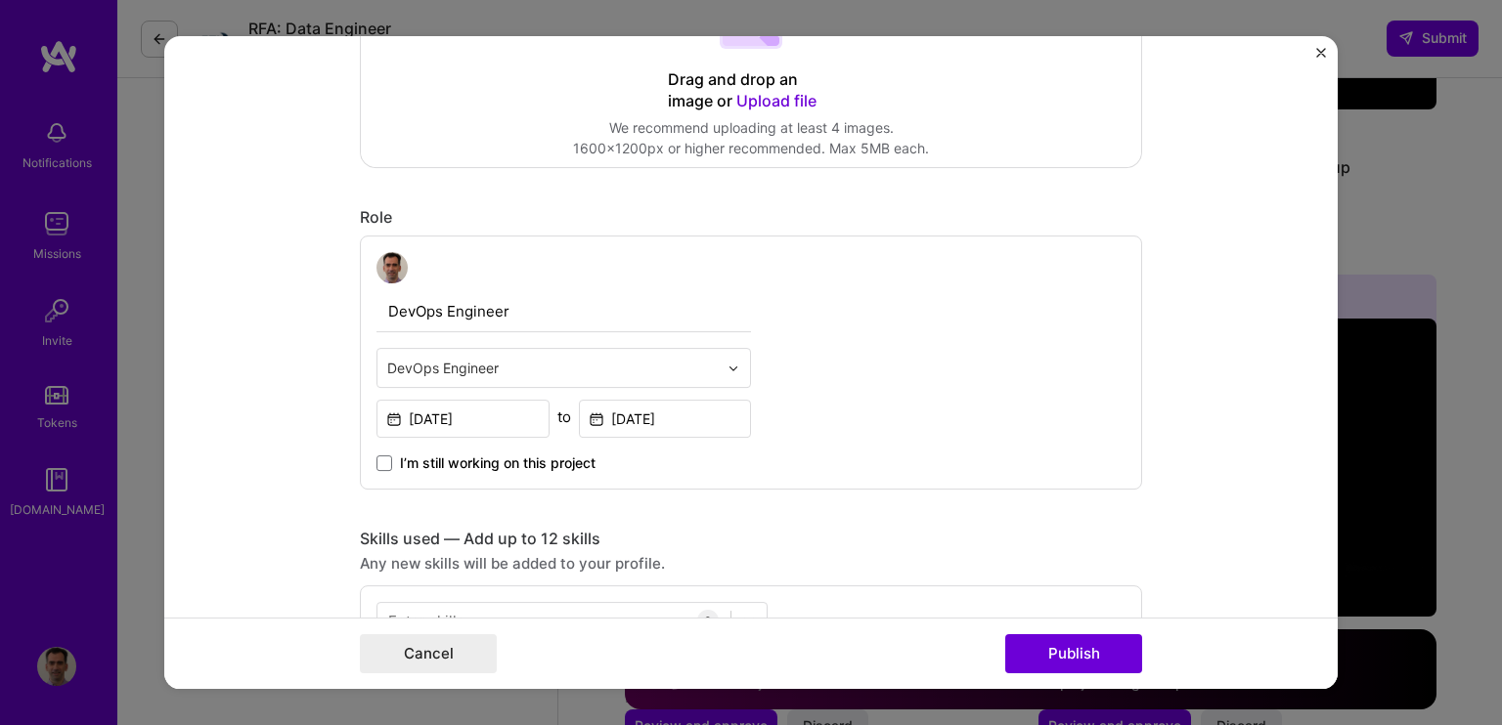
scroll to position [489, 0]
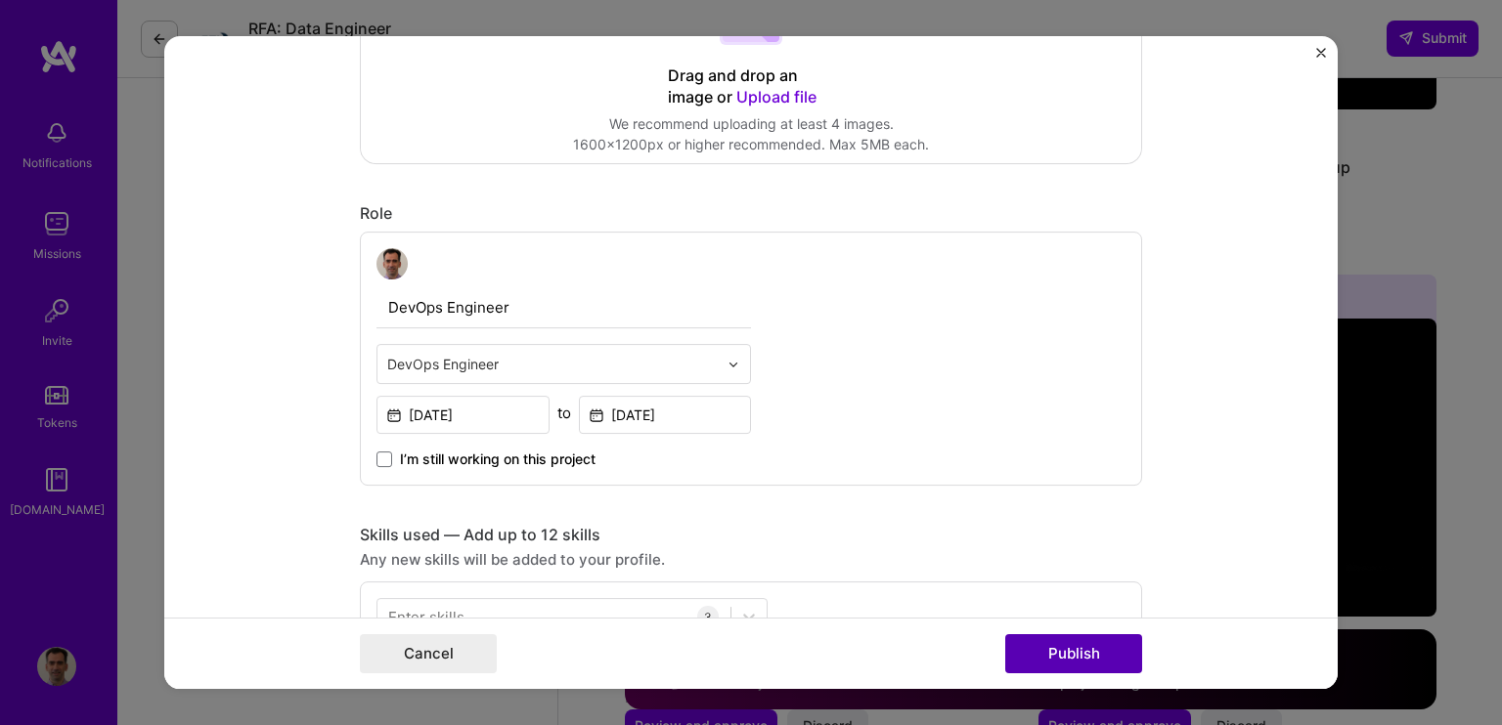
click at [1083, 656] on button "Publish" at bounding box center [1073, 653] width 137 height 39
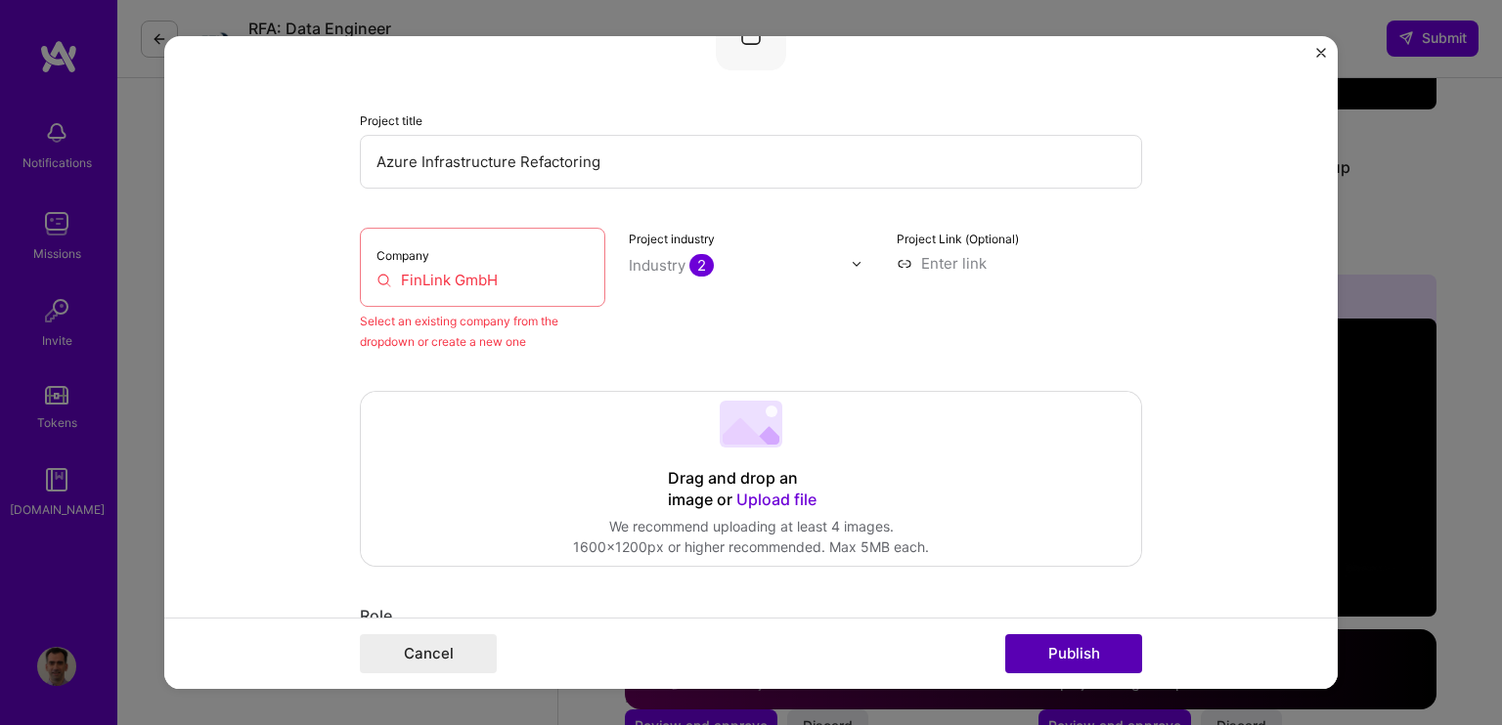
scroll to position [128, 0]
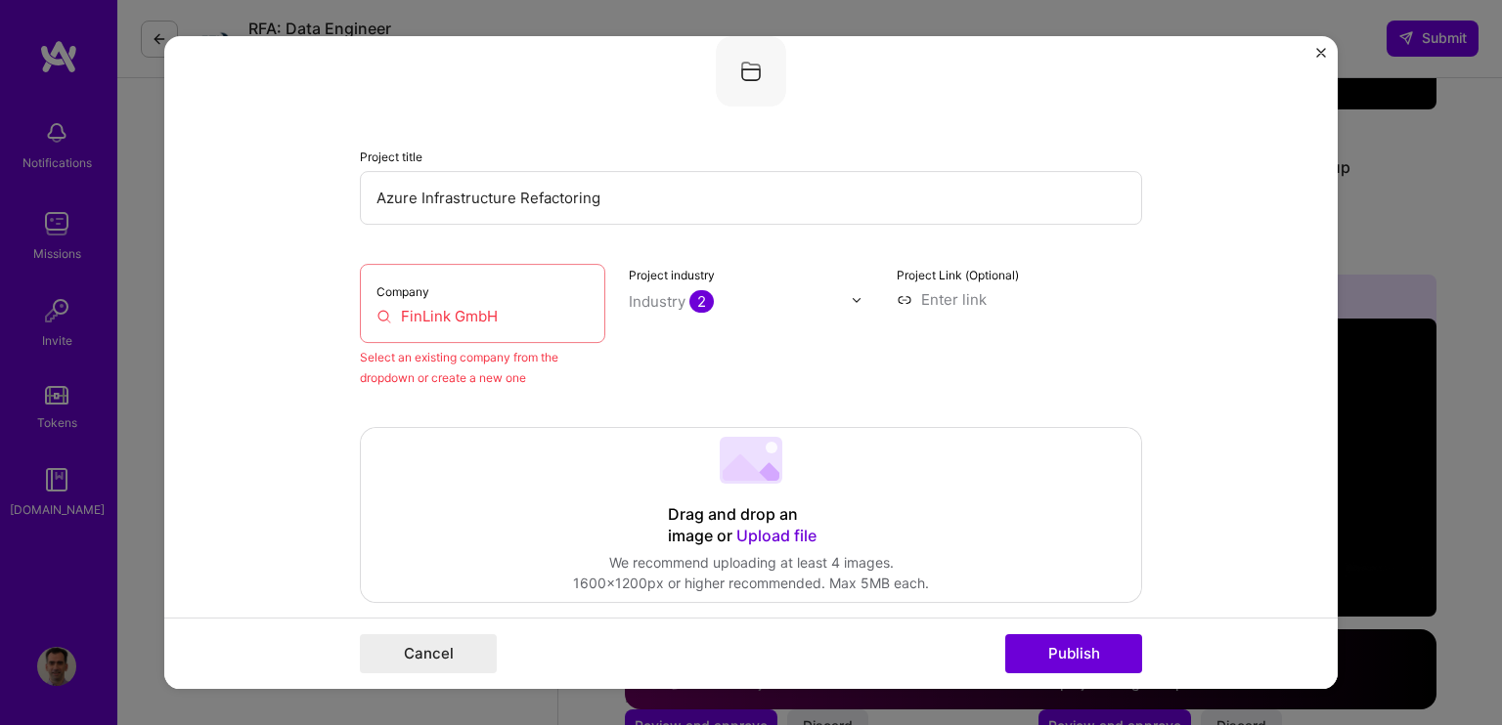
click at [543, 301] on div "Company FinLink GmbH" at bounding box center [482, 303] width 245 height 79
click at [540, 312] on input "FinLink GmbH" at bounding box center [482, 316] width 212 height 21
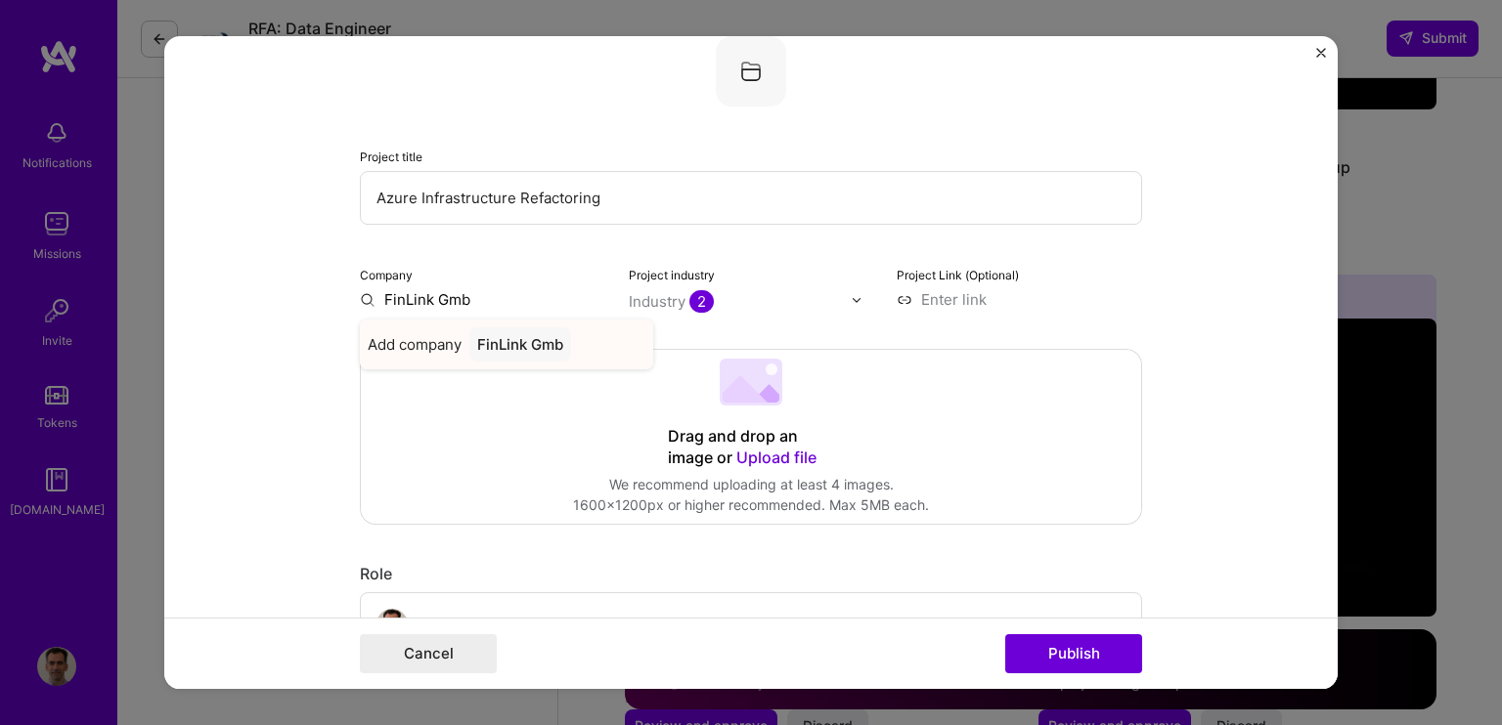
type input "FinLink Gmb"
click at [523, 351] on div "FinLink Gmb" at bounding box center [520, 345] width 102 height 34
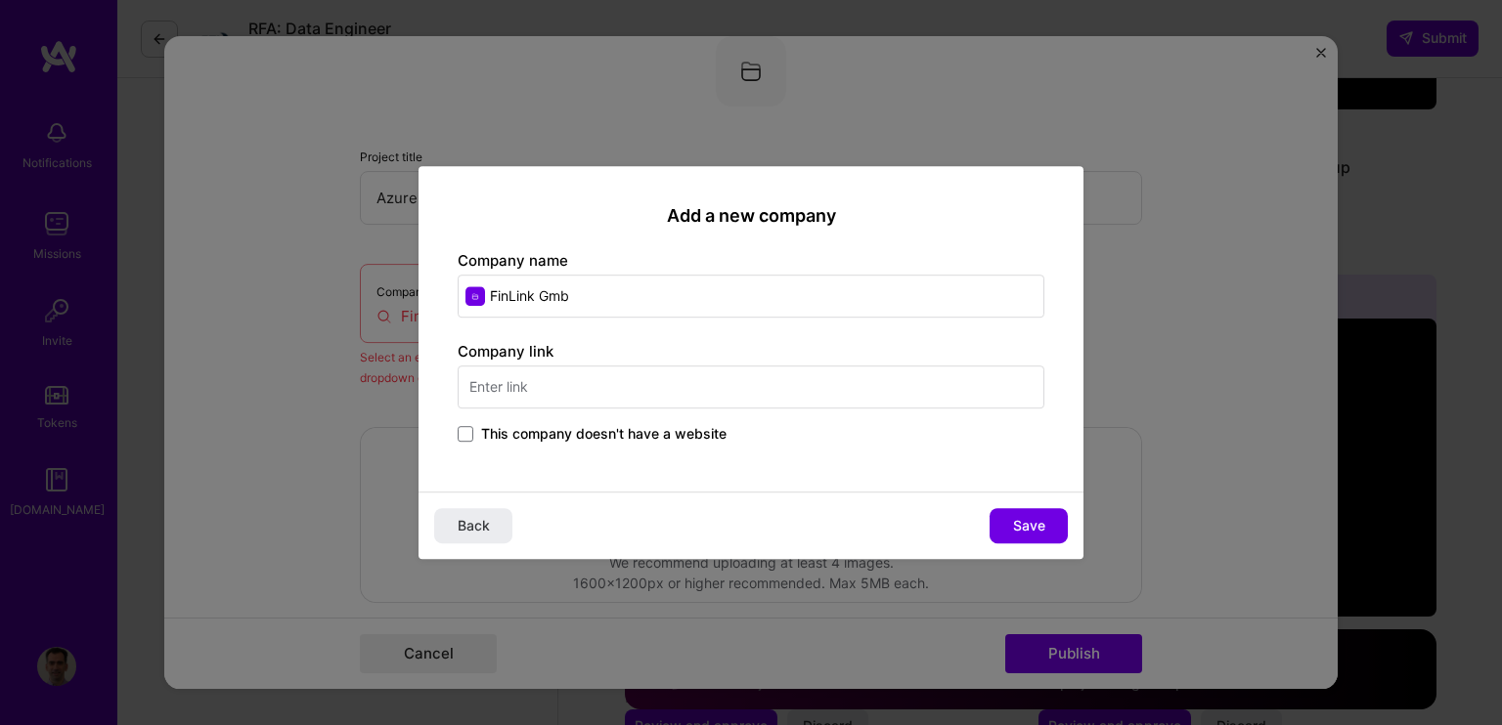
click at [667, 431] on span "This company doesn't have a website" at bounding box center [603, 434] width 245 height 20
click at [0, 0] on input "This company doesn't have a website" at bounding box center [0, 0] width 0 height 0
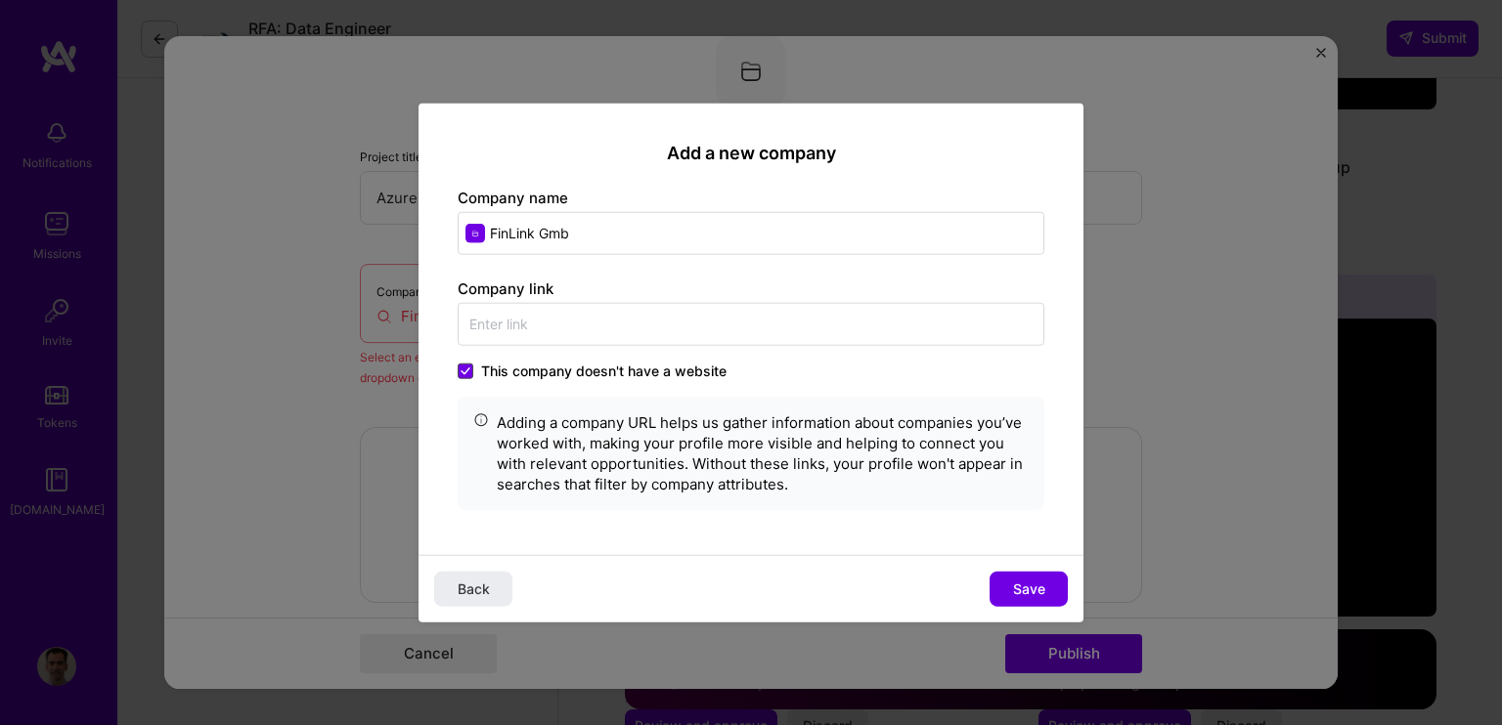
click at [466, 369] on icon at bounding box center [465, 371] width 8 height 6
click at [0, 0] on input "This company doesn't have a website" at bounding box center [0, 0] width 0 height 0
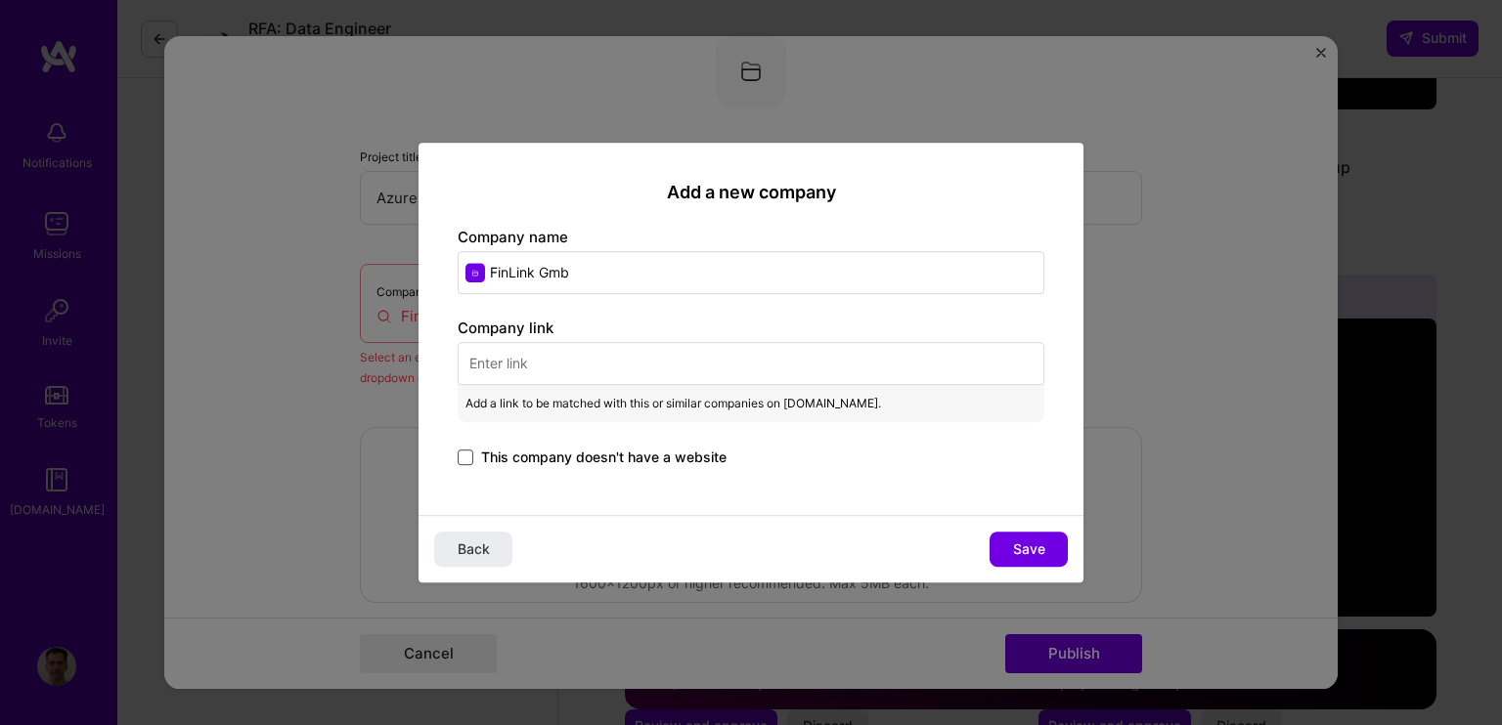
click at [538, 374] on input "text" at bounding box center [751, 363] width 587 height 43
paste input "[URL][DOMAIN_NAME]"
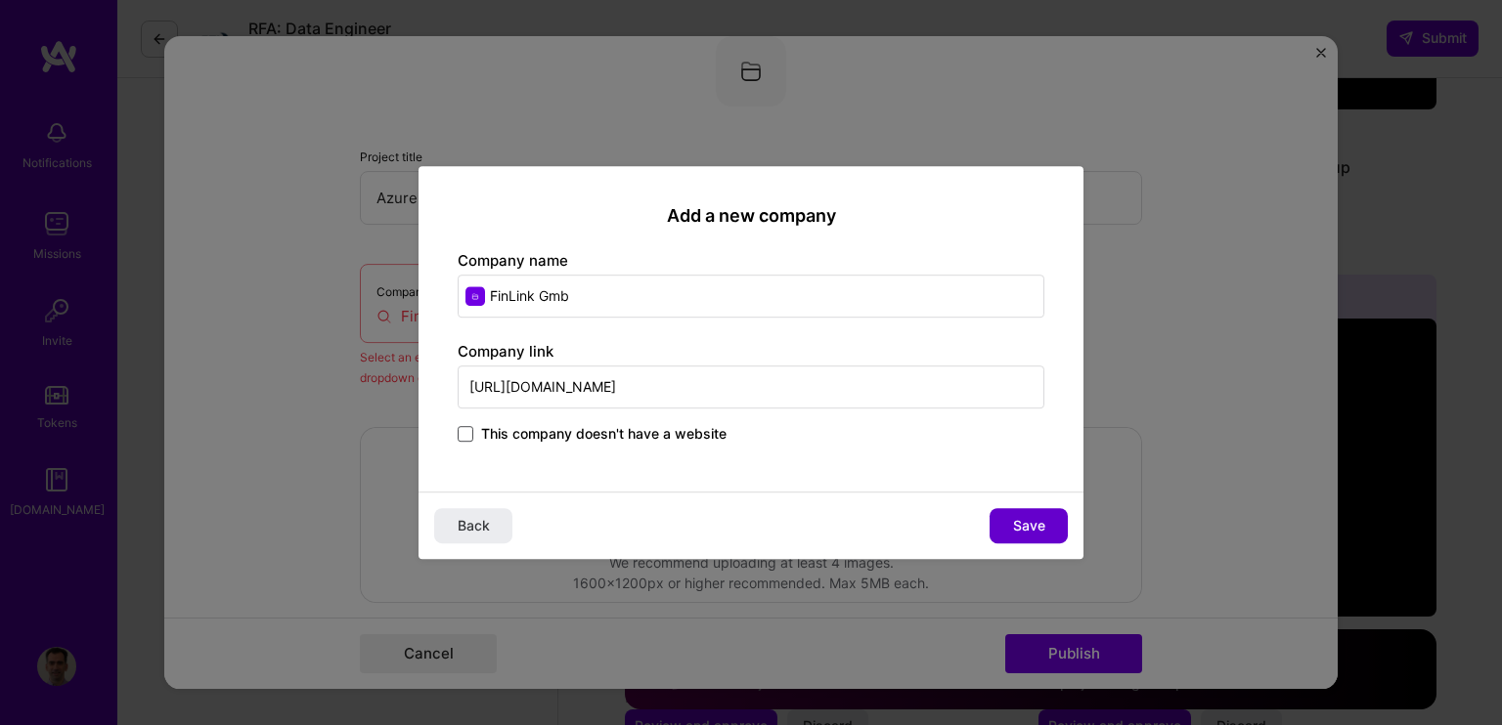
type input "[URL][DOMAIN_NAME]"
click at [1005, 517] on button "Save" at bounding box center [1028, 525] width 78 height 35
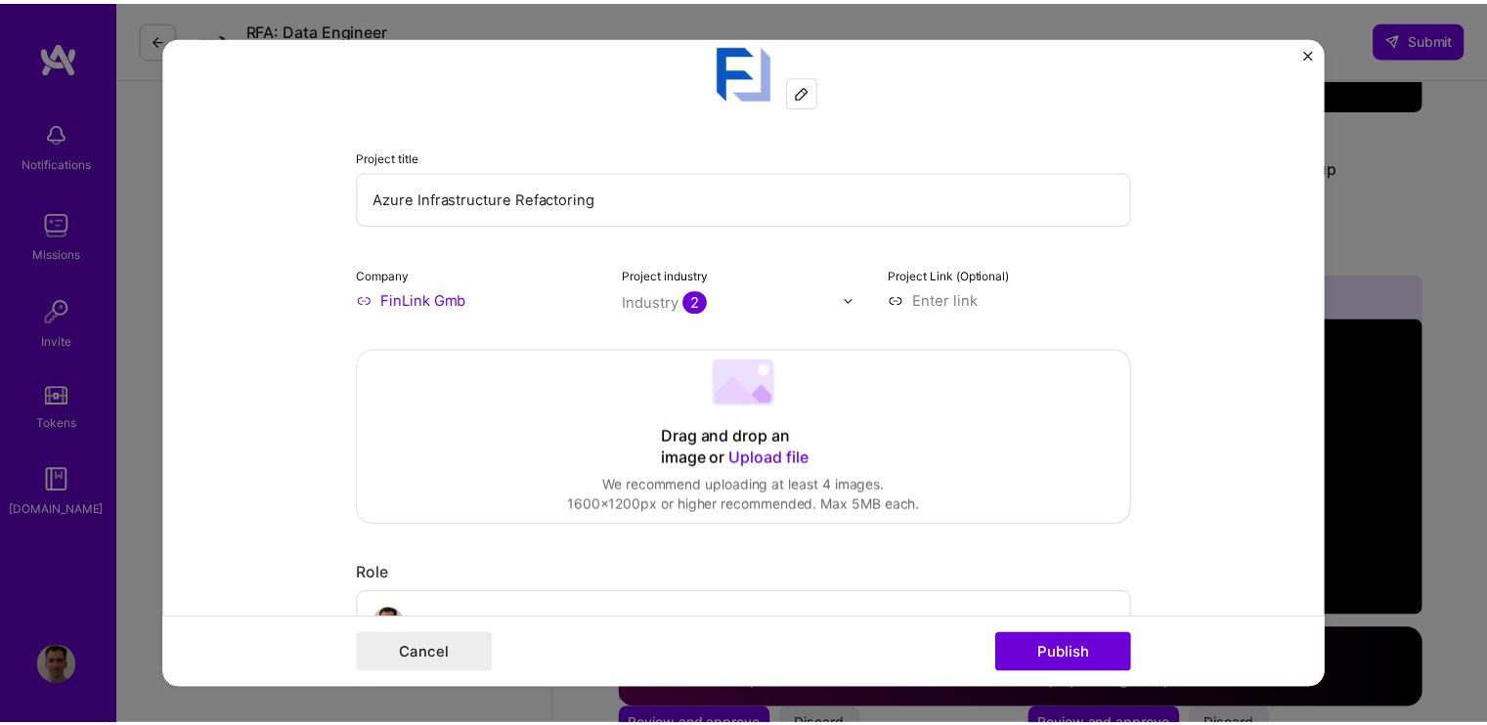
scroll to position [226, 0]
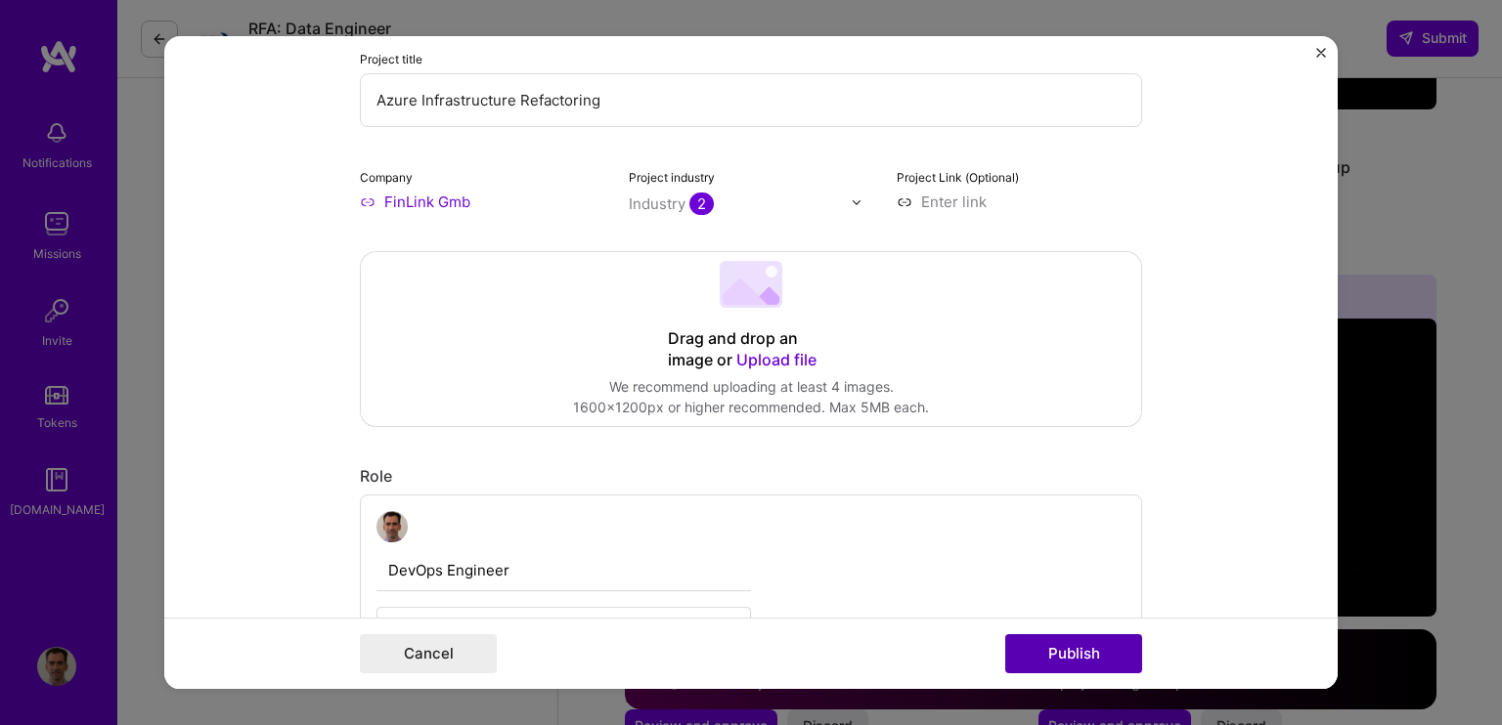
click at [1078, 642] on button "Publish" at bounding box center [1073, 653] width 137 height 39
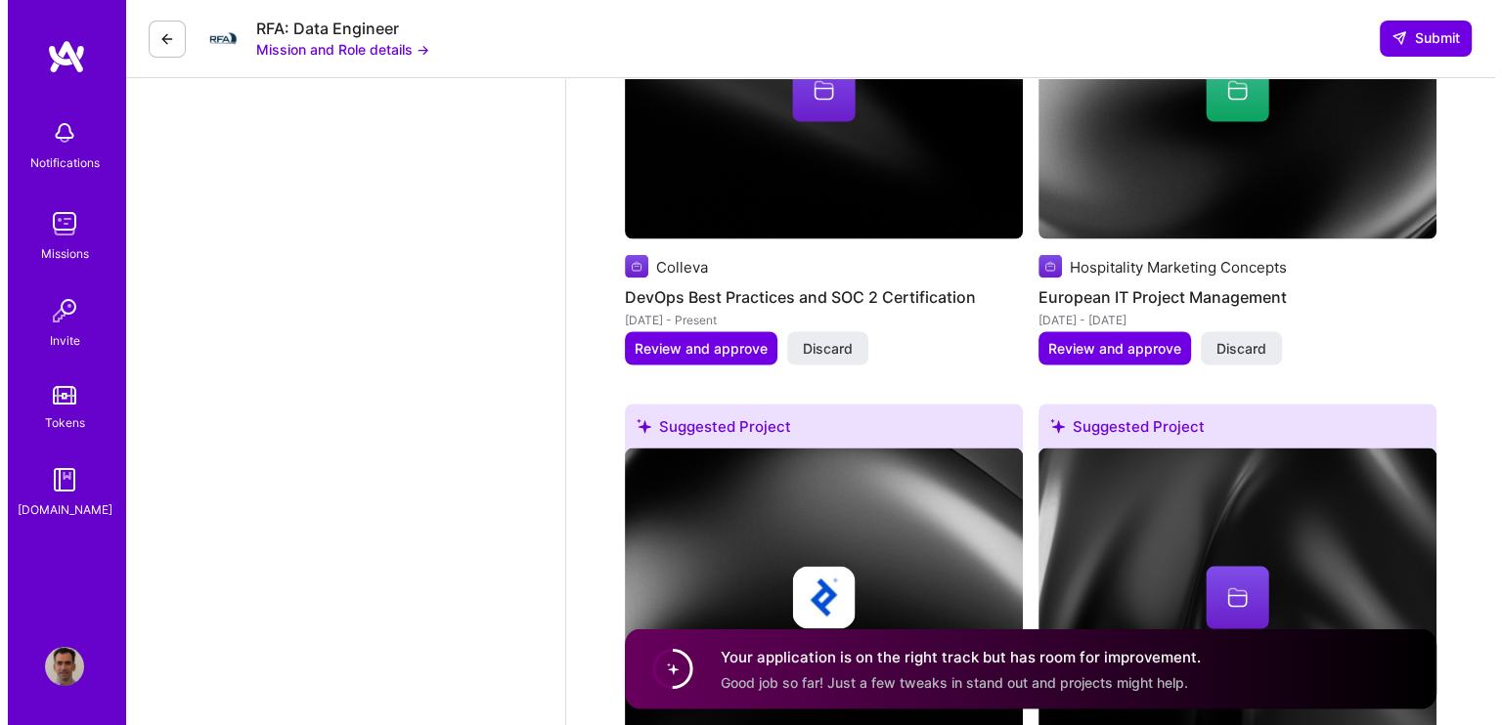
scroll to position [3519, 0]
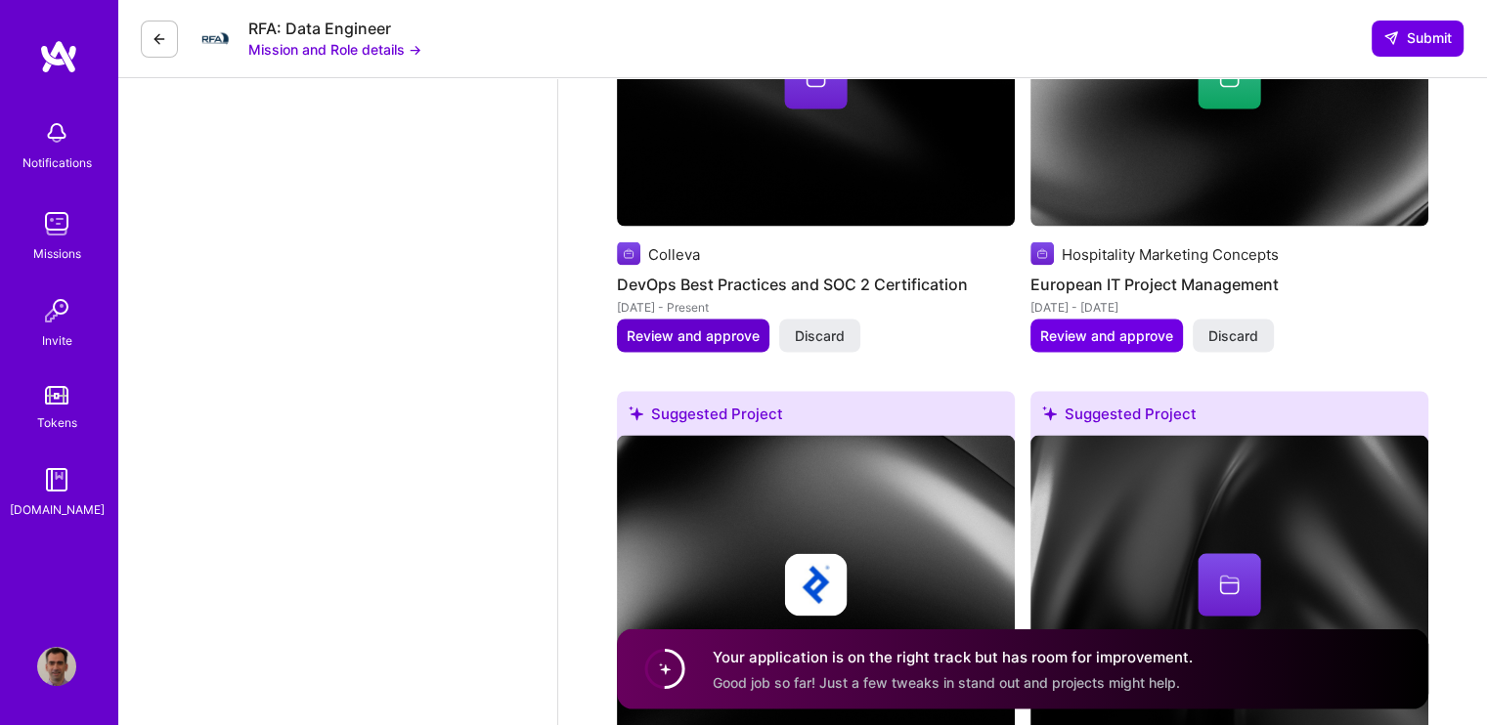
click at [702, 328] on span "Review and approve" at bounding box center [693, 336] width 133 height 20
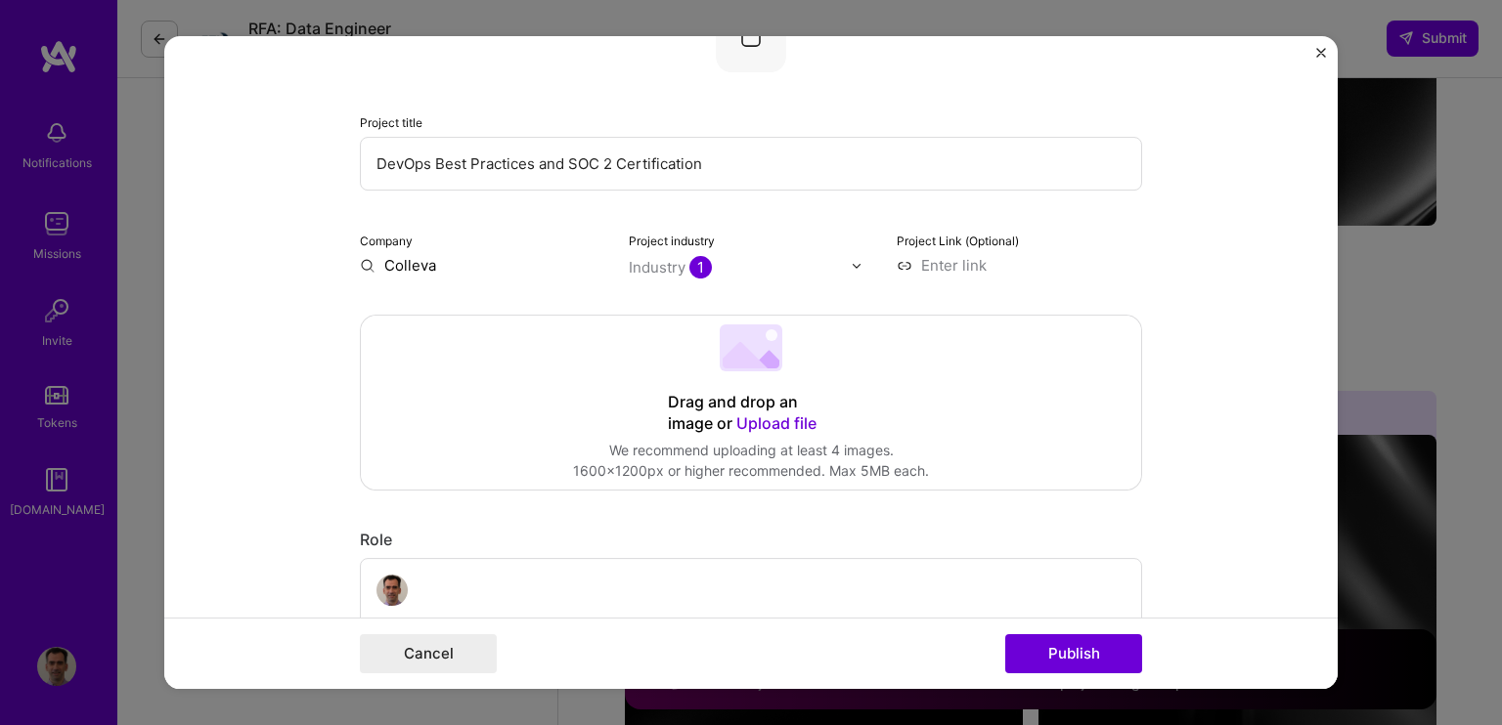
scroll to position [196, 0]
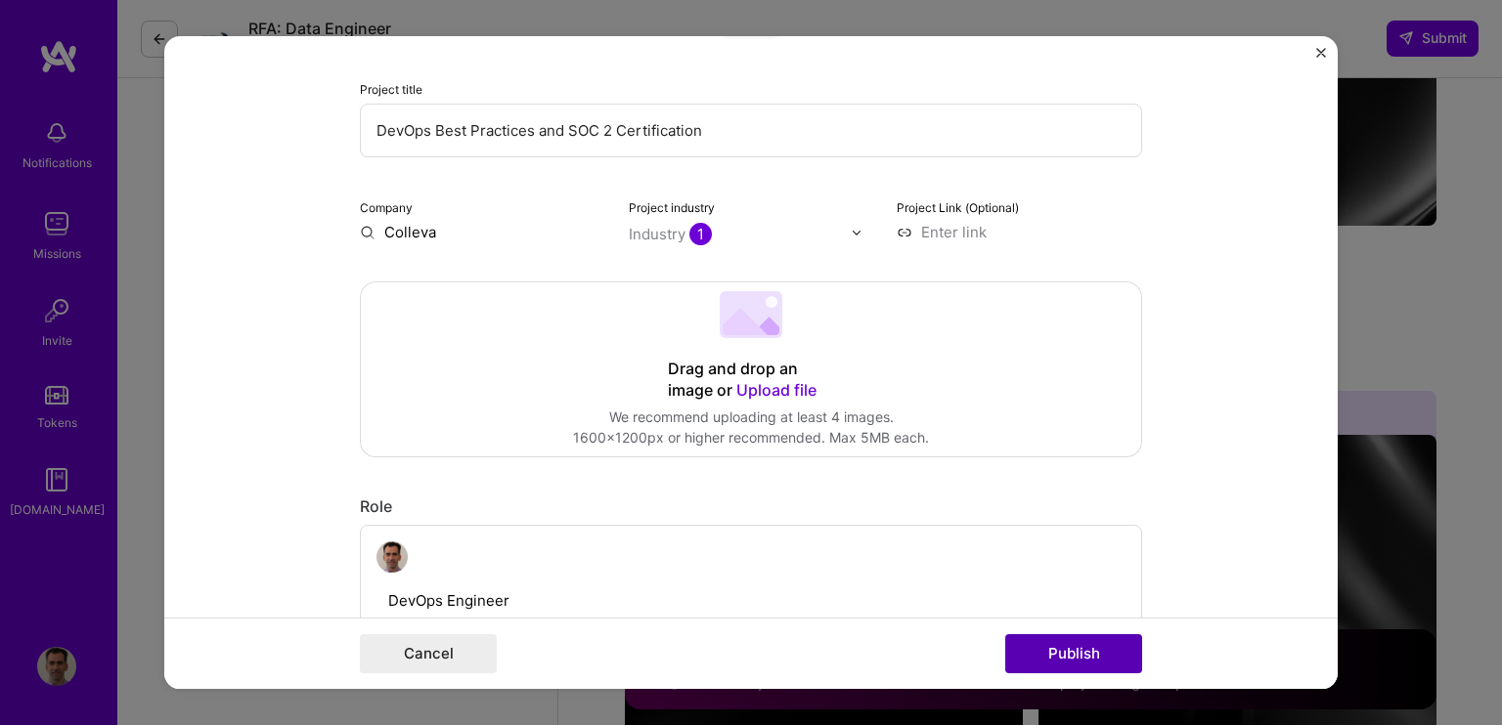
click at [1114, 644] on button "Publish" at bounding box center [1073, 653] width 137 height 39
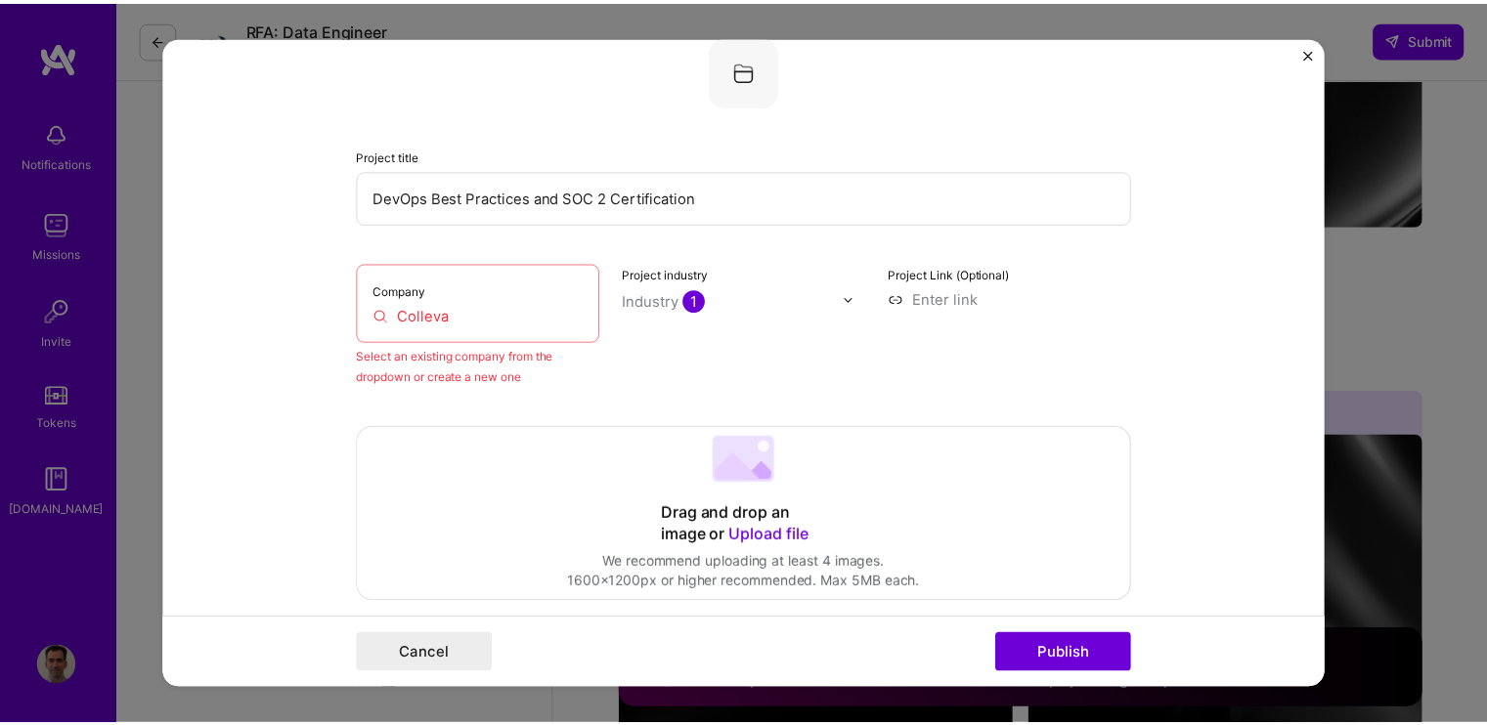
scroll to position [128, 0]
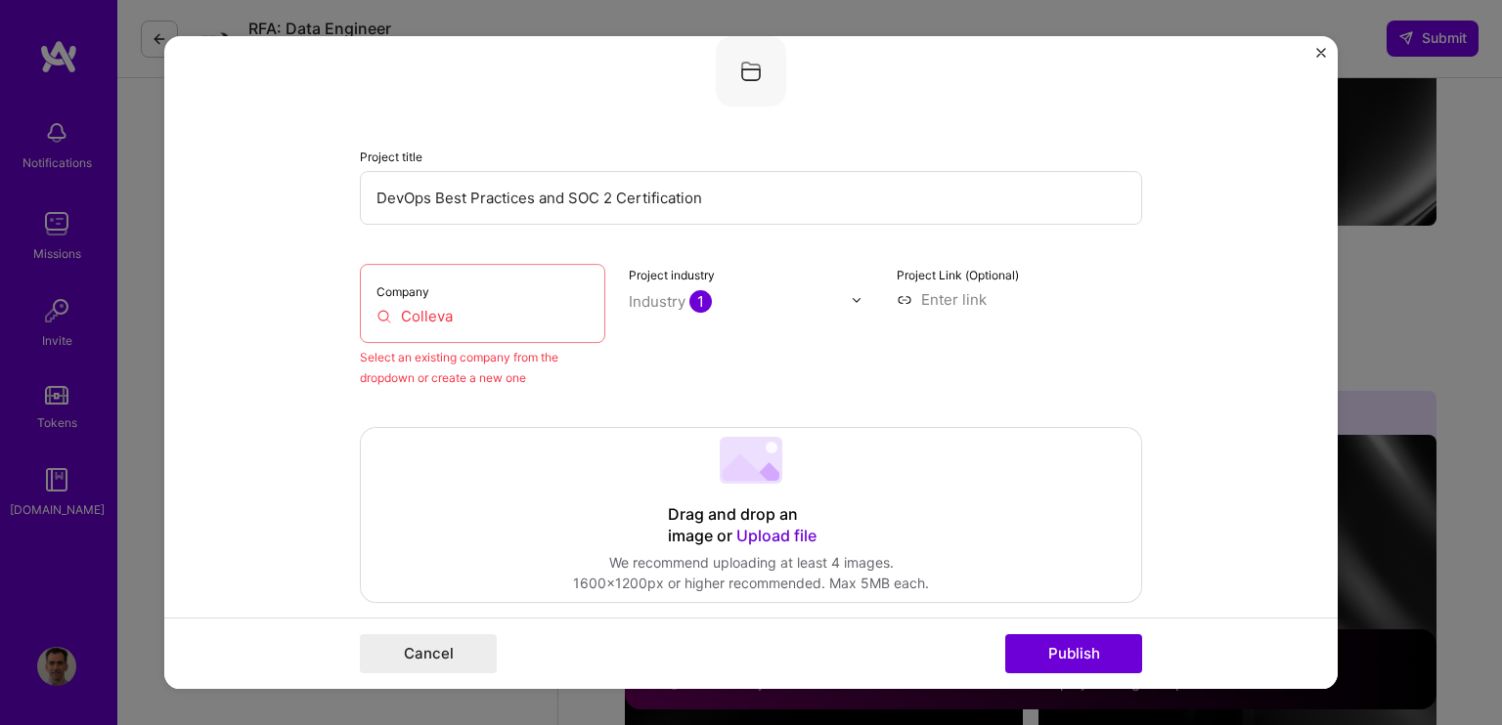
click at [461, 320] on input "Colleva" at bounding box center [482, 316] width 212 height 21
click at [403, 311] on input "Colleva" at bounding box center [482, 316] width 212 height 21
click at [476, 311] on input "Colleva" at bounding box center [482, 316] width 212 height 21
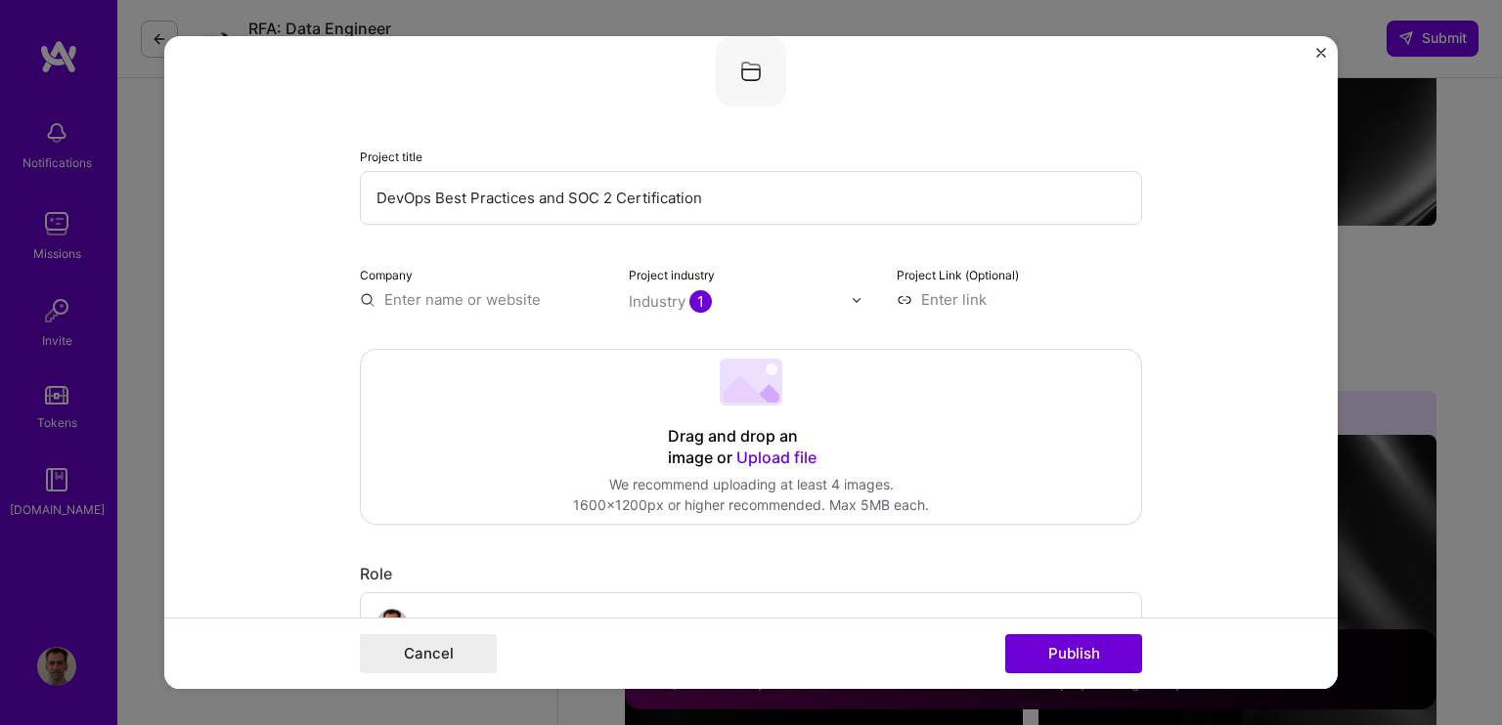
type input "c"
click at [360, 302] on input "text" at bounding box center [482, 299] width 245 height 21
type input "colleva"
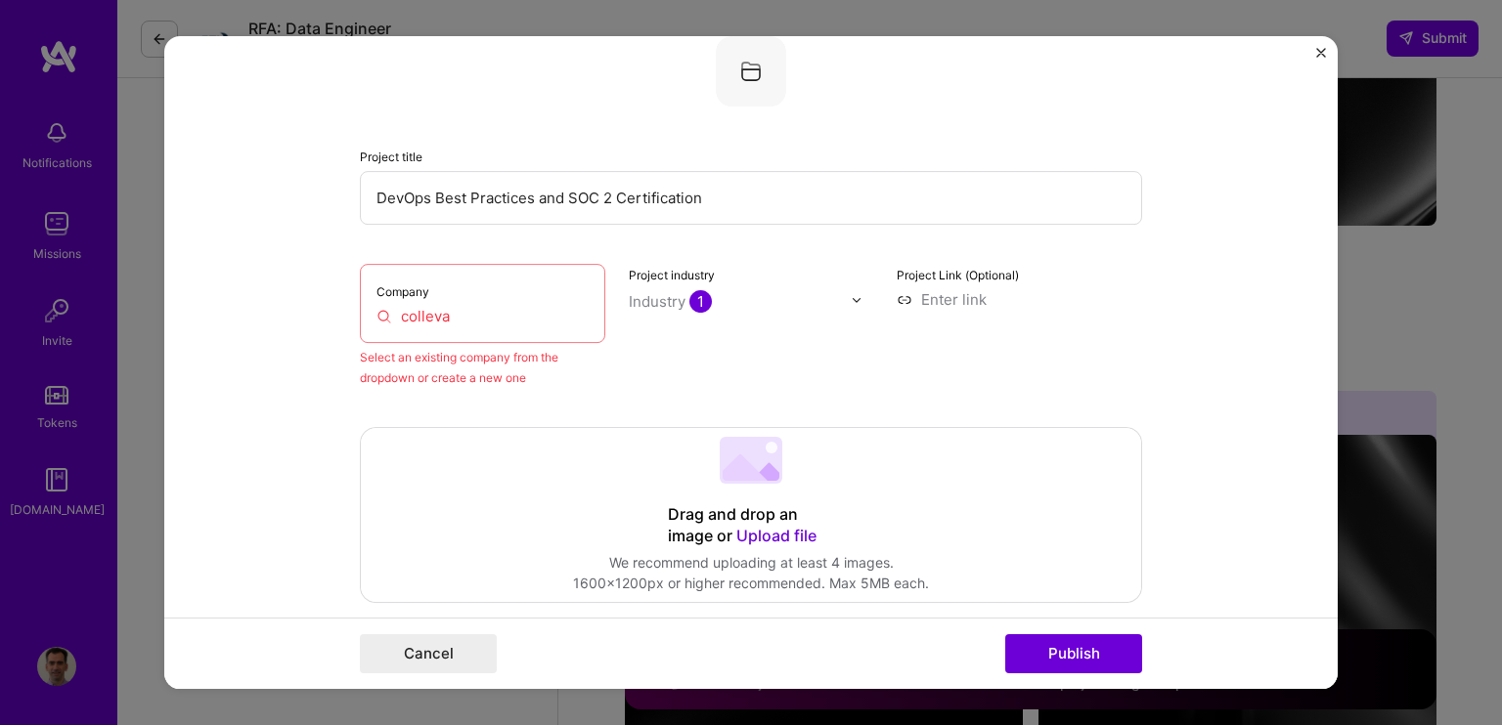
click at [406, 316] on input "colleva" at bounding box center [482, 316] width 212 height 21
drag, startPoint x: 473, startPoint y: 316, endPoint x: 340, endPoint y: 316, distance: 133.0
click at [340, 316] on form "Editing suggested project This project is suggested based on your LinkedIn, res…" at bounding box center [750, 362] width 1173 height 653
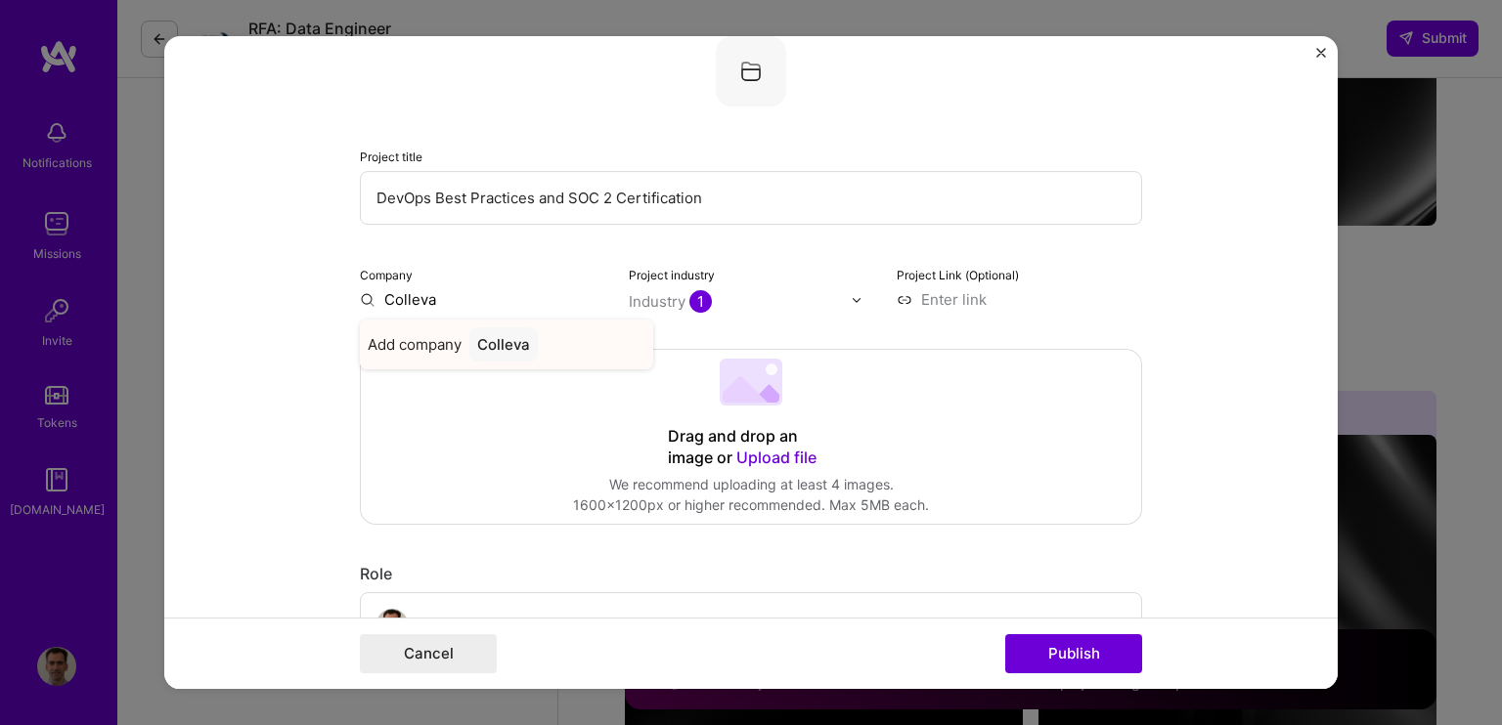
type input "Colleva"
click at [491, 341] on div "Colleva" at bounding box center [503, 345] width 68 height 34
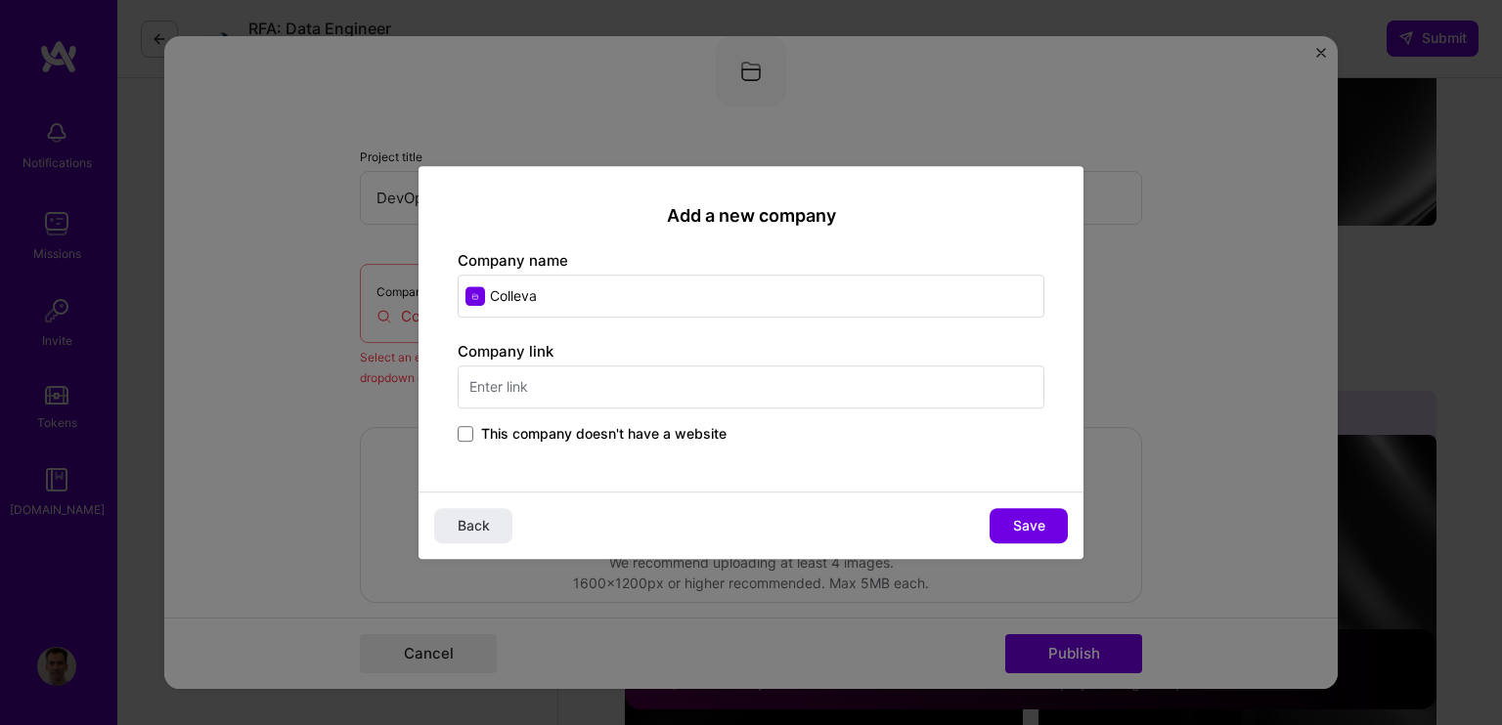
click at [554, 384] on input "text" at bounding box center [751, 387] width 587 height 43
type input "e"
type input "[DOMAIN_NAME]"
click at [633, 434] on span "This company doesn't have a website" at bounding box center [603, 434] width 245 height 20
click at [0, 0] on input "This company doesn't have a website" at bounding box center [0, 0] width 0 height 0
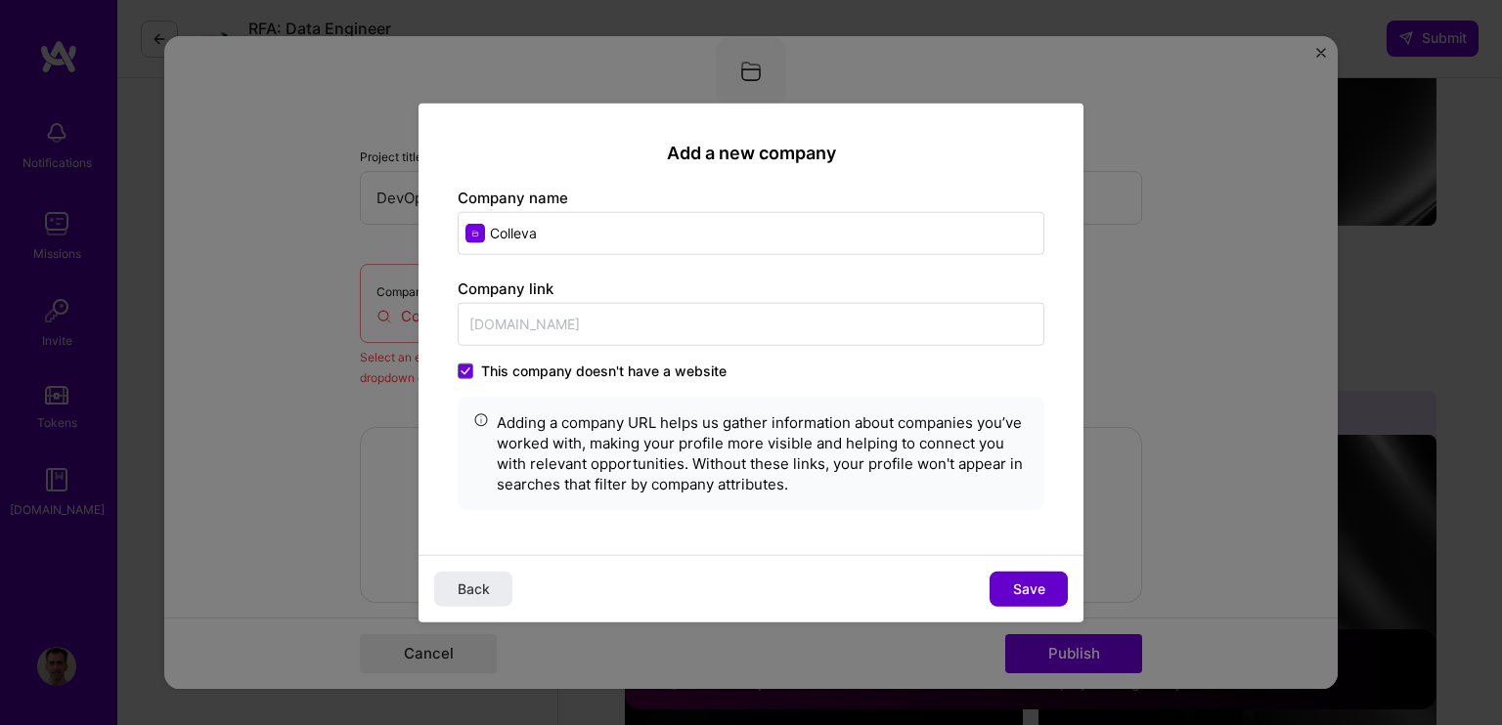
click at [1013, 590] on span "Save" at bounding box center [1029, 589] width 32 height 20
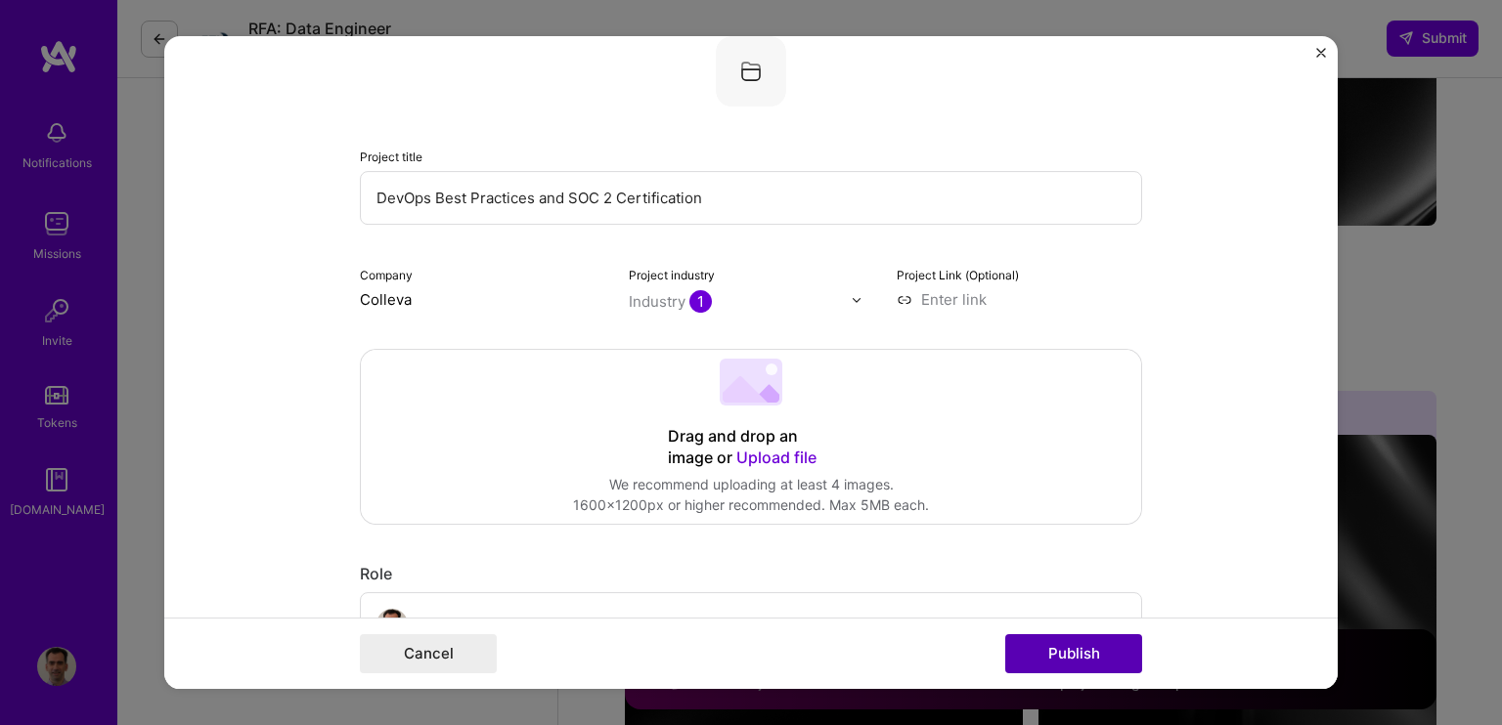
click at [1074, 657] on button "Publish" at bounding box center [1073, 653] width 137 height 39
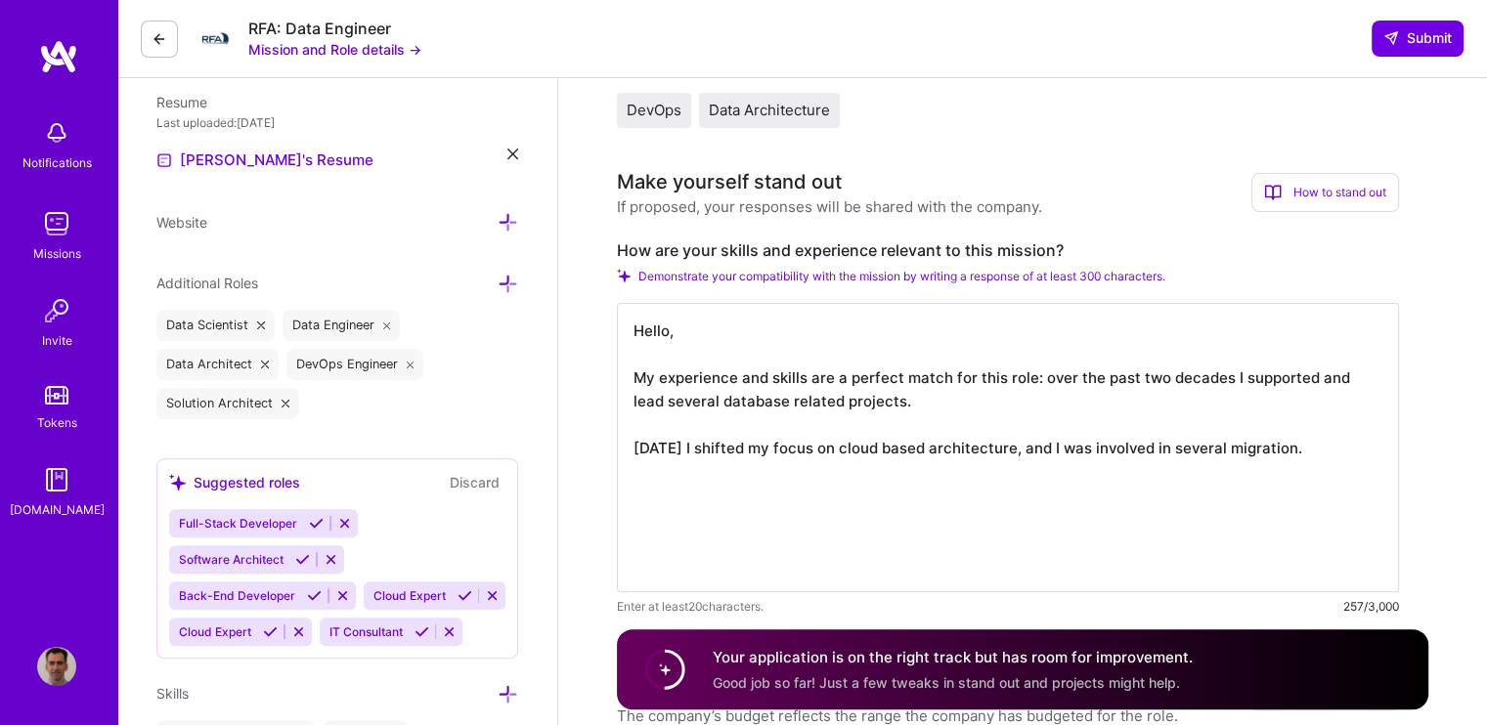
scroll to position [489, 0]
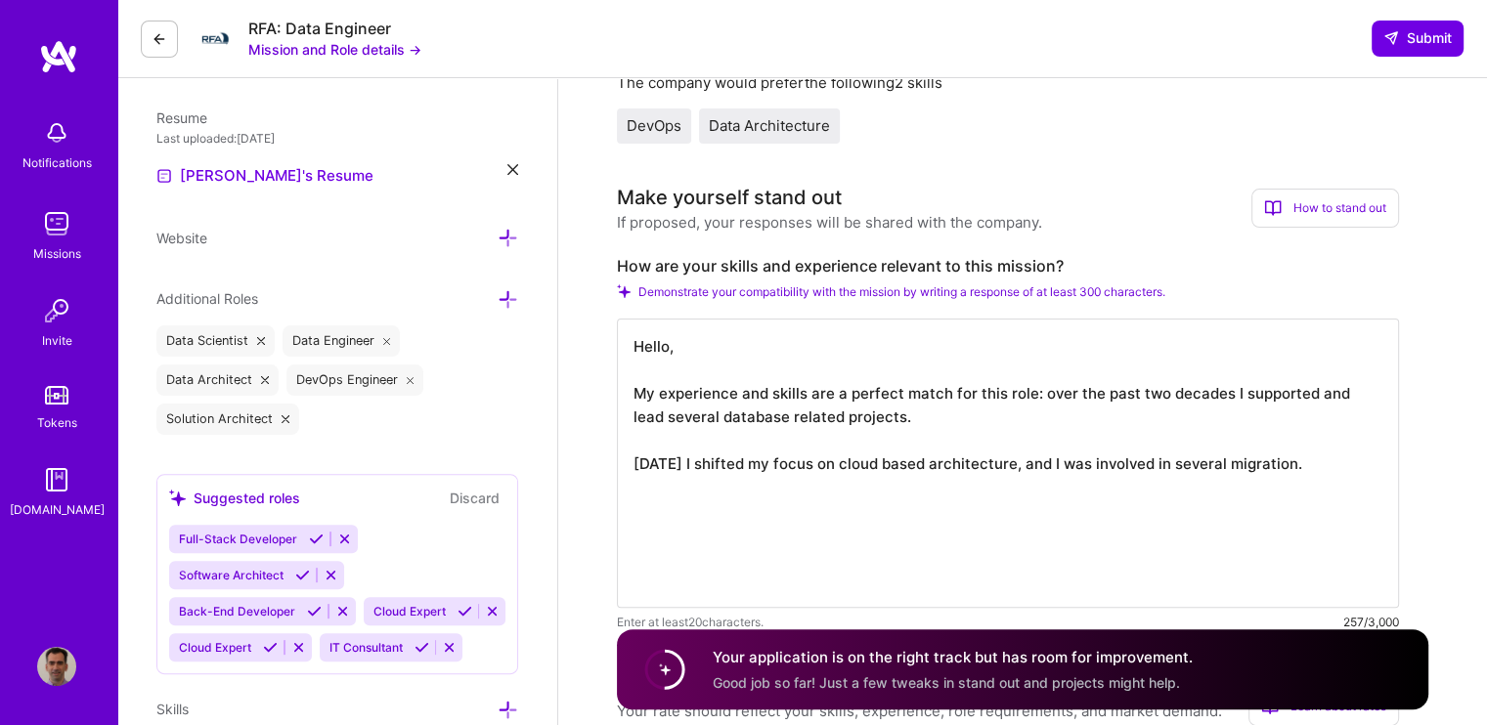
click at [1341, 461] on textarea "Hello, My experience and skills are a perfect match for this role: over the pas…" at bounding box center [1008, 463] width 782 height 289
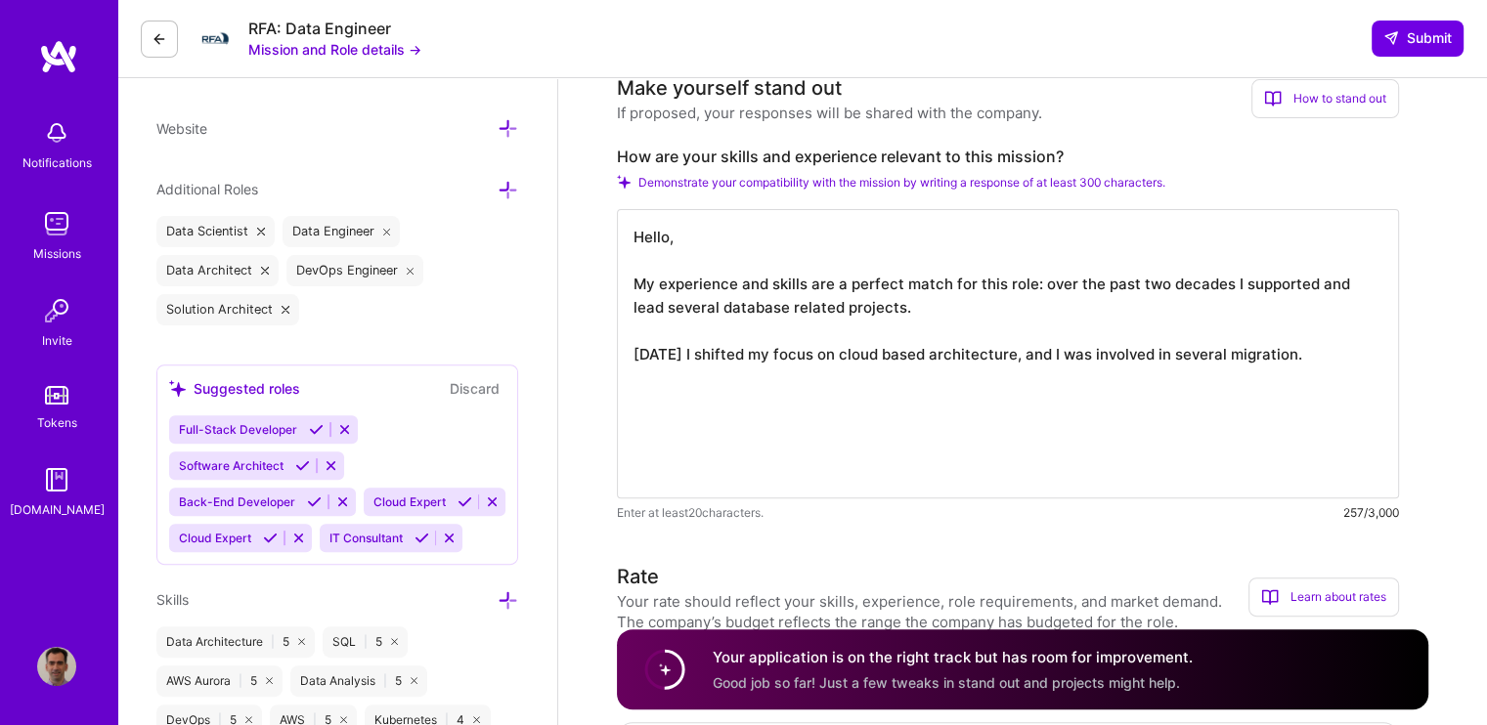
scroll to position [684, 0]
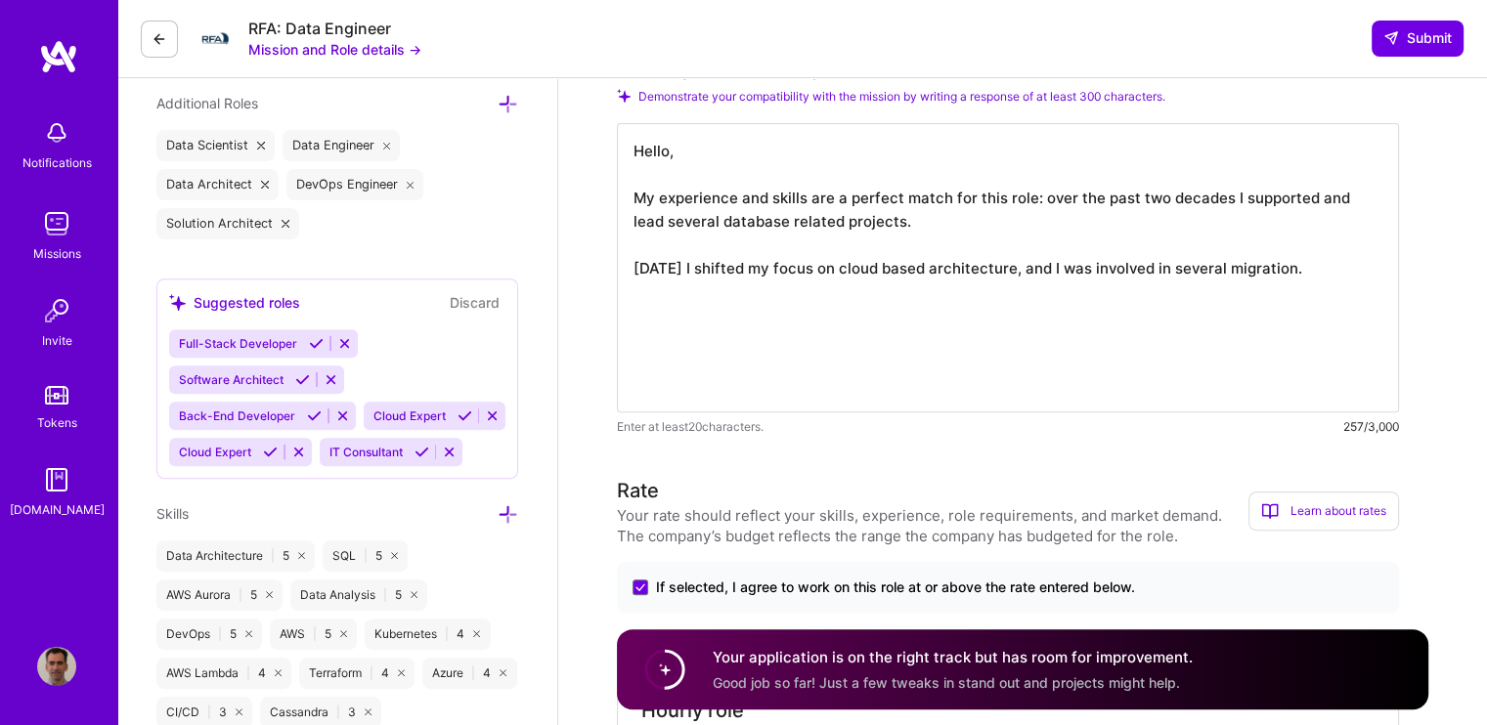
click at [1341, 261] on textarea "Hello, My experience and skills are a perfect match for this role: over the pas…" at bounding box center [1008, 267] width 782 height 289
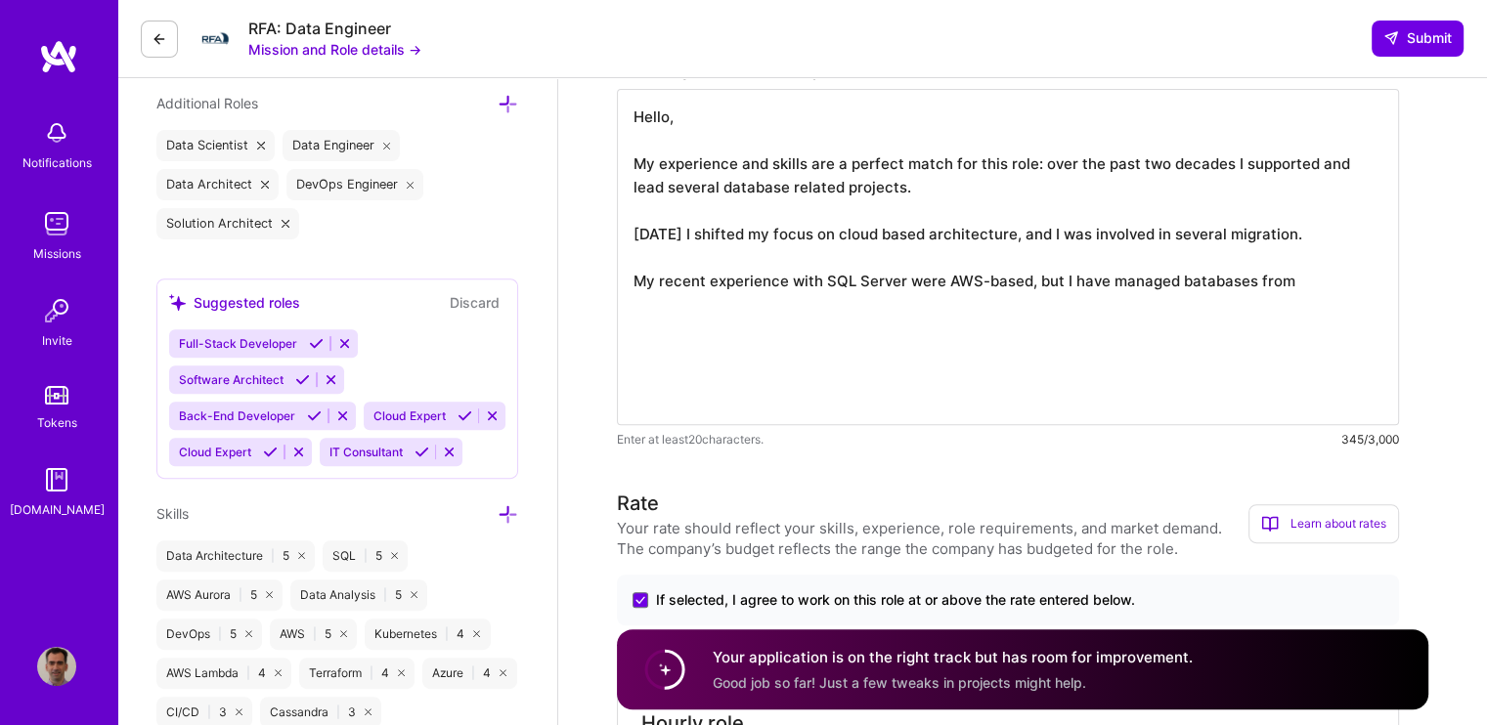
type textarea "Hello, My experience and skills are a perfect match for this role: over the pas…"
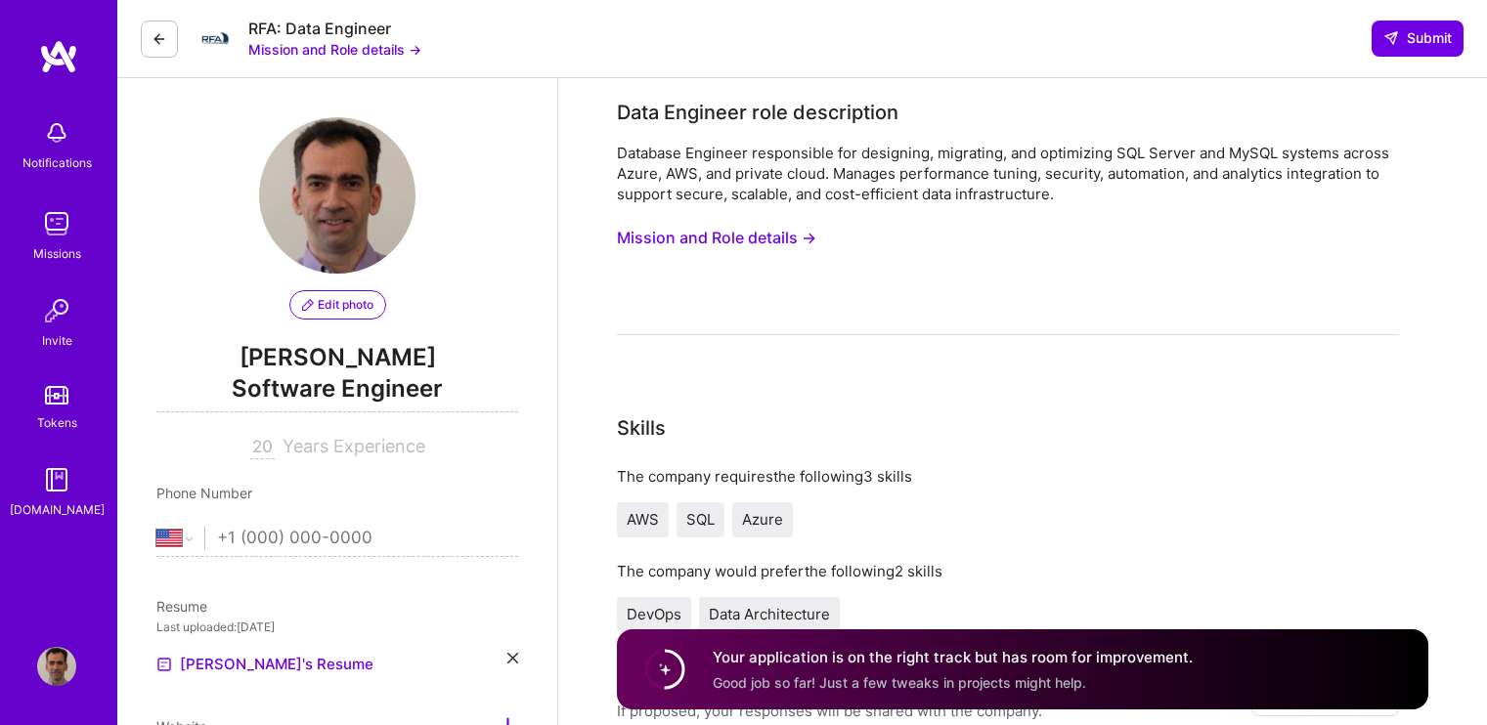
select select "US"
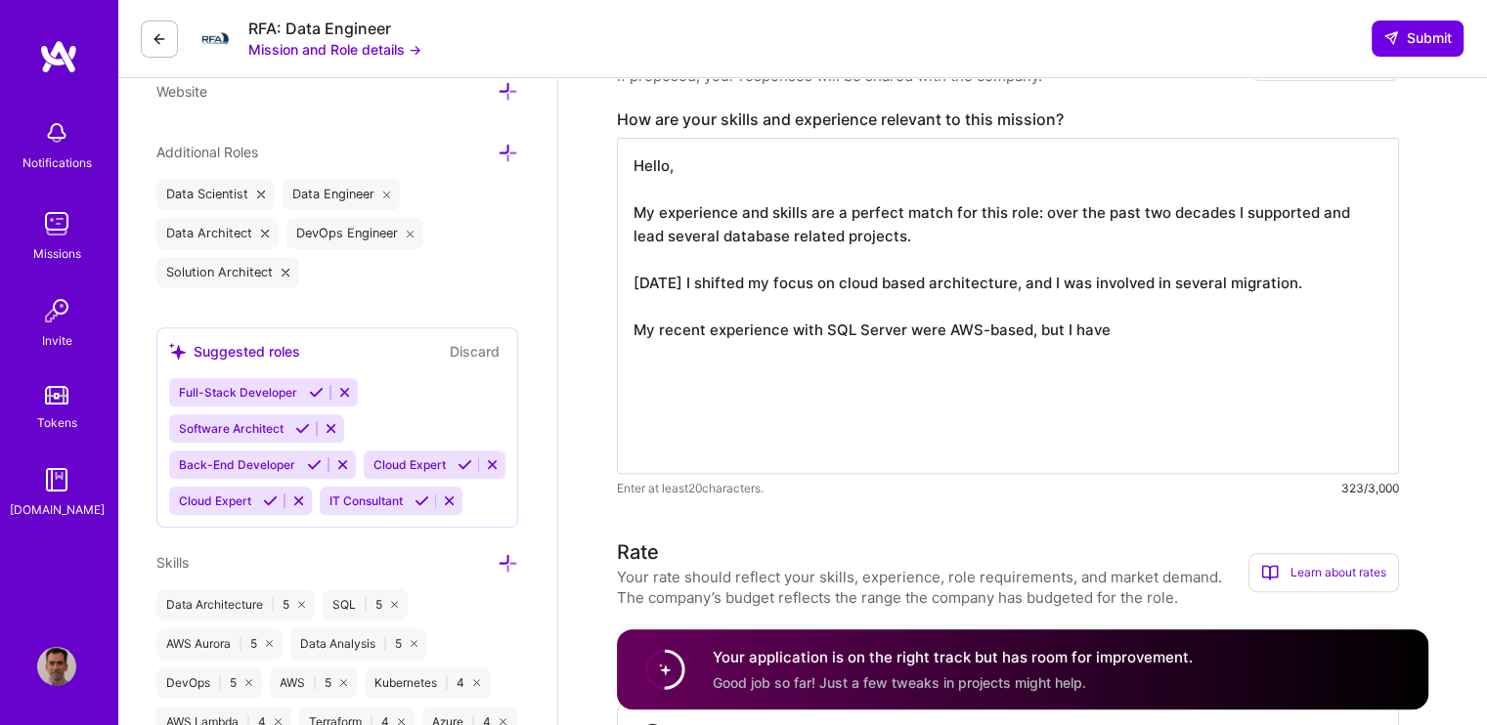
scroll to position [684, 0]
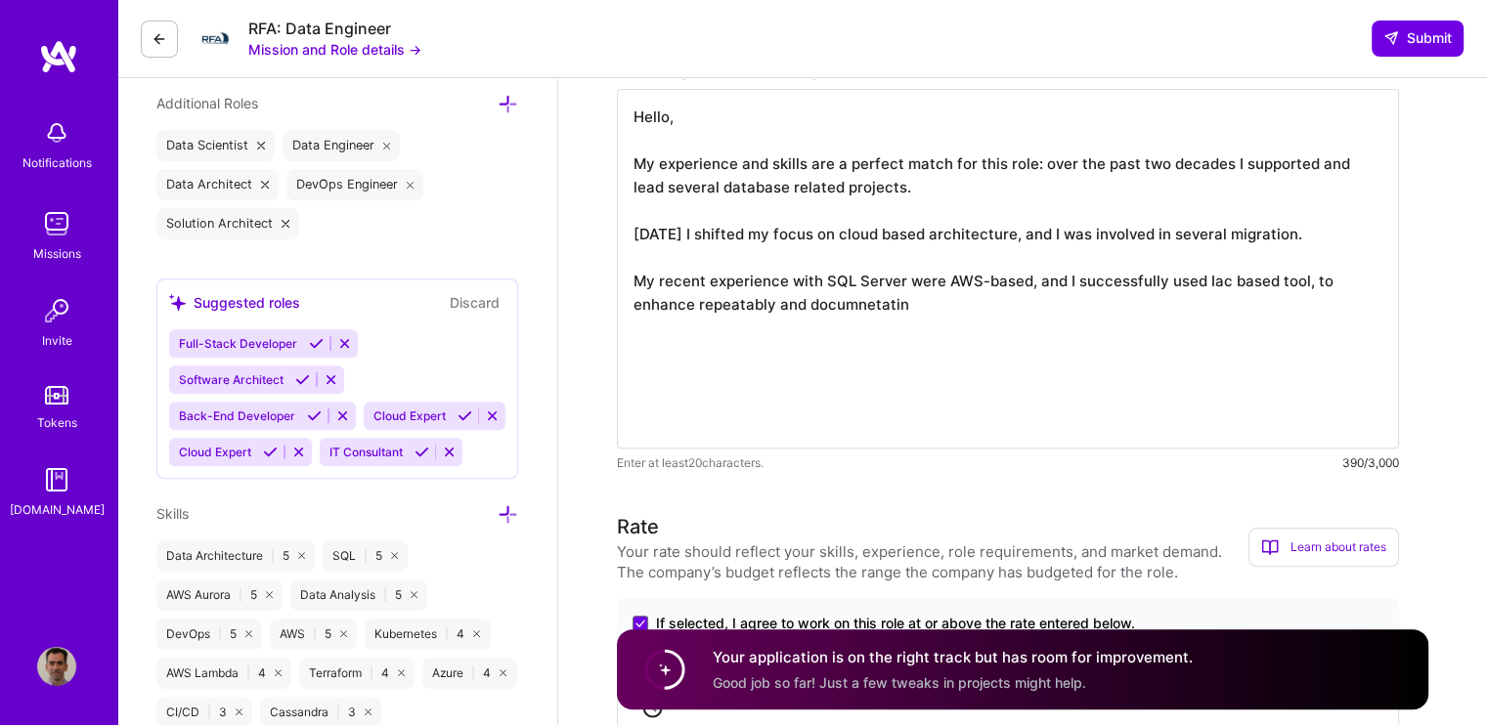
click at [832, 297] on textarea "Hello, My experience and skills are a perfect match for this role: over the pas…" at bounding box center [1008, 269] width 782 height 360
click at [726, 298] on textarea "Hello, My experience and skills are a perfect match for this role: over the pas…" at bounding box center [1008, 269] width 782 height 360
click at [727, 299] on textarea "Hello, My experience and skills are a perfect match for this role: over the pas…" at bounding box center [1008, 269] width 782 height 360
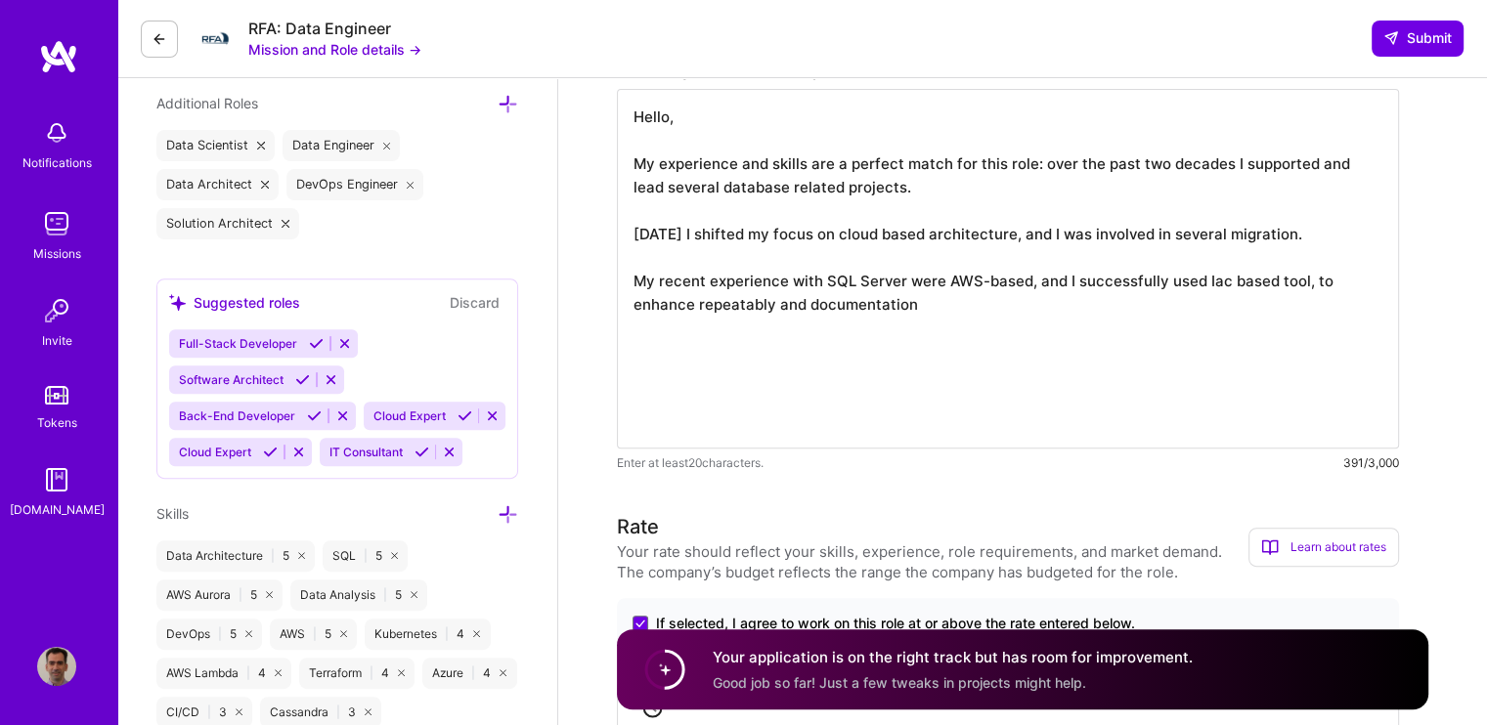
click at [727, 299] on textarea "Hello, My experience and skills are a perfect match for this role: over the pas…" at bounding box center [1008, 269] width 782 height 360
click at [948, 290] on textarea "Hello, My experience and skills are a perfect match for this role: over the pas…" at bounding box center [1008, 269] width 782 height 360
click at [923, 301] on textarea "Hello, My experience and skills are a perfect match for this role: over the pas…" at bounding box center [1008, 269] width 782 height 360
click at [1196, 270] on textarea "Hello, My experience and skills are a perfect match for this role: over the pas…" at bounding box center [1008, 269] width 782 height 360
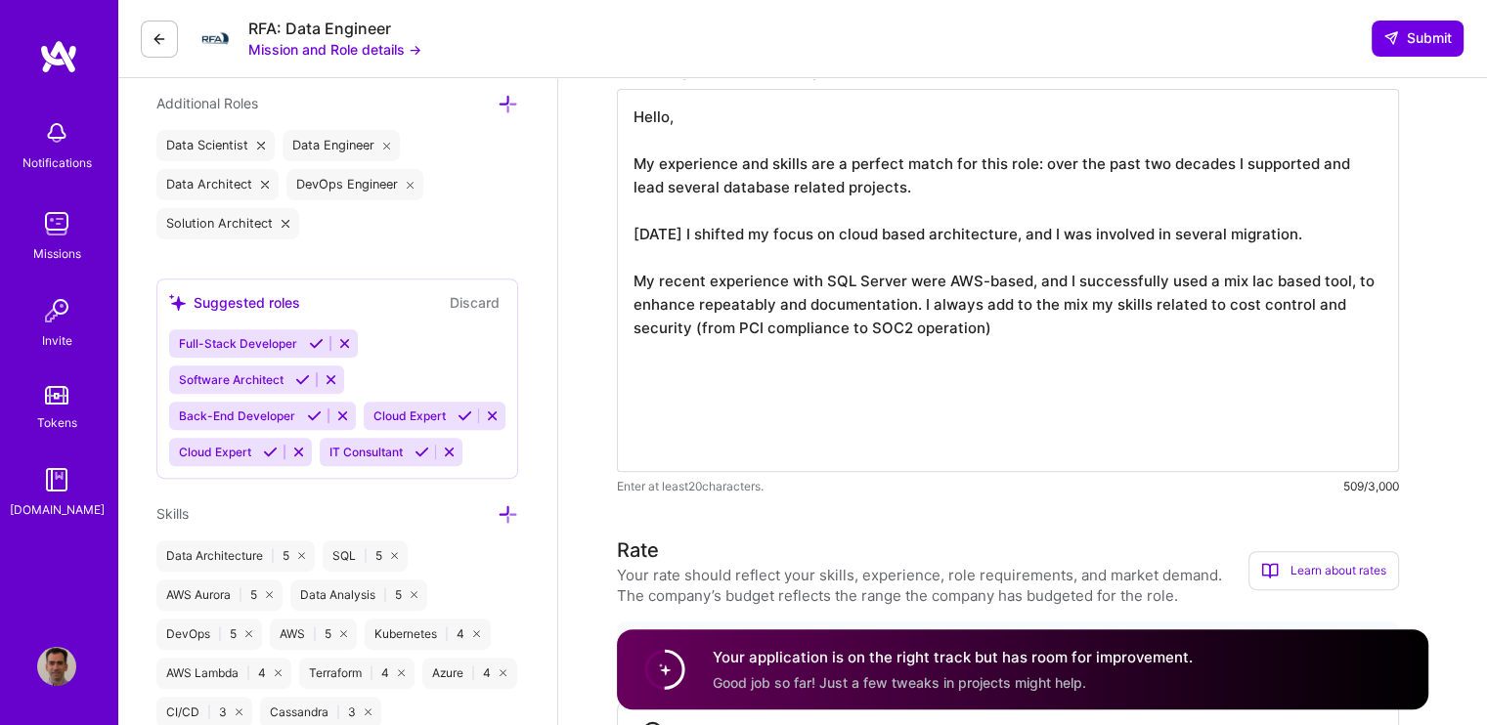
scroll to position [1, 0]
type textarea "Hello, My experience and skills are a perfect match for this role: over the pas…"
click at [1014, 672] on div "Your application is on the right track but has room for improvement. Good job s…" at bounding box center [953, 669] width 480 height 45
click at [658, 679] on circle at bounding box center [664, 669] width 37 height 37
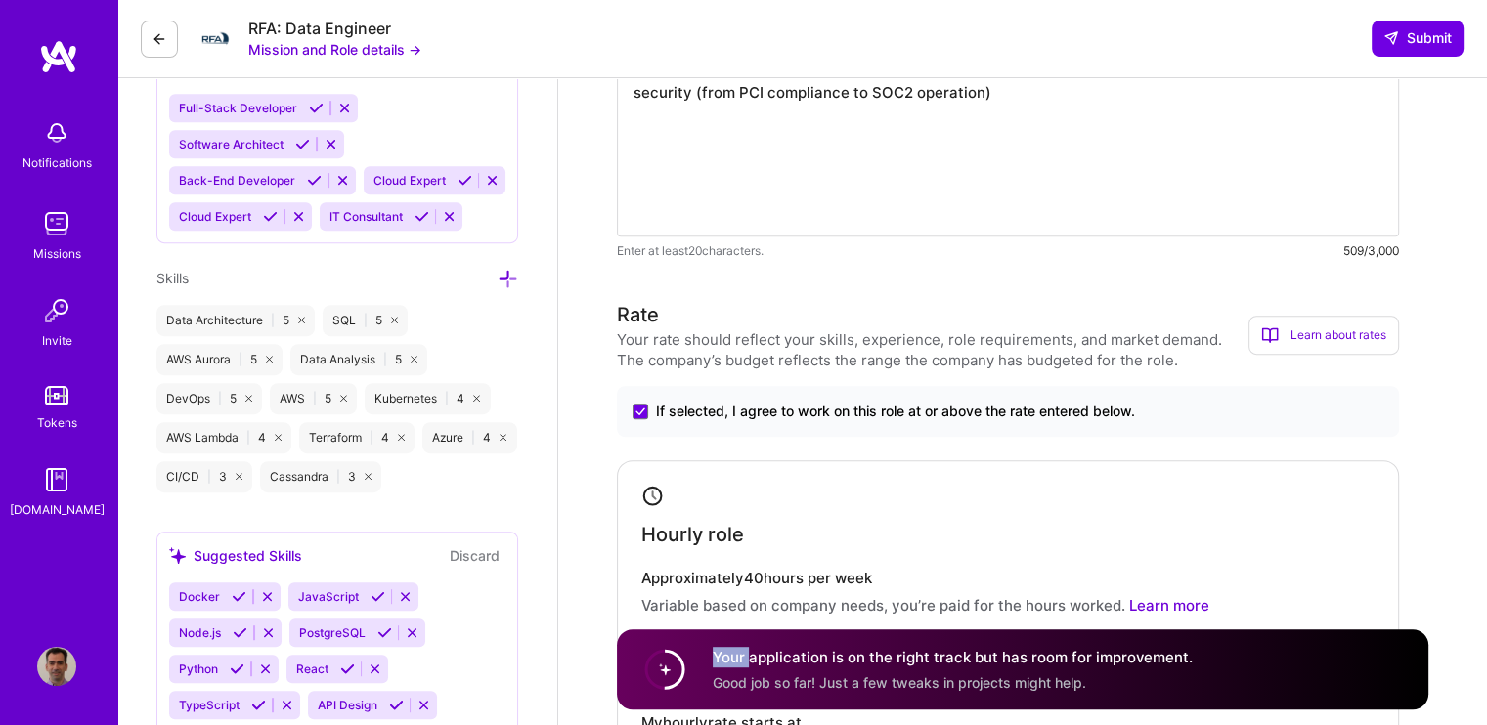
scroll to position [880, 0]
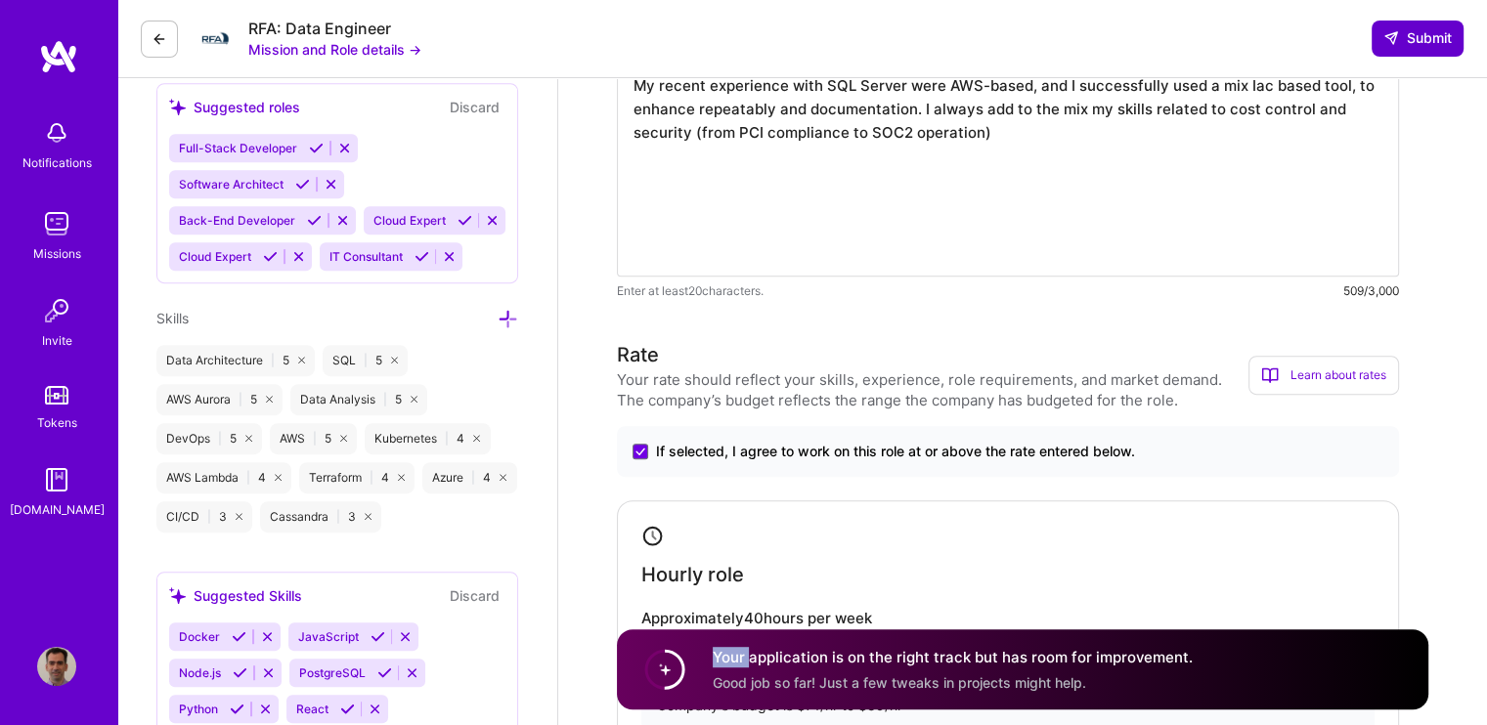
click at [1425, 27] on button "Submit" at bounding box center [1418, 38] width 92 height 35
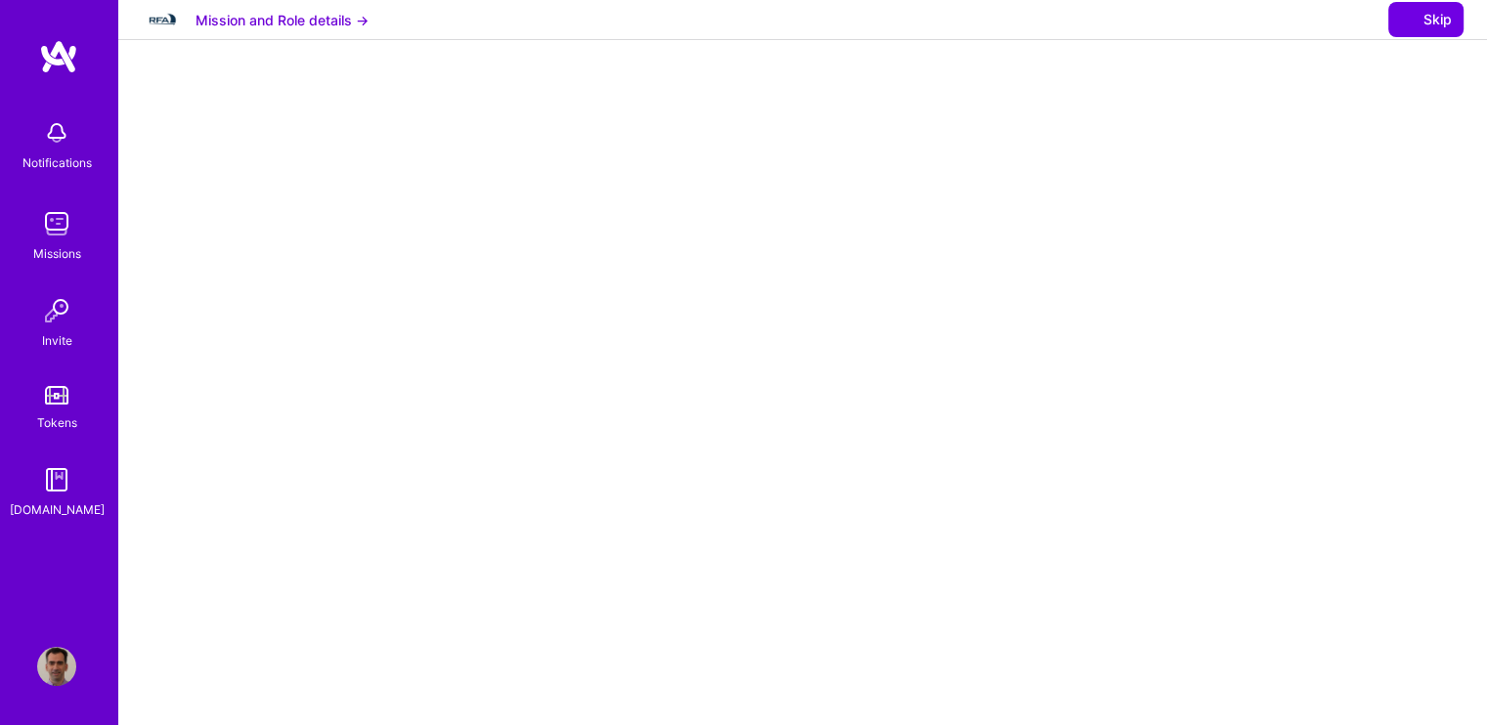
select select "US"
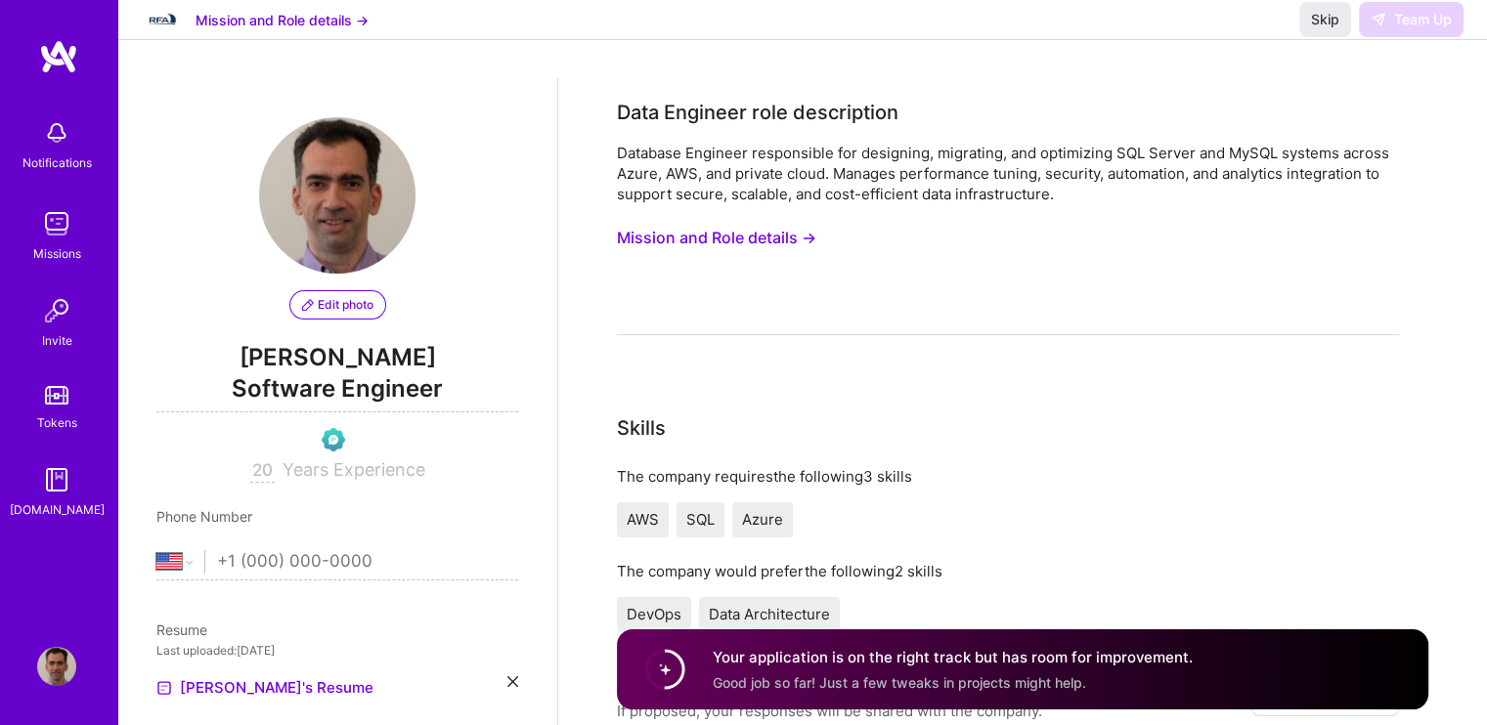
click at [1065, 675] on span "Good job so far! Just a few tweaks in projects might help." at bounding box center [899, 682] width 373 height 17
click at [916, 665] on h4 "Your application is on the right track but has room for improvement." at bounding box center [953, 657] width 480 height 21
click at [1316, 29] on span "Skip" at bounding box center [1325, 20] width 28 height 20
click at [1318, 29] on span "Skip" at bounding box center [1325, 20] width 28 height 20
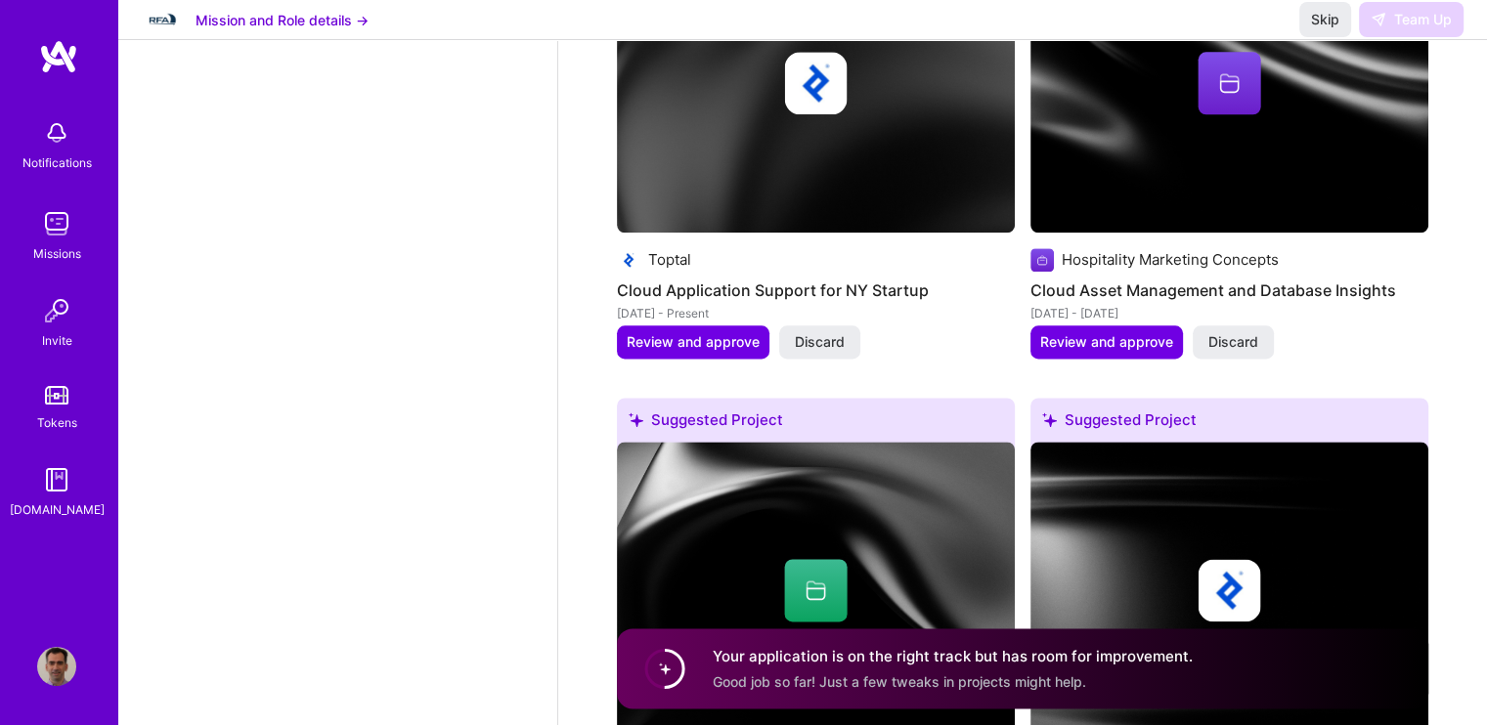
scroll to position [2542, 0]
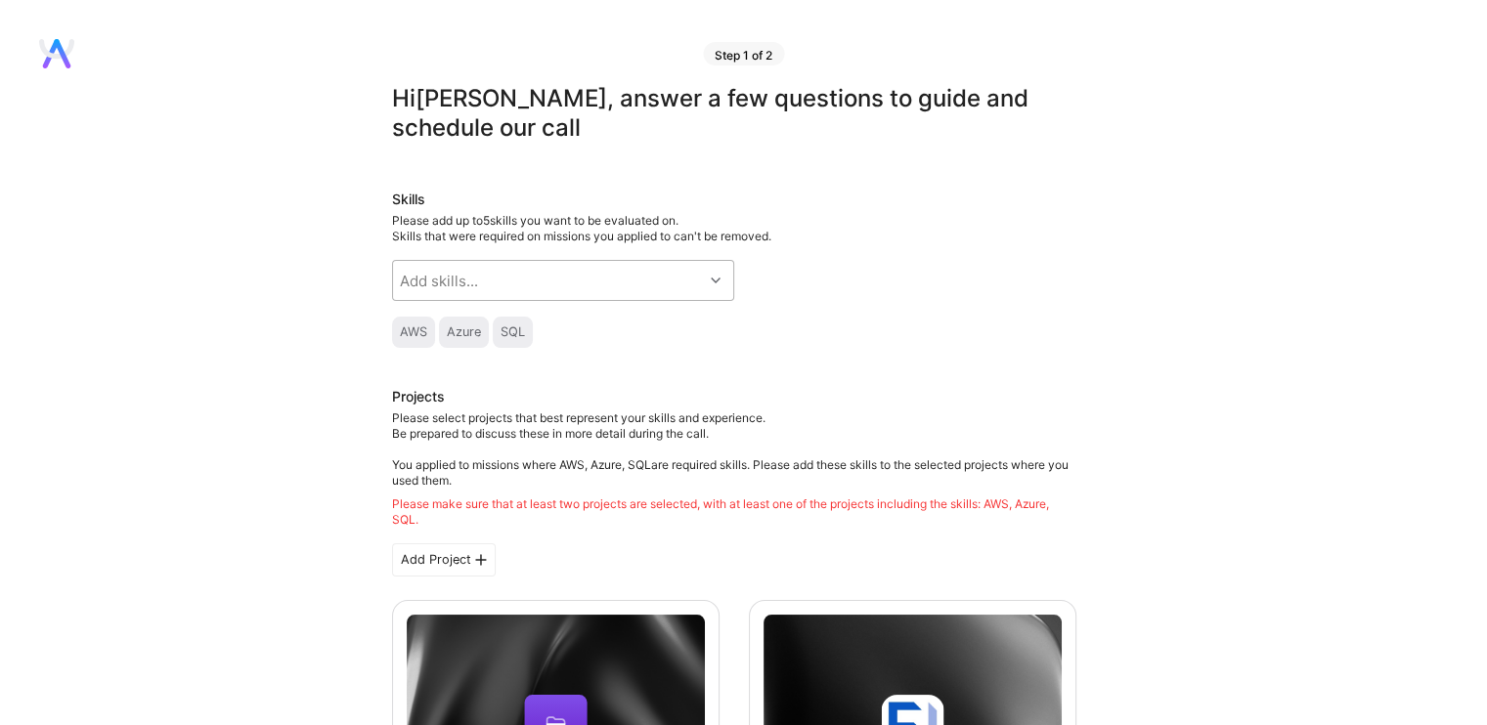
drag, startPoint x: 666, startPoint y: 282, endPoint x: 688, endPoint y: 282, distance: 22.5
click at [666, 282] on div "Add skills..." at bounding box center [548, 280] width 310 height 39
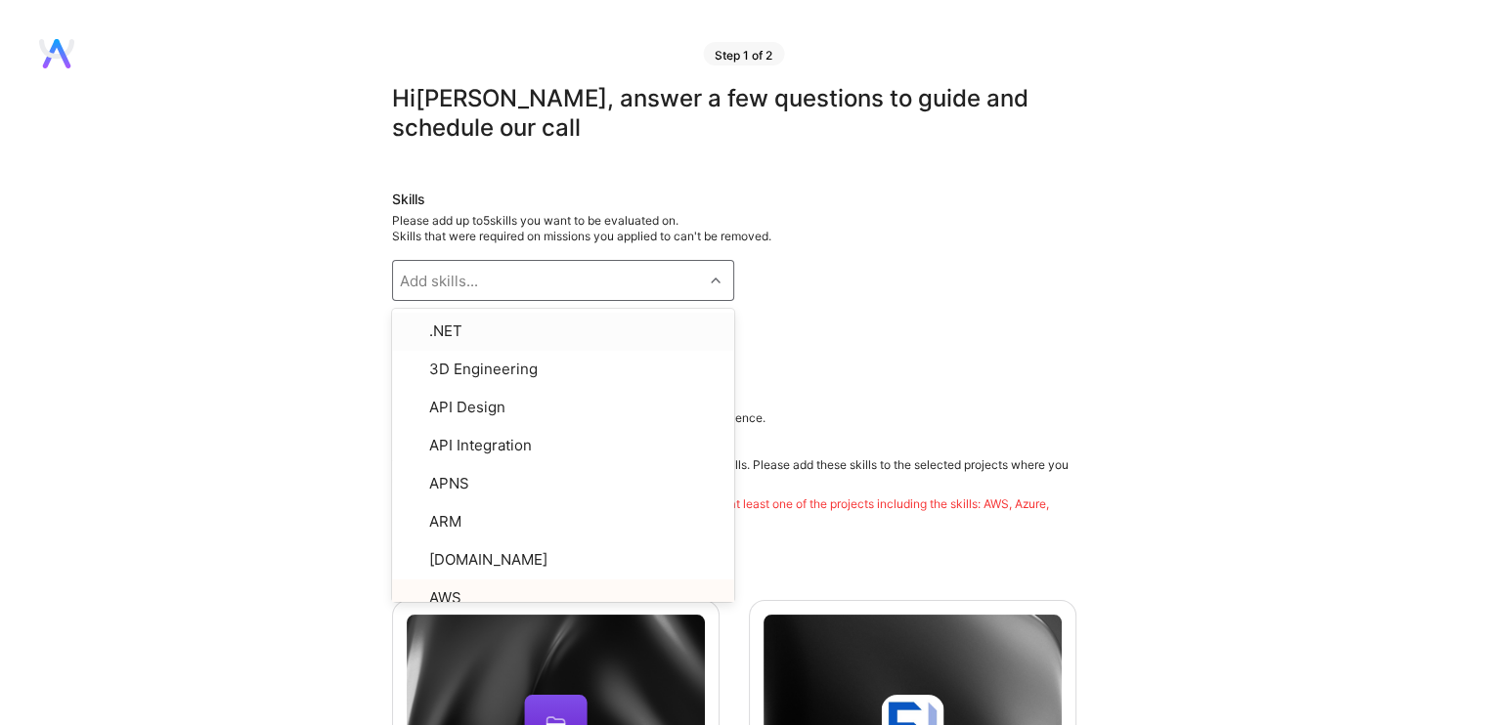
click at [807, 307] on div "Skills Please add up to 5 skills you want to be evaluated on. Skills that were …" at bounding box center [734, 269] width 684 height 158
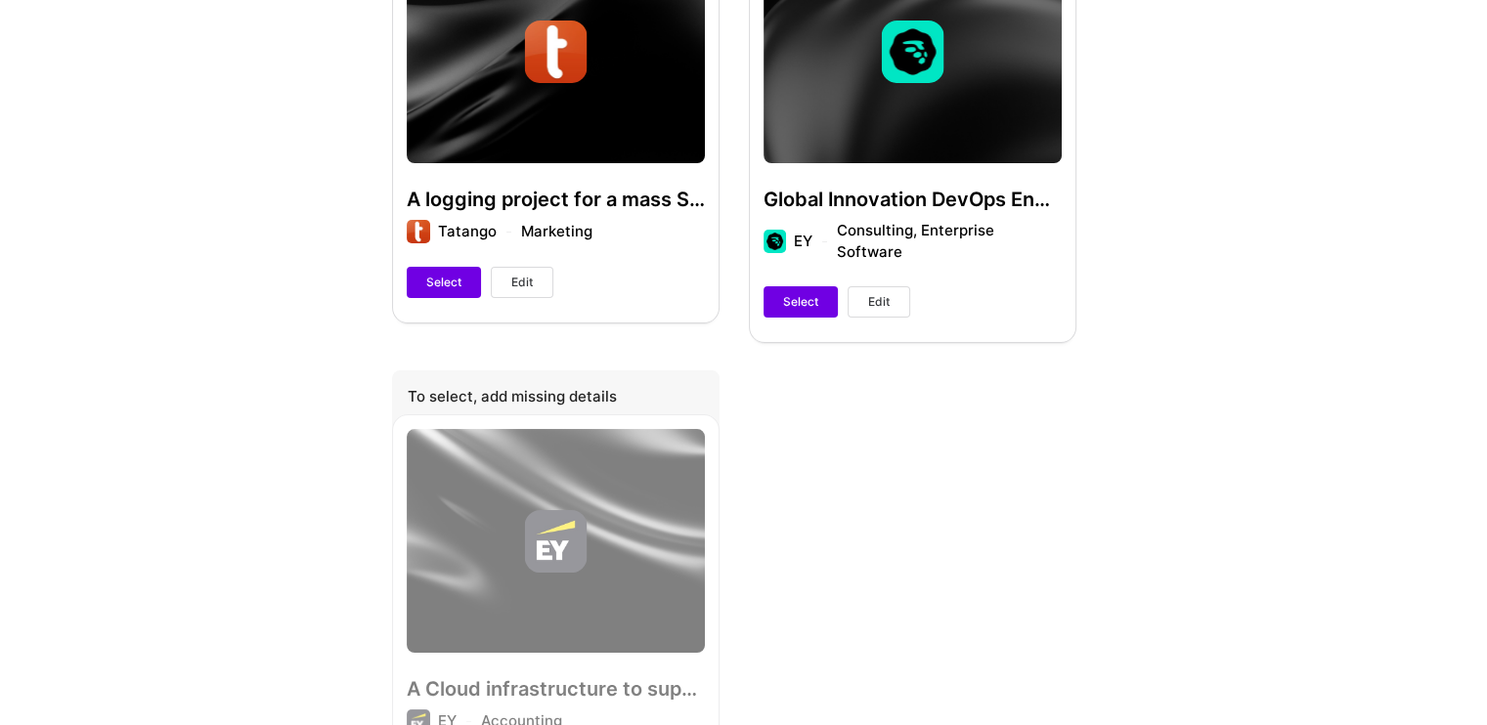
scroll to position [1564, 0]
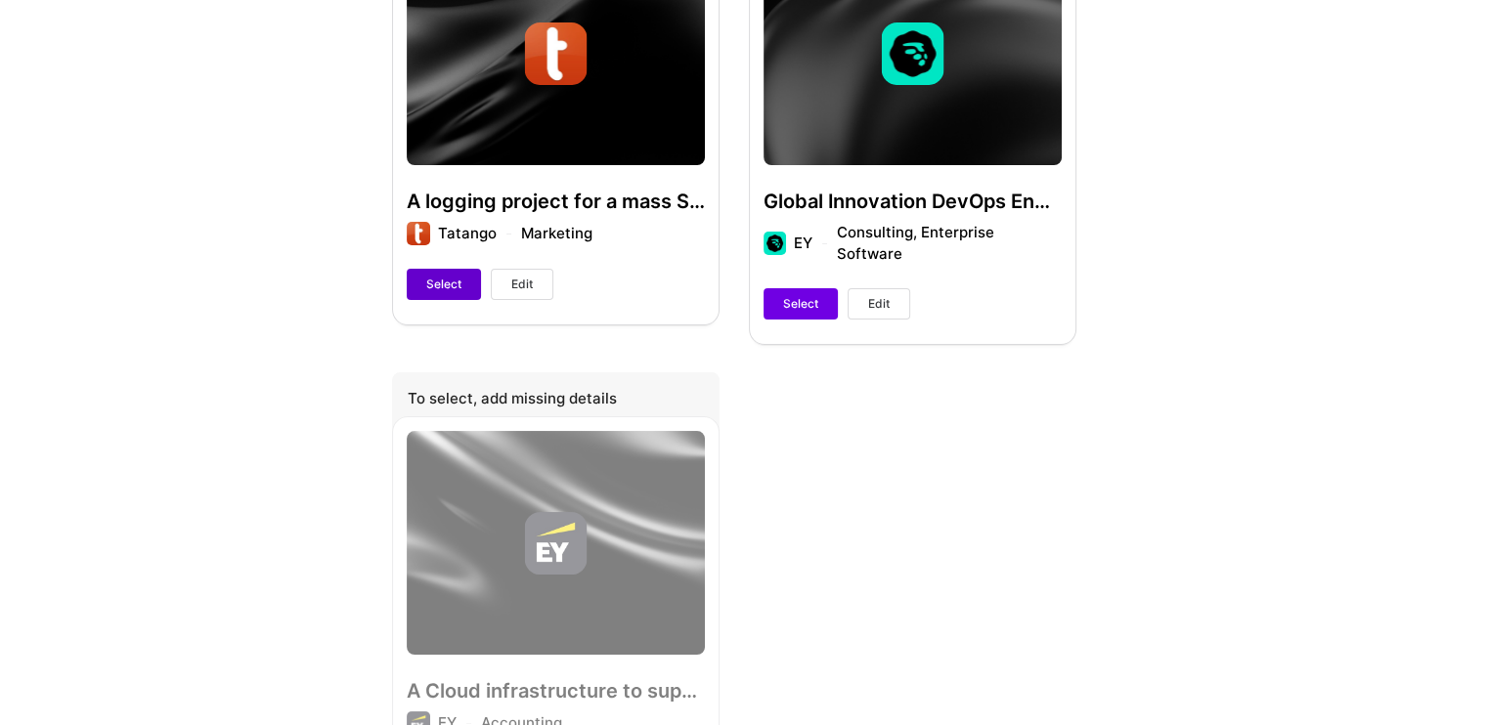
click at [429, 284] on span "Select" at bounding box center [443, 285] width 35 height 18
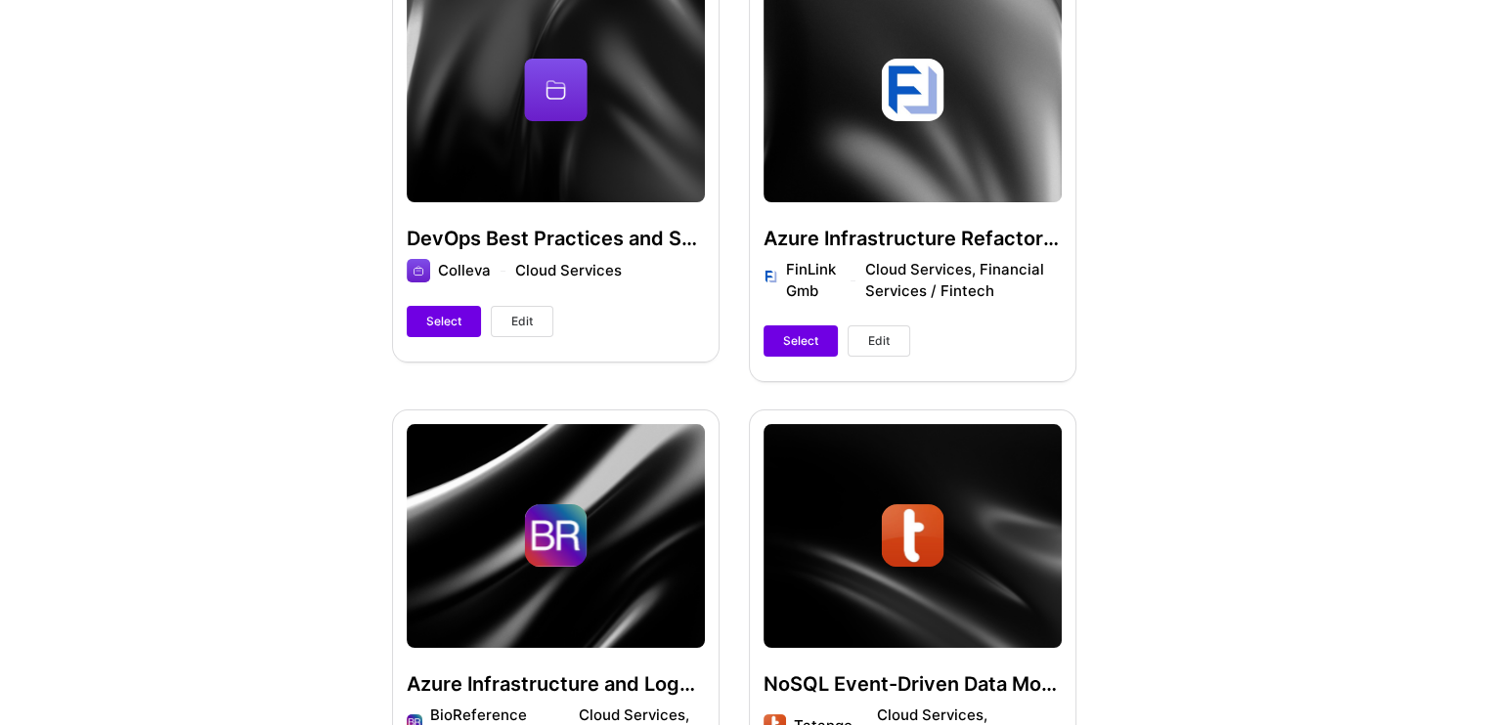
scroll to position [588, 0]
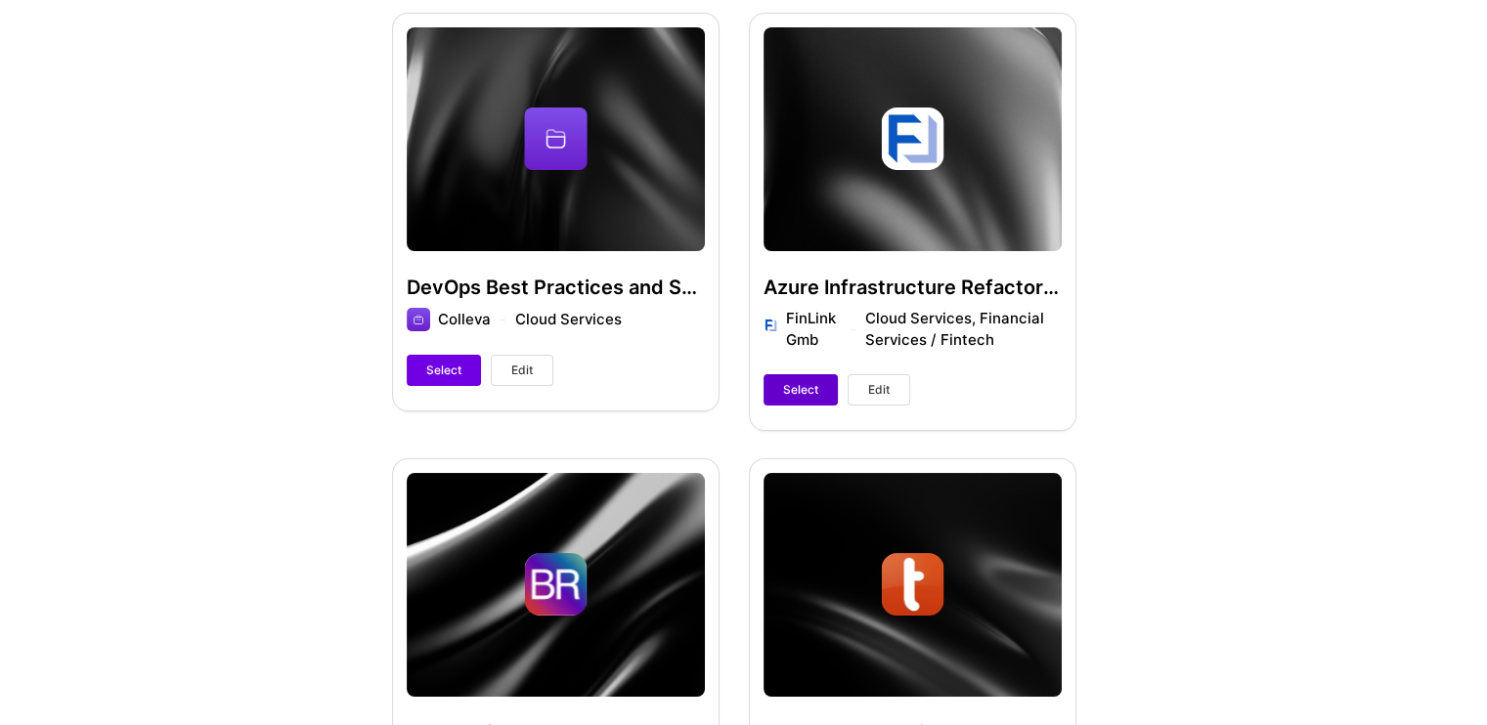
click at [778, 379] on button "Select" at bounding box center [801, 389] width 74 height 31
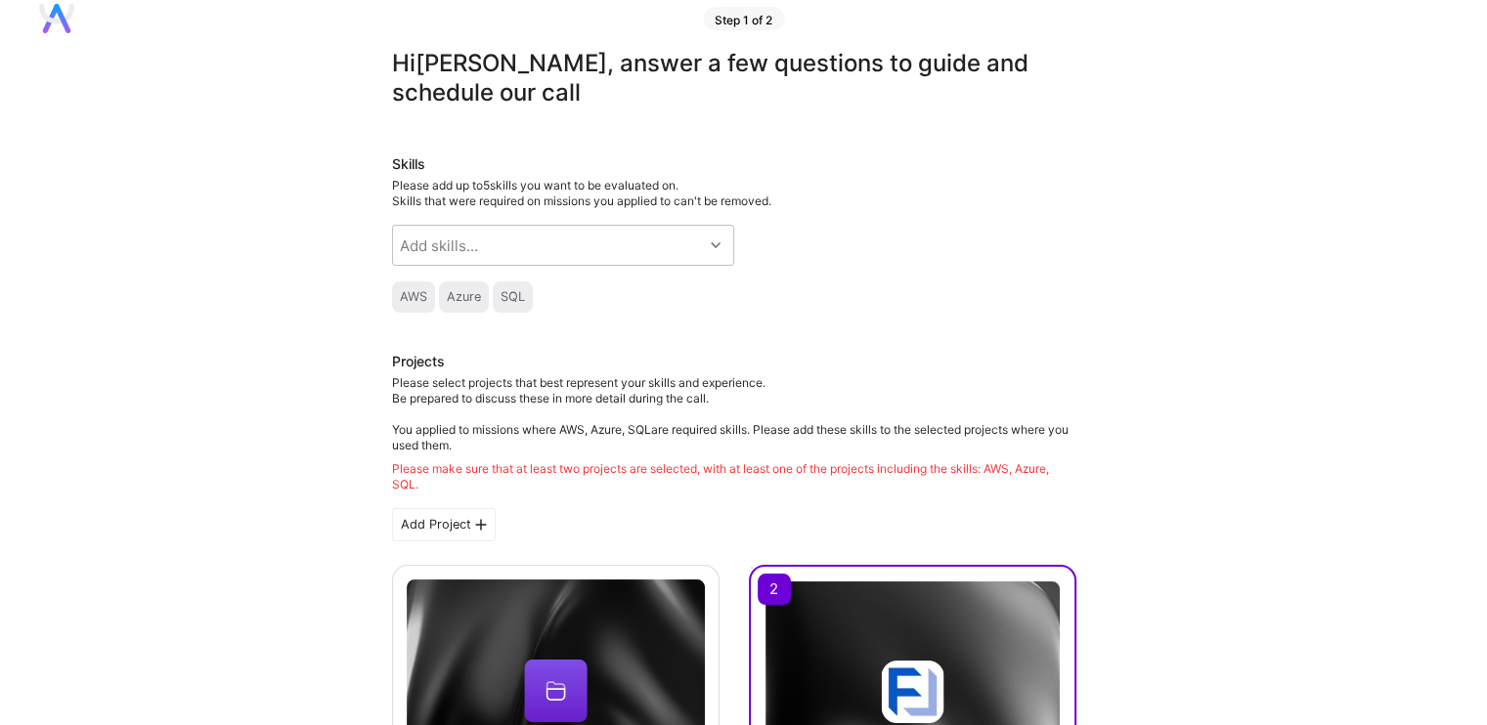
scroll to position [1, 0]
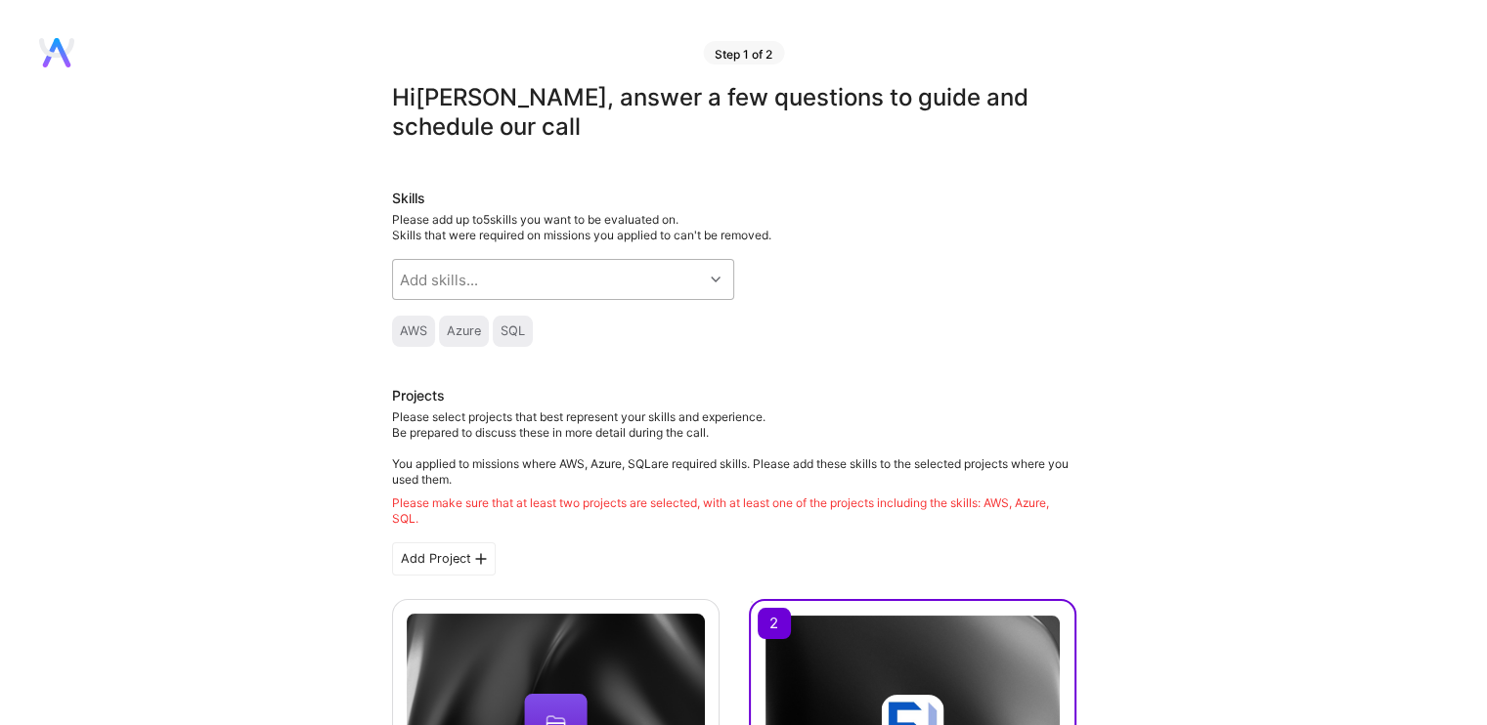
click at [662, 289] on div "Add skills..." at bounding box center [548, 279] width 310 height 39
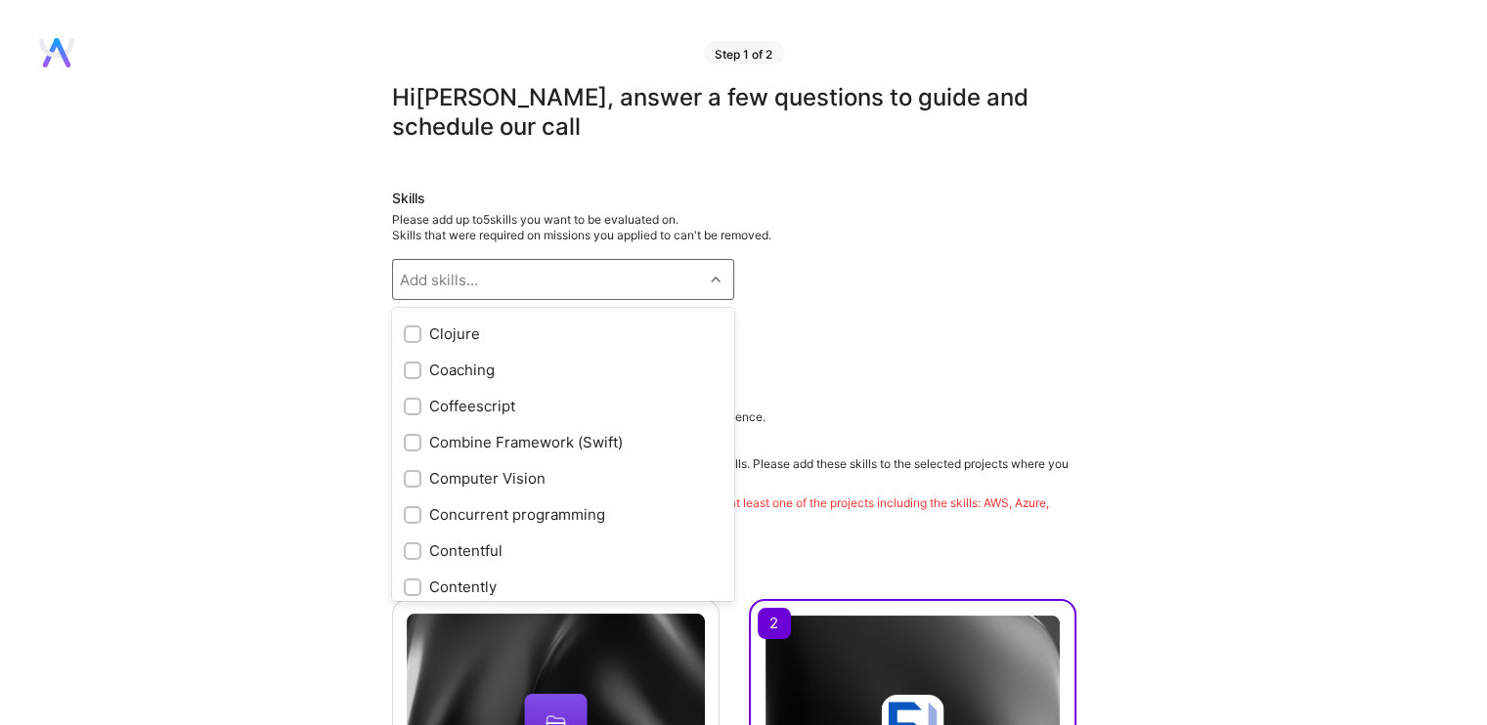
scroll to position [2280, 0]
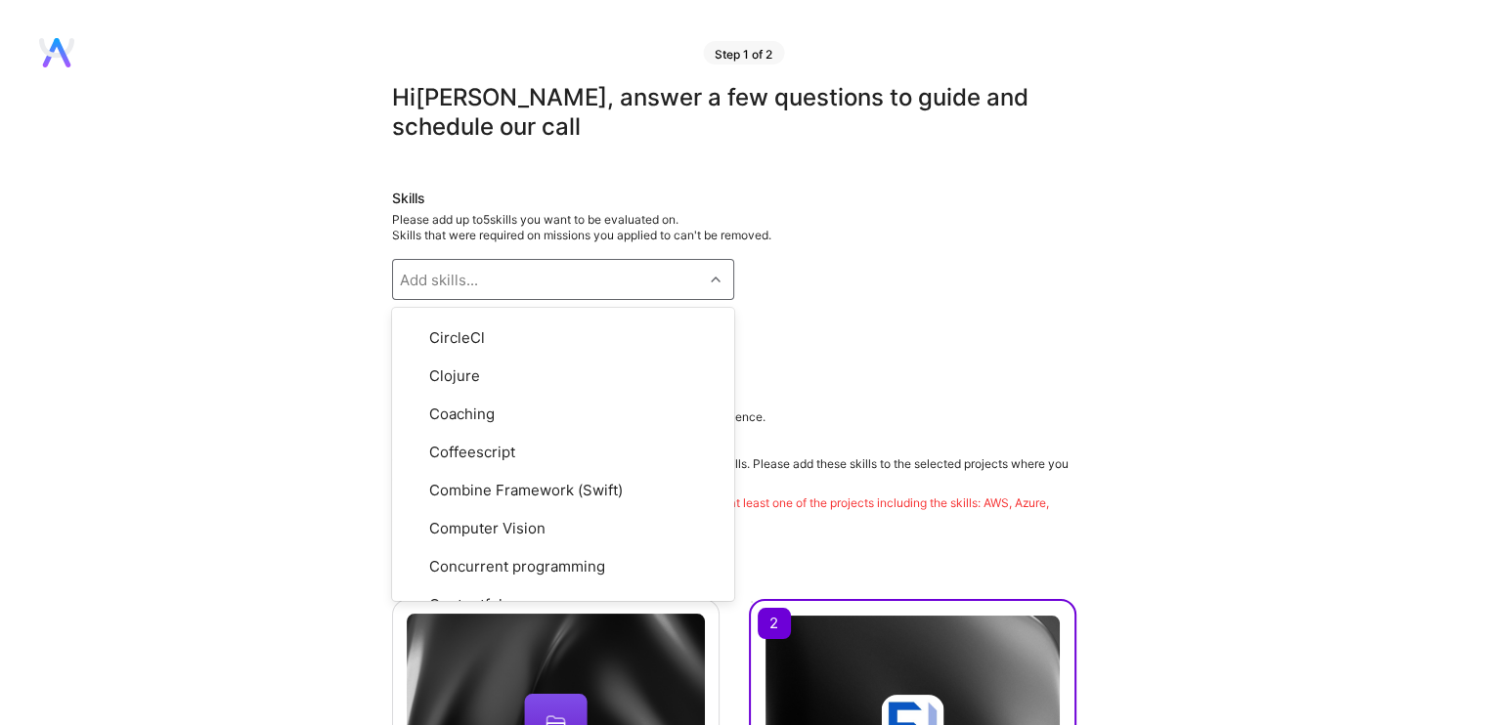
click at [807, 334] on div "AWS Azure SQL" at bounding box center [734, 331] width 684 height 31
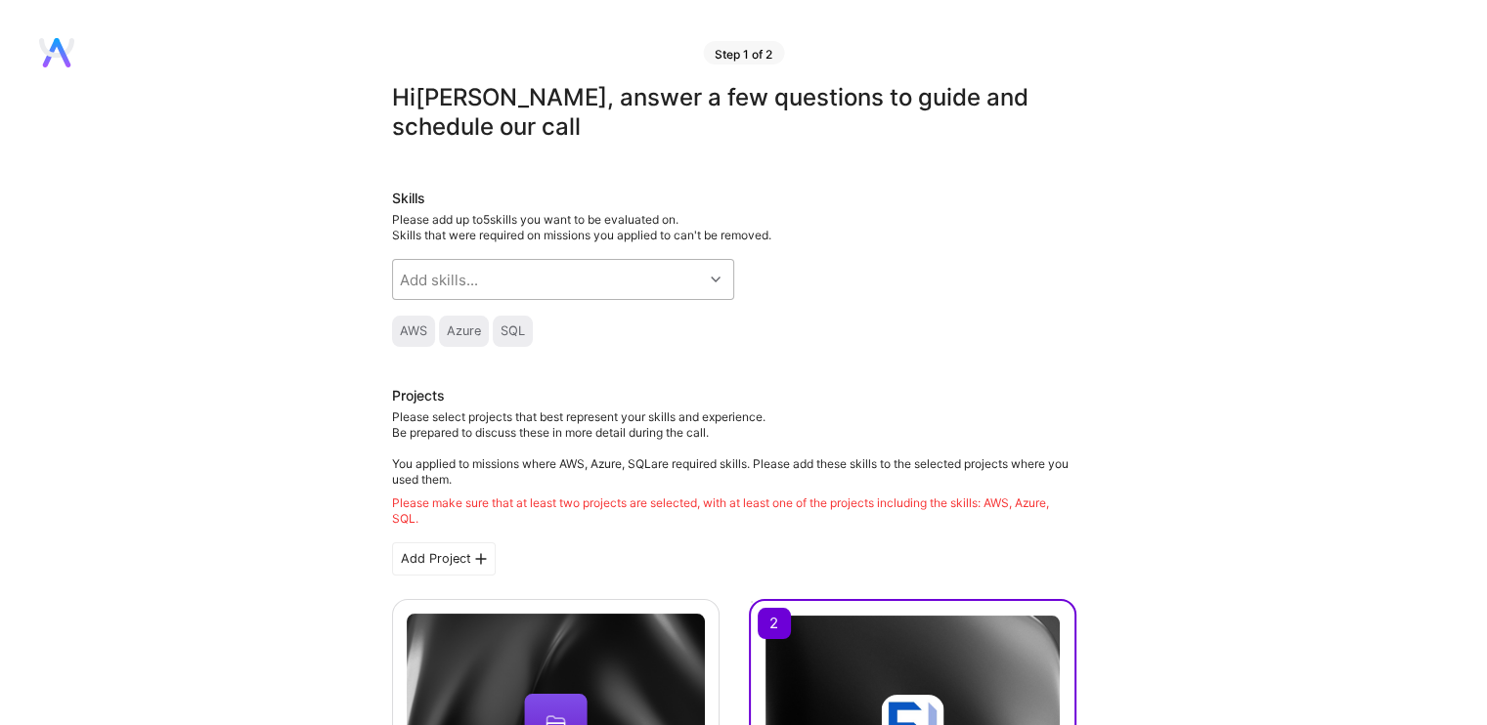
click at [716, 280] on icon at bounding box center [716, 280] width 10 height 10
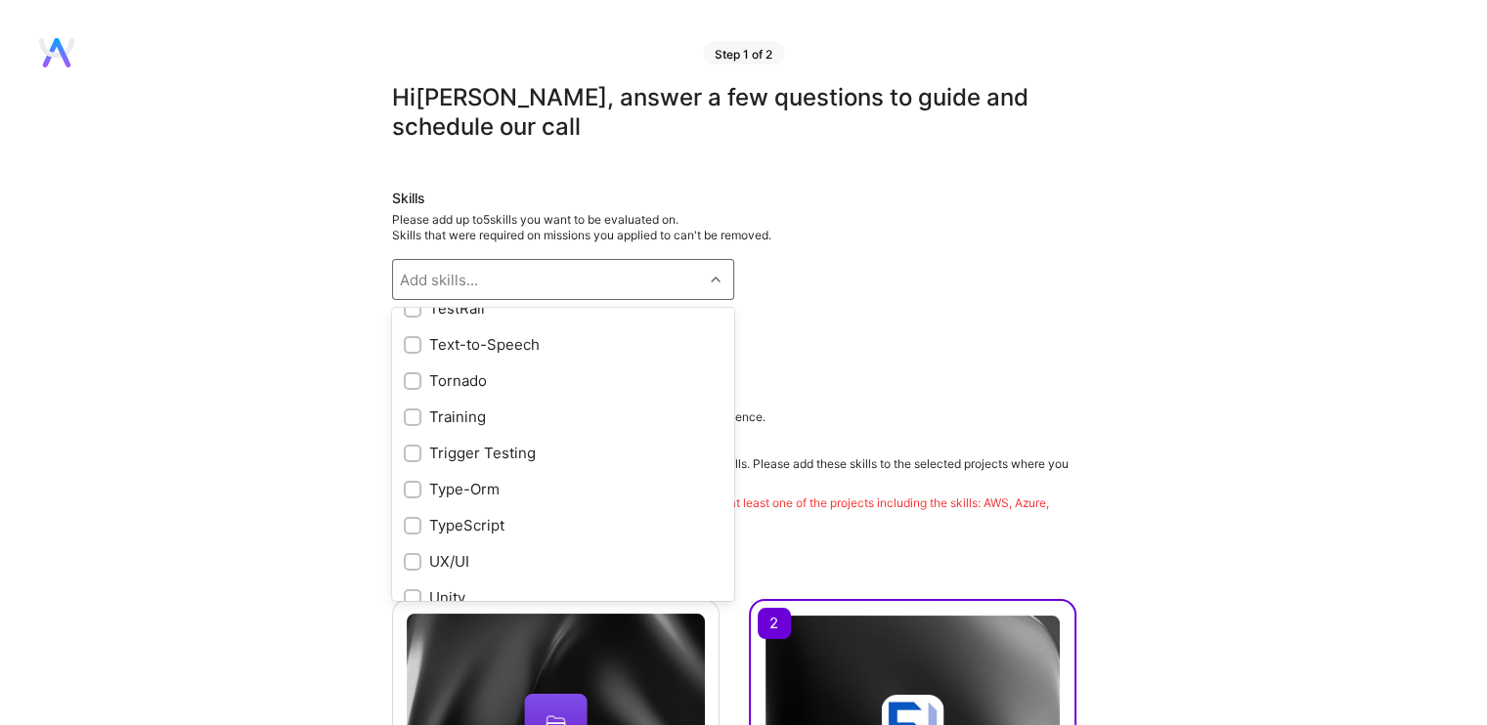
scroll to position [10652, 0]
click at [414, 357] on input "checkbox" at bounding box center [415, 350] width 14 height 14
checkbox input "true"
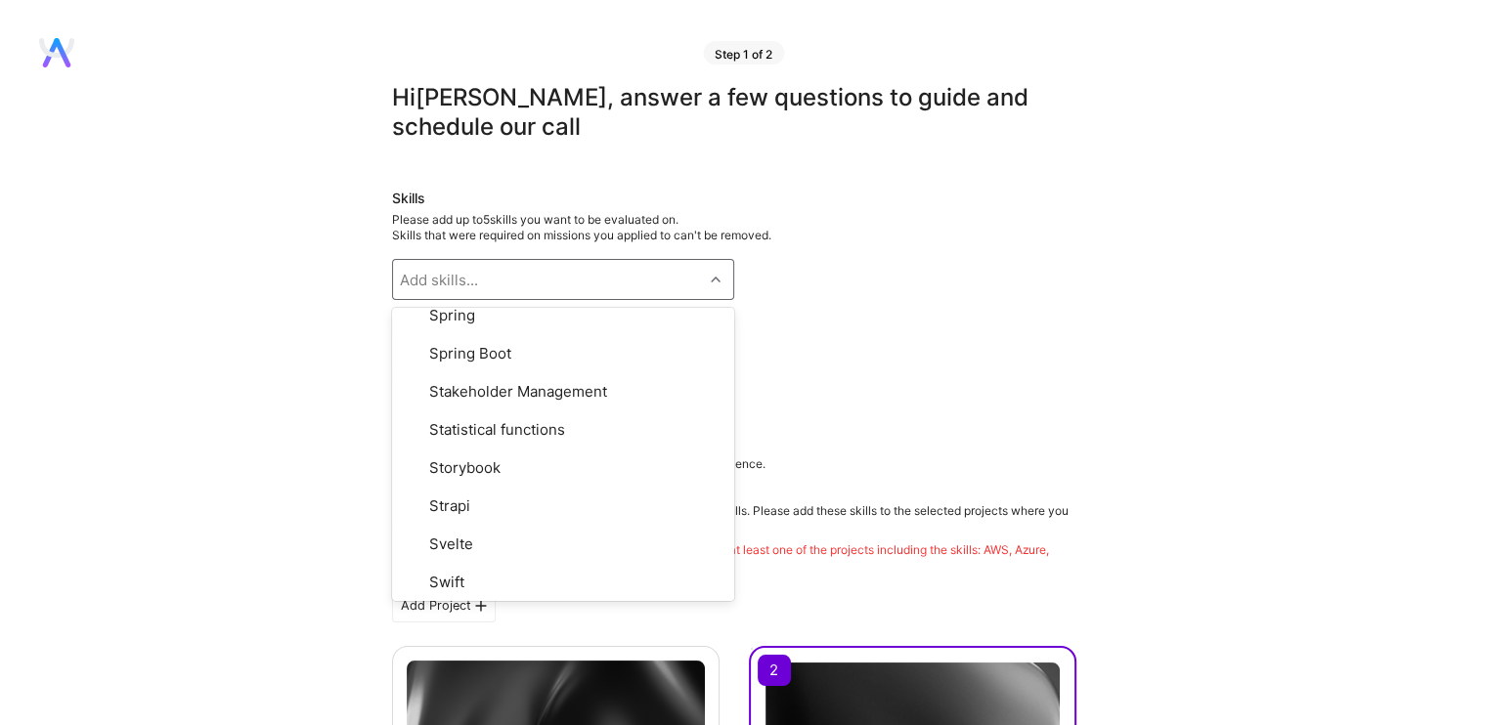
click at [775, 363] on div "Terraform" at bounding box center [734, 378] width 684 height 31
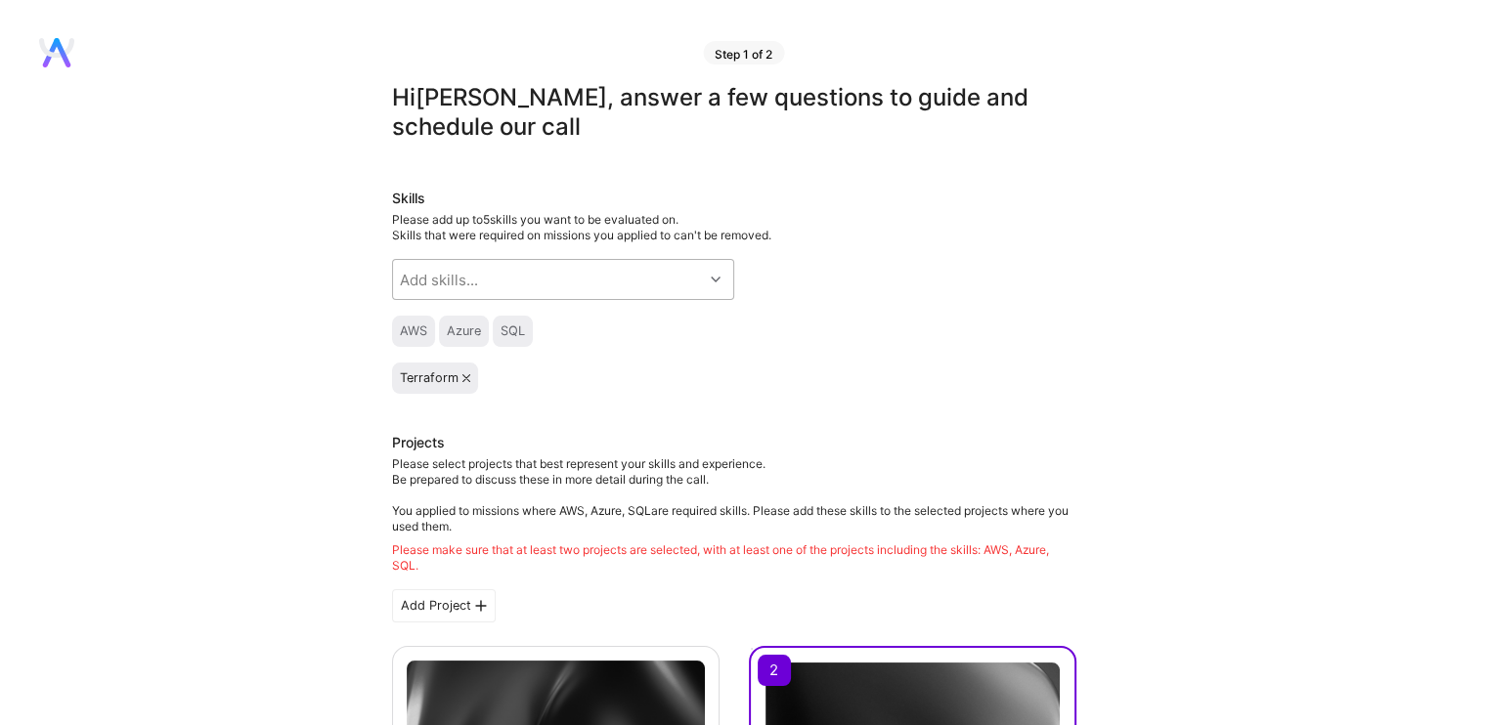
click at [720, 275] on icon at bounding box center [716, 280] width 10 height 10
click at [714, 276] on icon at bounding box center [716, 280] width 10 height 10
click at [713, 281] on icon at bounding box center [716, 280] width 10 height 10
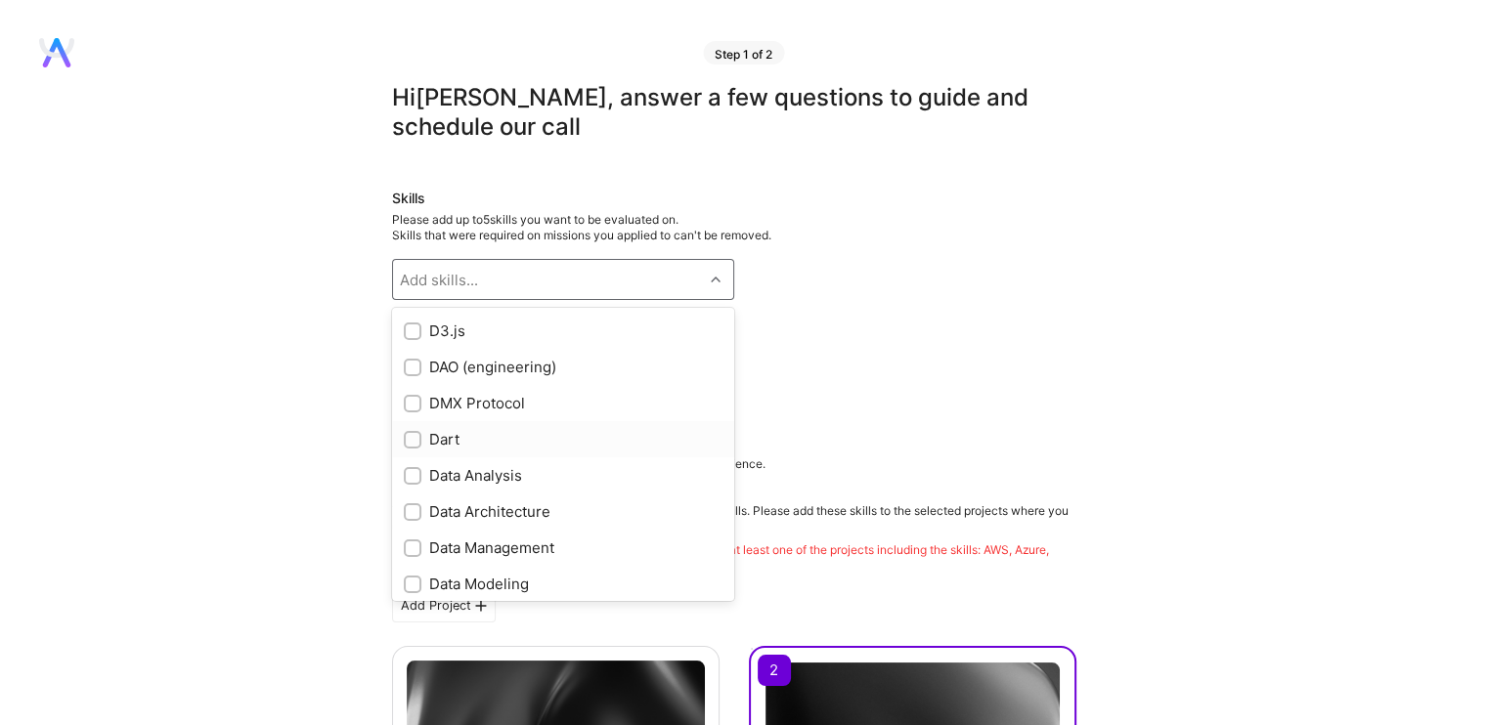
scroll to position [2489, 0]
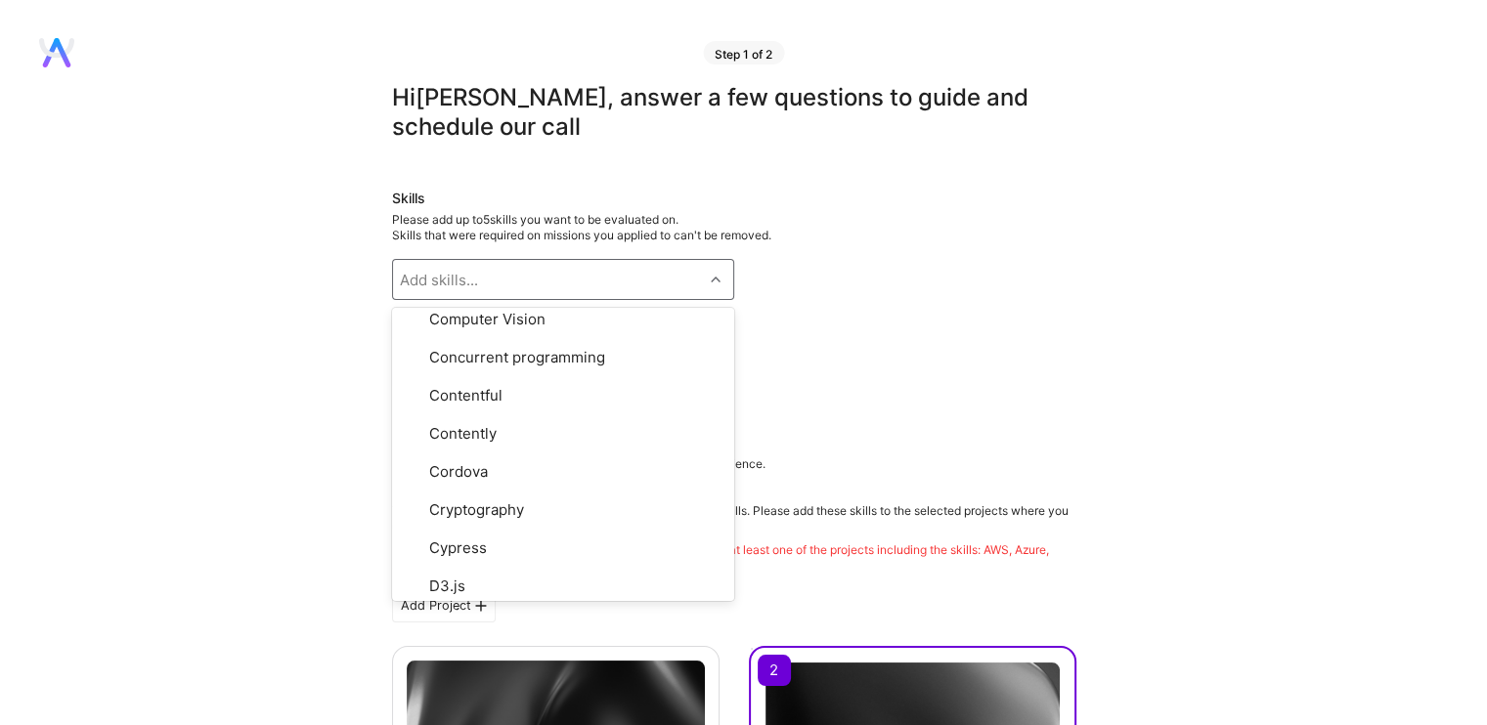
click at [786, 363] on div "Terraform" at bounding box center [734, 378] width 684 height 31
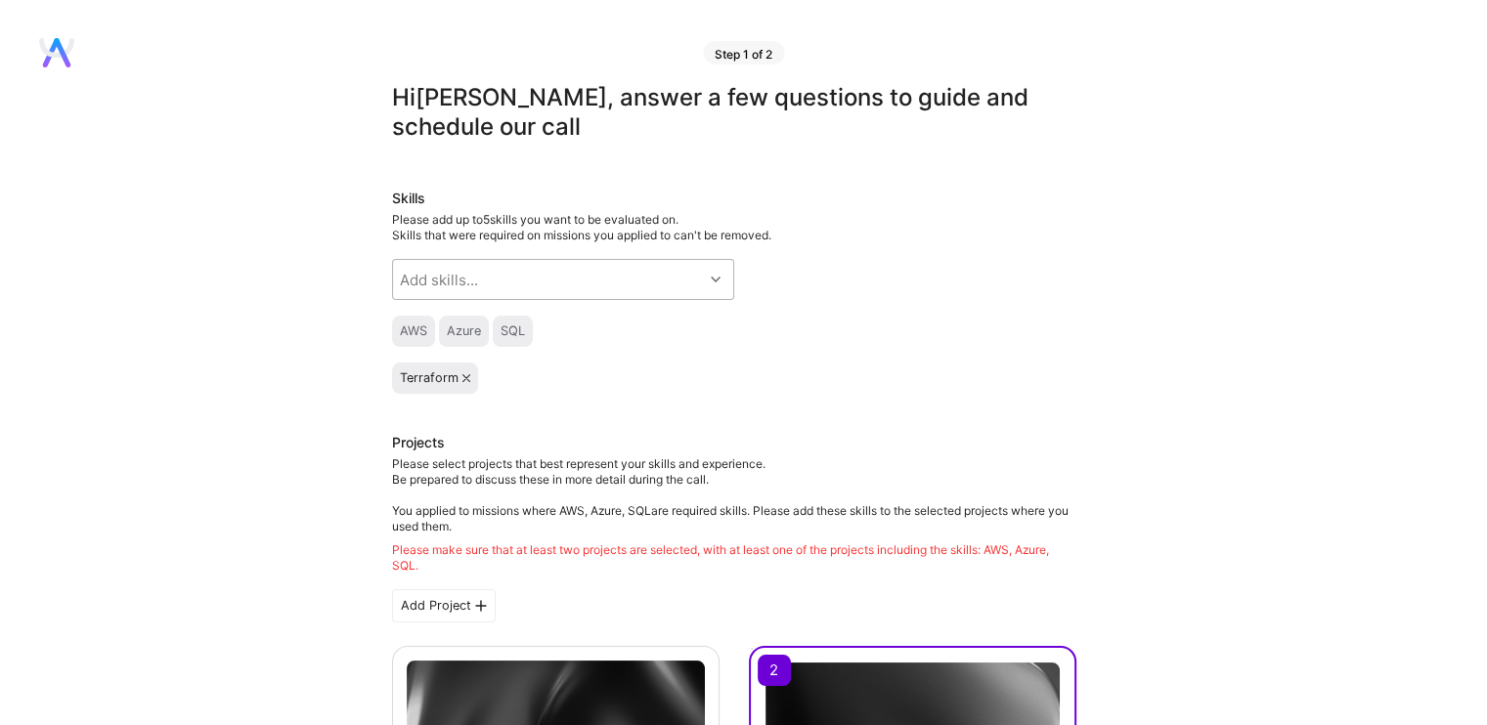
click at [715, 281] on icon at bounding box center [716, 280] width 10 height 10
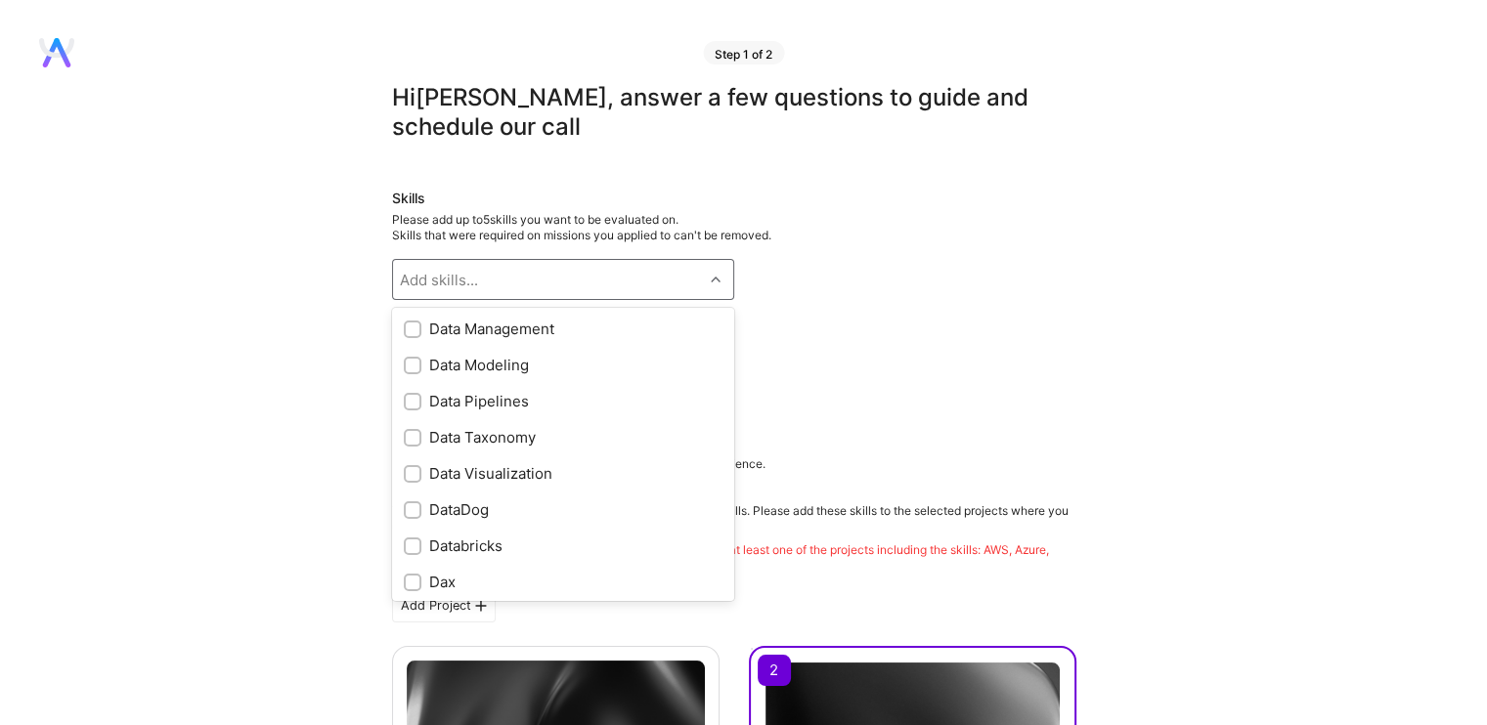
scroll to position [3126, 0]
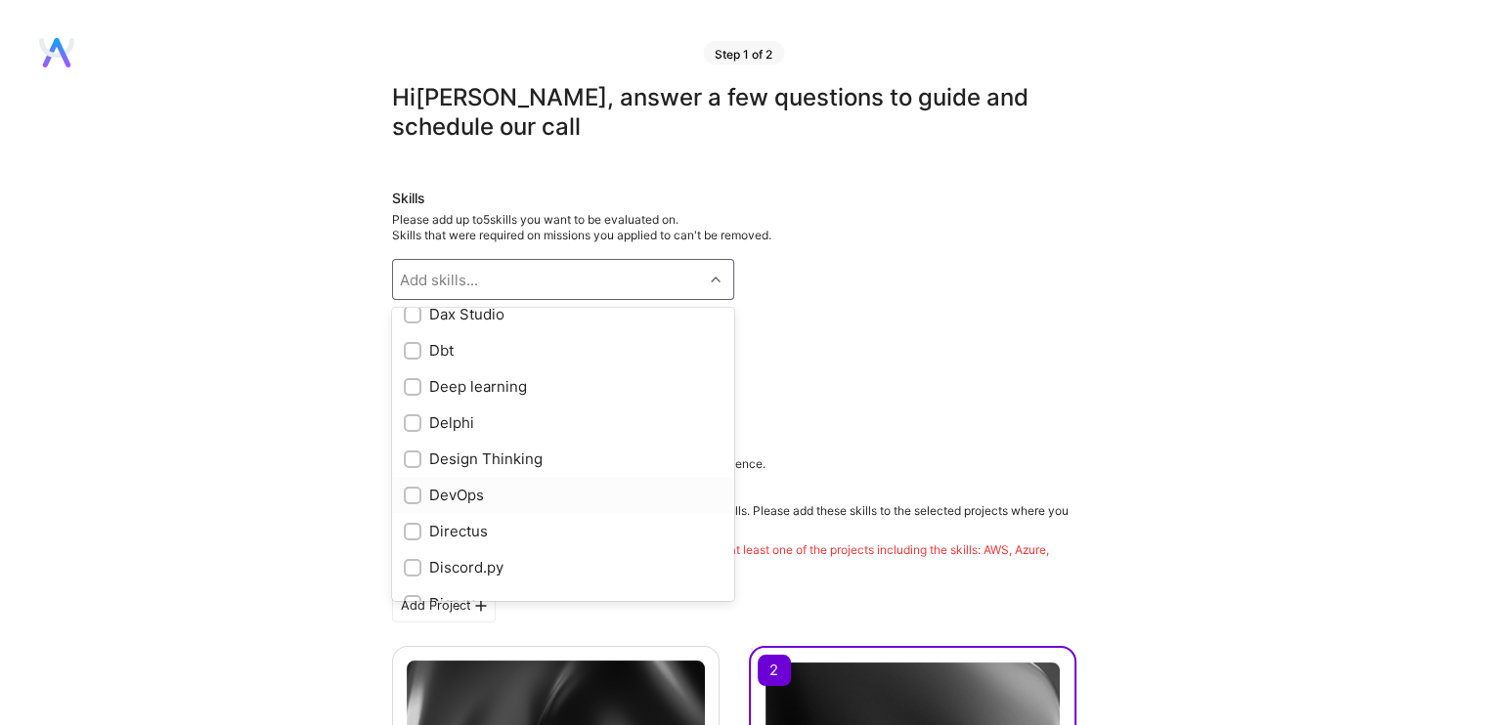
click at [452, 498] on div "DevOps" at bounding box center [563, 495] width 319 height 21
checkbox input "true"
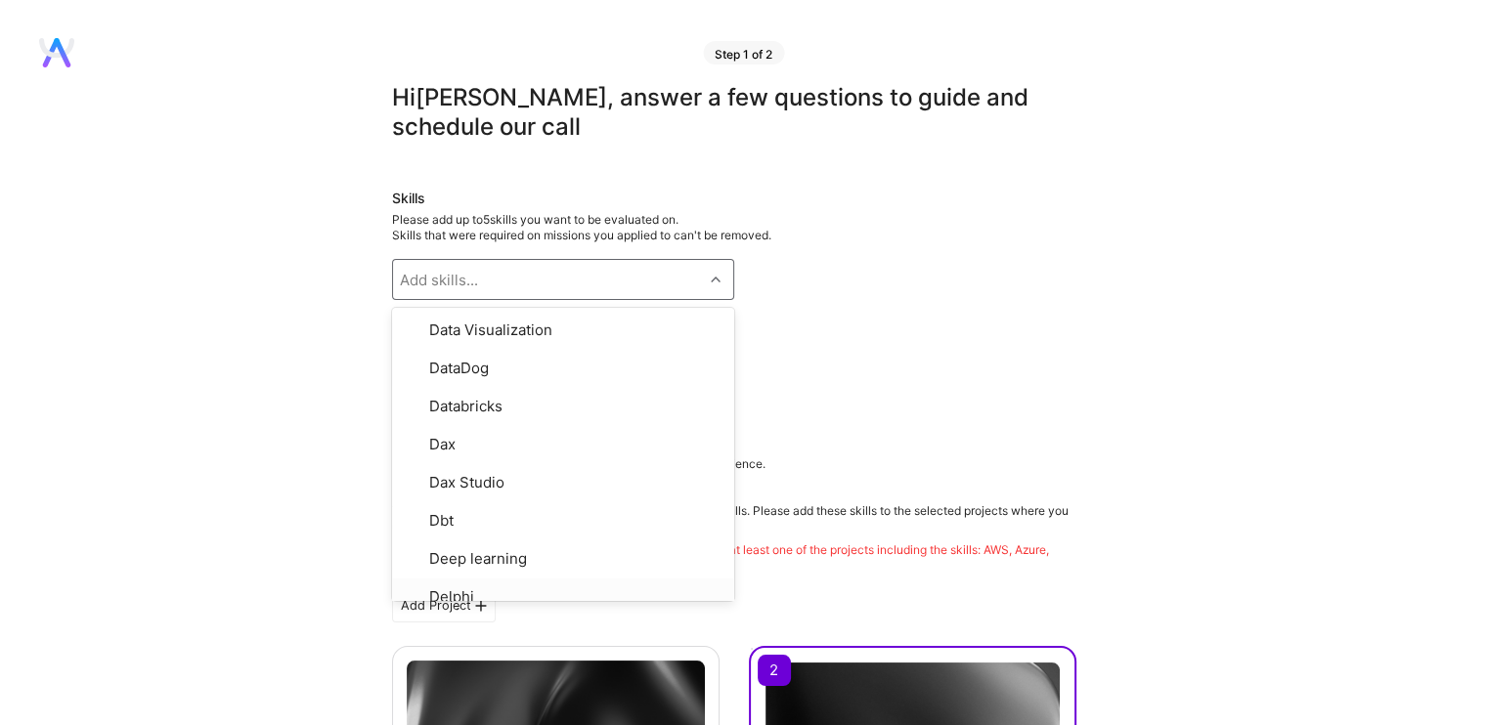
click at [777, 390] on div "DevOps Terraform" at bounding box center [734, 378] width 684 height 31
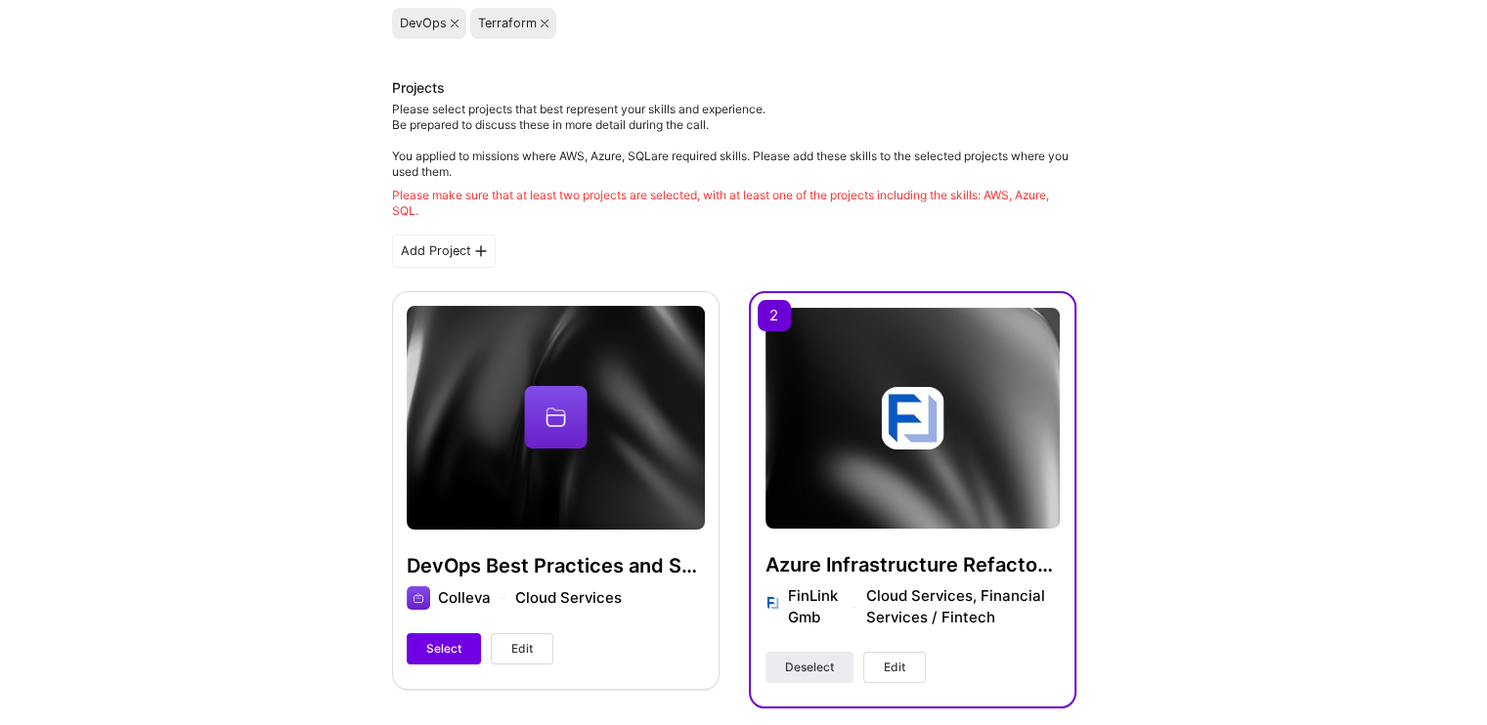
scroll to position [454, 0]
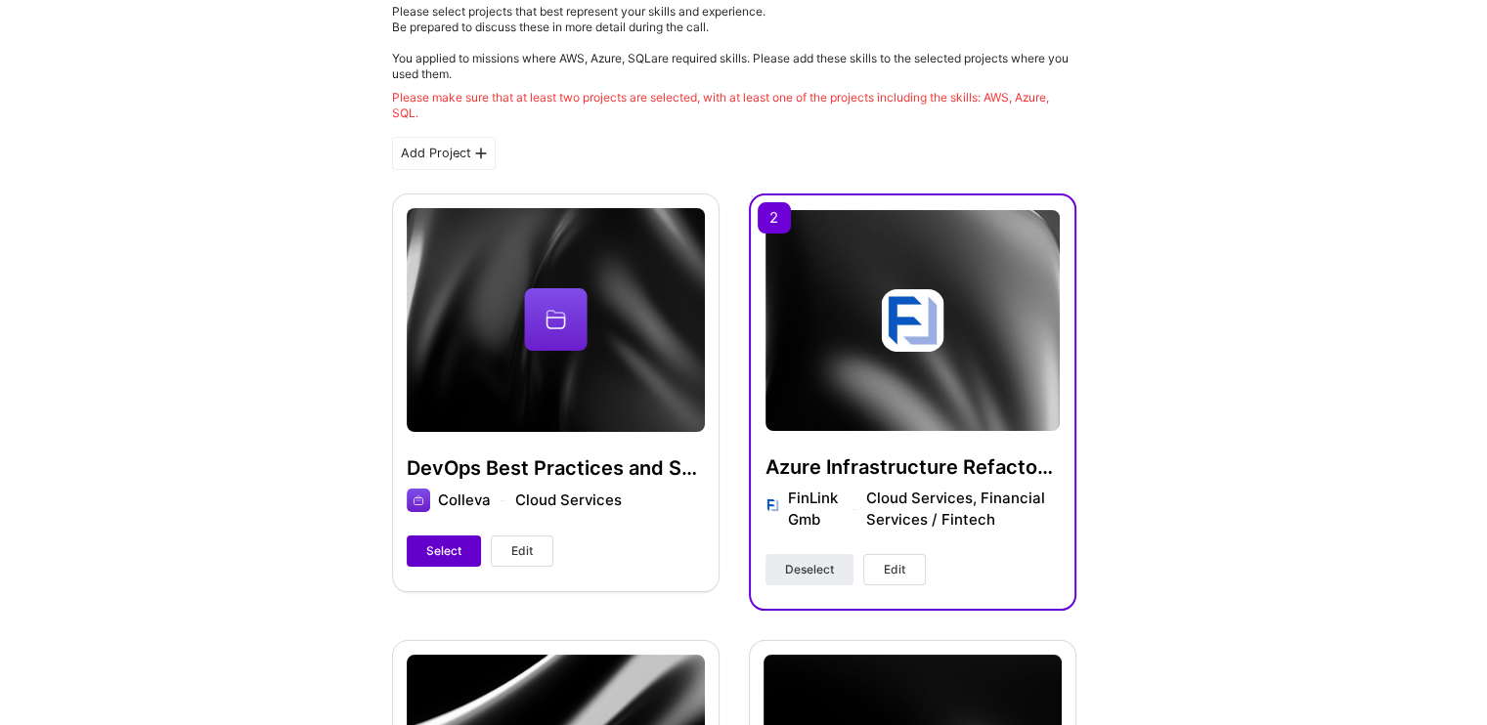
click at [427, 555] on span "Select" at bounding box center [443, 552] width 35 height 18
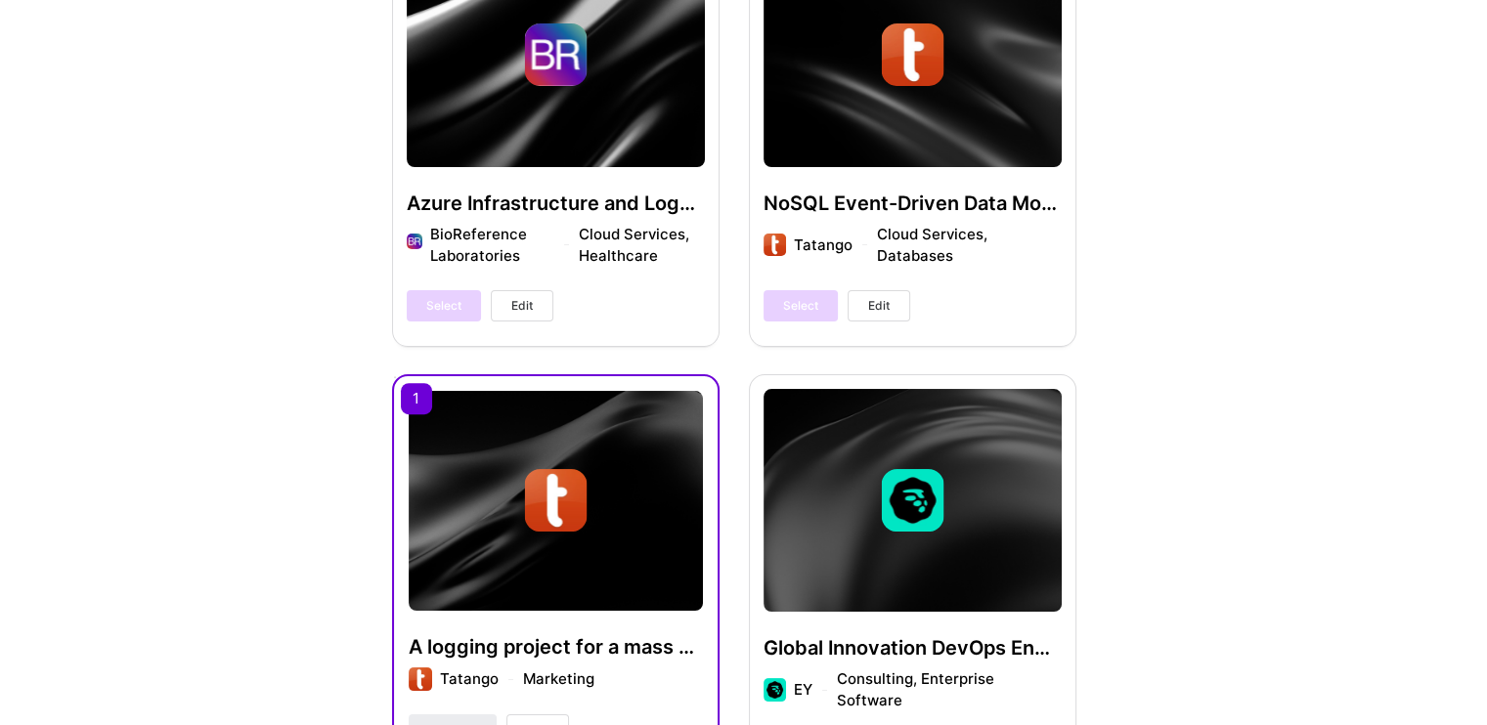
scroll to position [1236, 0]
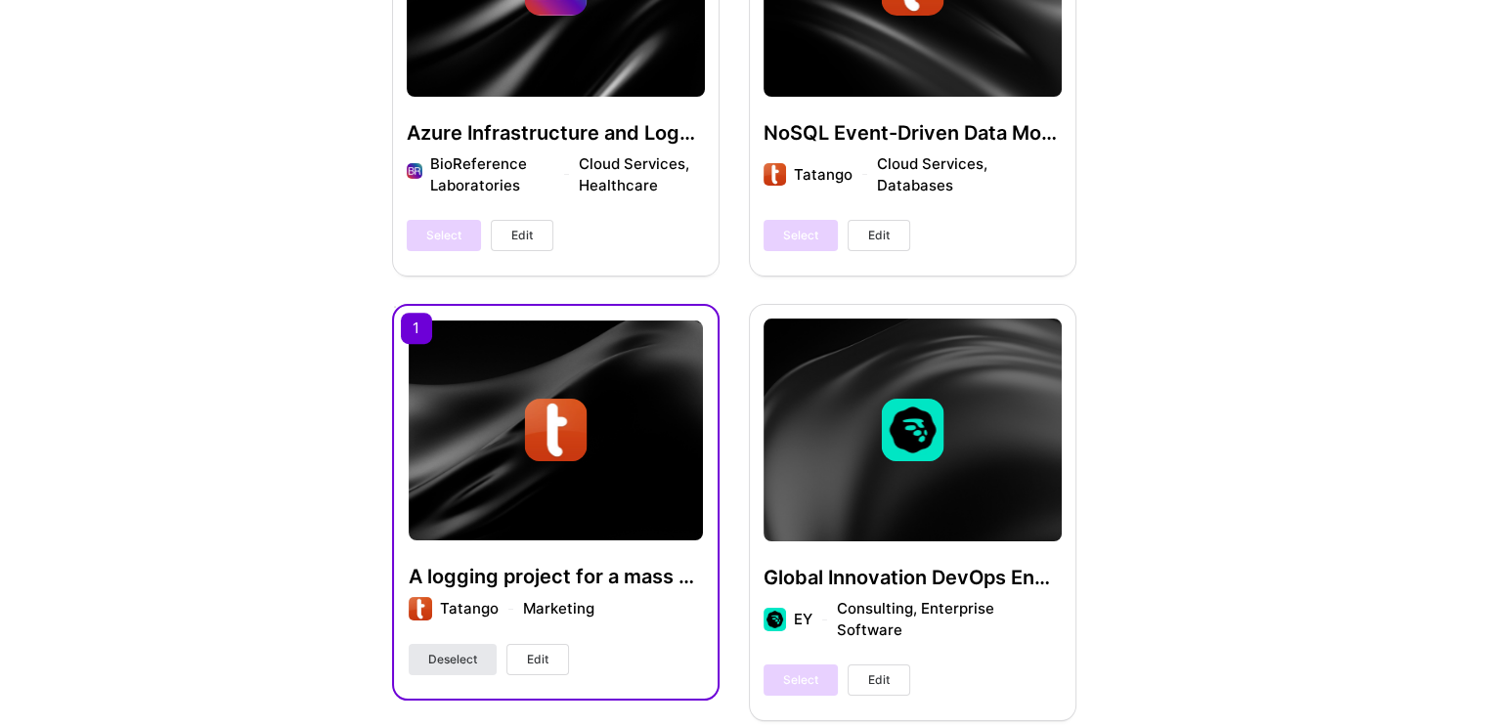
click at [464, 657] on span "Deselect" at bounding box center [452, 660] width 49 height 18
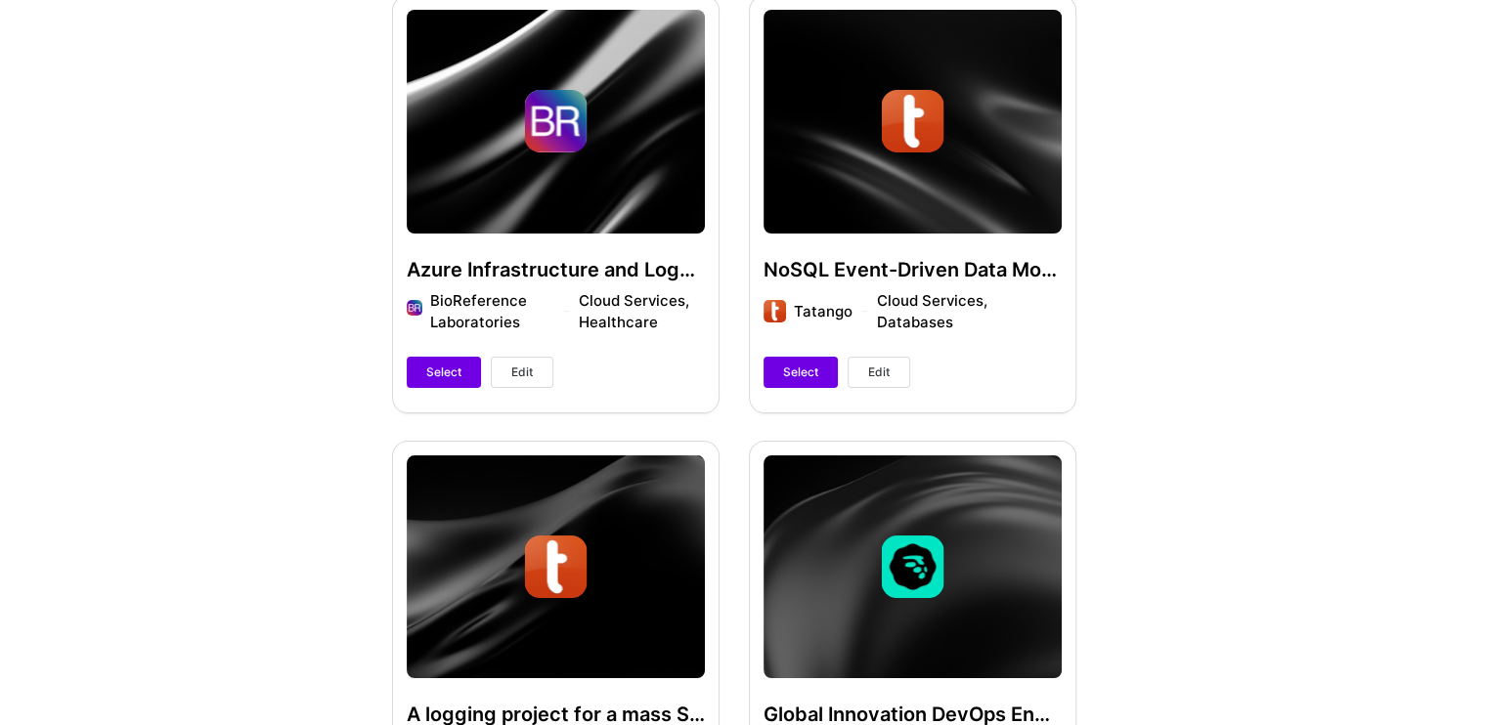
scroll to position [1040, 0]
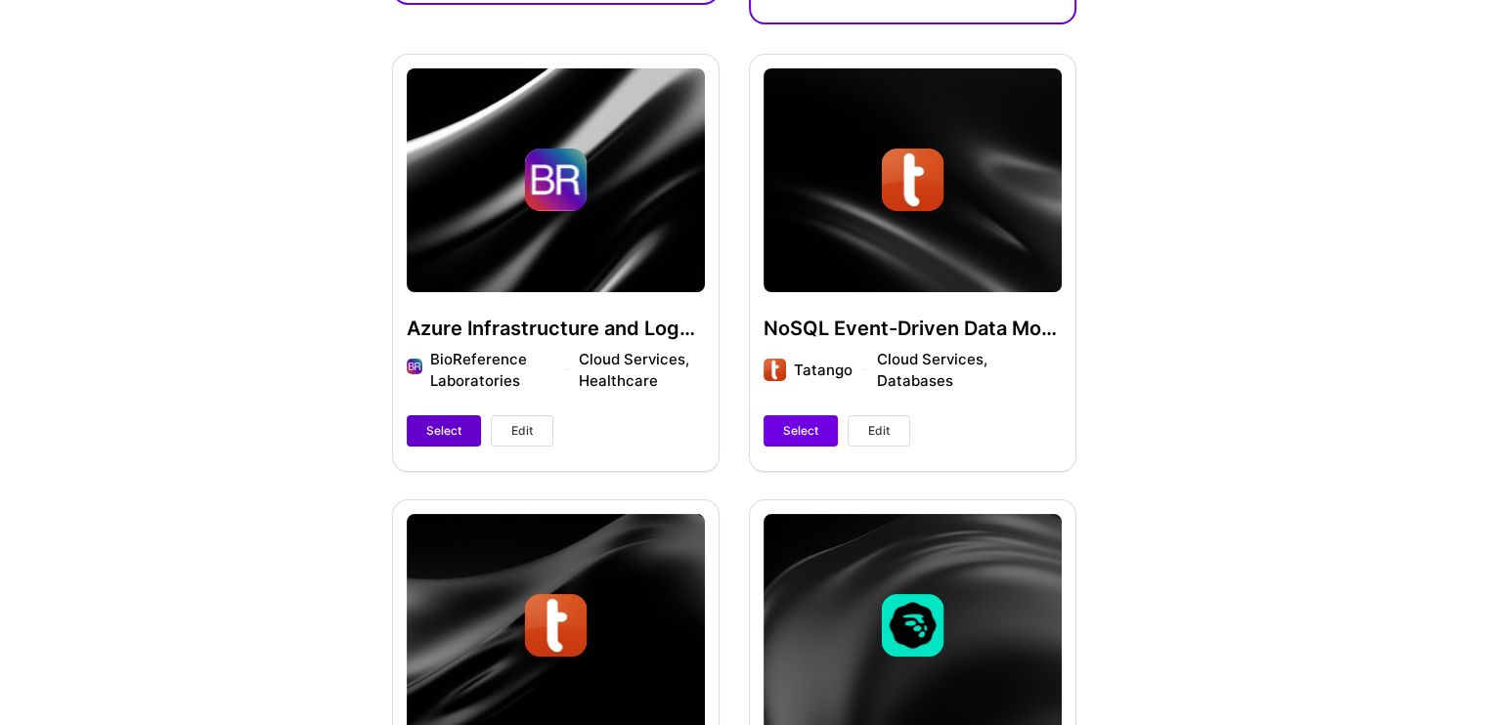
click at [450, 422] on span "Select" at bounding box center [443, 431] width 35 height 18
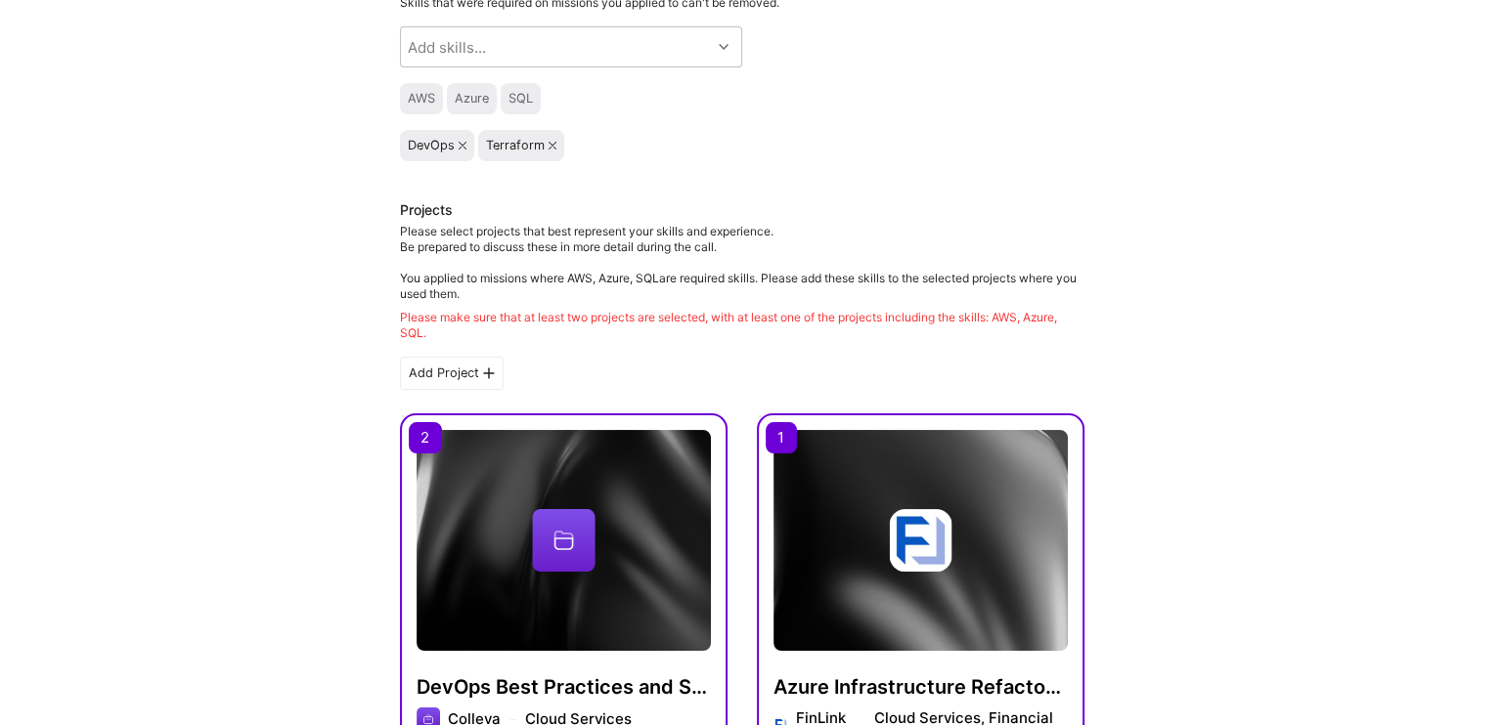
scroll to position [454, 0]
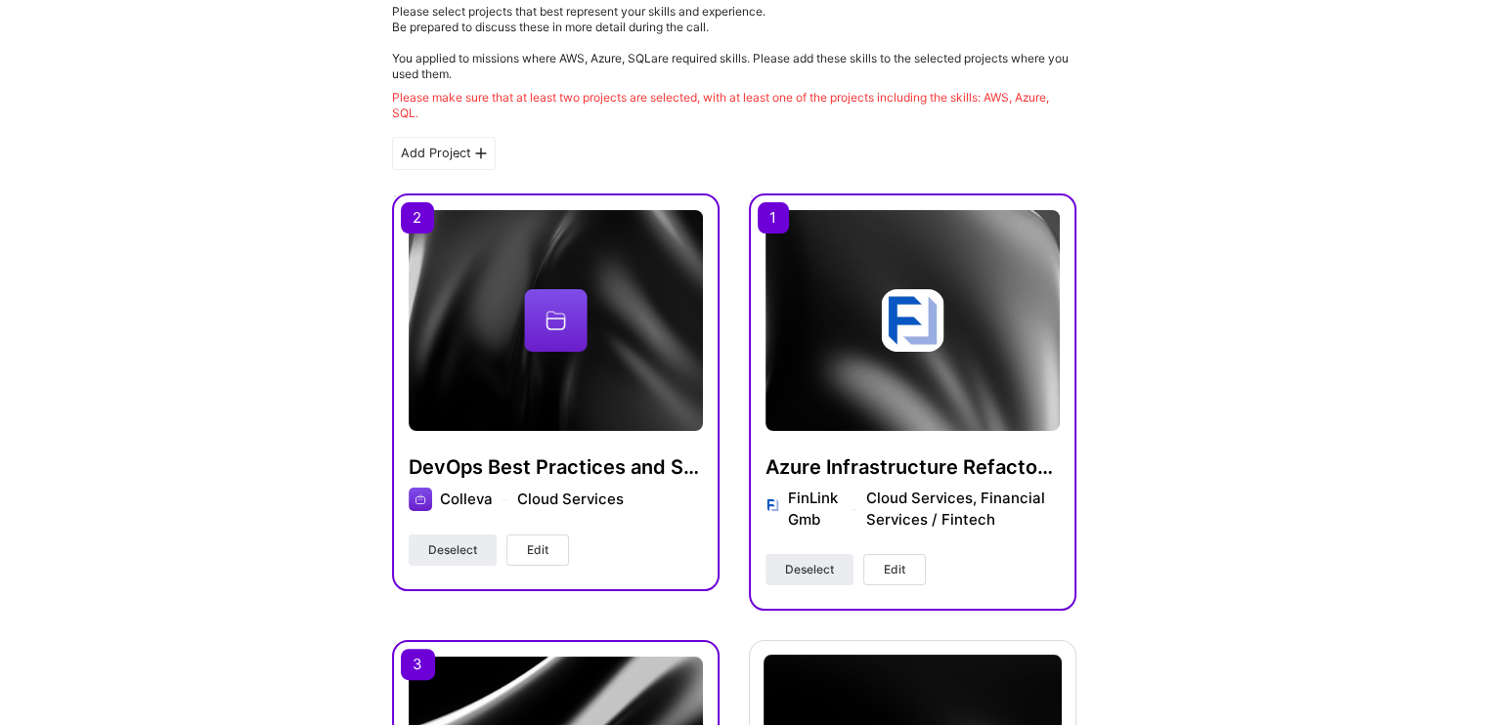
click at [541, 542] on span "Edit" at bounding box center [538, 551] width 22 height 18
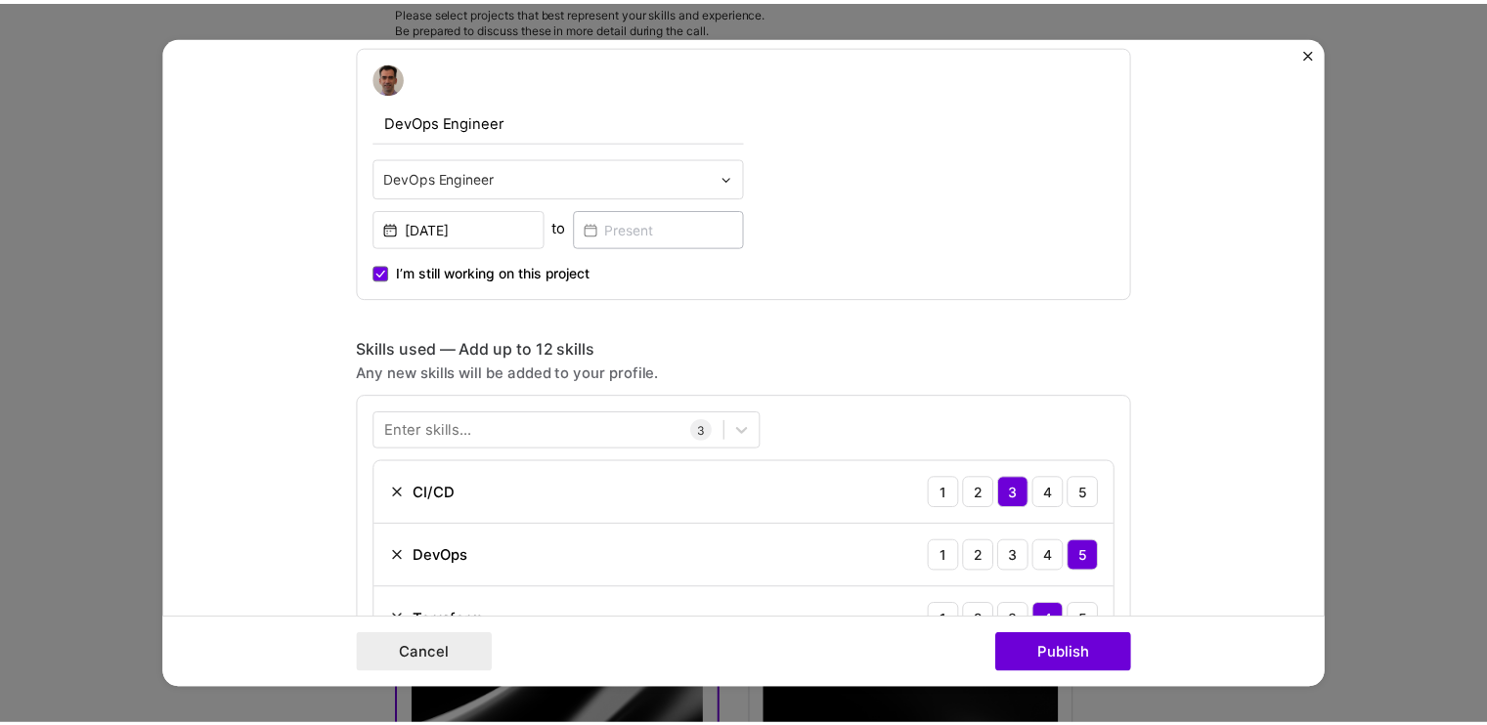
scroll to position [782, 0]
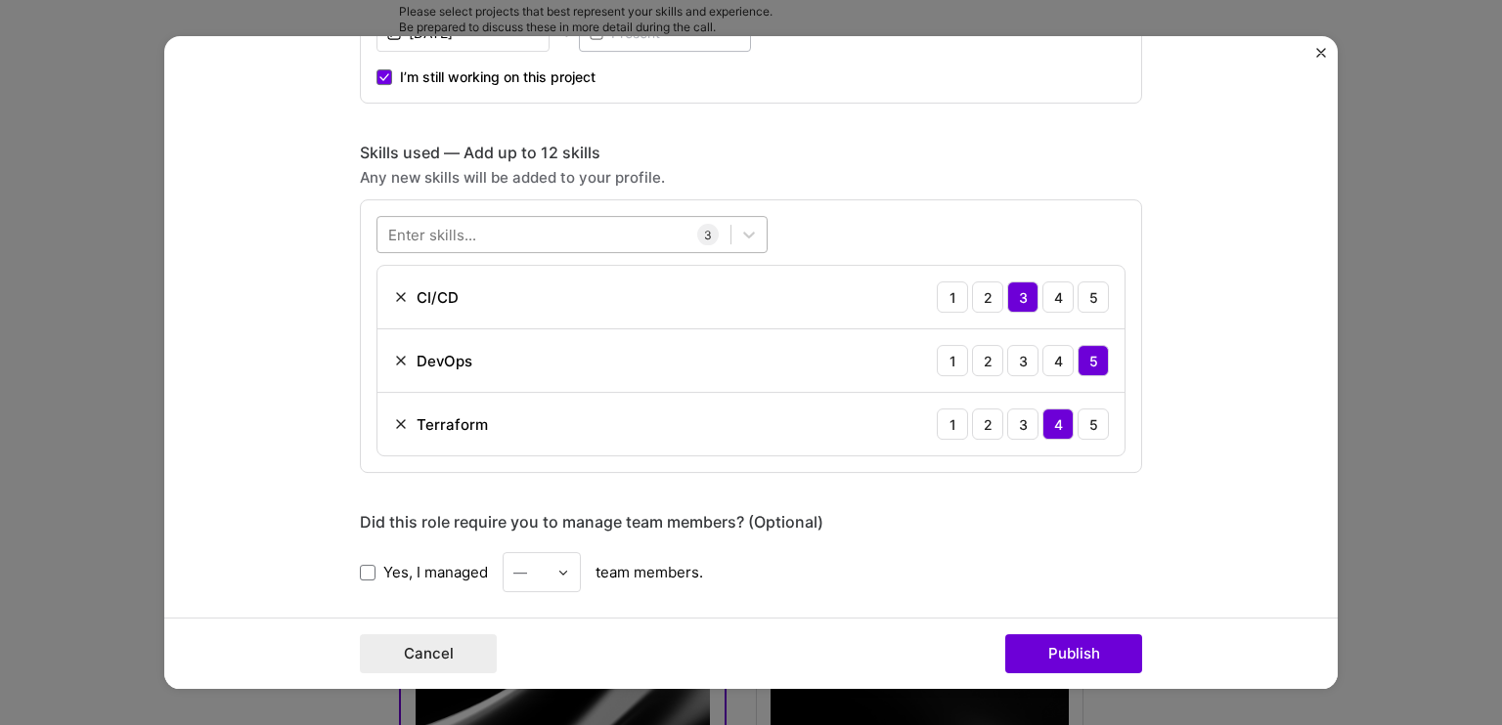
click at [547, 232] on div at bounding box center [553, 235] width 353 height 32
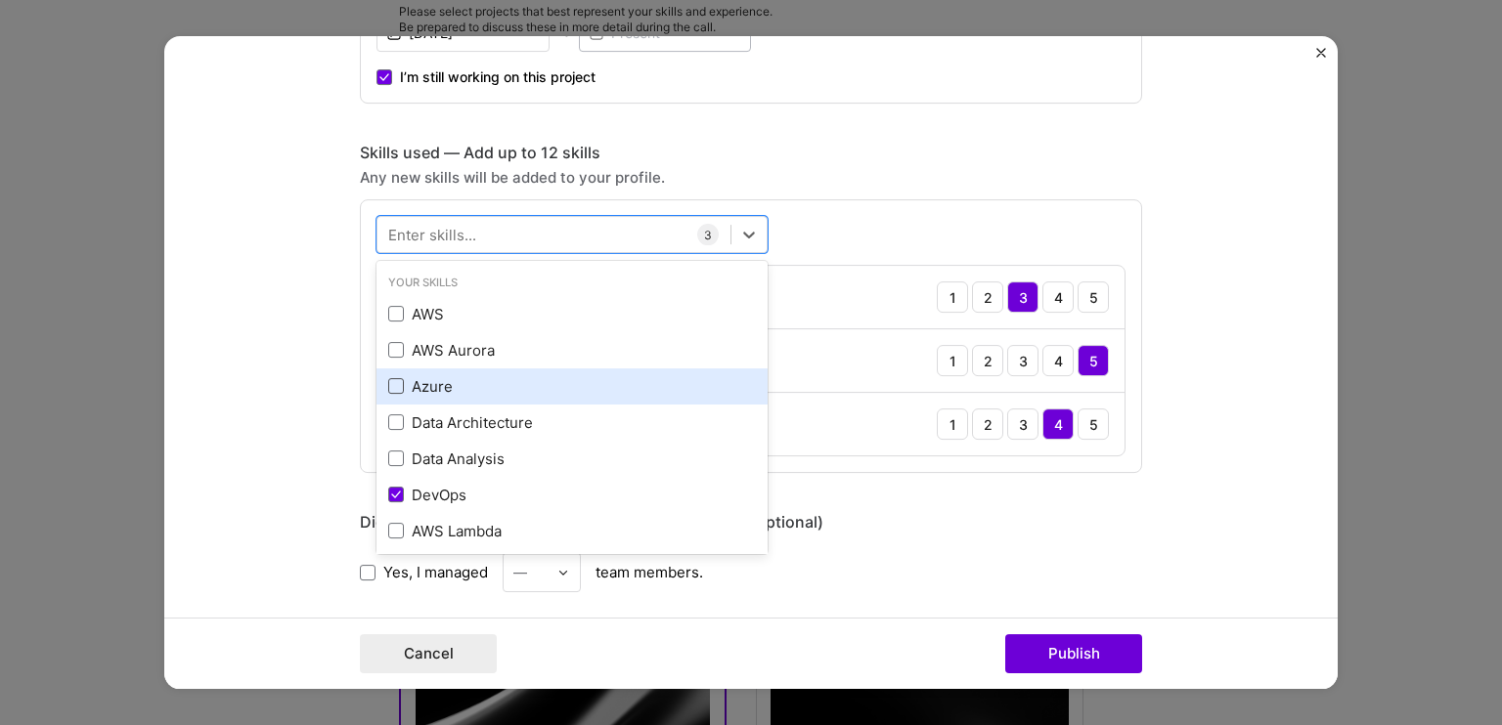
click at [395, 378] on span at bounding box center [396, 386] width 16 height 16
click at [0, 0] on input "checkbox" at bounding box center [0, 0] width 0 height 0
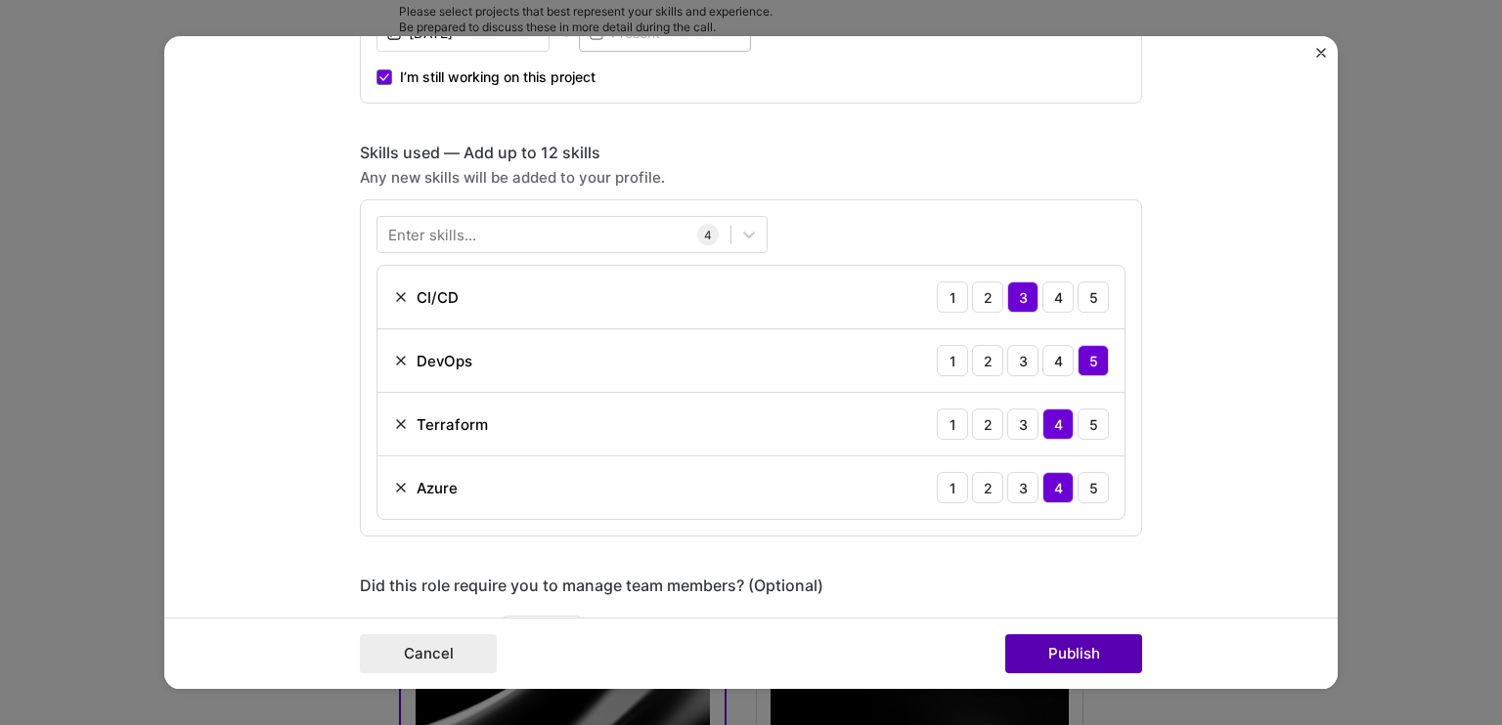
click at [1054, 645] on button "Publish" at bounding box center [1073, 653] width 137 height 39
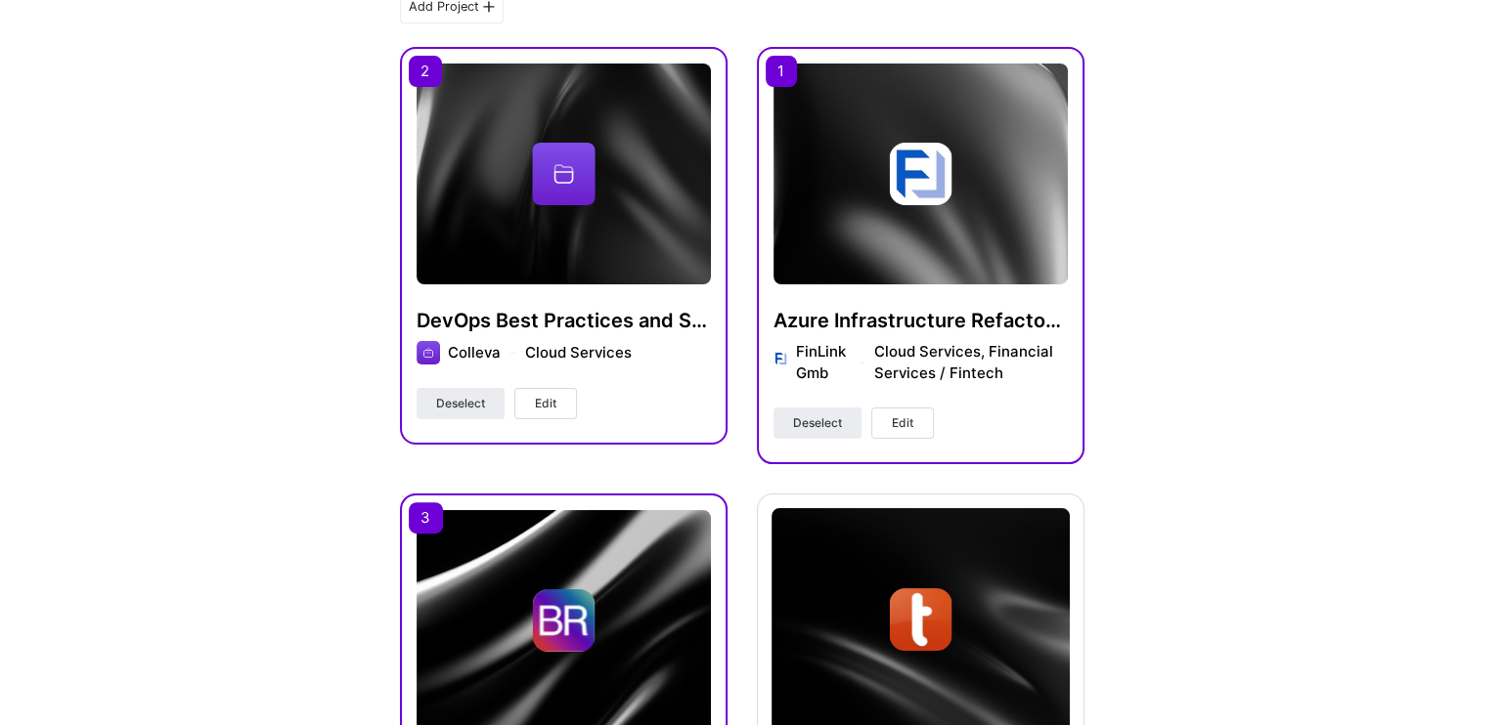
scroll to position [489, 0]
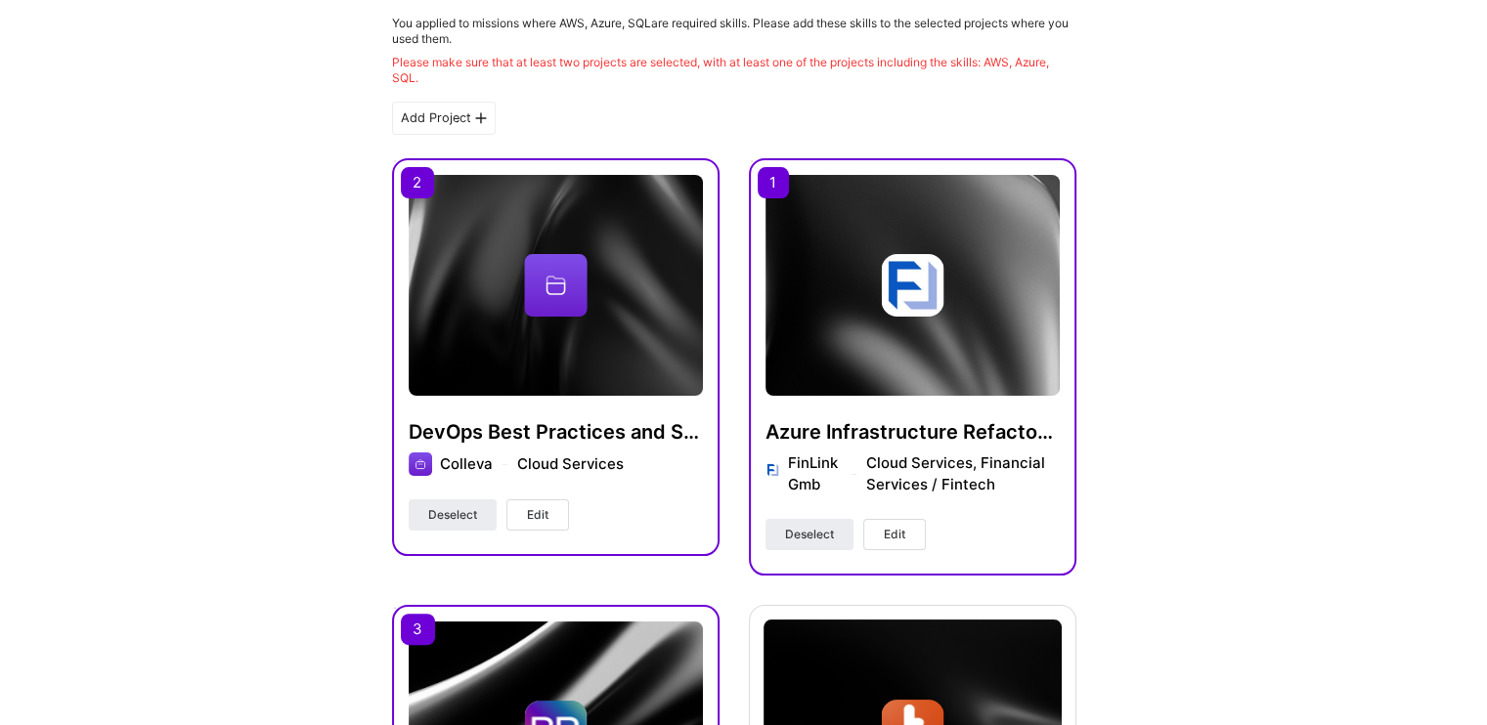
click at [440, 116] on div "Add Project" at bounding box center [444, 118] width 104 height 33
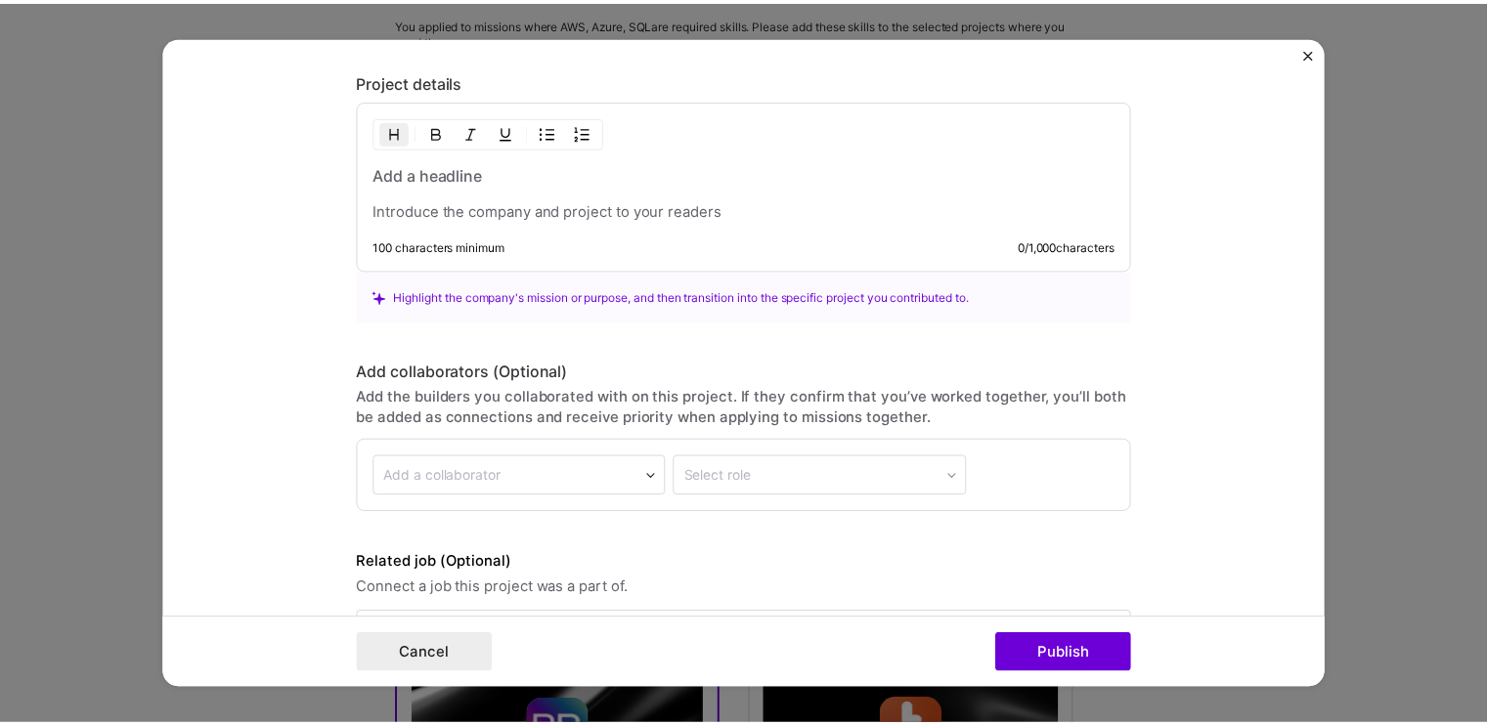
scroll to position [1485, 0]
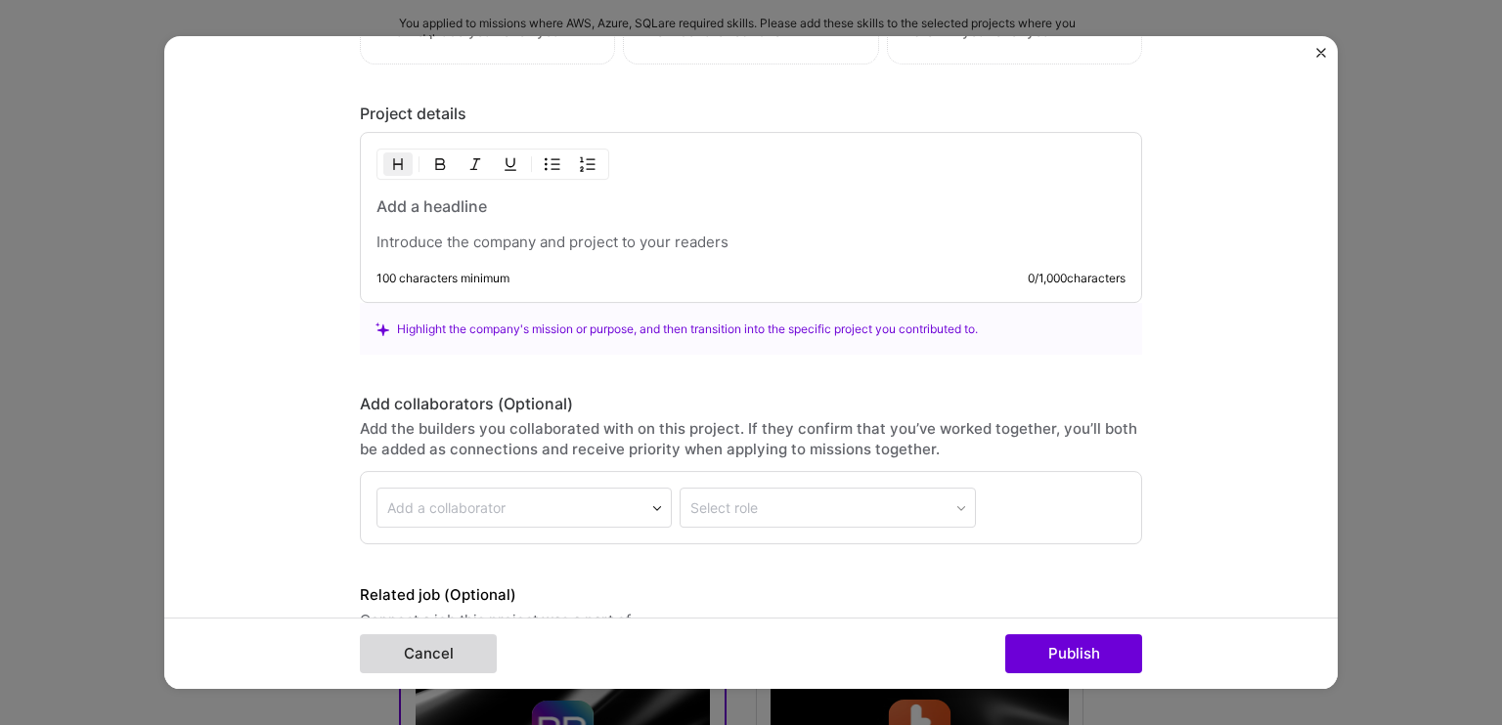
click at [450, 659] on button "Cancel" at bounding box center [428, 653] width 137 height 39
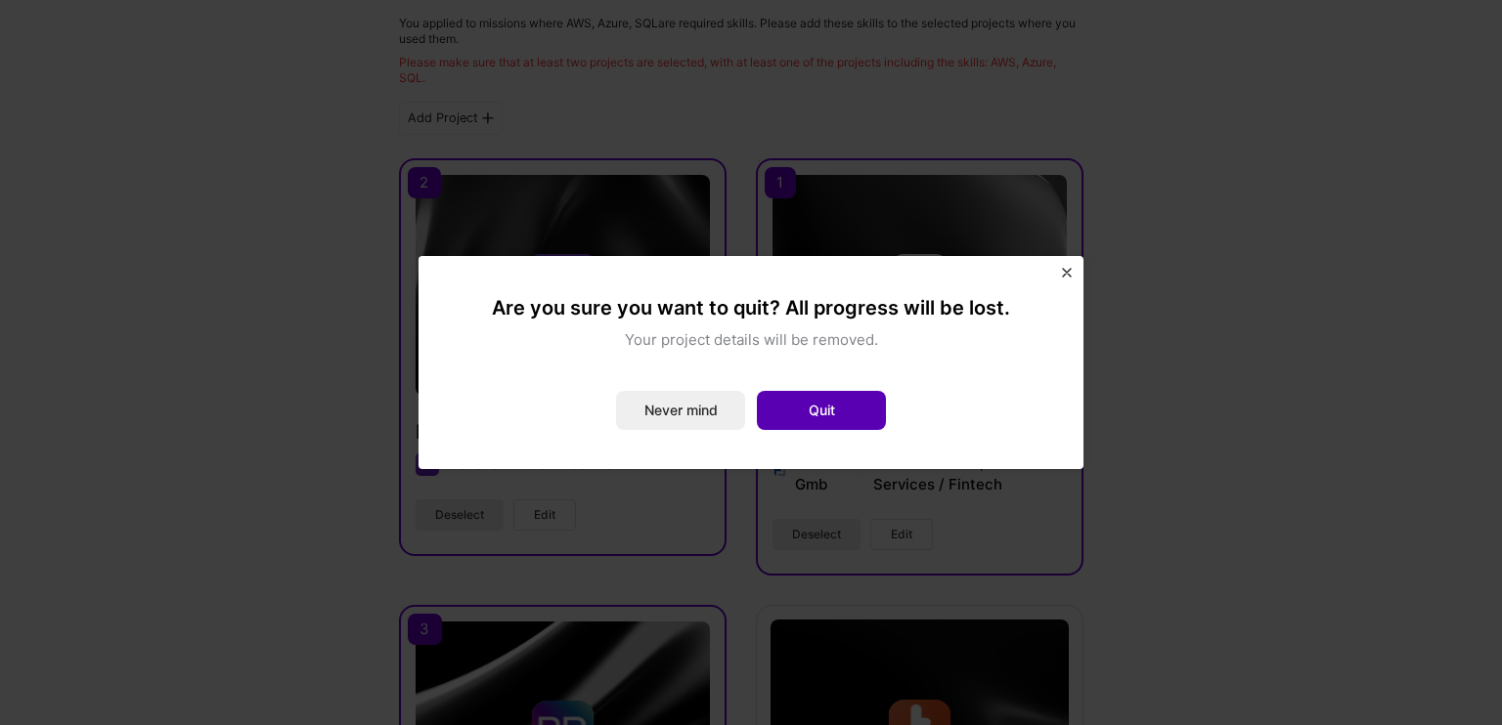
click at [817, 402] on button "Quit" at bounding box center [821, 410] width 129 height 39
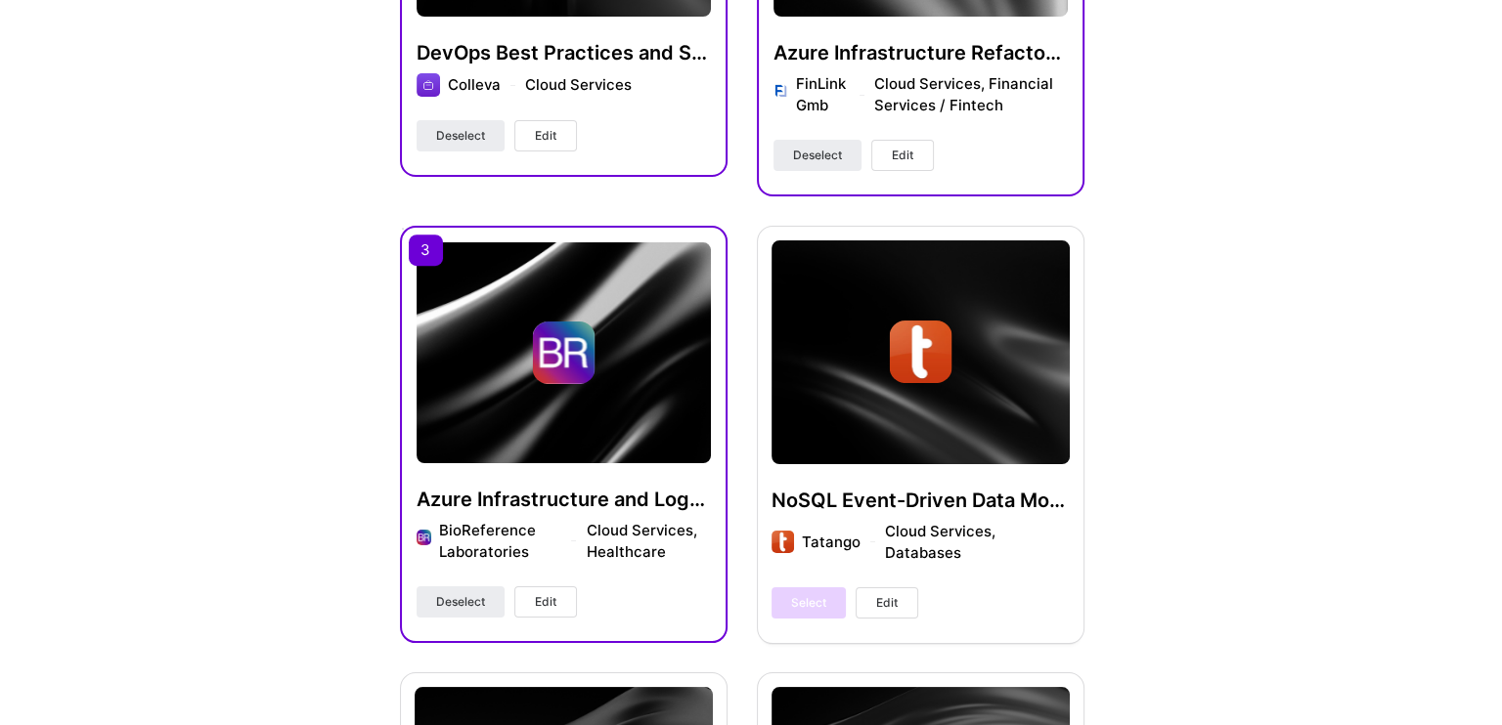
scroll to position [782, 0]
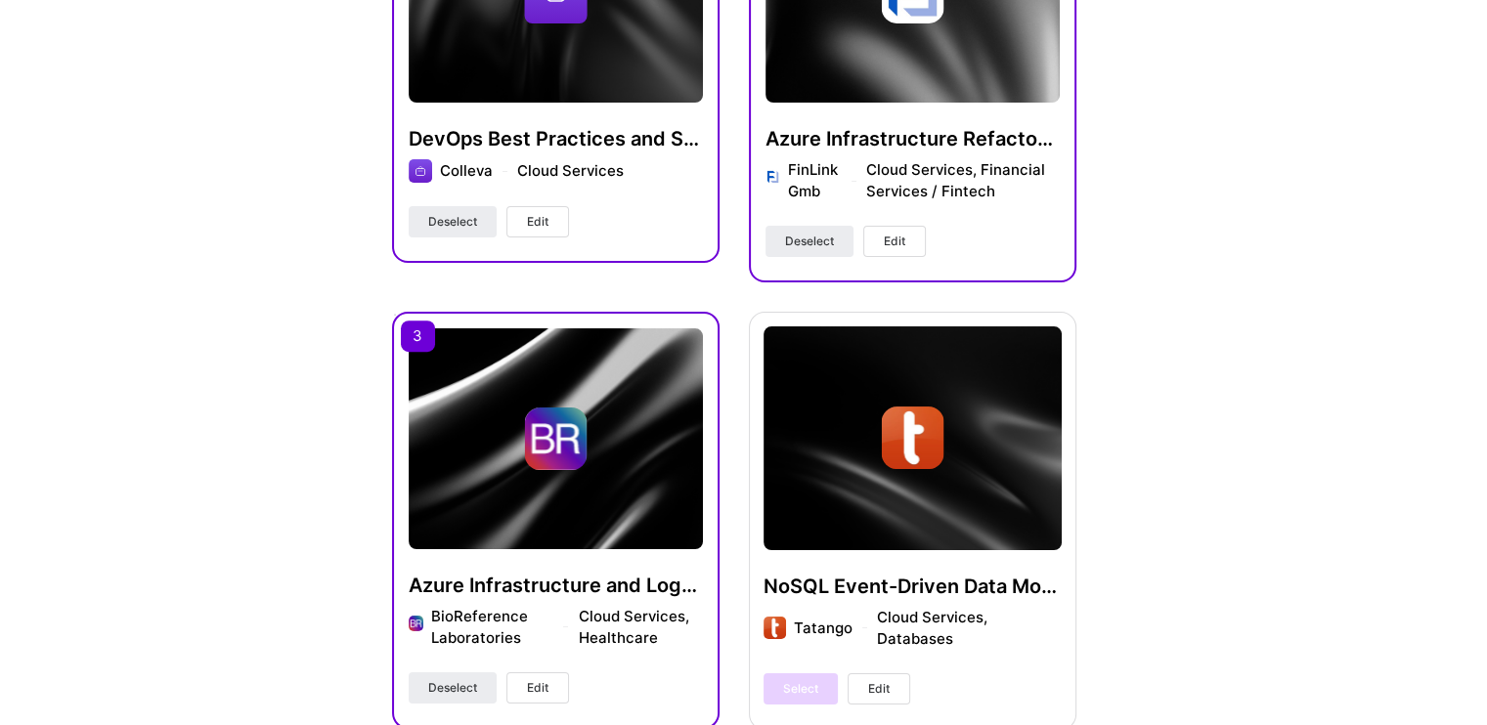
click at [412, 328] on div "Azure Infrastructure and Logging Enhancement BioReference Laboratories Cloud Se…" at bounding box center [556, 520] width 328 height 417
click at [461, 687] on span "Deselect" at bounding box center [452, 688] width 49 height 18
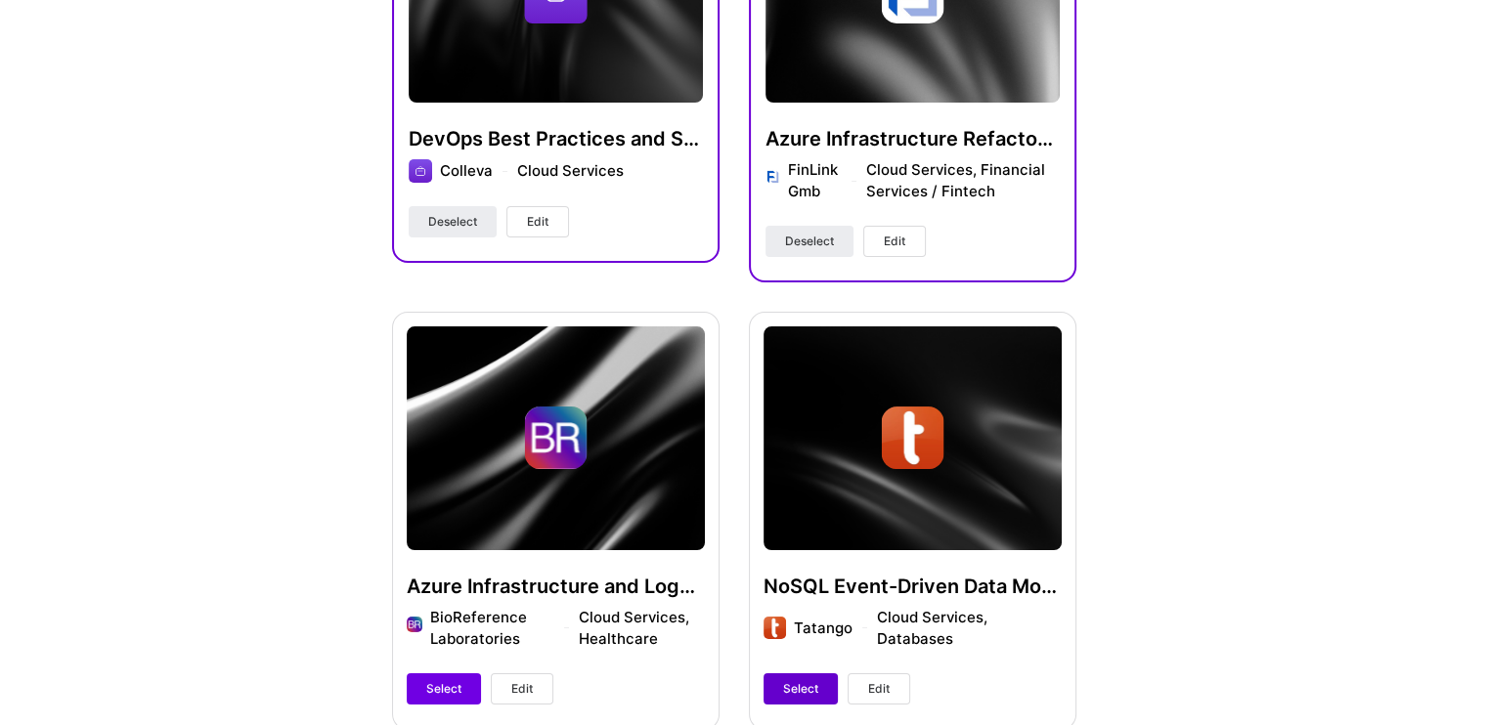
click at [810, 680] on span "Select" at bounding box center [800, 689] width 35 height 18
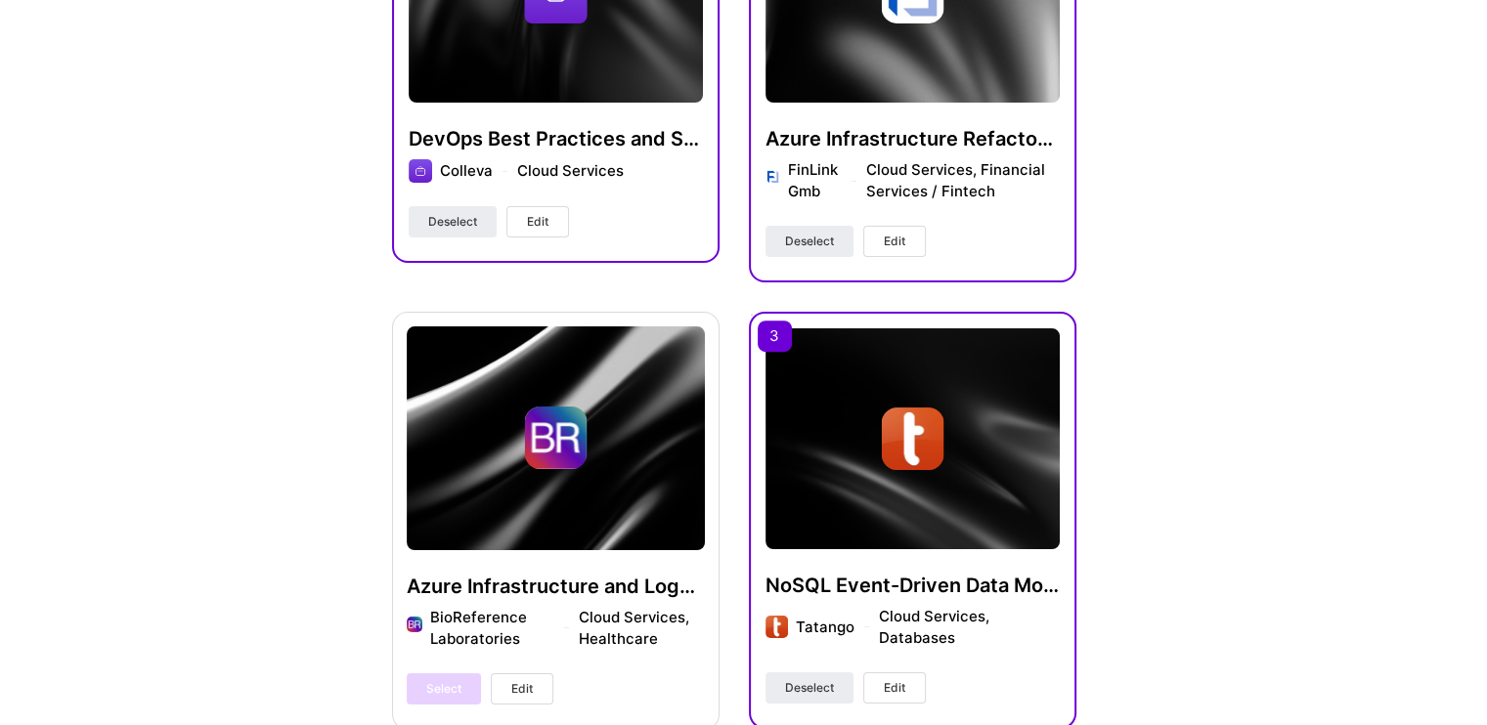
click at [897, 677] on button "Edit" at bounding box center [894, 688] width 63 height 31
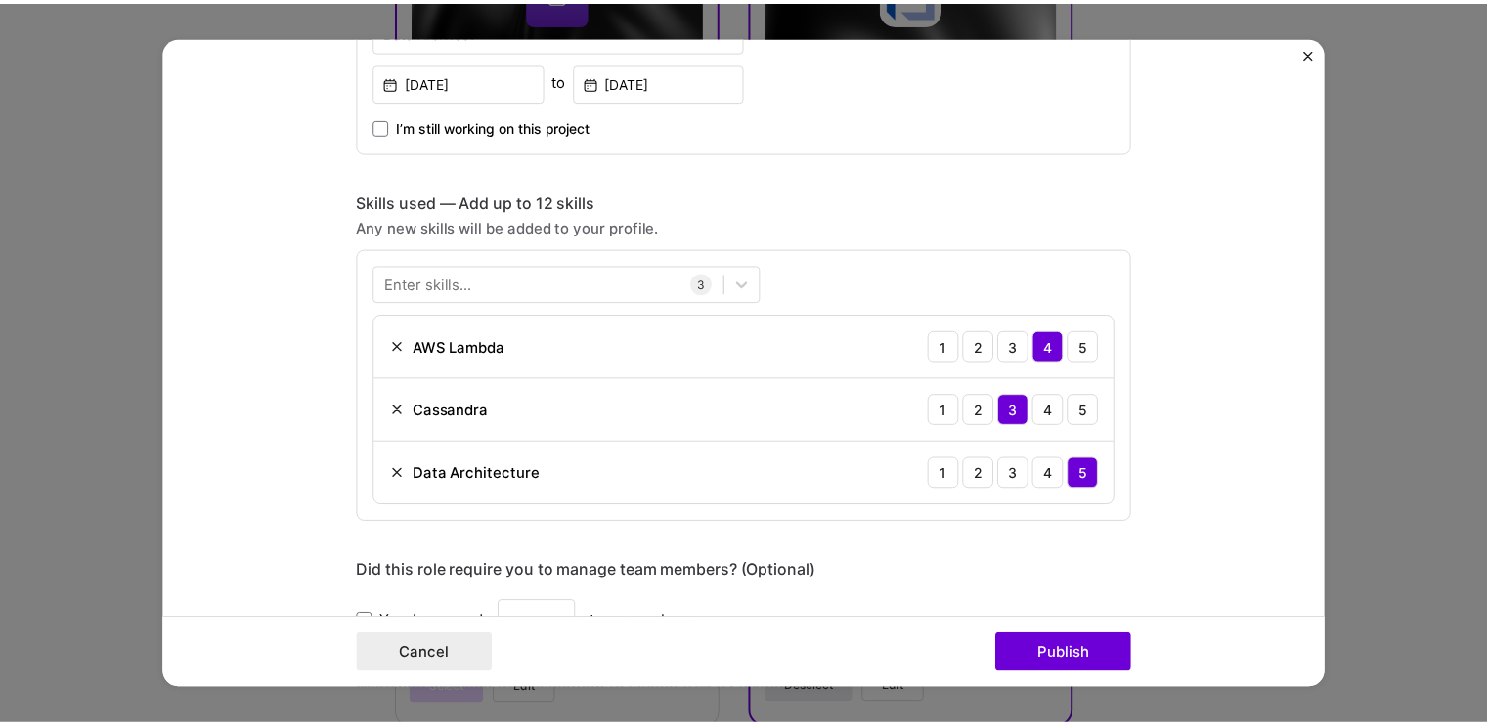
scroll to position [880, 0]
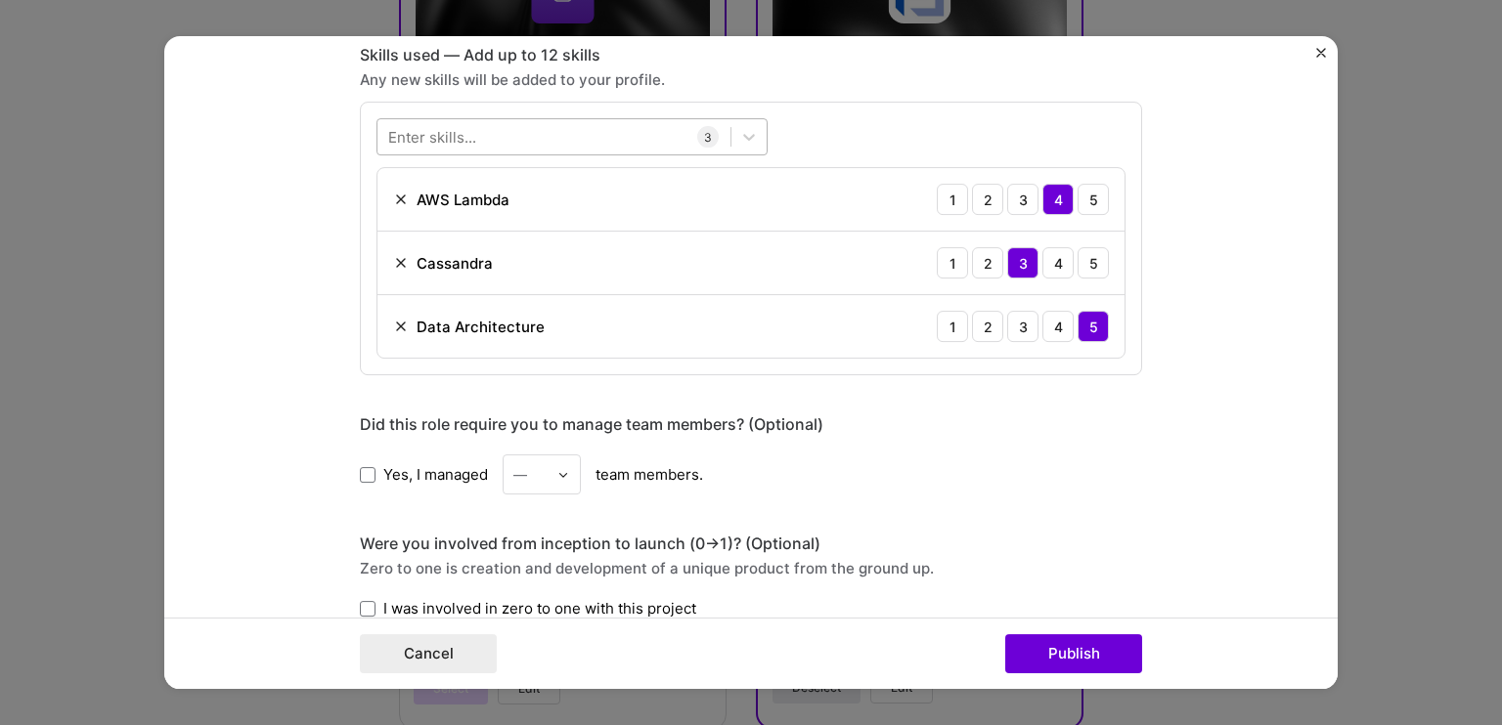
click at [537, 126] on div at bounding box center [553, 137] width 353 height 32
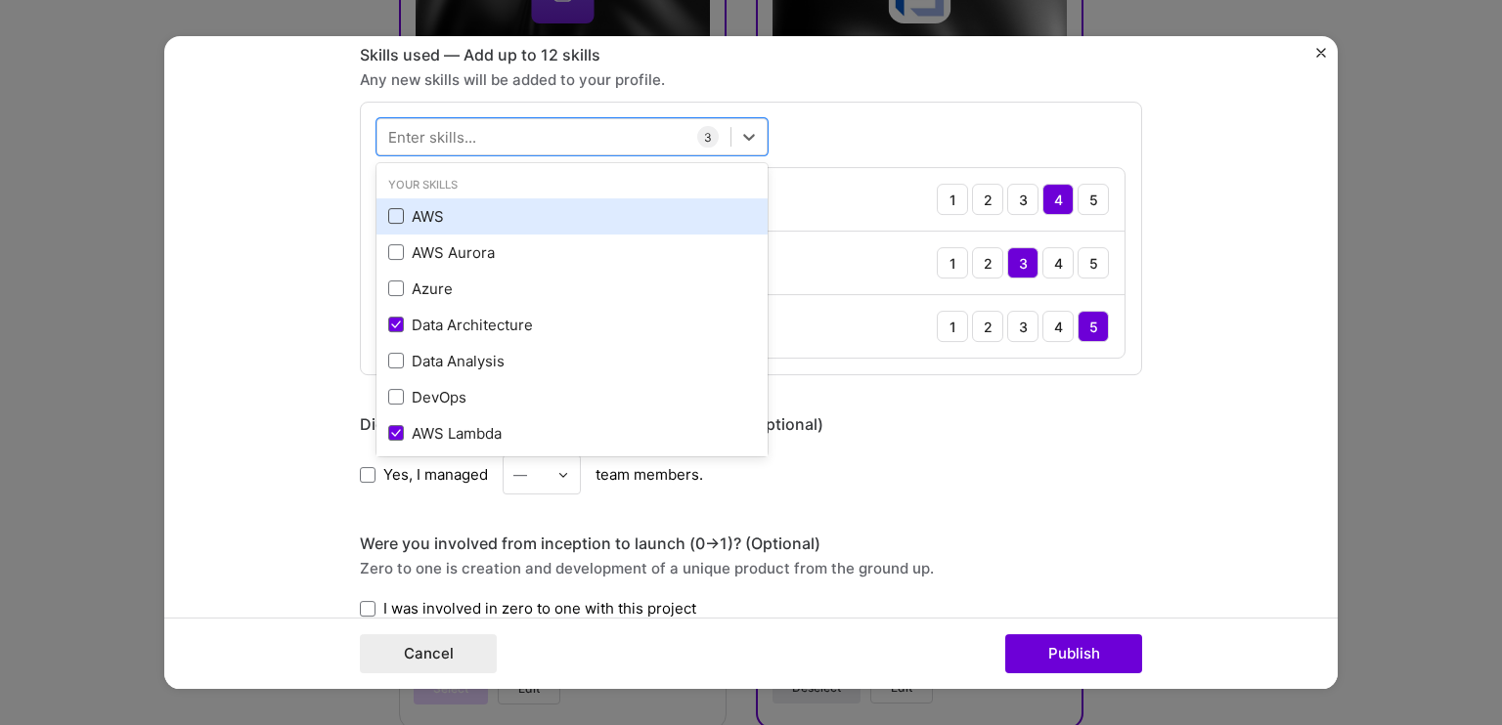
click at [388, 216] on span at bounding box center [396, 216] width 16 height 16
click at [0, 0] on input "checkbox" at bounding box center [0, 0] width 0 height 0
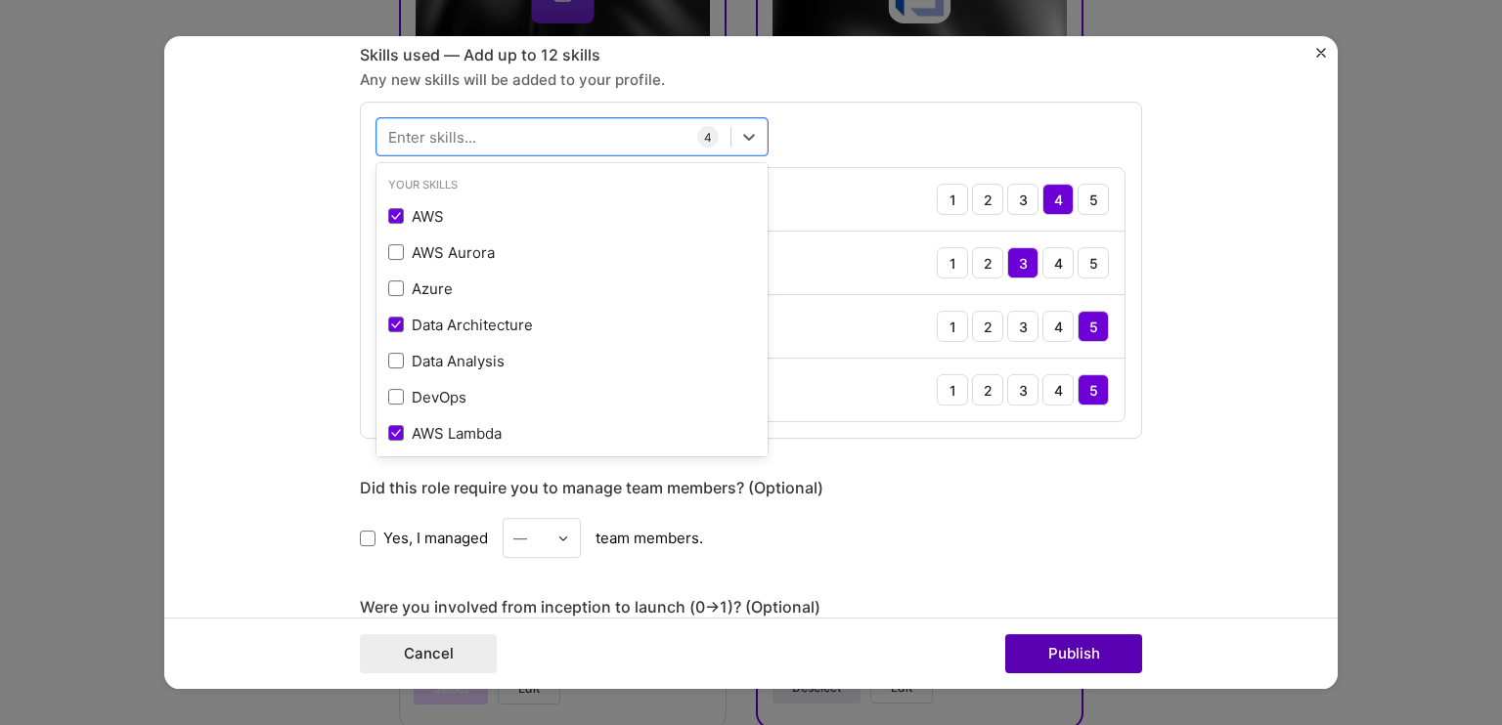
click at [1066, 659] on button "Publish" at bounding box center [1073, 653] width 137 height 39
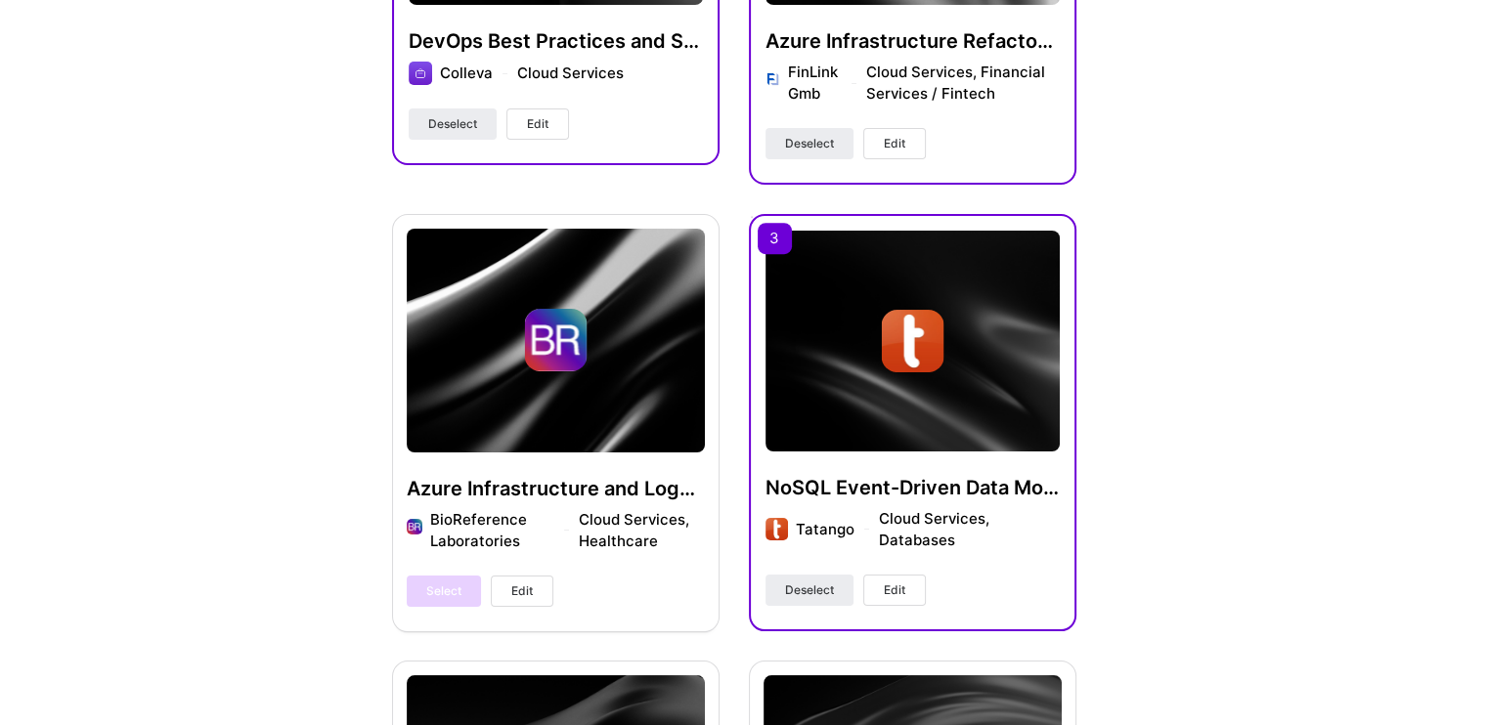
click at [896, 590] on span "Edit" at bounding box center [895, 591] width 22 height 18
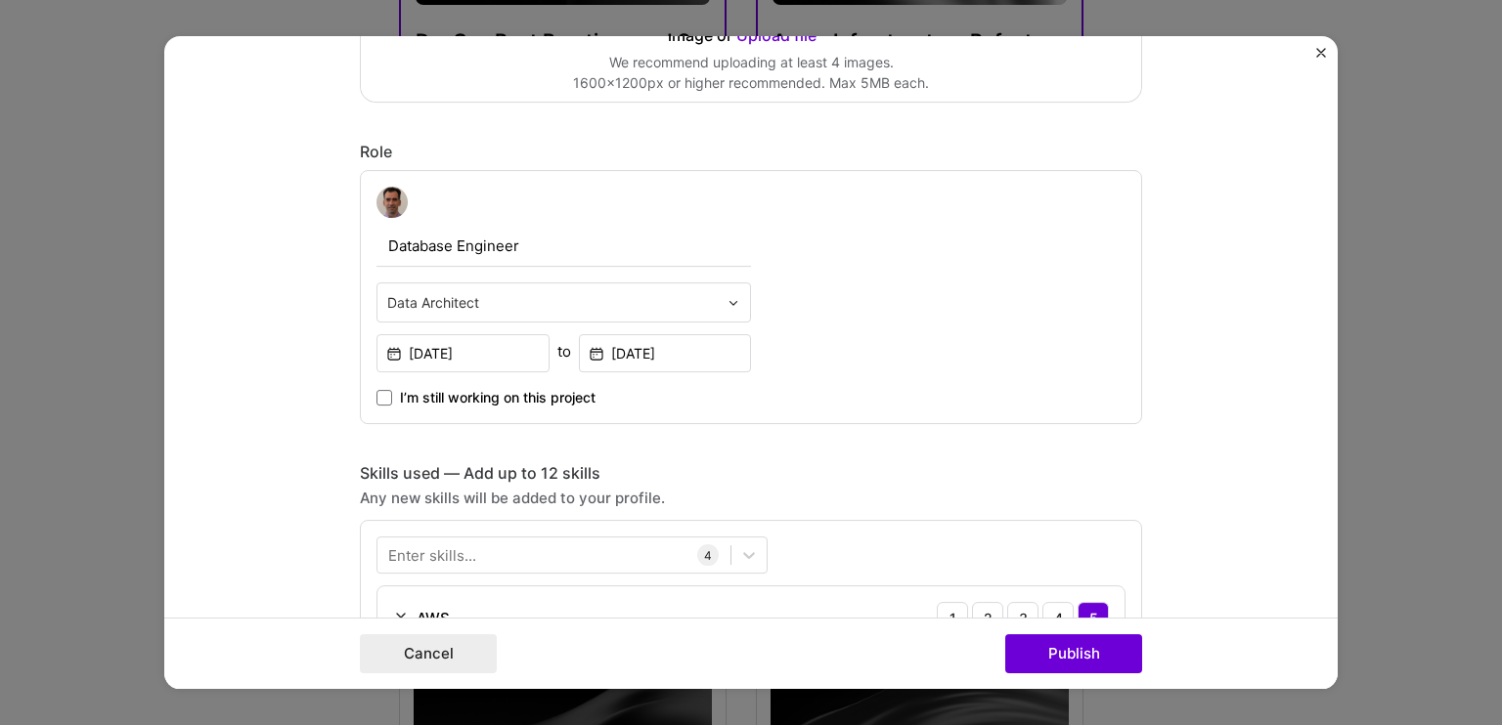
scroll to position [684, 0]
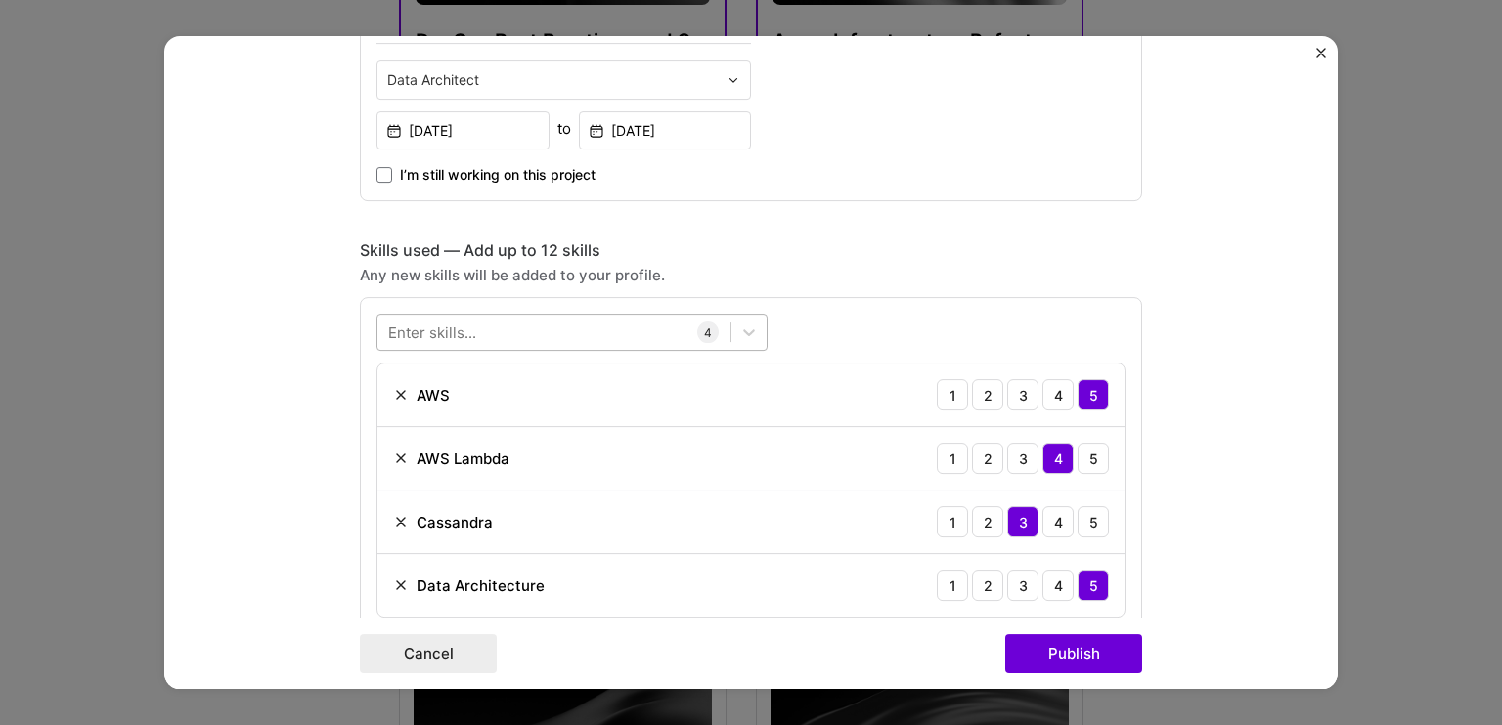
click at [418, 317] on div at bounding box center [553, 333] width 353 height 32
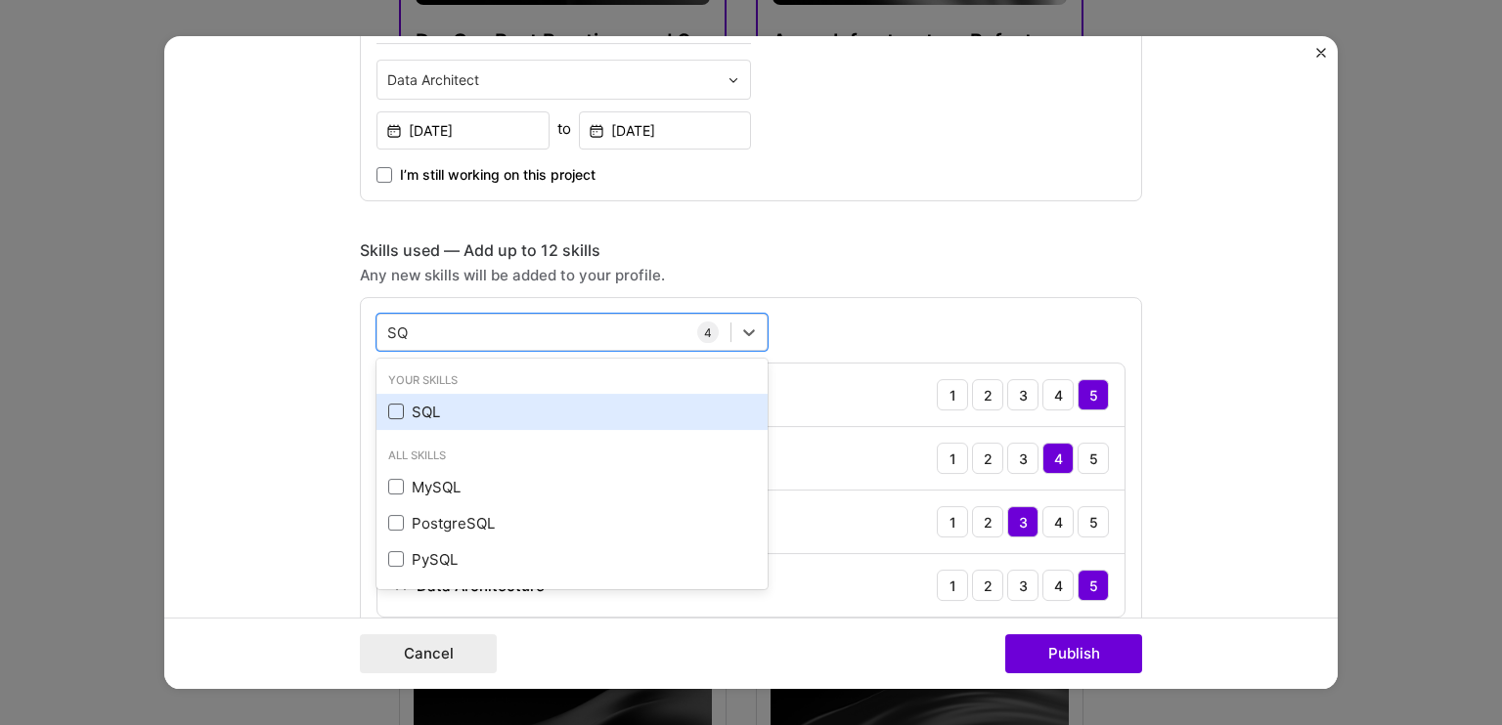
click at [388, 407] on span at bounding box center [396, 412] width 16 height 16
click at [0, 0] on input "checkbox" at bounding box center [0, 0] width 0 height 0
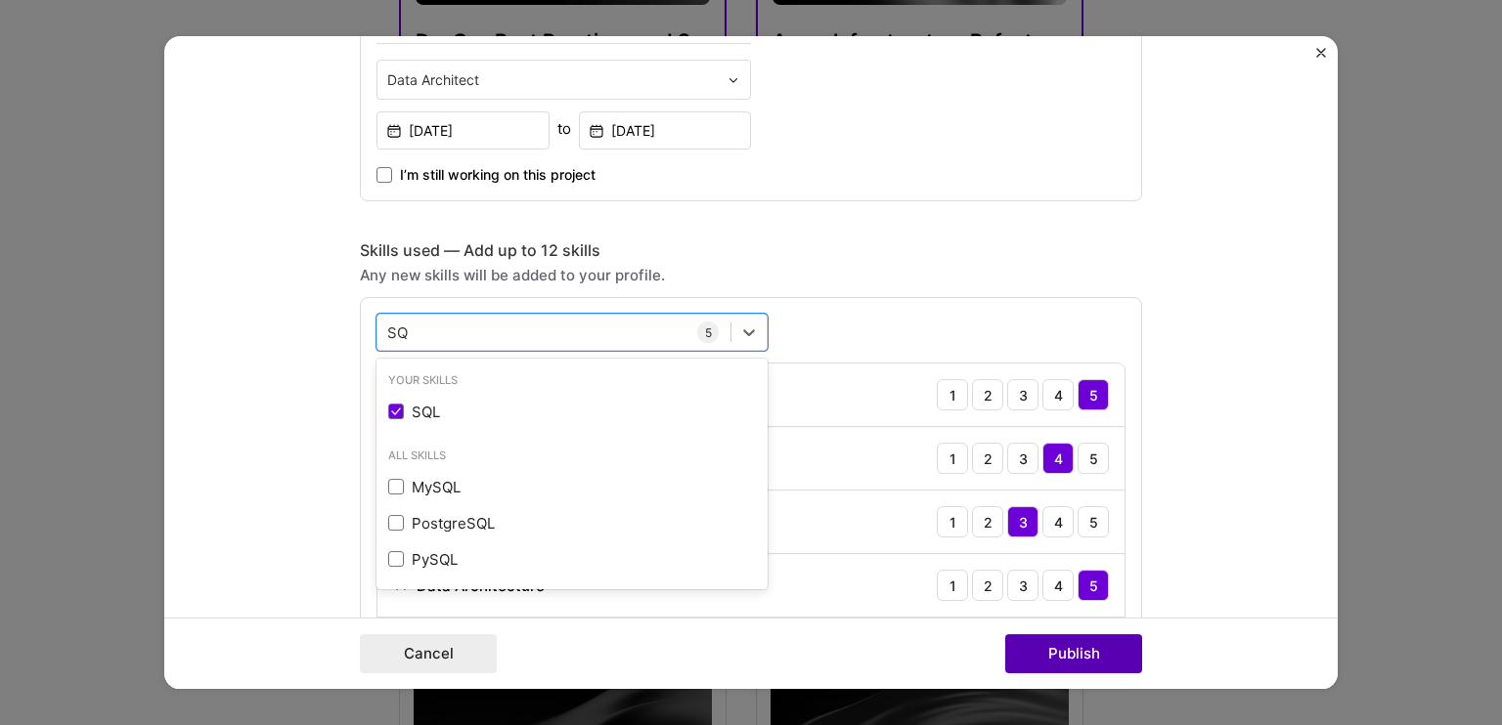
type input "SQ"
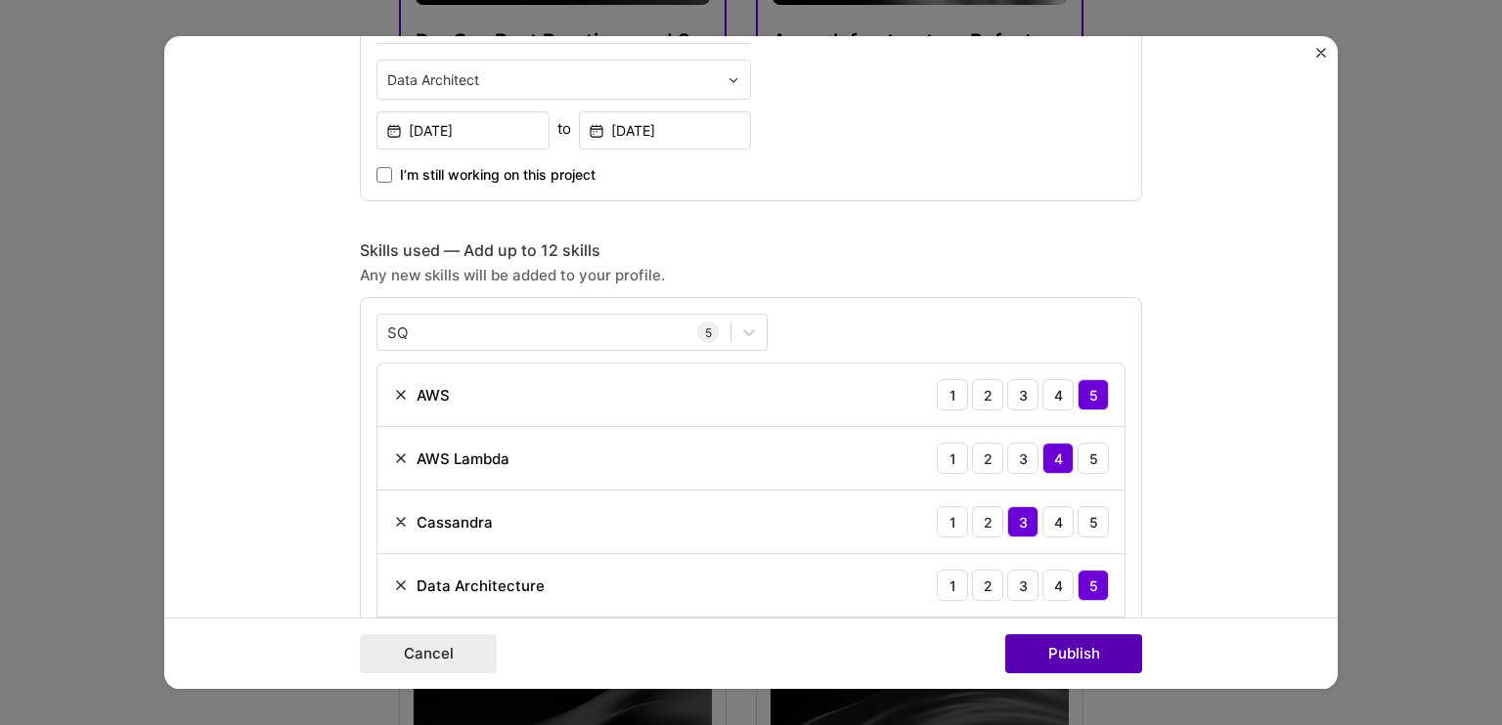
click at [1019, 638] on button "Publish" at bounding box center [1073, 653] width 137 height 39
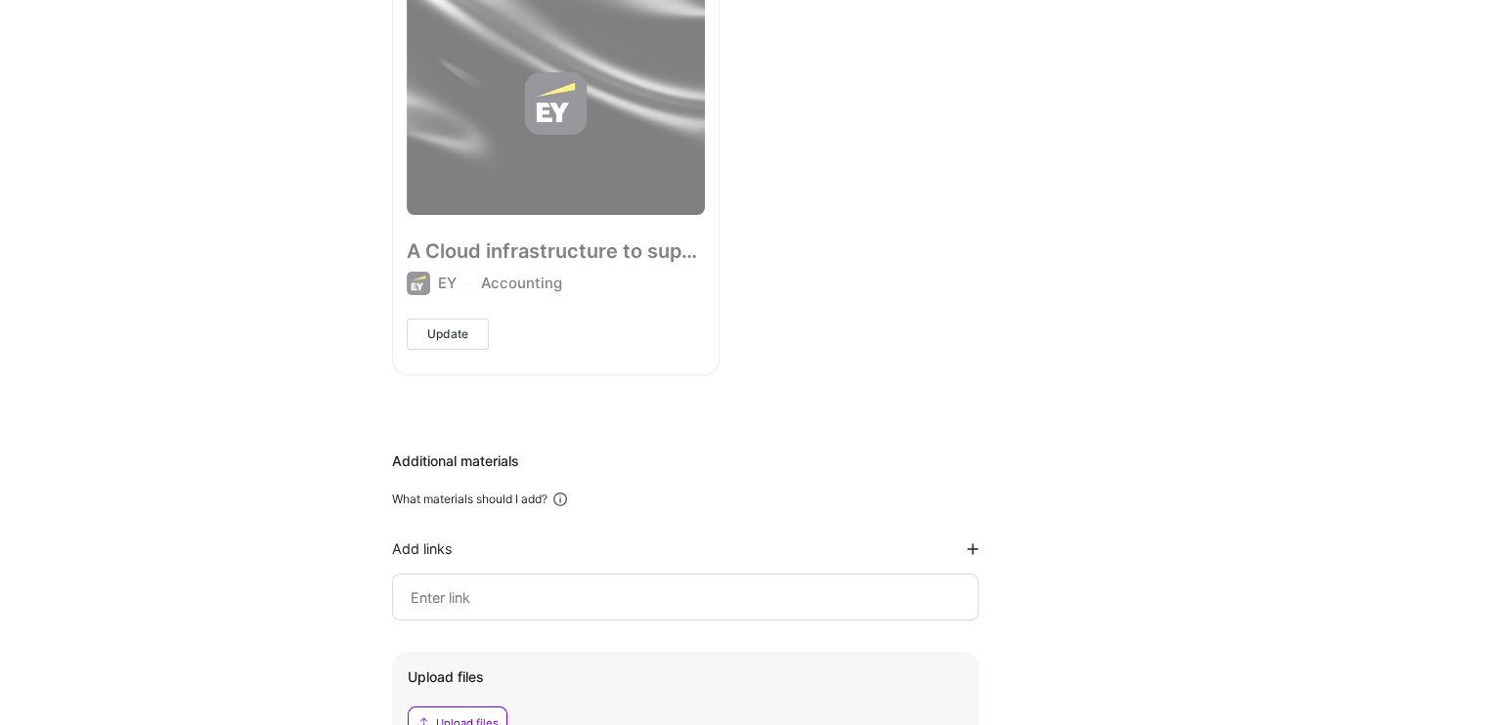
scroll to position [2370, 0]
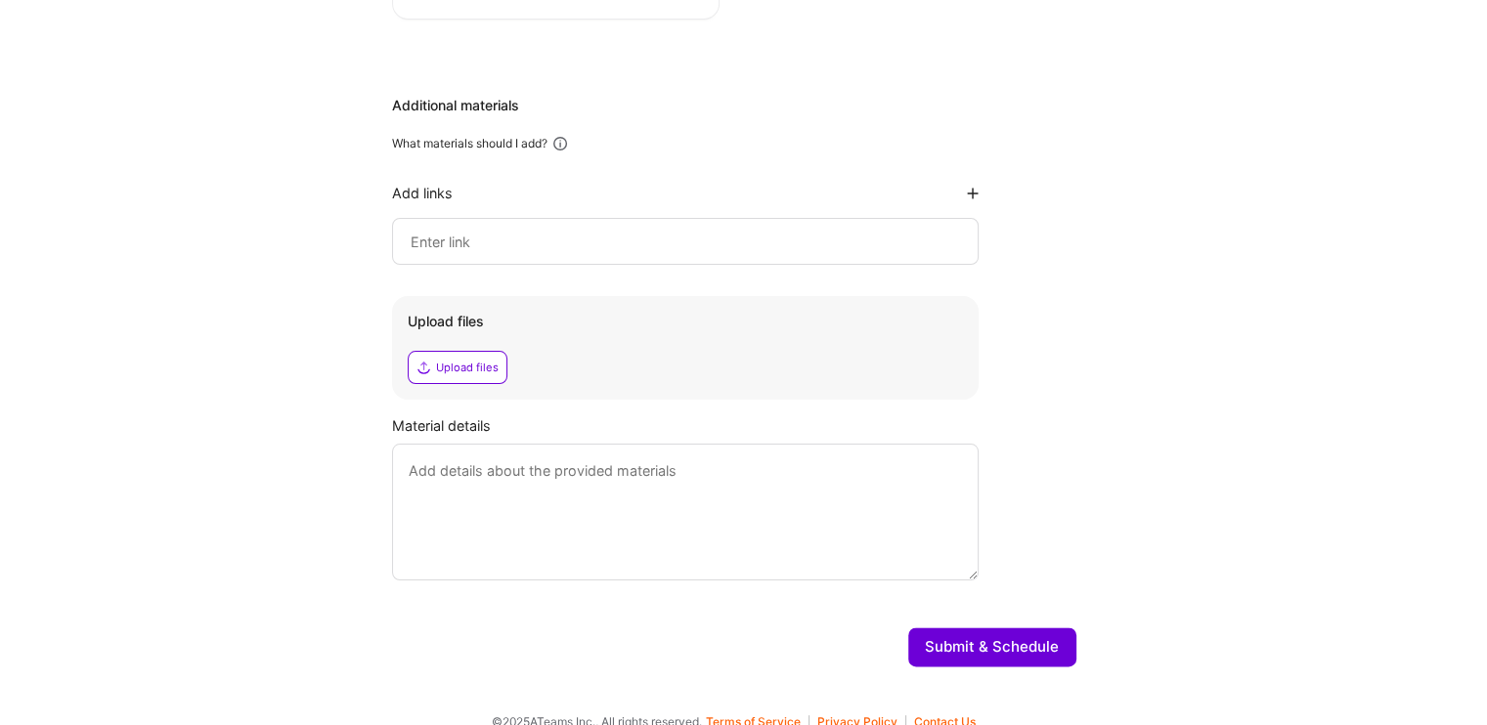
click at [1001, 628] on button "Submit & Schedule" at bounding box center [992, 647] width 168 height 39
